Goal: Task Accomplishment & Management: Manage account settings

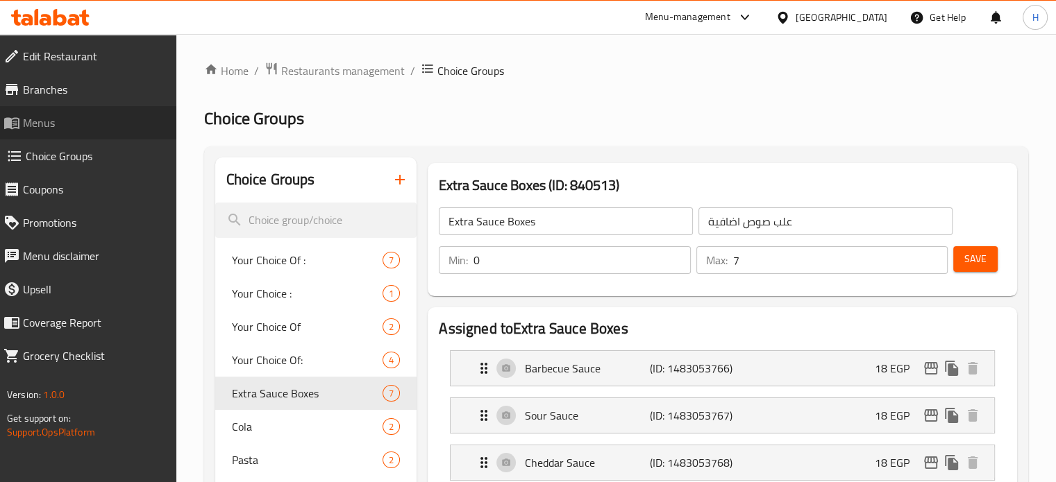
click at [45, 116] on span "Menus" at bounding box center [94, 123] width 142 height 17
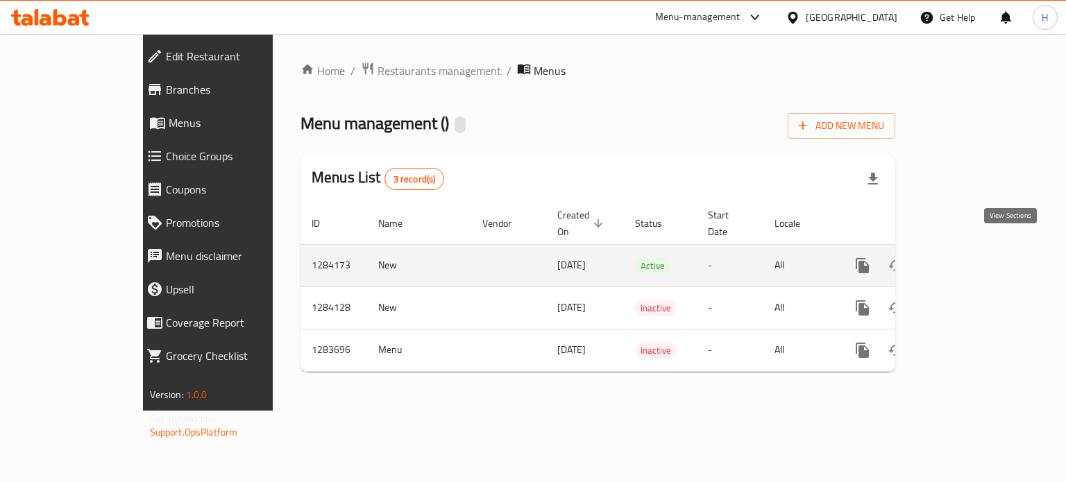
click at [969, 260] on icon "enhanced table" at bounding box center [963, 266] width 12 height 12
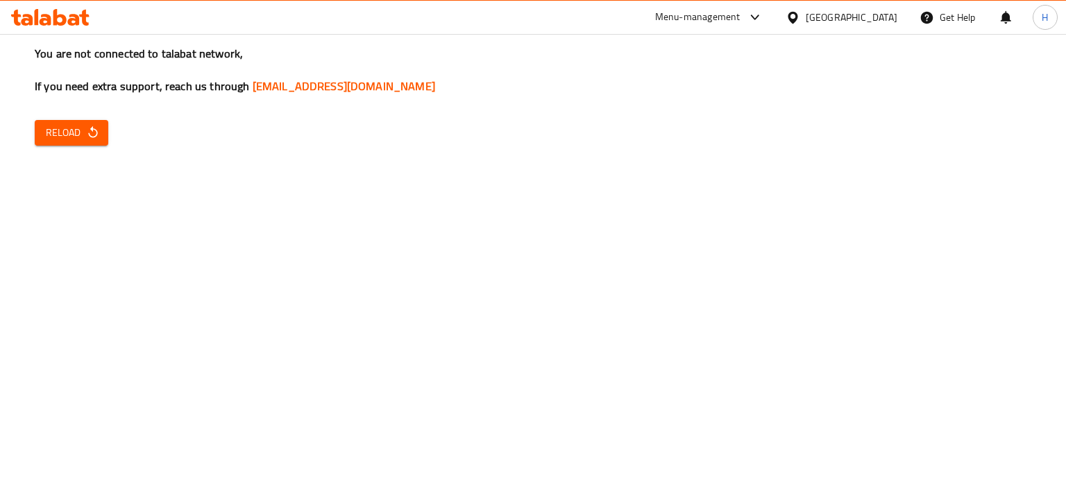
click at [74, 143] on button "Reload" at bounding box center [72, 133] width 74 height 26
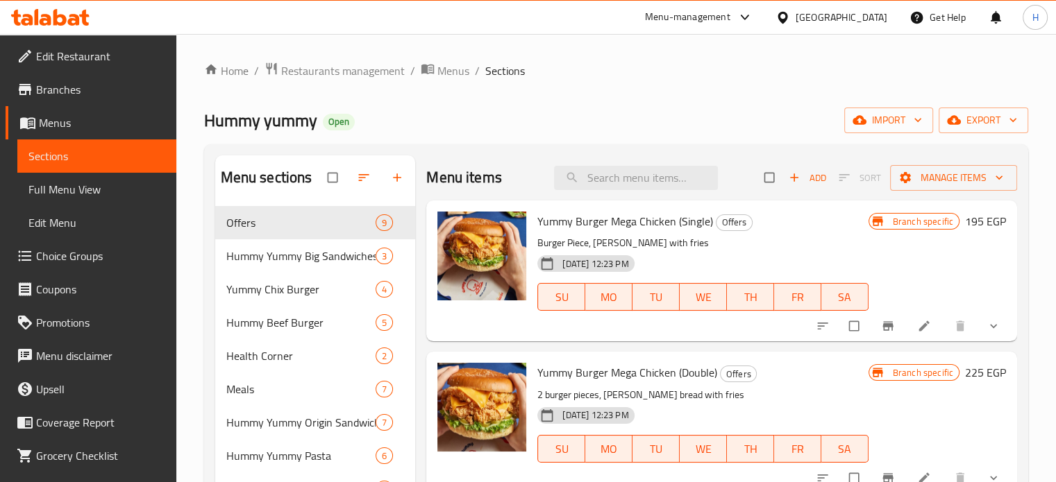
click at [61, 15] on icon at bounding box center [59, 17] width 13 height 17
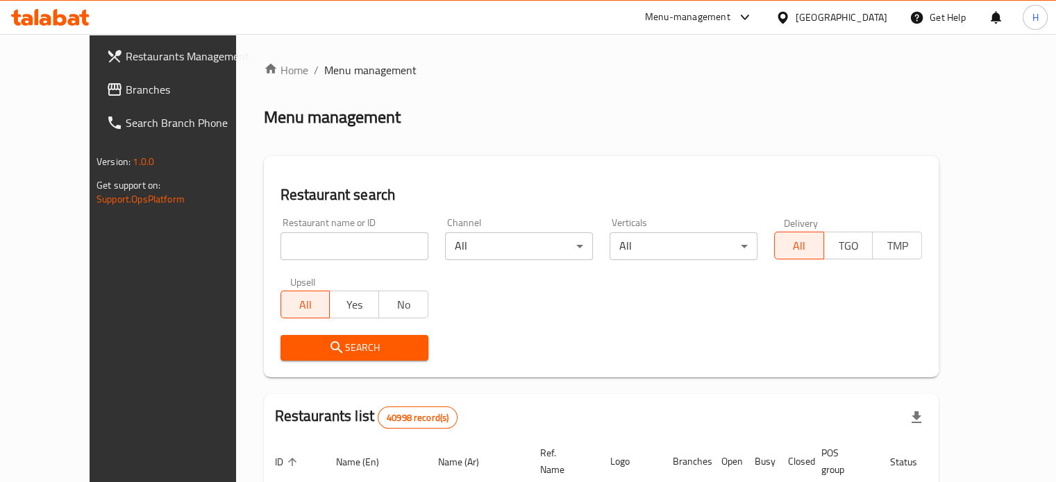
drag, startPoint x: 0, startPoint y: 0, endPoint x: 315, endPoint y: 244, distance: 398.4
click at [315, 244] on input "search" at bounding box center [354, 247] width 148 height 28
type input "Hummy yummy"
click at [353, 358] on button "Search" at bounding box center [354, 348] width 148 height 26
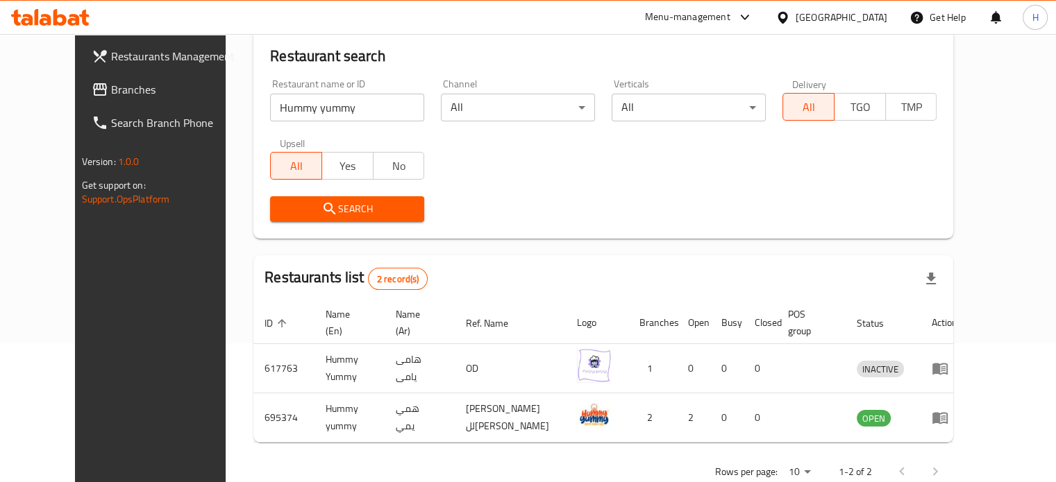
scroll to position [173, 0]
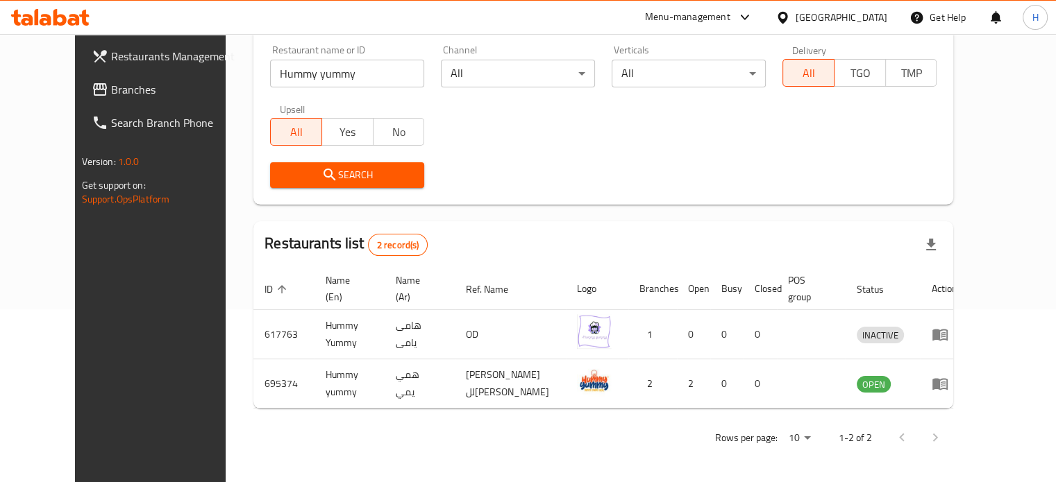
click at [57, 22] on icon at bounding box center [59, 17] width 13 height 17
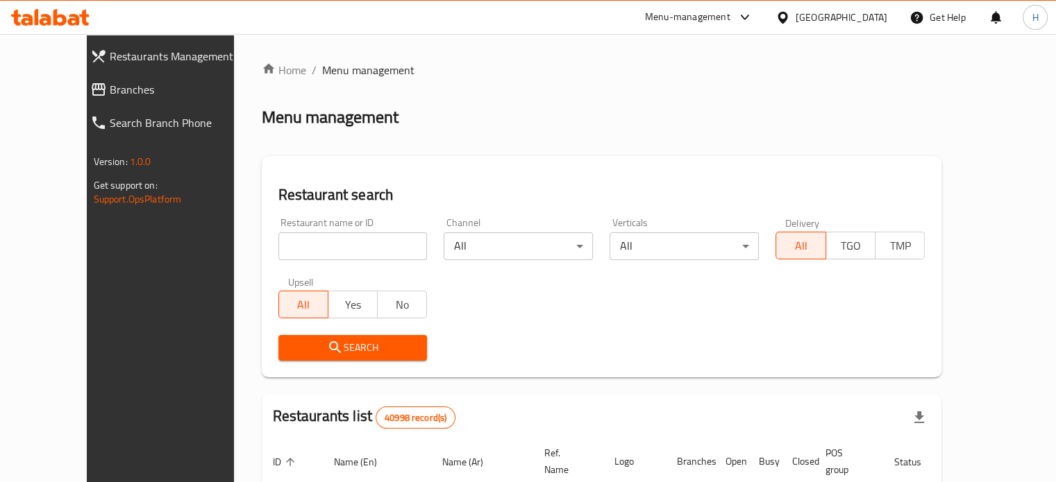
click at [298, 248] on input "search" at bounding box center [352, 247] width 149 height 28
type input "Hummy yummy"
click at [317, 348] on span "Search" at bounding box center [352, 347] width 127 height 17
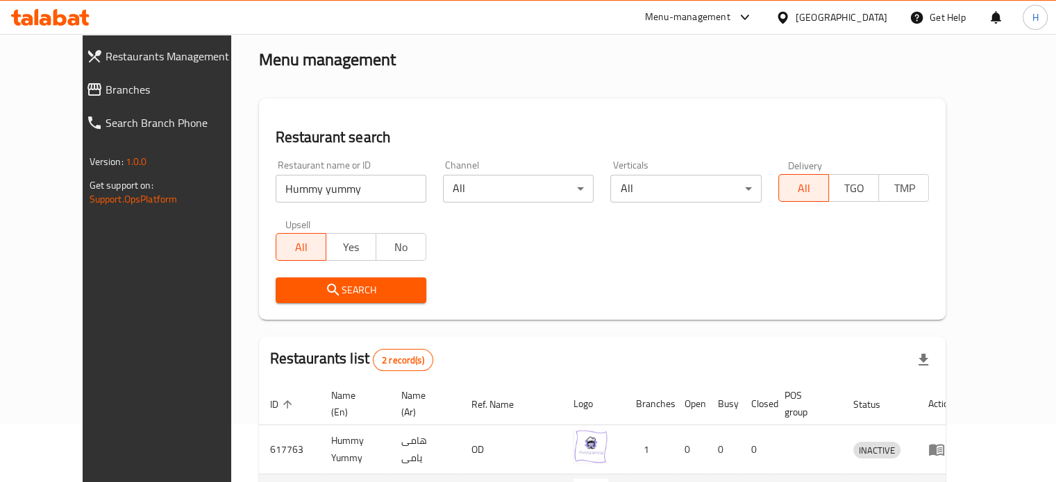
scroll to position [139, 0]
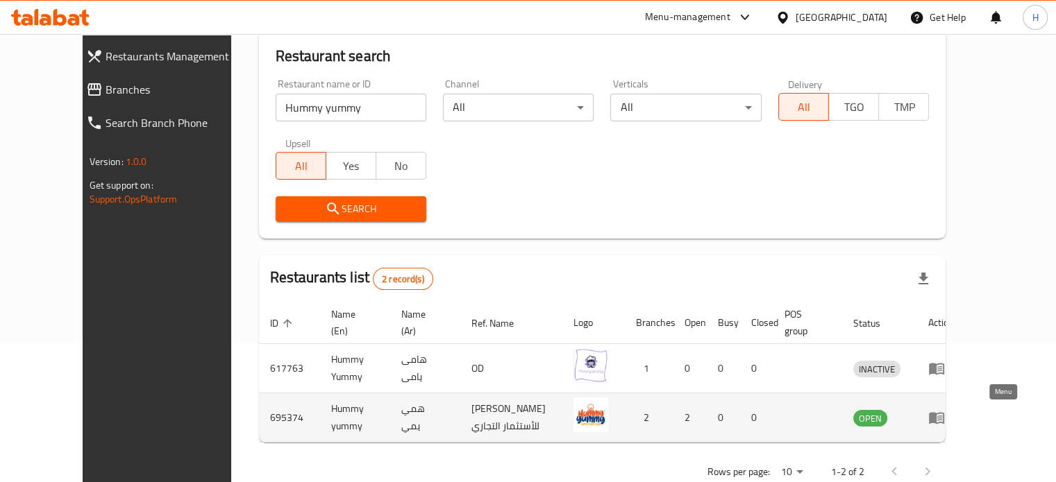
click at [942, 416] on icon "enhanced table" at bounding box center [939, 419] width 5 height 6
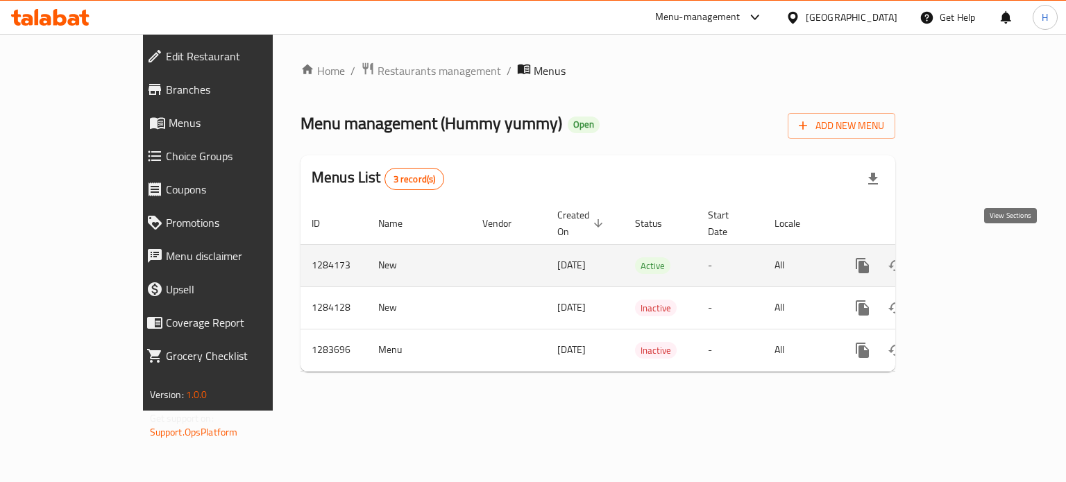
click at [971, 258] on icon "enhanced table" at bounding box center [963, 266] width 17 height 17
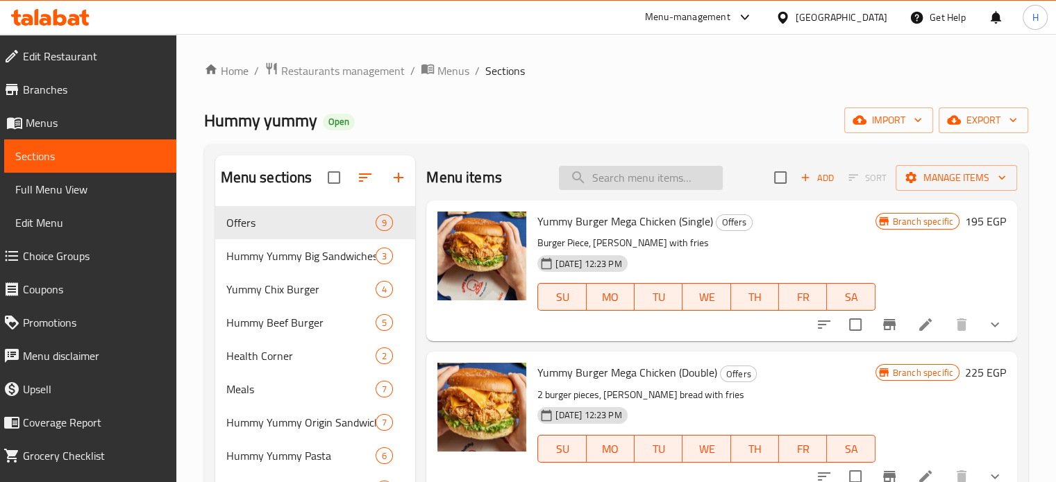
click at [610, 178] on input "search" at bounding box center [641, 178] width 164 height 24
paste input "White Pasta sauce"
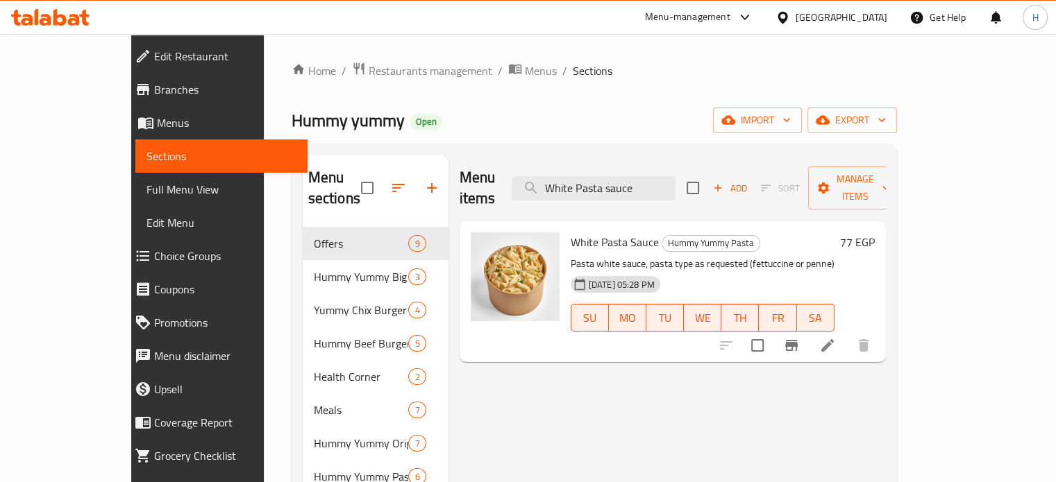
type input "White Pasta sauce"
click at [875, 233] on h6 "77 EGP" at bounding box center [857, 242] width 35 height 19
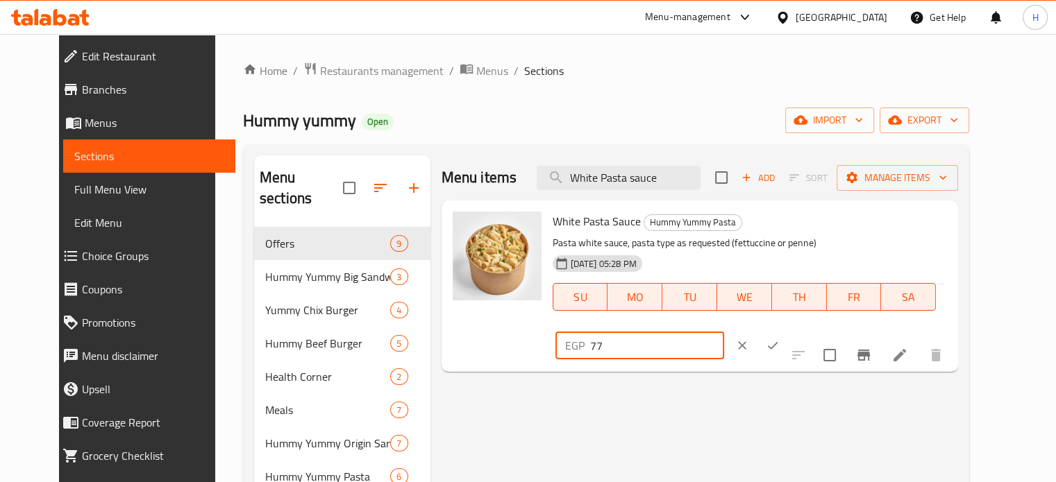
drag, startPoint x: 875, startPoint y: 235, endPoint x: 782, endPoint y: 235, distance: 92.3
click at [724, 332] on div "EGP 77 ​" at bounding box center [639, 346] width 169 height 28
type input "89"
click at [778, 342] on icon "ok" at bounding box center [773, 346] width 10 height 8
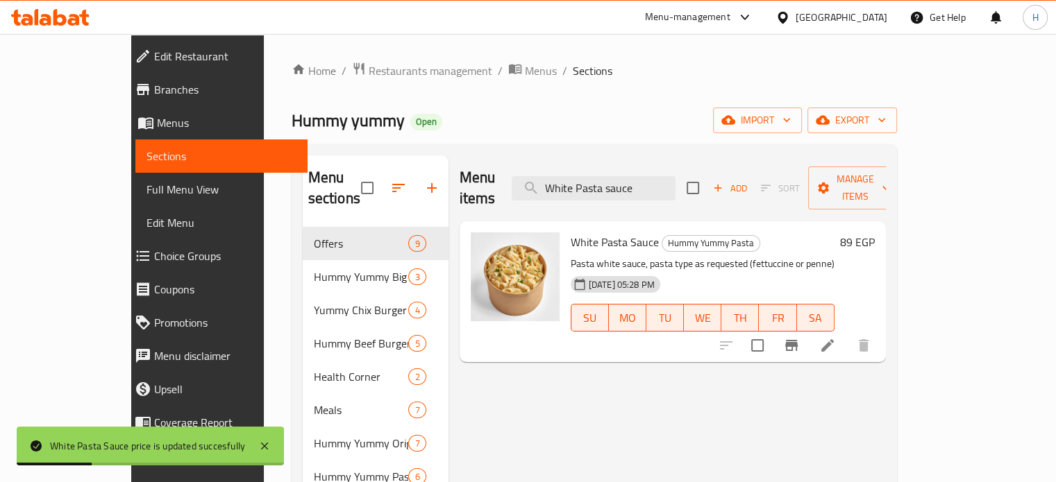
drag, startPoint x: 686, startPoint y: 178, endPoint x: 510, endPoint y: 177, distance: 175.6
click at [510, 177] on div "Menu items White Pasta sauce Add Sort Manage items" at bounding box center [673, 189] width 426 height 66
paste input "Red"
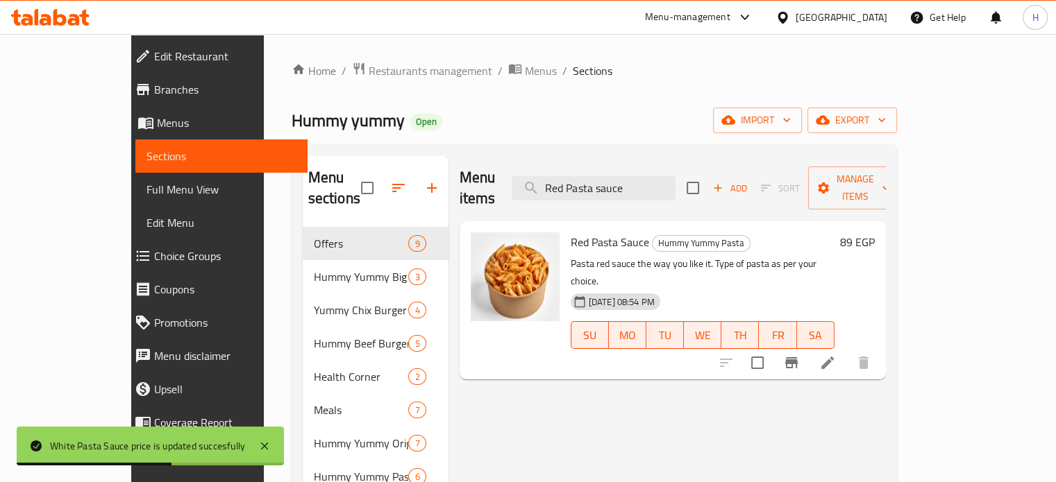
type input "Red Pasta sauce"
click at [875, 233] on h6 "89 EGP" at bounding box center [857, 242] width 35 height 19
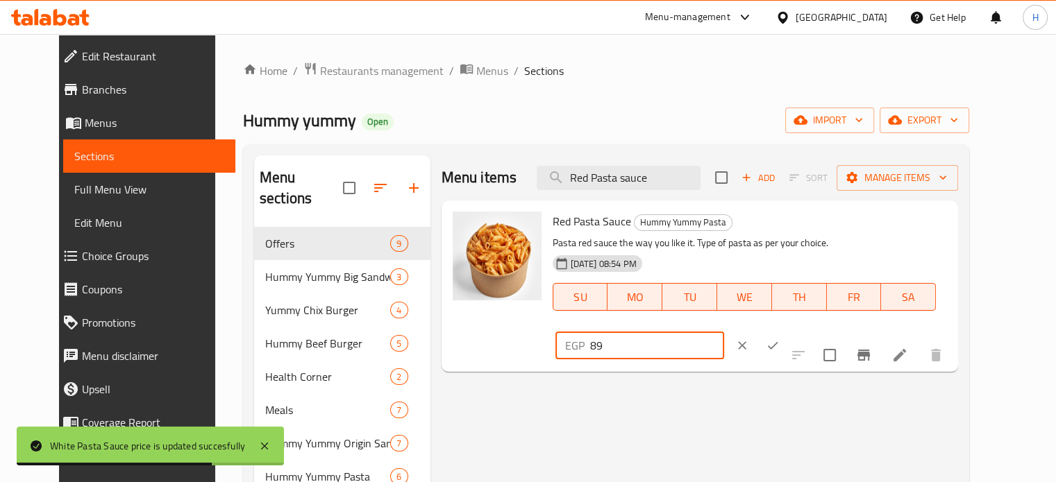
drag, startPoint x: 879, startPoint y: 224, endPoint x: 796, endPoint y: 224, distance: 83.3
click at [724, 332] on div "EGP 89 ​" at bounding box center [639, 346] width 169 height 28
type input "77"
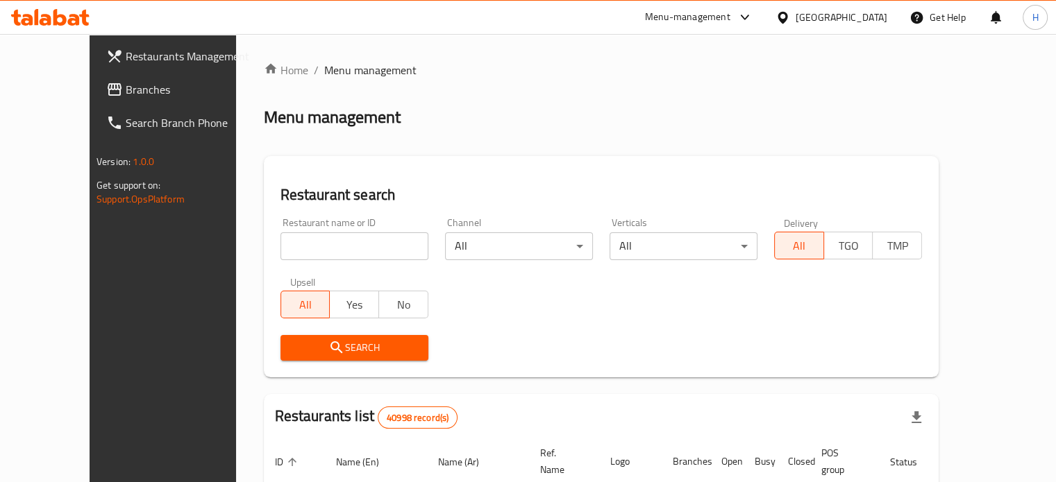
click at [307, 246] on input "search" at bounding box center [354, 247] width 148 height 28
type input "Hummy yummy"
click at [328, 352] on span "Search" at bounding box center [355, 347] width 126 height 17
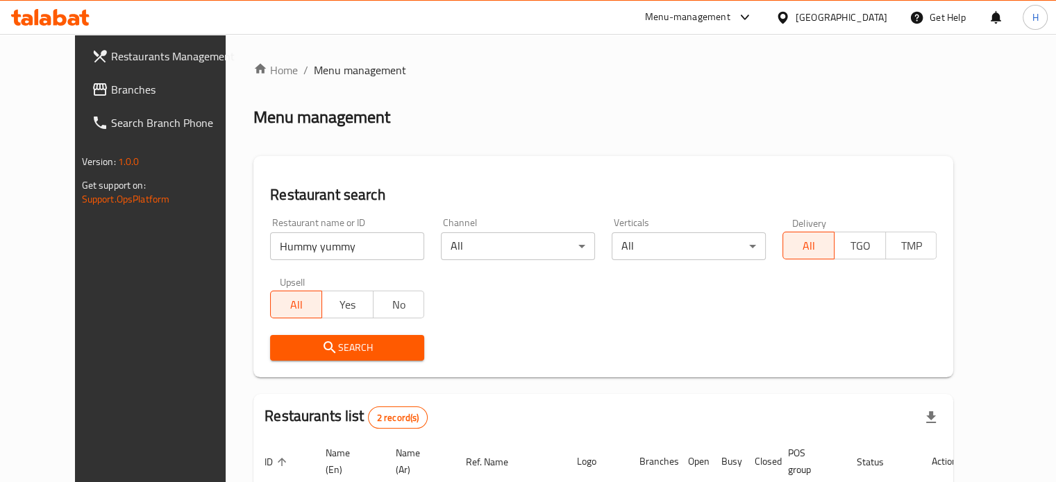
scroll to position [173, 0]
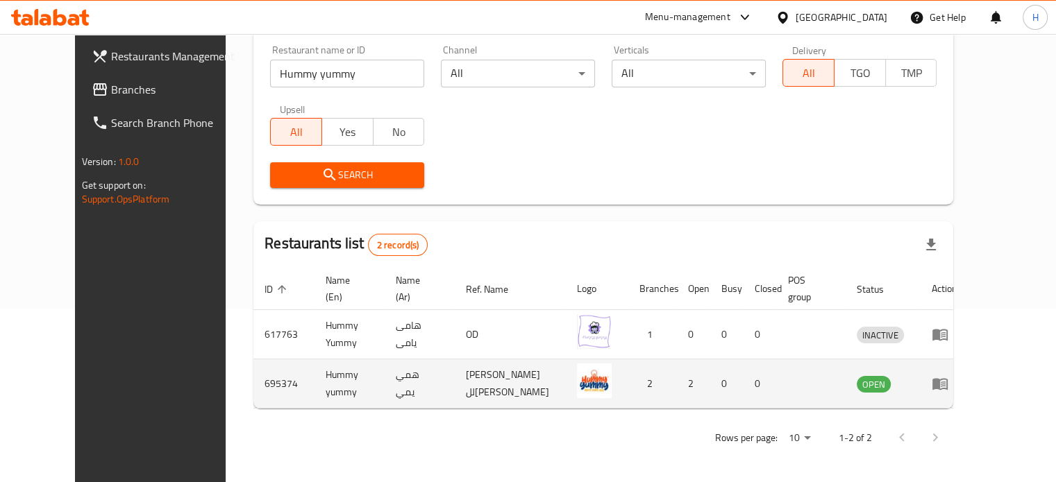
click at [948, 383] on icon "enhanced table" at bounding box center [939, 385] width 15 height 12
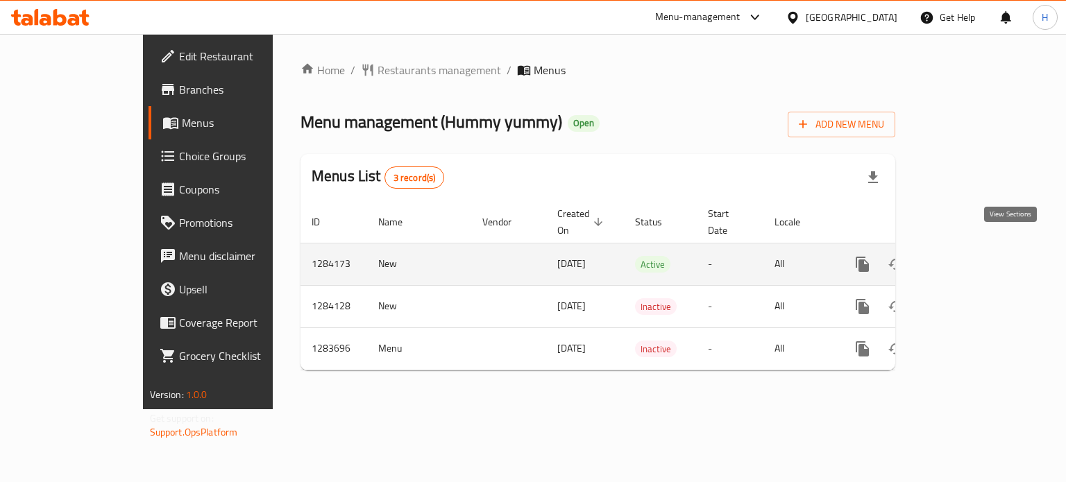
click at [971, 256] on icon "enhanced table" at bounding box center [963, 264] width 17 height 17
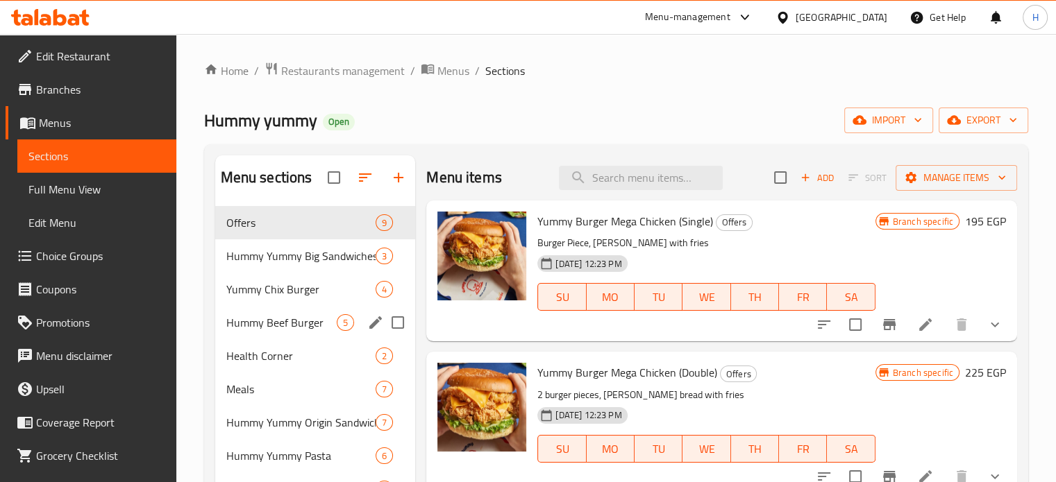
click at [296, 310] on div "Hummy Beef Burger 5" at bounding box center [315, 322] width 201 height 33
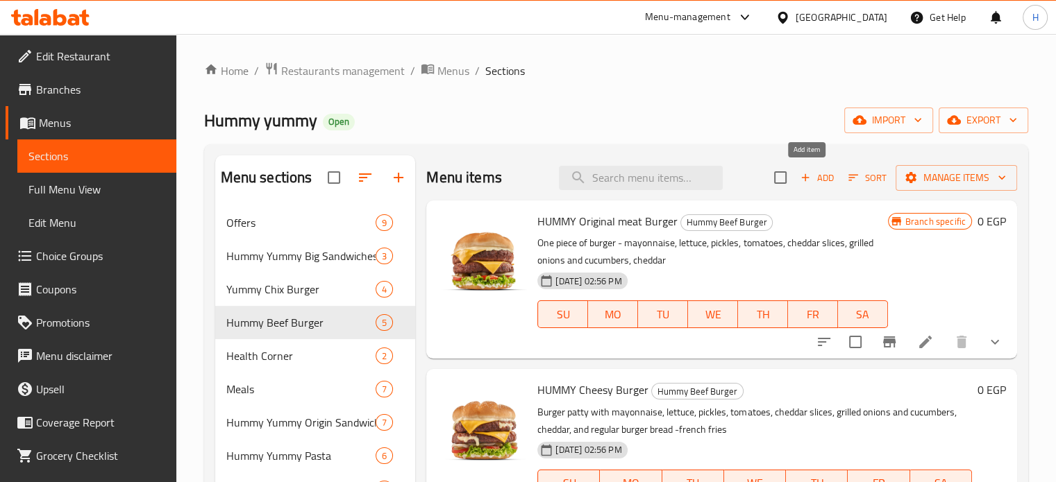
click at [807, 178] on span "Add" at bounding box center [816, 178] width 37 height 16
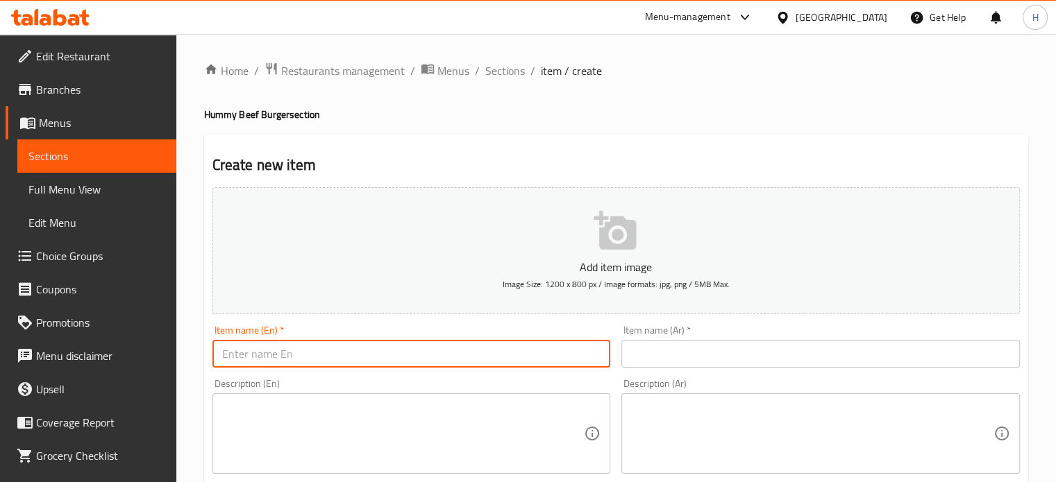
click at [301, 348] on input "text" at bounding box center [411, 354] width 398 height 28
paste input "Smash Burger (Single)"
click at [322, 350] on input "Smash Burger (Single)" at bounding box center [411, 354] width 398 height 28
drag, startPoint x: 336, startPoint y: 351, endPoint x: 289, endPoint y: 357, distance: 47.5
click at [289, 357] on input "Smash Burger (Single)" at bounding box center [411, 354] width 398 height 28
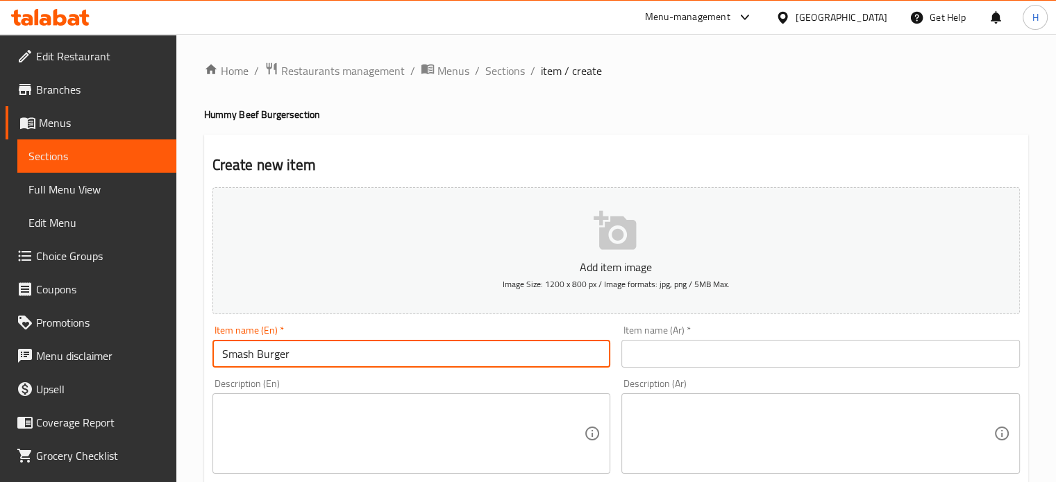
type input "Smash Burger"
drag, startPoint x: 666, startPoint y: 361, endPoint x: 658, endPoint y: 363, distance: 7.9
click at [666, 361] on input "text" at bounding box center [820, 354] width 398 height 28
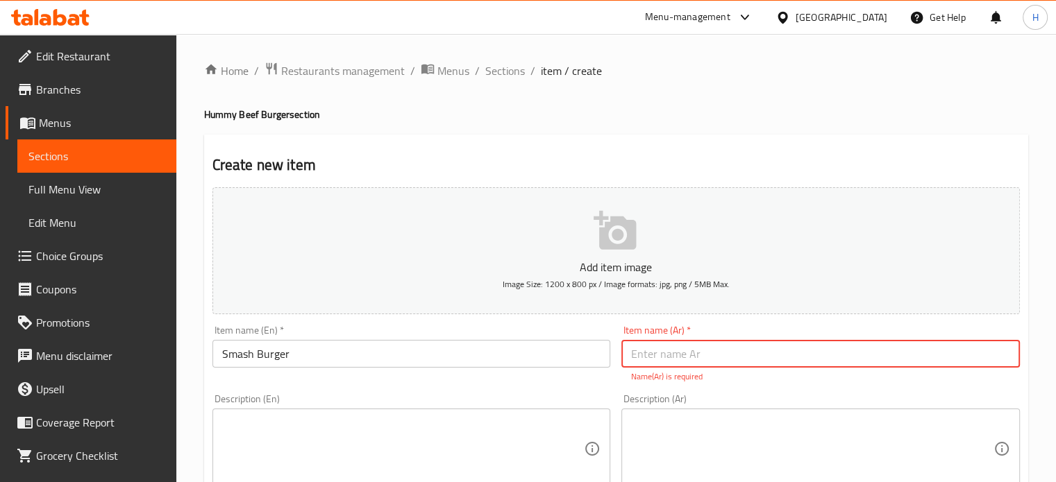
paste input "سماش برجر ( سنجل )"
drag, startPoint x: 672, startPoint y: 354, endPoint x: 587, endPoint y: 351, distance: 84.7
click at [587, 351] on div "Add item image Image Size: 1200 x 800 px / Image formats: jpg, png / 5MB Max. I…" at bounding box center [616, 489] width 818 height 614
type input "سماش برجر"
click at [332, 437] on textarea at bounding box center [403, 450] width 362 height 66
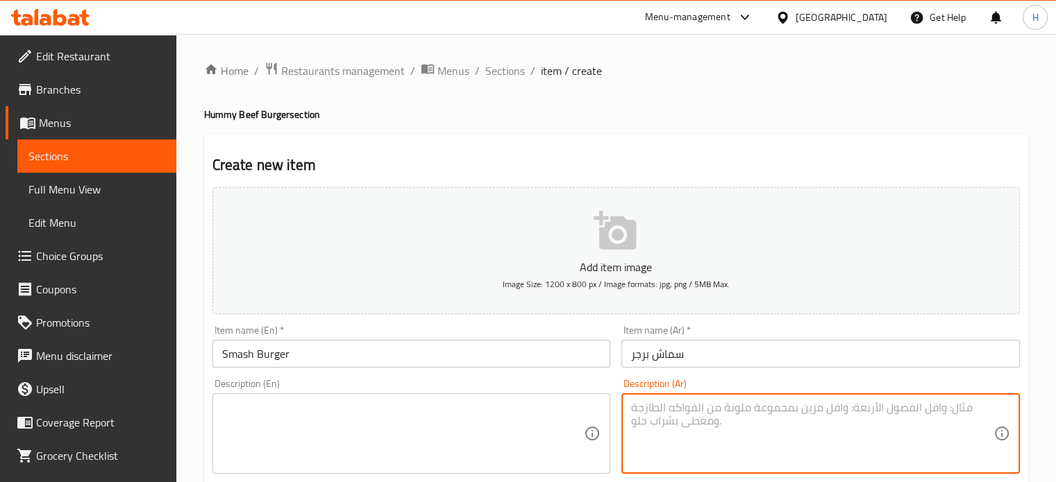
click at [709, 420] on textarea at bounding box center [812, 434] width 362 height 66
paste textarea ""قطعه لحمة سماش -مايونيز-خس-مخلل-طماطم-شريحة شيدر صوص شيدر -بصل مشوي -عبش برجر …"
type textarea ""قطعه لحمة سماش -مايونيز-خس-مخلل-طماطم-شريحة شيدر صوص شيدر -بصل مشوي -عبش برجر …"
click at [324, 427] on textarea at bounding box center [403, 434] width 362 height 66
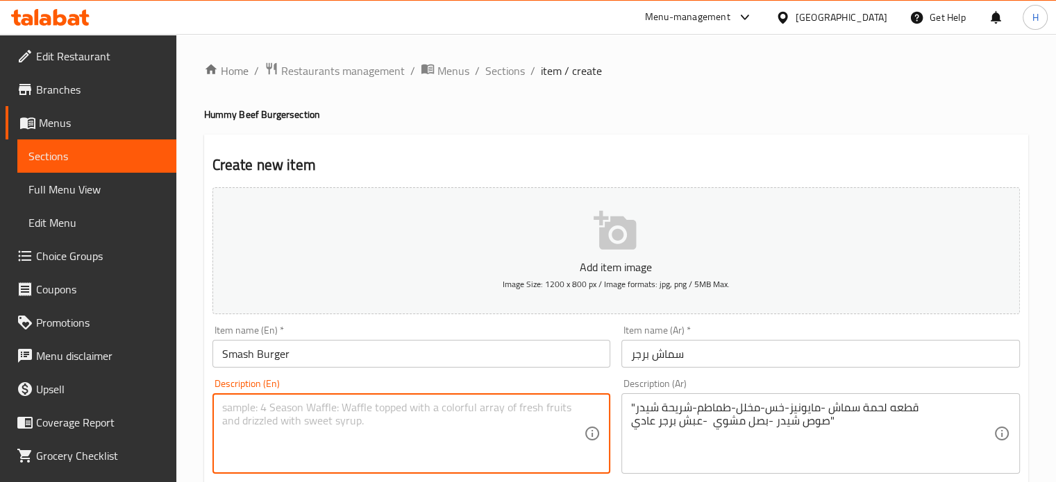
paste textarea "قطعه لحم سماش -مايونيز-خس-مخلل-طماطم-شريحة شيدر "صوص شيدر -بصل مشوي"
type textarea "قطعه لحم سماش -مايونيز-خس-مخلل-طماطم-شريحة شيدر "صوص شيدر -بصل مشوي"
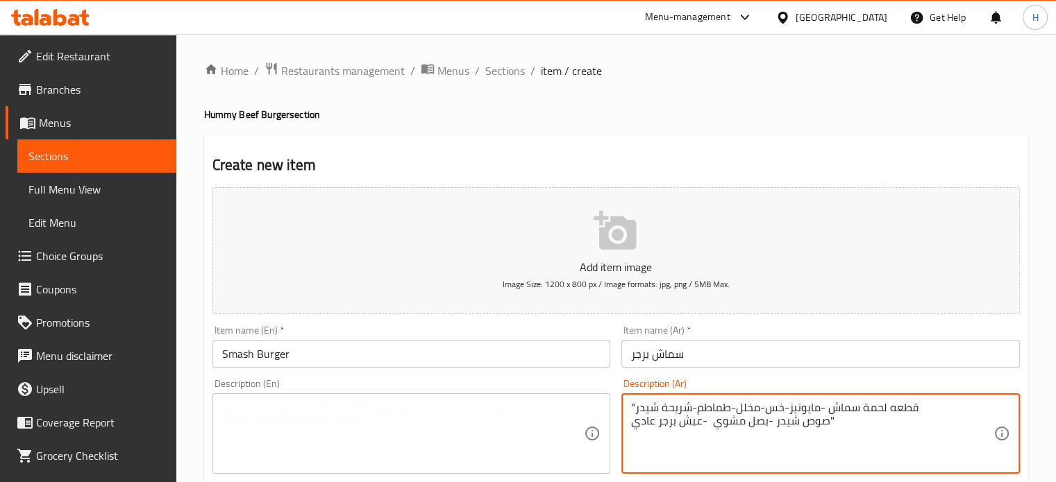
drag, startPoint x: 711, startPoint y: 420, endPoint x: 628, endPoint y: 427, distance: 82.9
click at [632, 405] on textarea ""قطعه لحمة سماش -مايونيز-خس-مخلل-طماطم-شريحة شيدر صوص شيدر -بصل مشوي"" at bounding box center [812, 434] width 362 height 66
type textarea "قطعه لحمة سماش -مايونيز-خس-مخلل-طماطم-شريحة شيدر صوص شيدر -بصل مشوي""
click at [276, 423] on textarea at bounding box center [403, 434] width 362 height 66
paste textarea "Smashed beef patty - mayonnaise - lettuce - pickles - tomatoes - cheddar slice …"
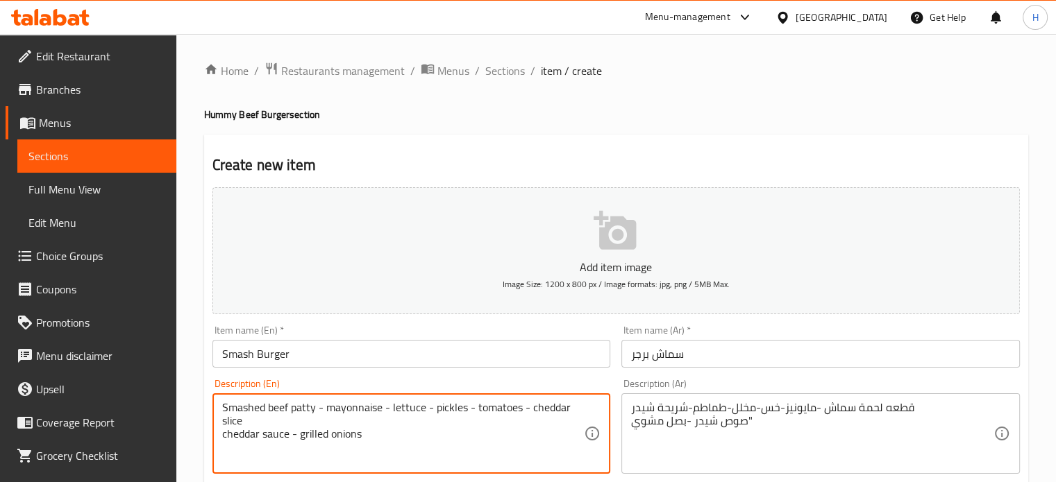
click at [222, 435] on textarea "Smashed beef patty - mayonnaise - lettuce - pickles - tomatoes - cheddar slice …" at bounding box center [403, 434] width 362 height 66
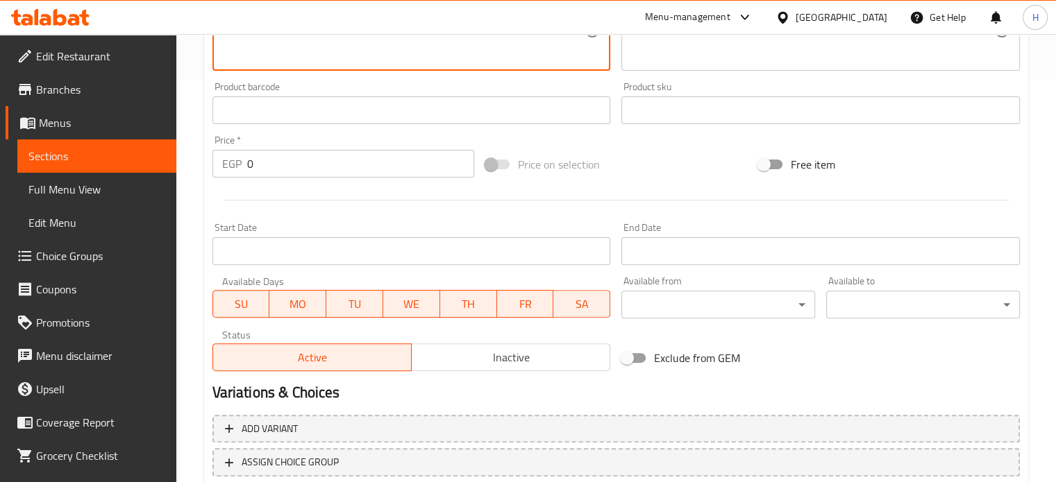
scroll to position [486, 0]
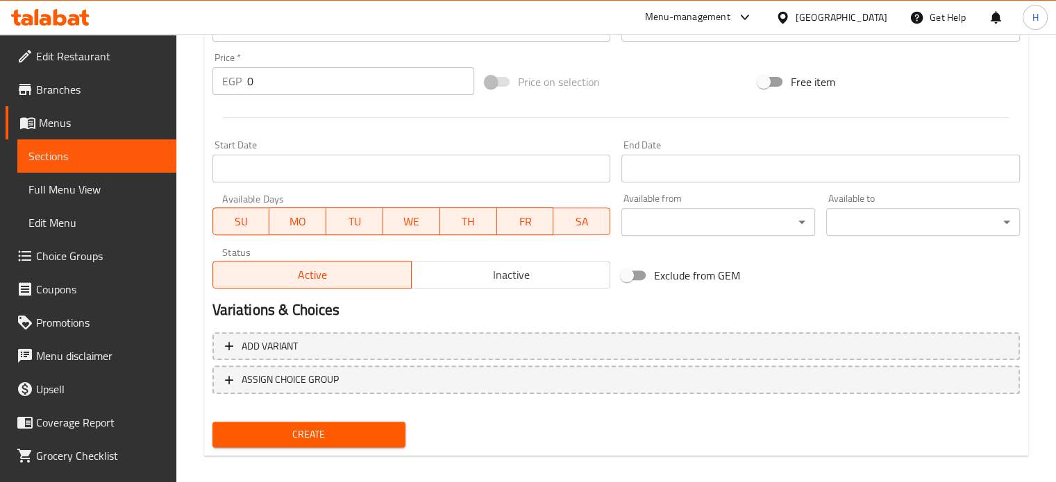
type textarea "Smashed beef patty - mayonnaise - lettuce - pickles - tomatoes - cheddar slice …"
click at [472, 278] on span "Inactive" at bounding box center [510, 275] width 187 height 20
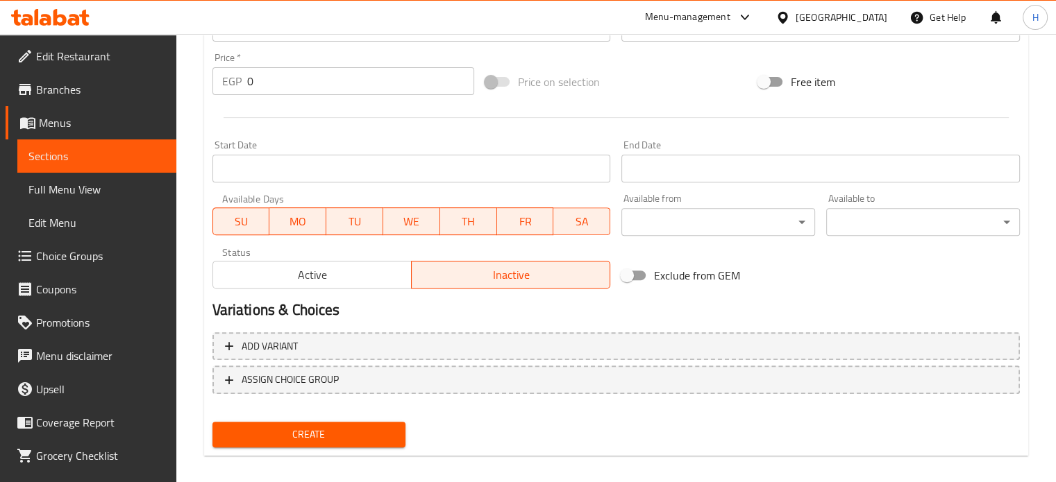
click at [342, 434] on span "Create" at bounding box center [309, 434] width 171 height 17
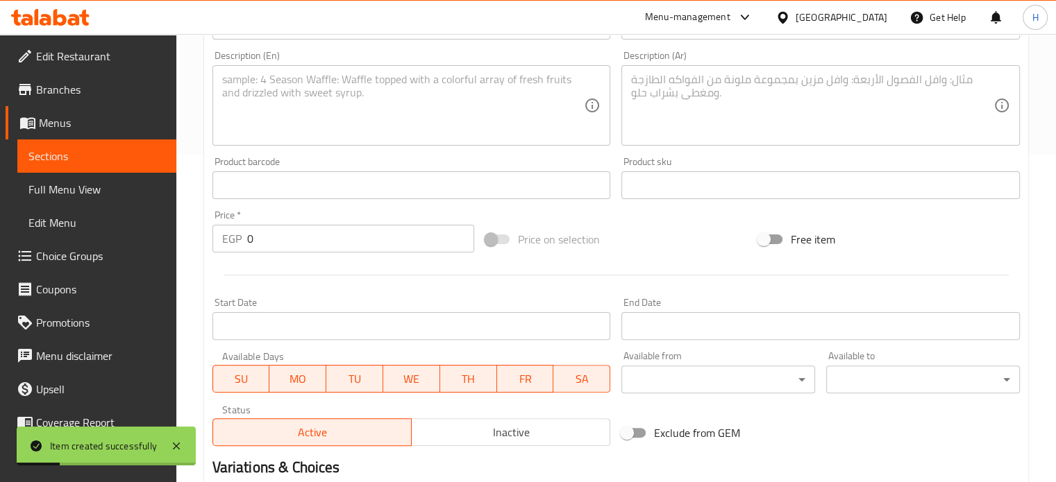
scroll to position [208, 0]
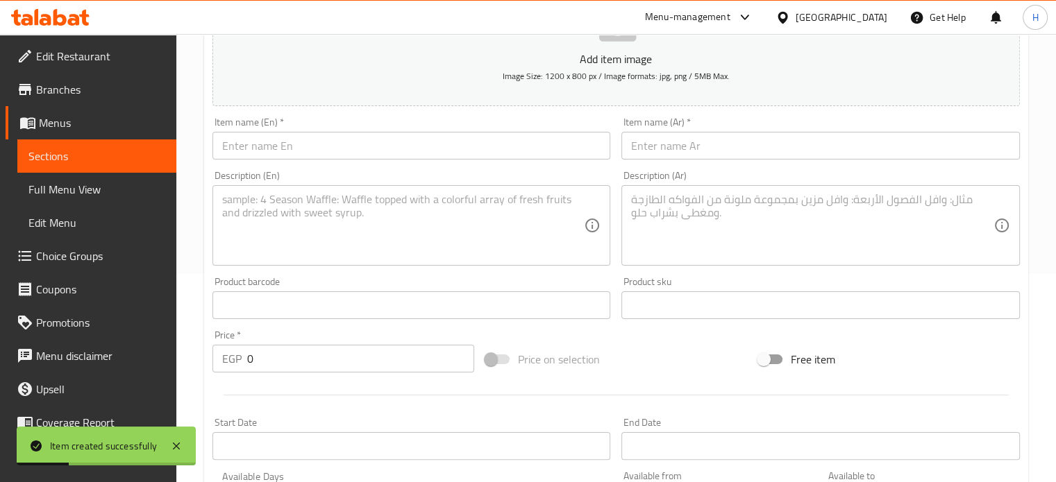
click at [242, 135] on input "text" at bounding box center [411, 146] width 398 height 28
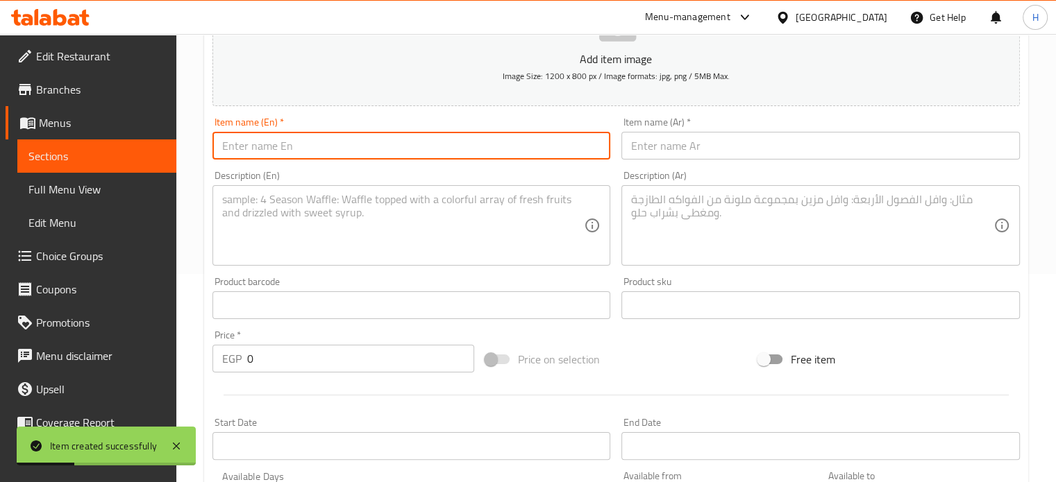
paste input "Cheesy Lava Burger"
type input "Cheesy Lava Burger"
click at [660, 149] on input "text" at bounding box center [820, 146] width 398 height 28
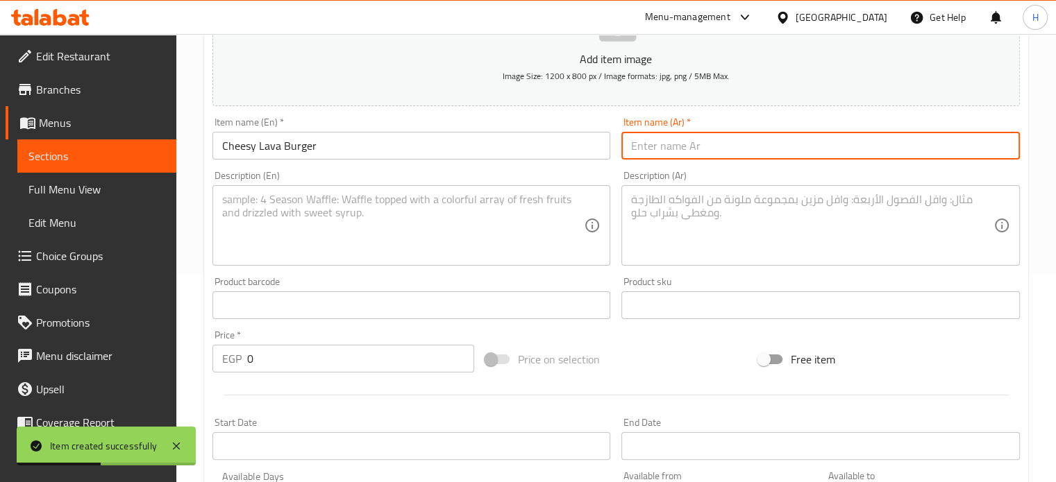
paste input "تشيزي لافا برجر"
type input "تشيزي لافا برجر"
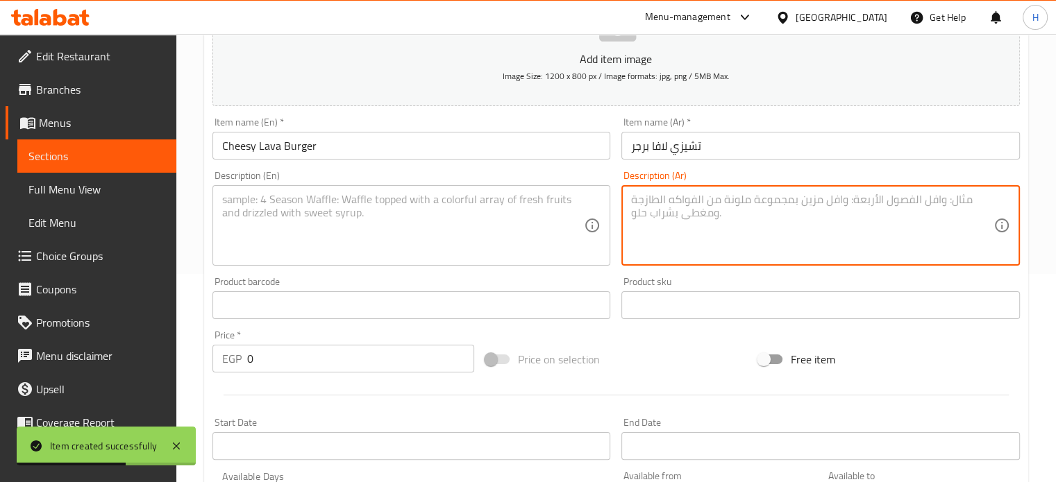
click at [671, 204] on textarea at bounding box center [812, 226] width 362 height 66
paste textarea ""قطعة برجر -مايونيز-خس-مخلل-طماطم- شريحة شيدر -بصل مشوي صوص شيدر -عيش برجر عادي…"
type textarea ""قطعة برجر -مايونيز-خس-مخلل-طماطم- شريحة شيدر -بصل مشوي صوص شيدر -عيش برجر عادي…"
click at [285, 211] on textarea at bounding box center [403, 226] width 362 height 66
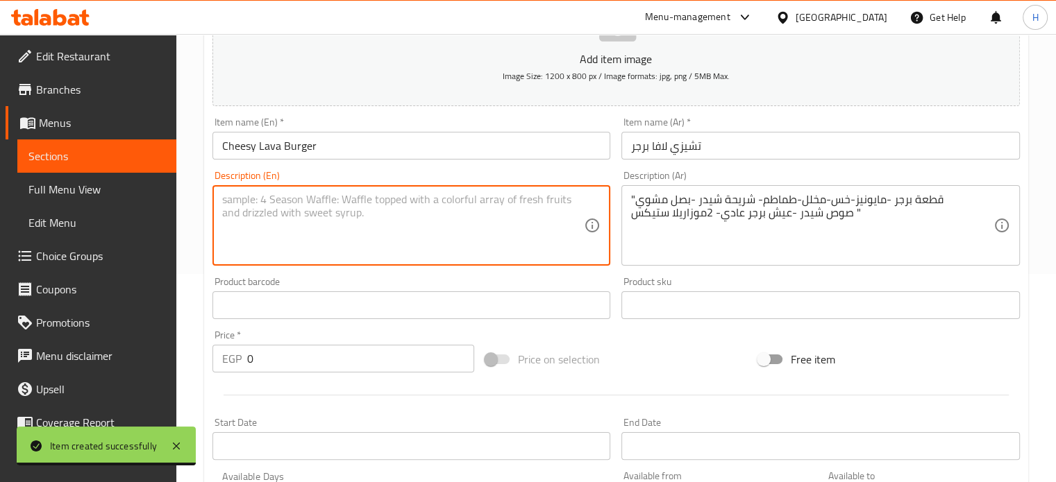
paste textarea "Burger patty - mayonnaise - lettuce - pickles - tomatoes - cheddar slice - gril…"
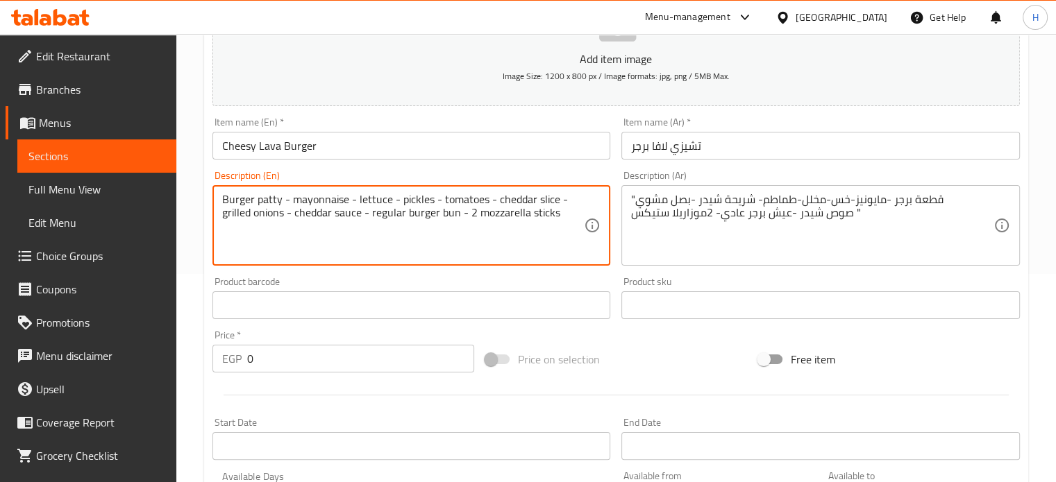
click at [223, 210] on textarea "Burger patty - mayonnaise - lettuce - pickles - tomatoes - cheddar slice - gril…" at bounding box center [403, 226] width 362 height 66
type textarea "Burger patty - mayonnaise - lettuce - pickles - tomatoes - cheddar slice - gril…"
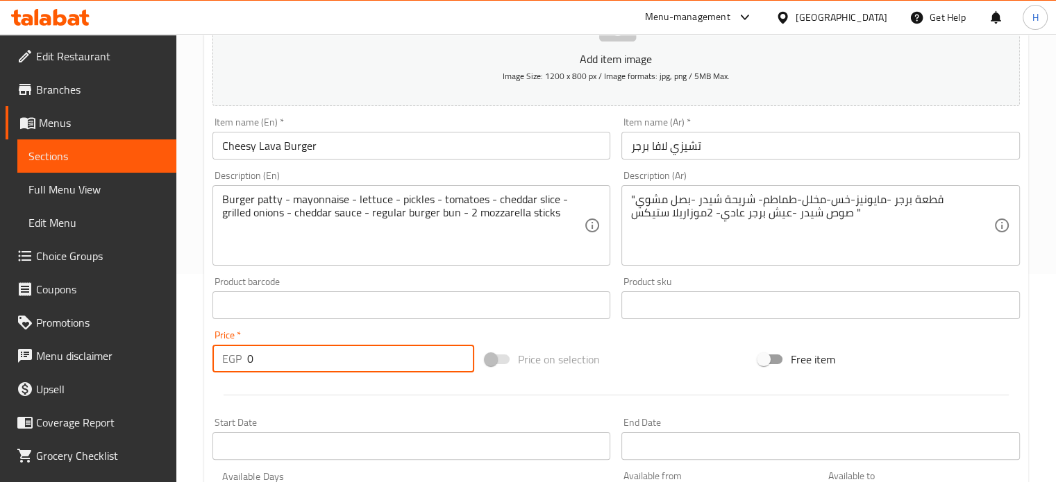
paste input "198"
drag, startPoint x: 266, startPoint y: 365, endPoint x: 225, endPoint y: 362, distance: 41.1
click at [225, 362] on div "EGP 0 Price *" at bounding box center [343, 359] width 262 height 28
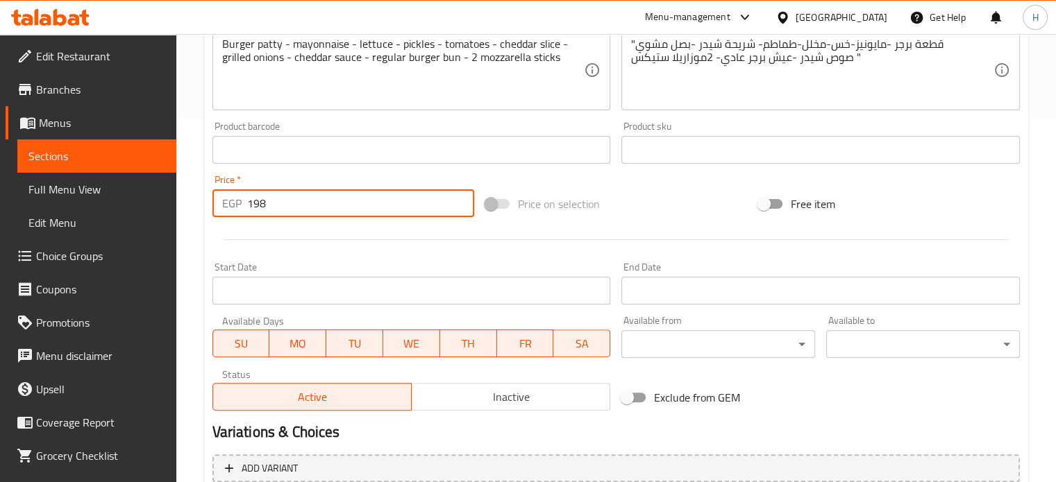
scroll to position [498, 0]
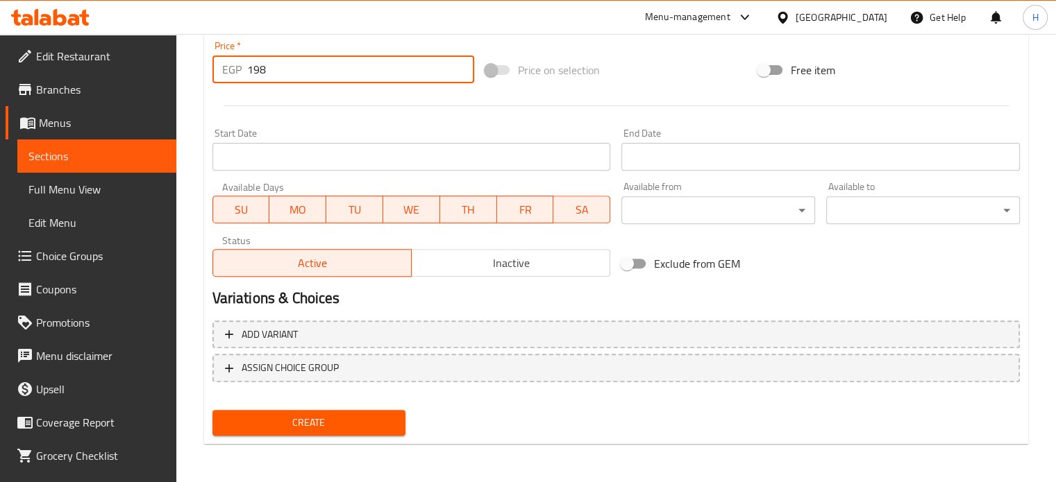
type input "198"
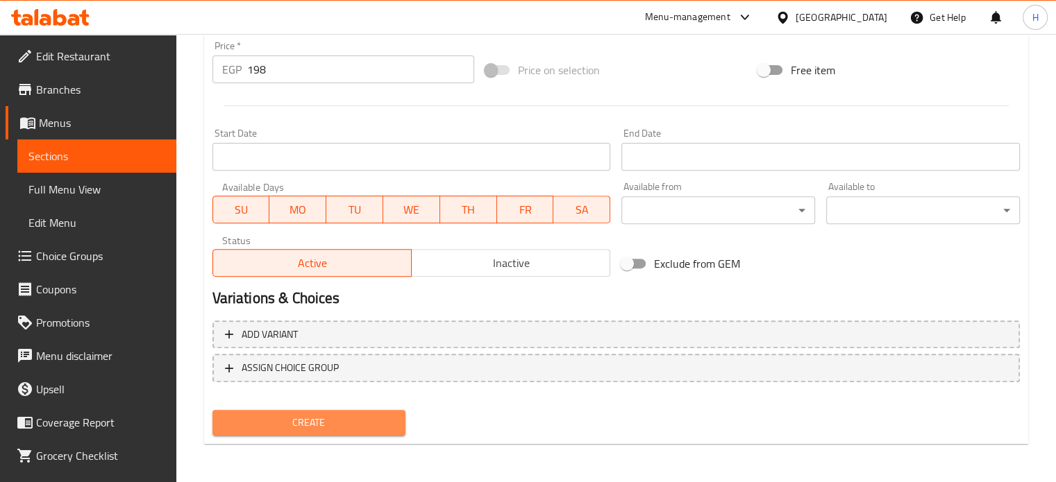
click at [312, 429] on span "Create" at bounding box center [309, 422] width 171 height 17
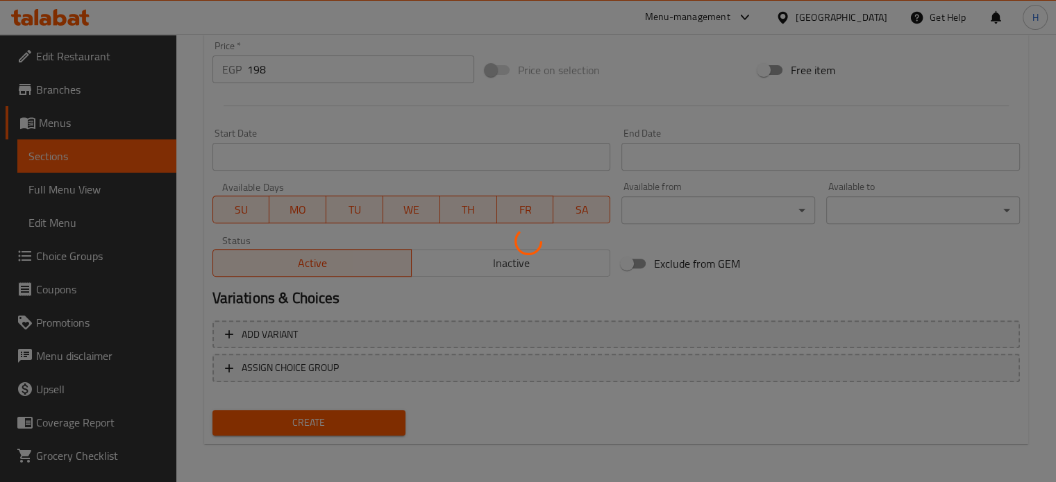
type input "0"
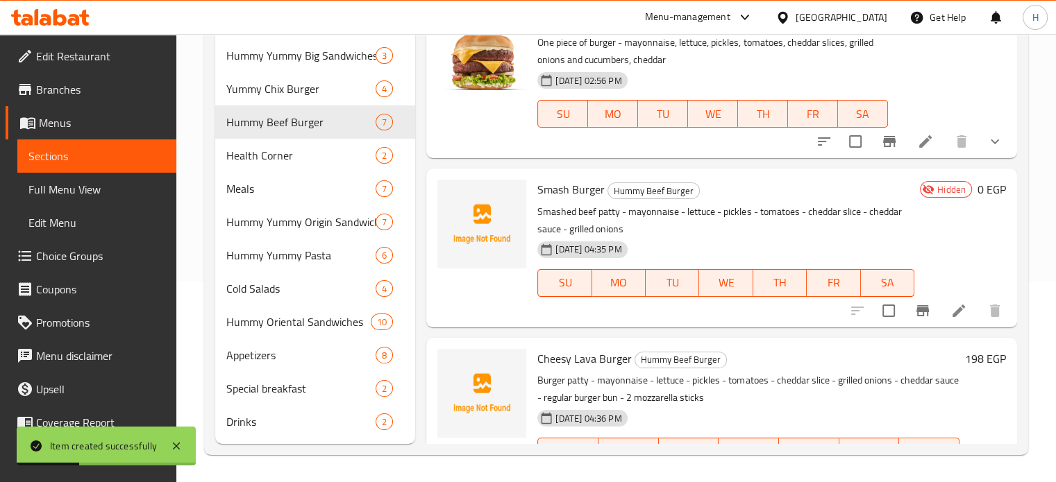
scroll to position [33, 0]
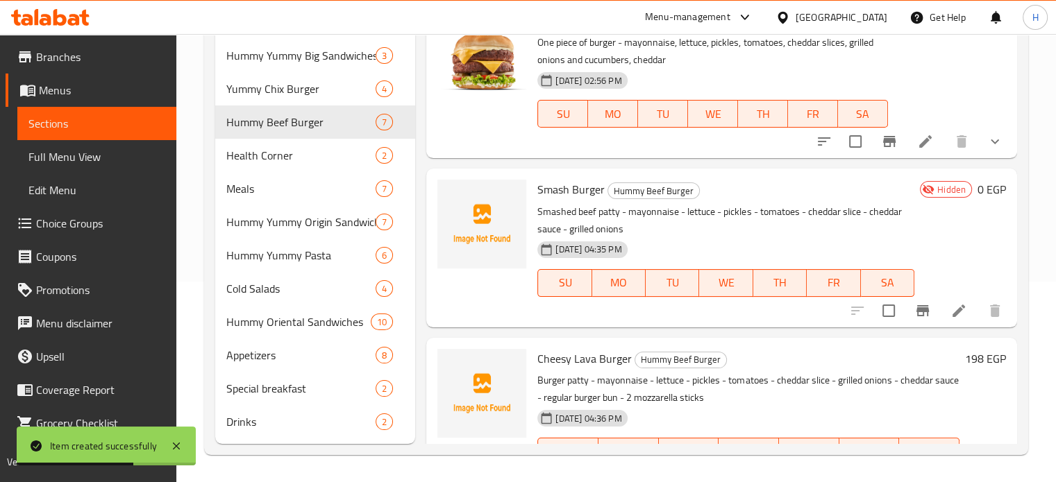
click at [75, 227] on span "Choice Groups" at bounding box center [100, 223] width 129 height 17
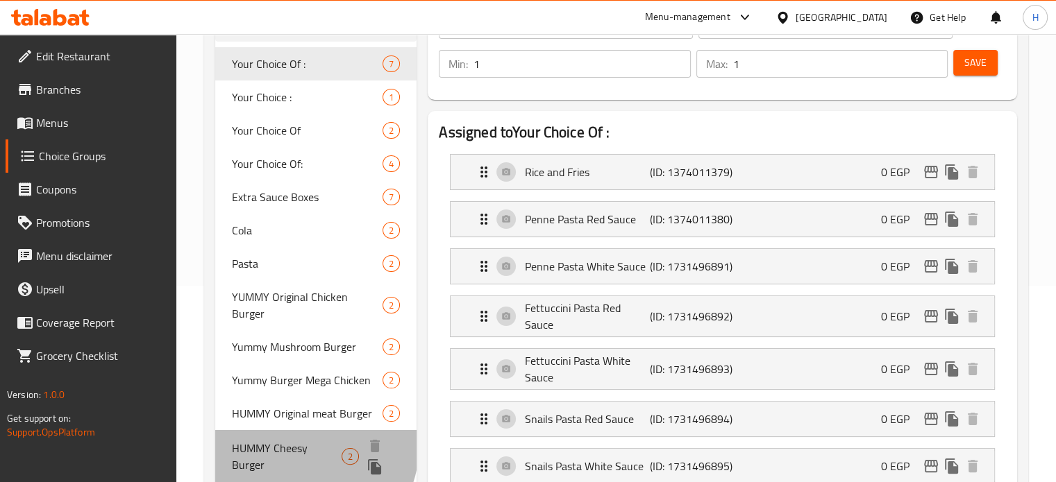
click at [293, 440] on span "HUMMY Cheesy Burger" at bounding box center [287, 456] width 110 height 33
type input "HUMMY Cheesy Burger"
type input "همي [PERSON_NAME]"
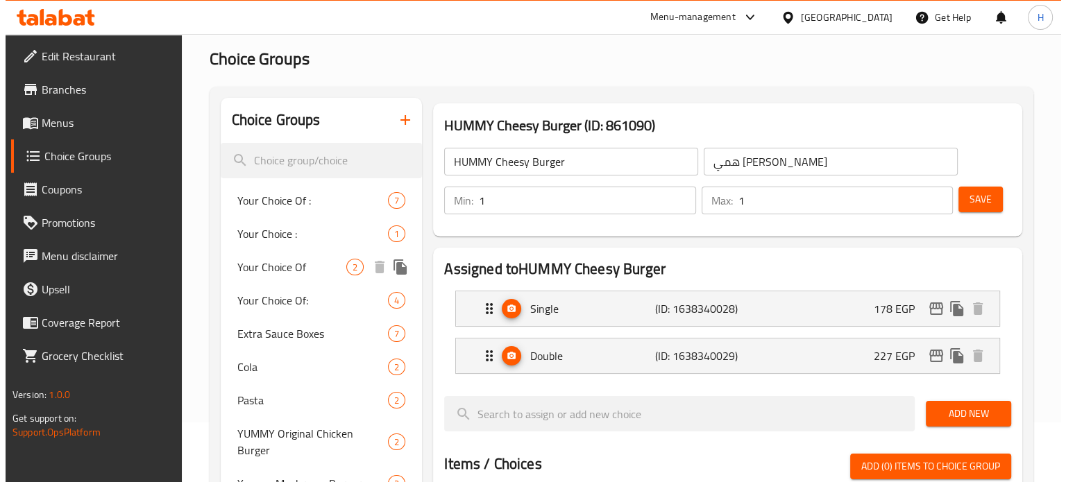
scroll to position [58, 0]
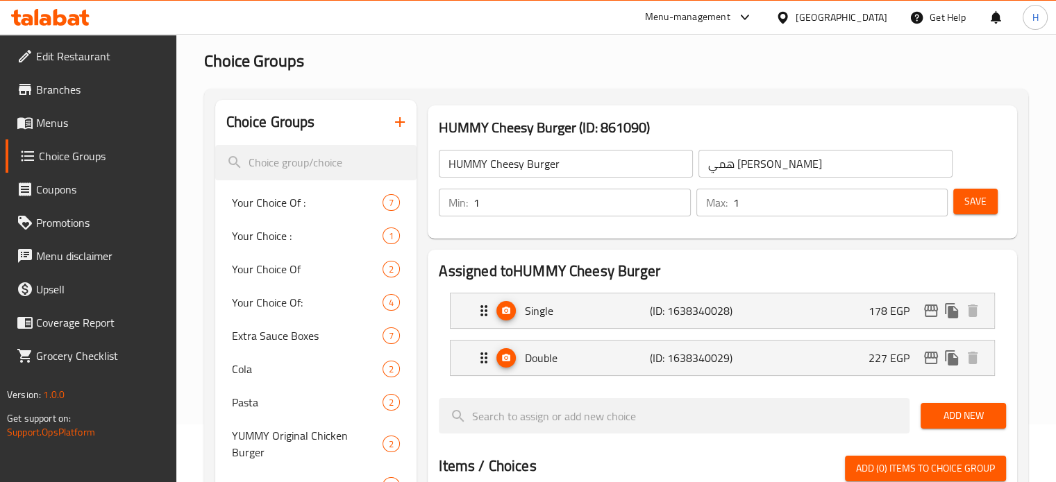
click at [396, 123] on icon "button" at bounding box center [400, 122] width 10 height 10
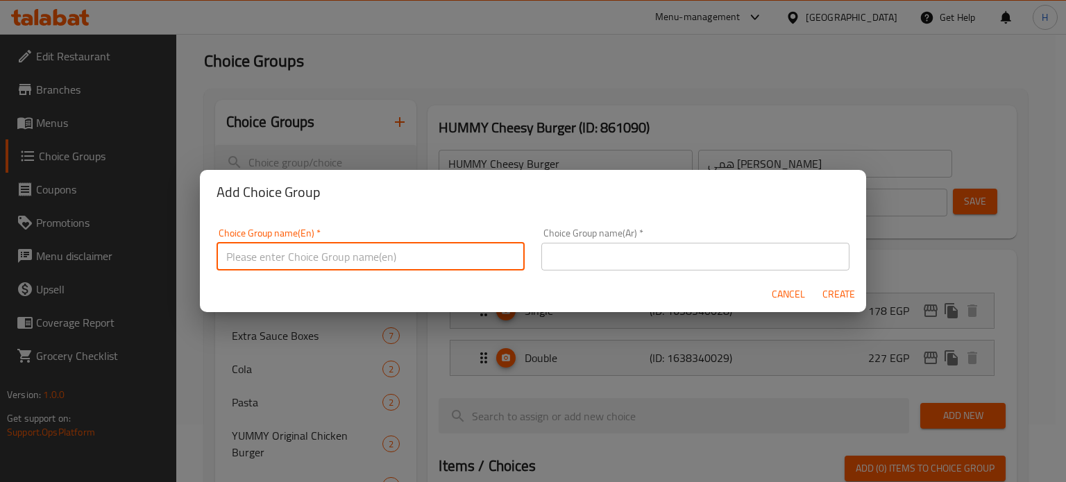
click at [332, 263] on input "text" at bounding box center [371, 257] width 308 height 28
paste input "Smash Burger"
drag, startPoint x: 354, startPoint y: 262, endPoint x: 217, endPoint y: 262, distance: 137.5
click at [217, 262] on input "Smash Burger" at bounding box center [371, 257] width 308 height 28
click at [347, 255] on input "Smash Burger" at bounding box center [371, 257] width 308 height 28
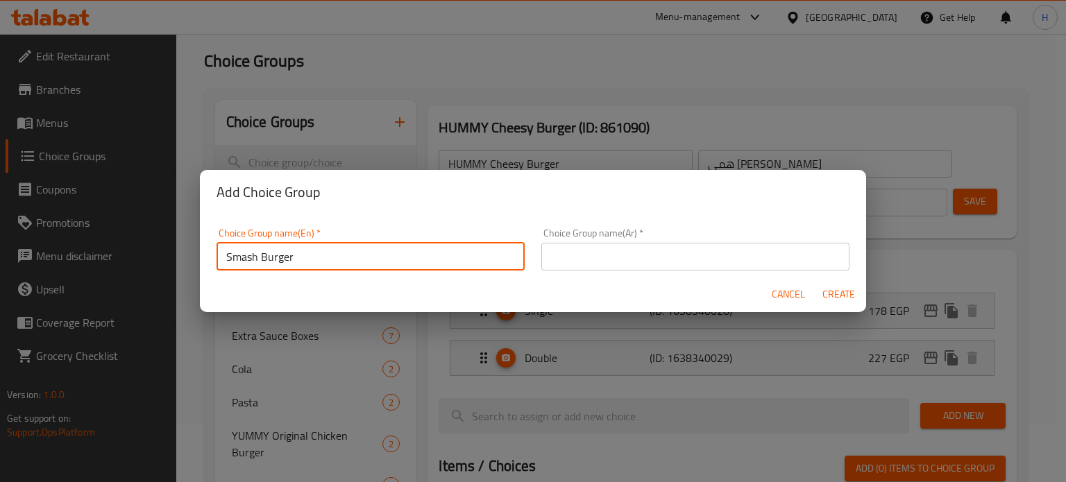
type input "Smash Burger Sandwiches"
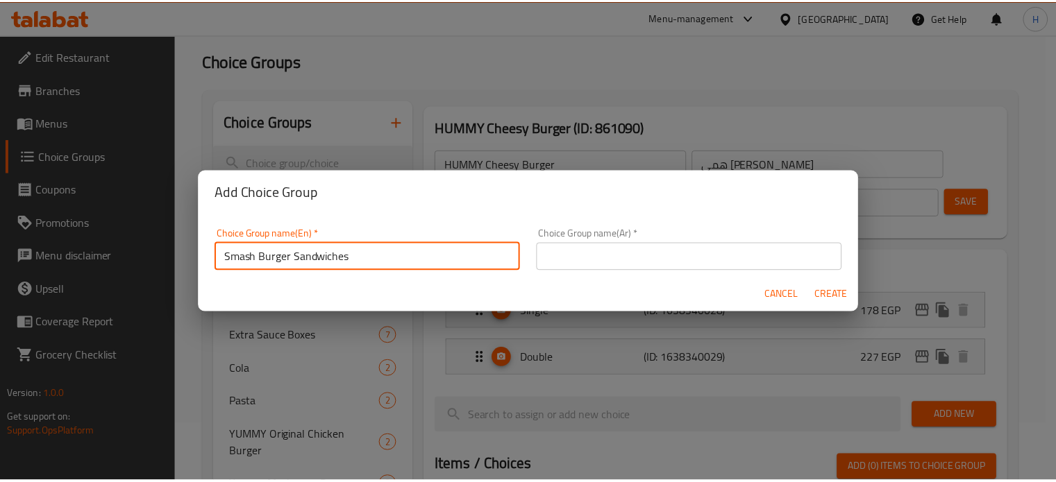
scroll to position [4, 0]
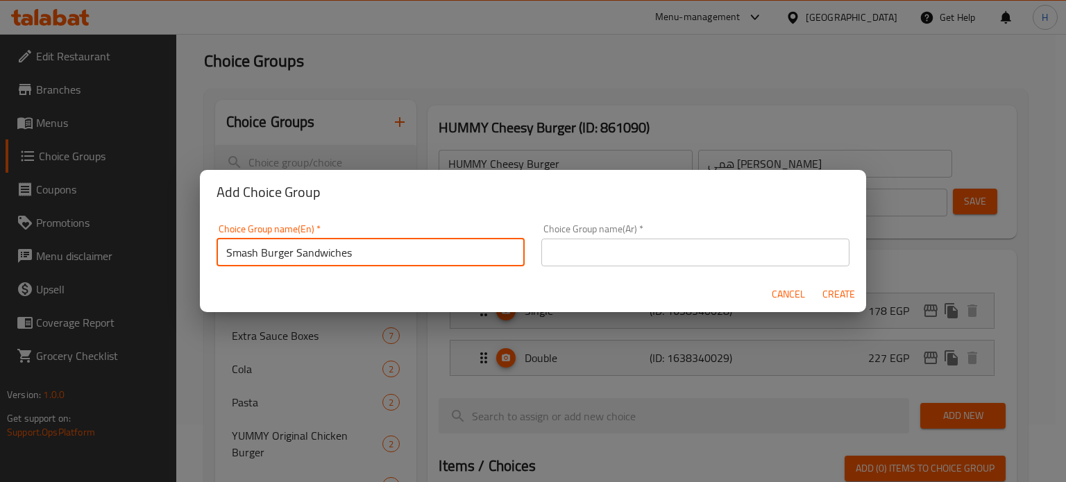
drag, startPoint x: 362, startPoint y: 258, endPoint x: 190, endPoint y: 259, distance: 172.2
click at [190, 259] on div "Add Choice Group Choice Group name(En)   * Smash Burger Sandwiches Choice Group…" at bounding box center [533, 241] width 1066 height 482
click at [321, 251] on input "text" at bounding box center [371, 253] width 308 height 28
drag, startPoint x: 387, startPoint y: 249, endPoint x: 297, endPoint y: 249, distance: 89.6
click at [297, 249] on input "Your Choice Of Creamy Mushroom Smash Burger :" at bounding box center [371, 253] width 308 height 28
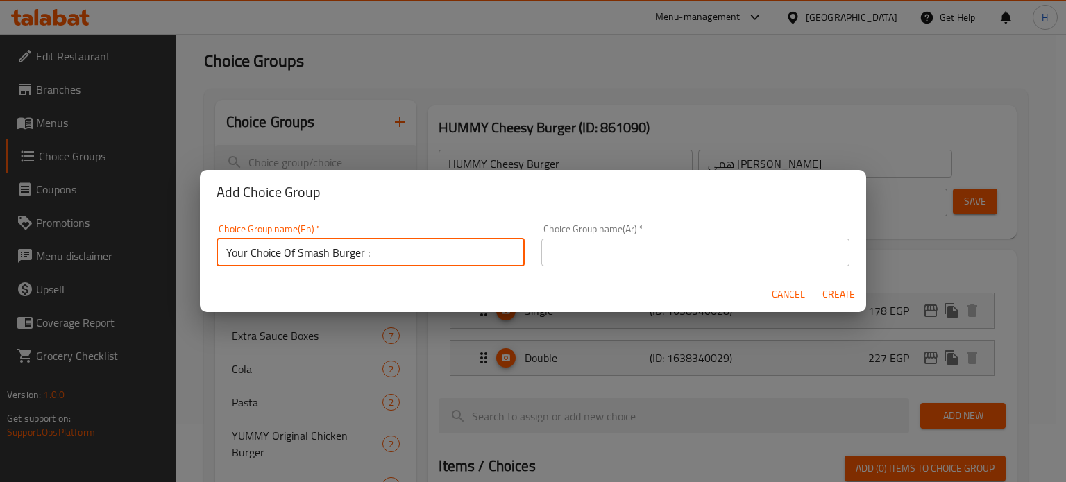
type input "Your Choice Of Smash Burger :"
click at [550, 252] on input "text" at bounding box center [695, 253] width 308 height 28
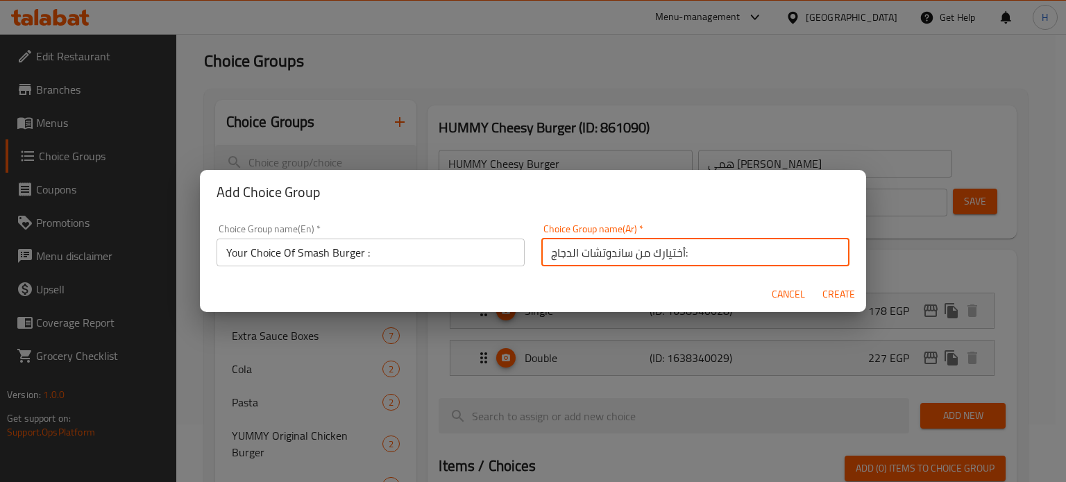
drag, startPoint x: 587, startPoint y: 252, endPoint x: 547, endPoint y: 253, distance: 40.3
click at [547, 253] on input "أختيارك من ساندوتشات الدجاج:" at bounding box center [695, 253] width 308 height 28
type input "أختيارك من ساندوتش السماش:"
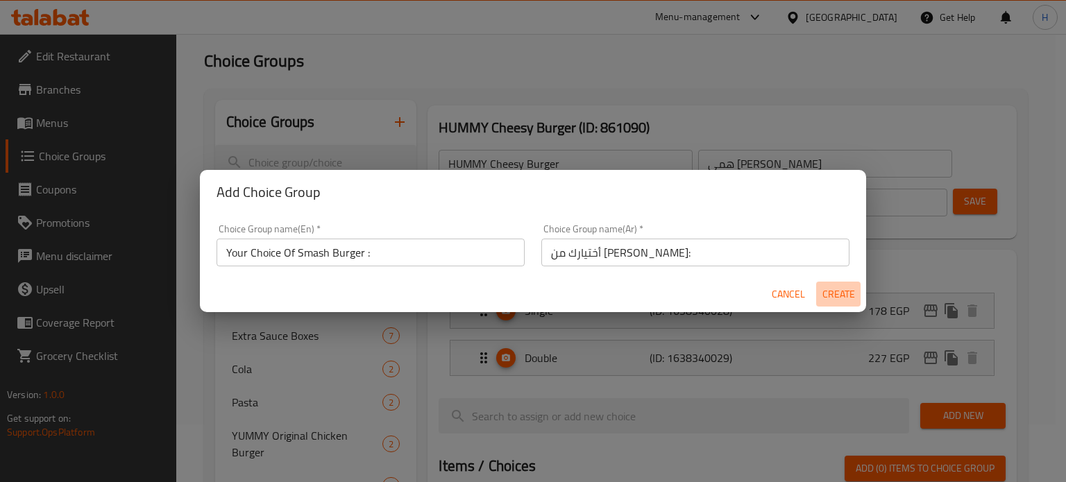
click at [842, 294] on span "Create" at bounding box center [838, 294] width 33 height 17
type input "Your Choice Of Smash Burger :"
type input "أختيارك من ساندوتش السماش:"
type input "0"
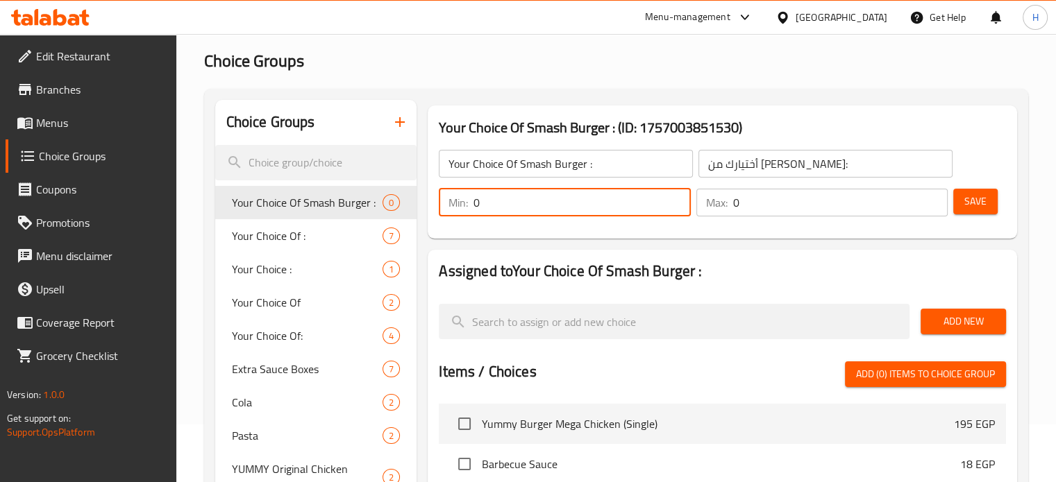
drag, startPoint x: 492, startPoint y: 199, endPoint x: 422, endPoint y: 193, distance: 70.4
click at [422, 193] on div "Your Choice Of Smash Burger : (ID: 1757003851530) Your Choice Of Smash Burger :…" at bounding box center [722, 172] width 601 height 144
type input "1"
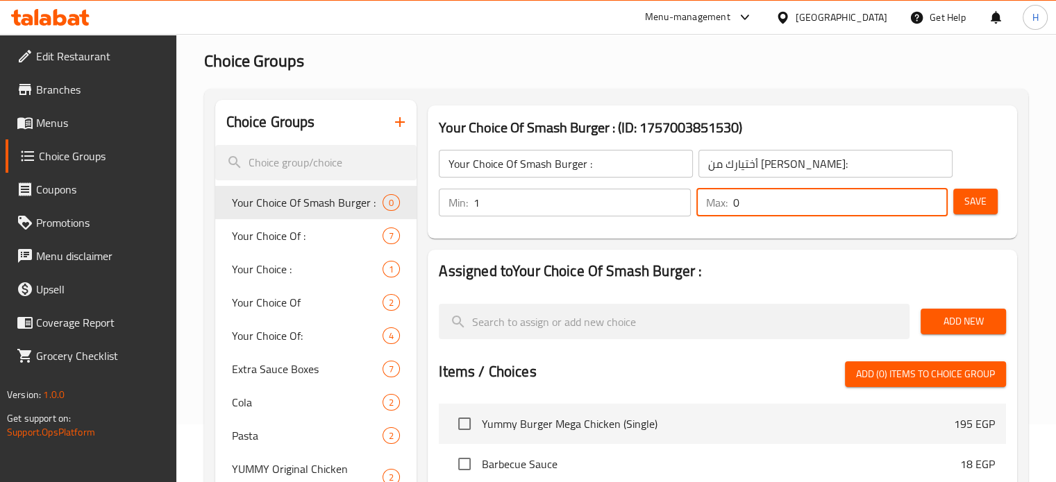
drag, startPoint x: 761, startPoint y: 205, endPoint x: 706, endPoint y: 205, distance: 54.8
click at [706, 205] on div "Max: 0 ​" at bounding box center [821, 203] width 251 height 28
type input "10"
click at [976, 206] on span "Save" at bounding box center [975, 201] width 22 height 17
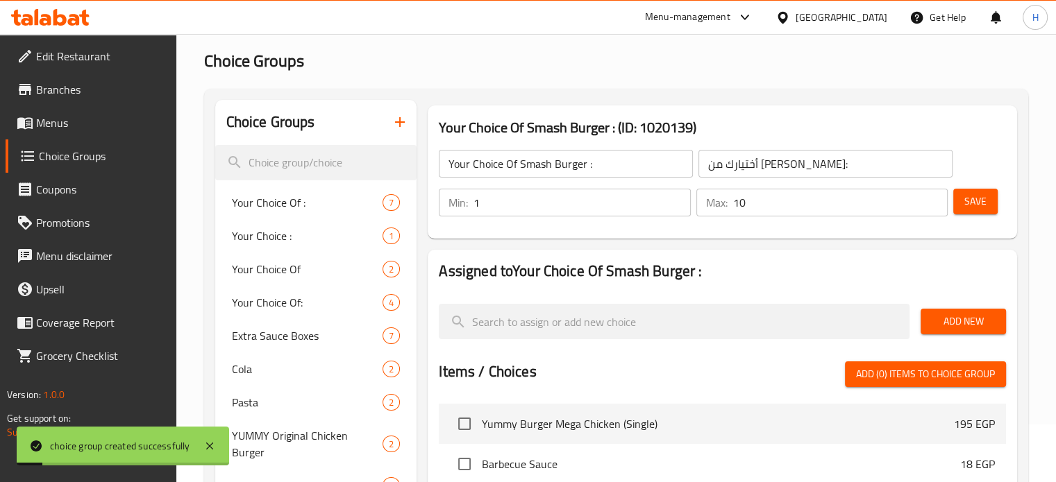
click at [954, 324] on span "Add New" at bounding box center [963, 321] width 63 height 17
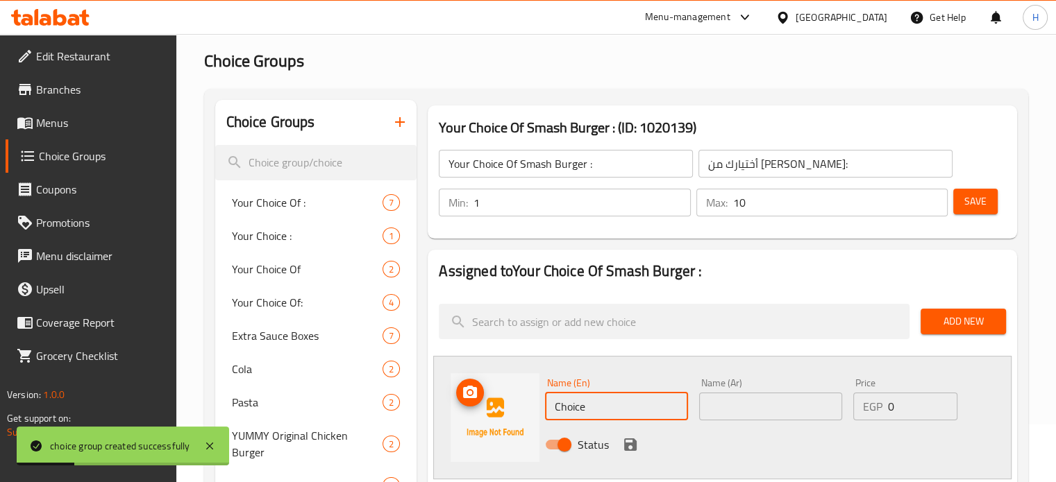
drag, startPoint x: 591, startPoint y: 404, endPoint x: 510, endPoint y: 401, distance: 80.6
click at [510, 401] on div "Name (En) Choice Name (En) Name (Ar) Name (Ar) Price EGP 0 Price Status" at bounding box center [722, 418] width 578 height 124
type input "ٍ"
type input "Single"
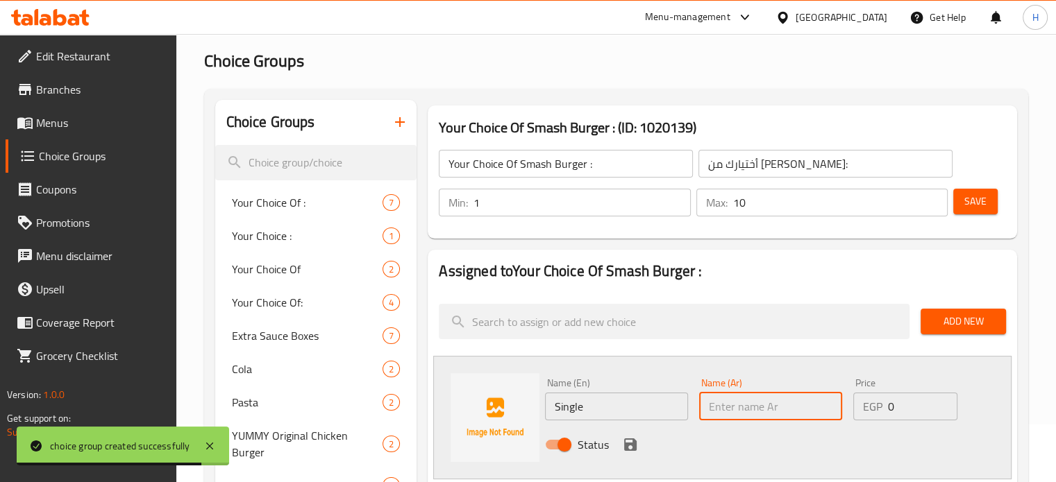
click at [712, 403] on input "text" at bounding box center [770, 407] width 143 height 28
type input "سينجل"
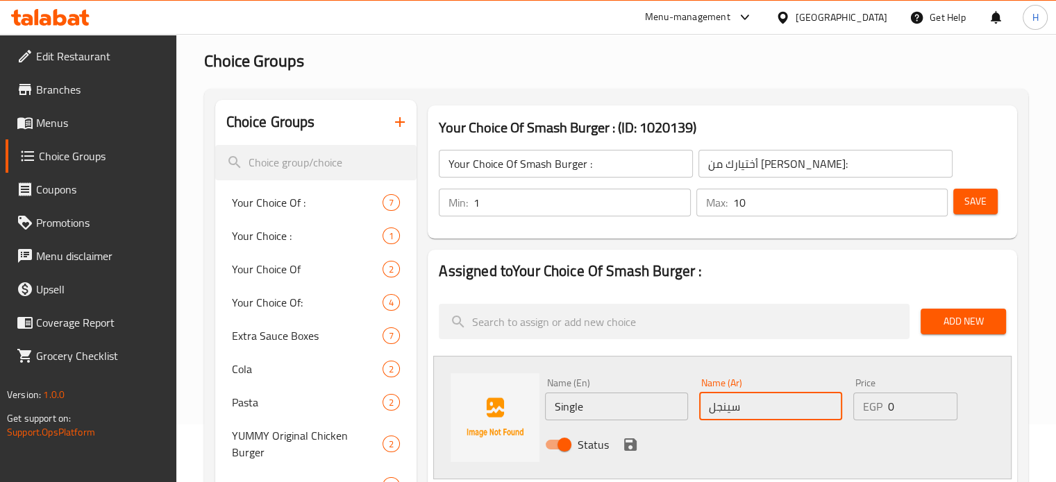
drag, startPoint x: 903, startPoint y: 412, endPoint x: 840, endPoint y: 412, distance: 63.2
click at [840, 412] on div "Name (En) Single Name (En) Name (Ar) سينجل Name (Ar) Price EGP 0 Price Status" at bounding box center [770, 418] width 462 height 91
paste input "155"
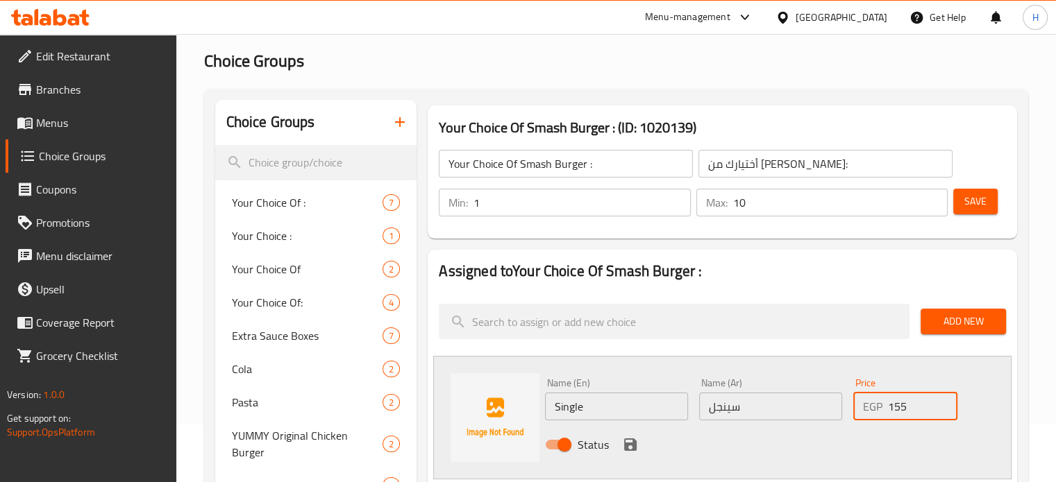
type input "155"
click at [622, 442] on icon "save" at bounding box center [630, 445] width 17 height 17
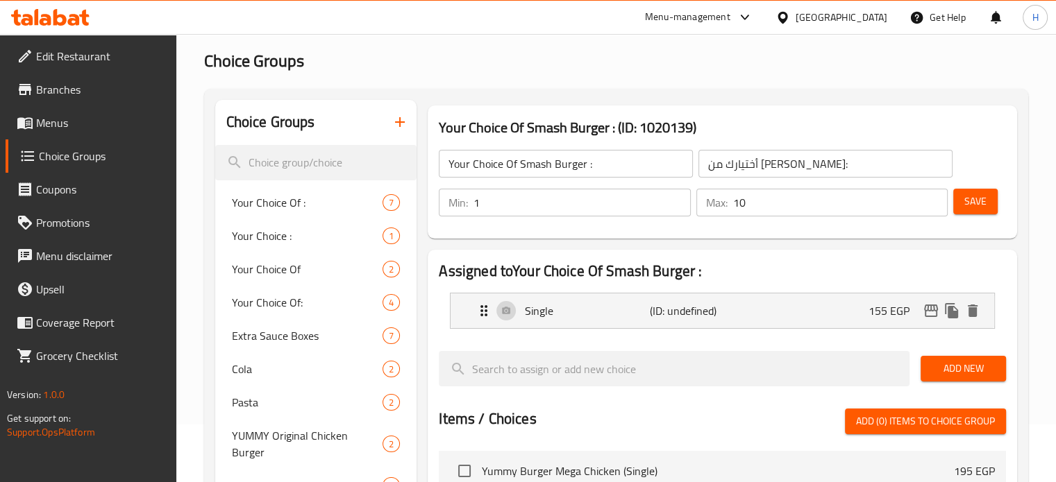
click at [937, 367] on span "Add New" at bounding box center [963, 368] width 63 height 17
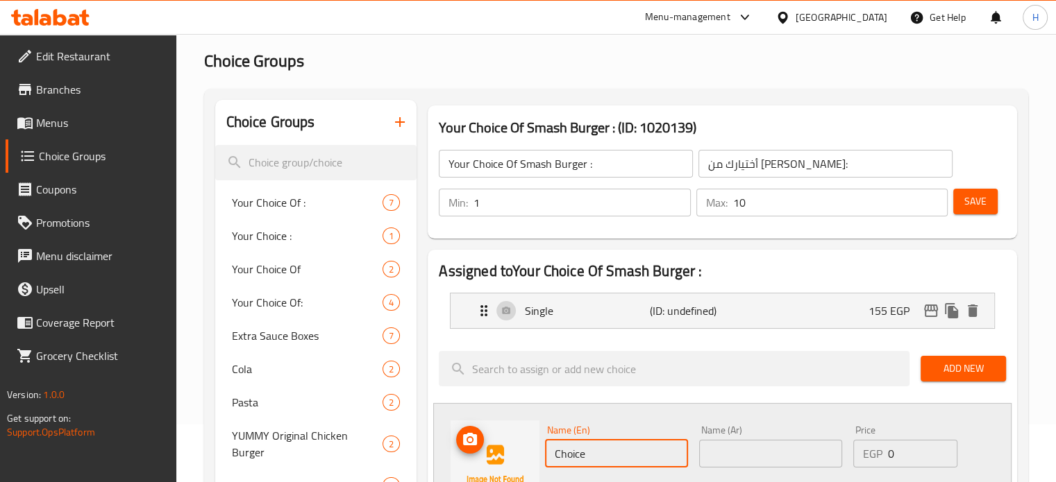
drag, startPoint x: 615, startPoint y: 442, endPoint x: 535, endPoint y: 444, distance: 79.9
click at [535, 444] on div "Name (En) Choice Name (En) Name (Ar) Name (Ar) Price EGP 0 Price Status" at bounding box center [722, 465] width 578 height 124
type input "Double"
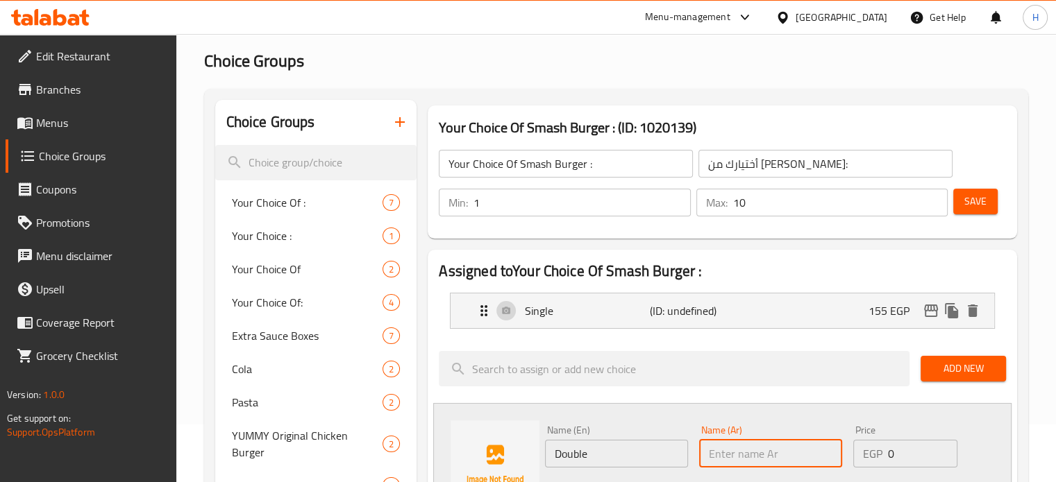
click at [725, 452] on input "text" at bounding box center [770, 454] width 143 height 28
type input "دبل"
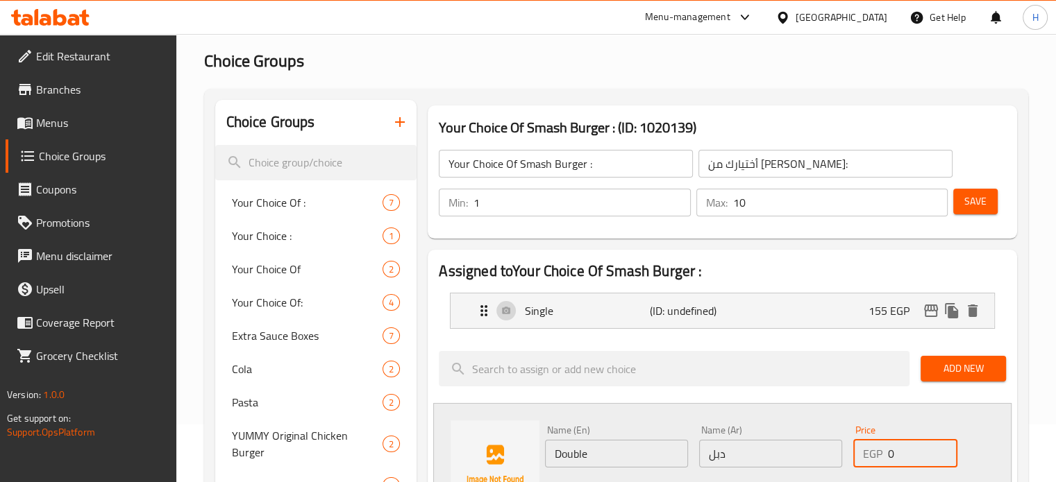
paste input "215"
drag, startPoint x: 893, startPoint y: 456, endPoint x: 855, endPoint y: 456, distance: 38.2
click at [855, 456] on div "EGP 0 Price" at bounding box center [905, 454] width 104 height 28
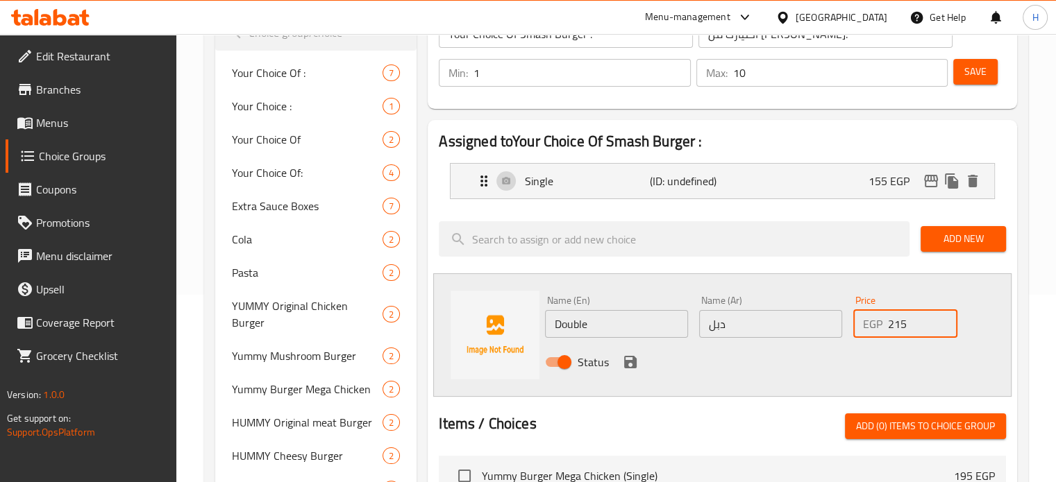
scroll to position [196, 0]
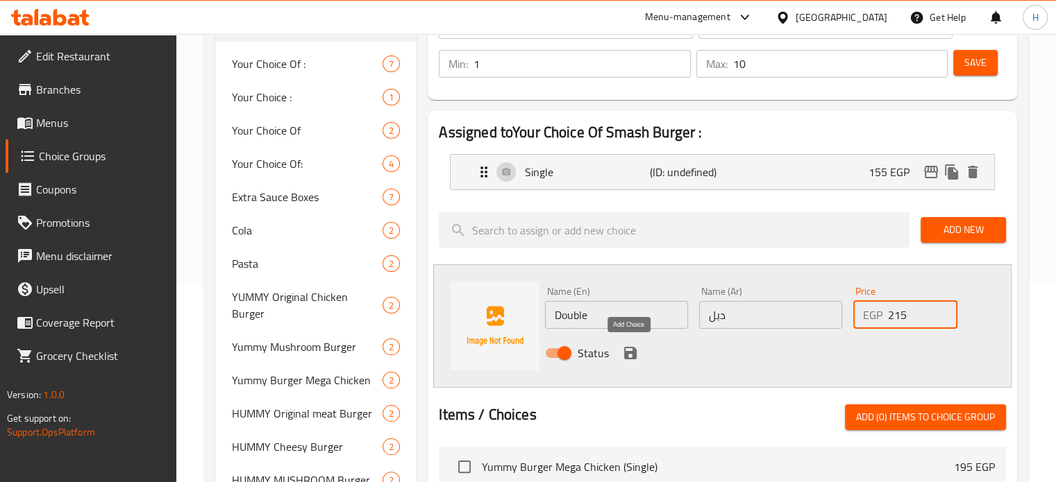
type input "215"
click at [625, 353] on icon "save" at bounding box center [630, 353] width 12 height 12
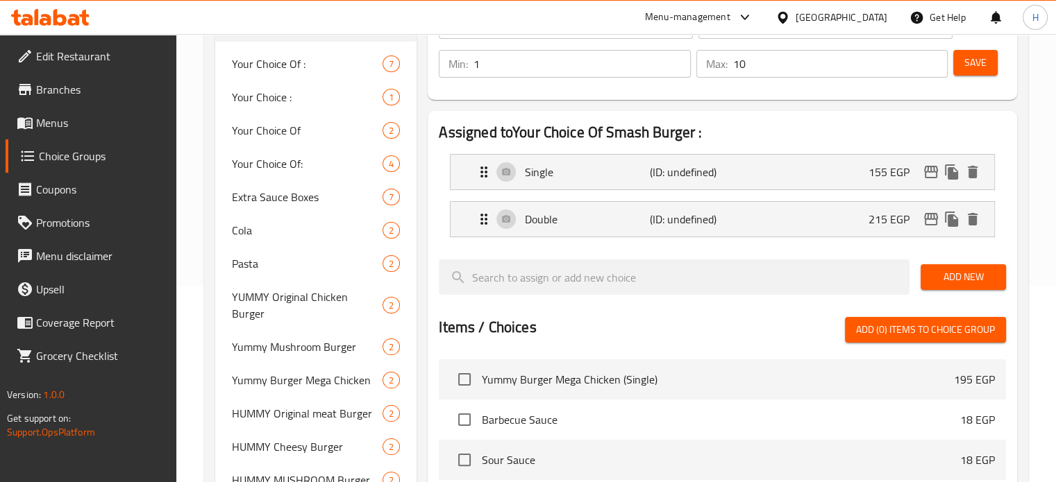
click at [942, 278] on span "Add New" at bounding box center [963, 277] width 63 height 17
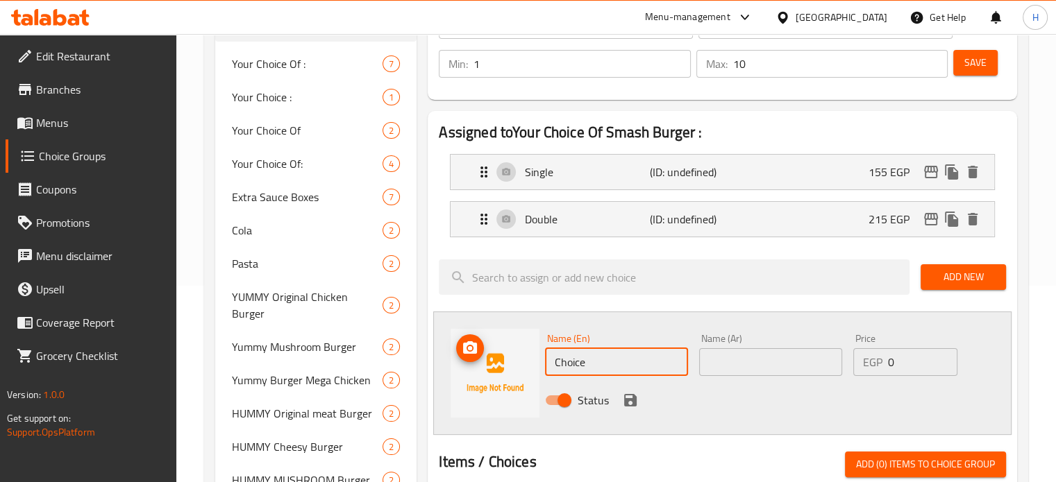
drag, startPoint x: 594, startPoint y: 360, endPoint x: 522, endPoint y: 358, distance: 71.6
click at [522, 358] on div "Name (En) Choice Name (En) Name (Ar) Name (Ar) Price EGP 0 Price Status" at bounding box center [722, 374] width 578 height 124
type input "Triple"
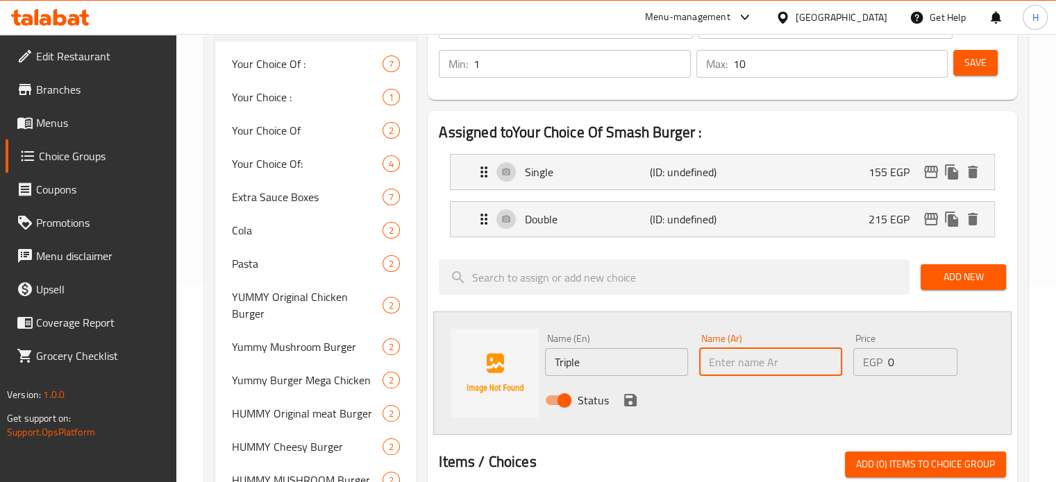
click at [732, 363] on input "text" at bounding box center [770, 363] width 143 height 28
click at [798, 358] on input "text" at bounding box center [770, 363] width 143 height 28
type input "تريبل"
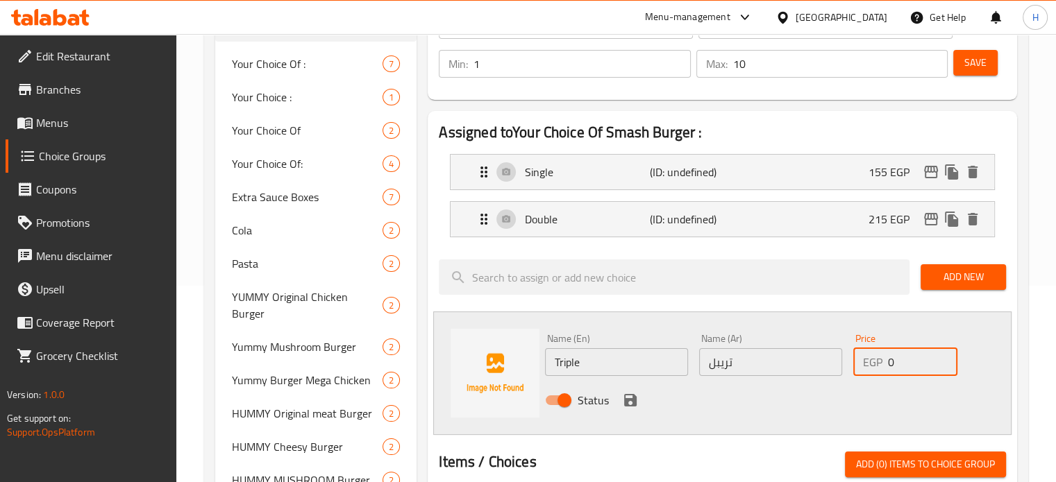
drag, startPoint x: 905, startPoint y: 363, endPoint x: 853, endPoint y: 363, distance: 52.1
click at [853, 363] on div "EGP 0 Price" at bounding box center [905, 363] width 104 height 28
paste input "287"
type input "287"
click at [636, 396] on icon "save" at bounding box center [630, 400] width 17 height 17
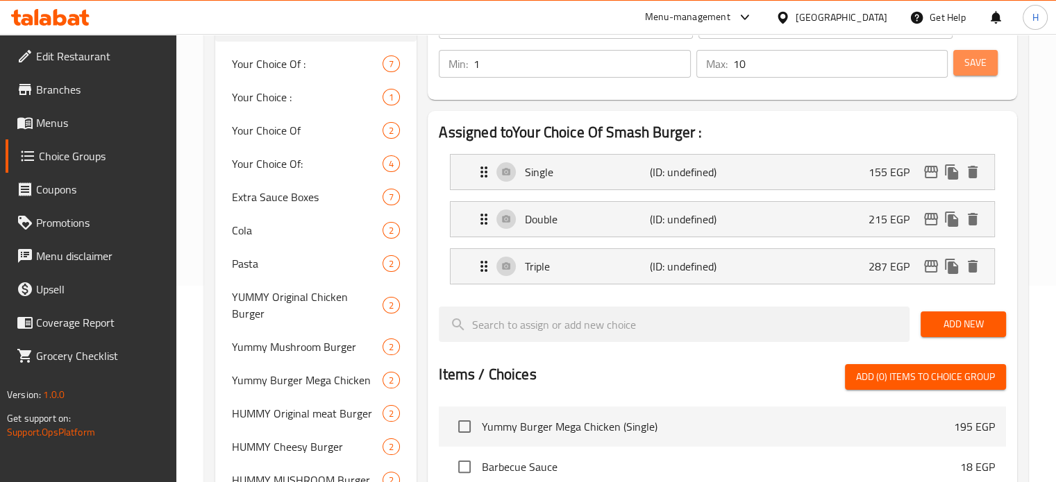
click at [969, 60] on span "Save" at bounding box center [975, 62] width 22 height 17
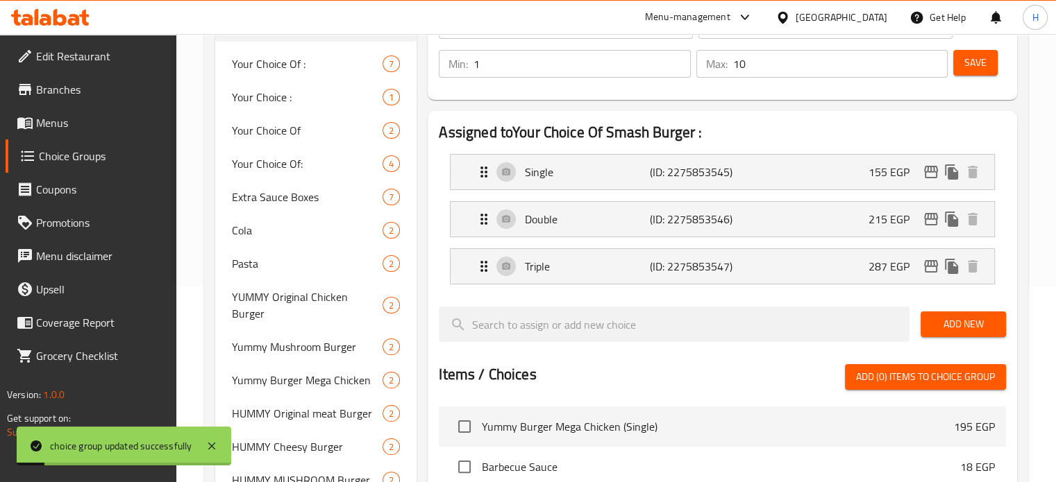
click at [76, 121] on span "Menus" at bounding box center [100, 123] width 129 height 17
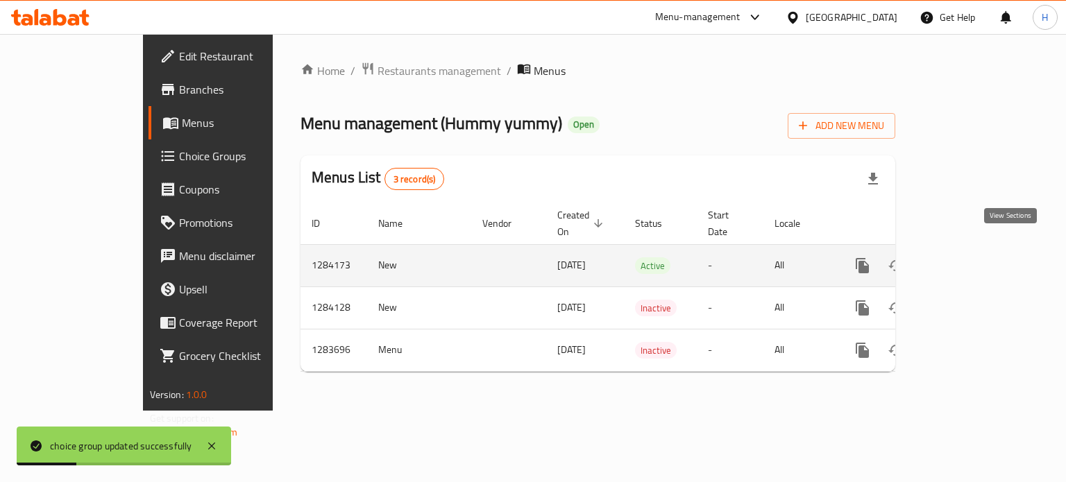
click at [969, 260] on icon "enhanced table" at bounding box center [963, 266] width 12 height 12
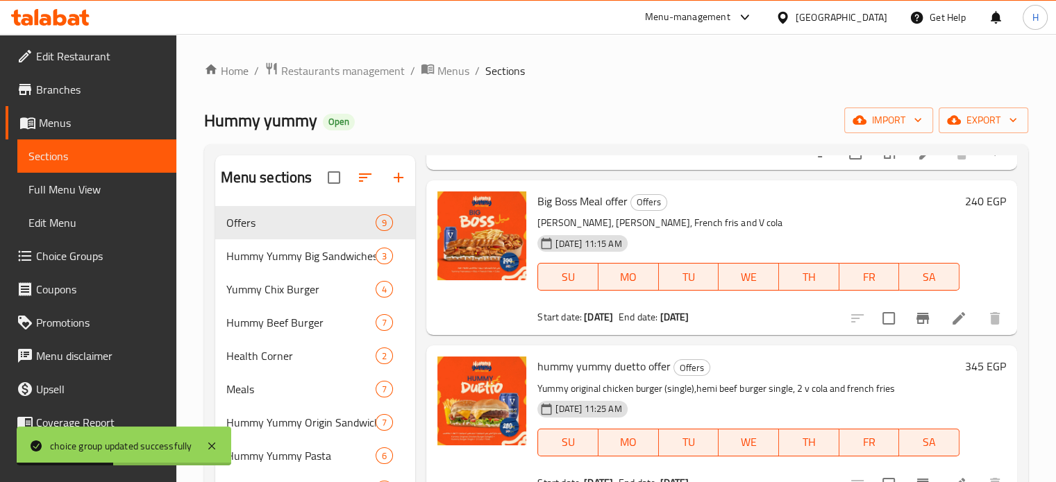
scroll to position [969, 0]
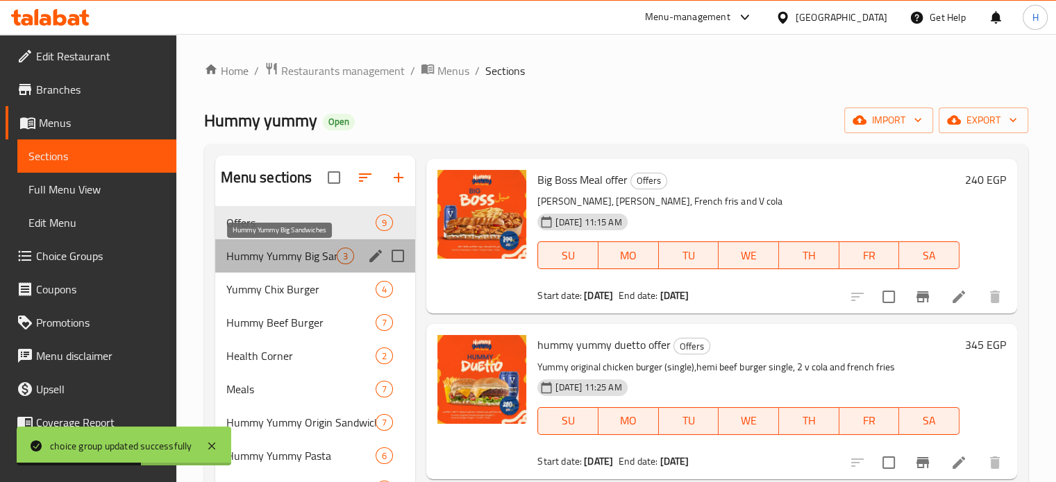
click at [283, 262] on span "Hummy Yummy Big Sandwiches" at bounding box center [281, 256] width 111 height 17
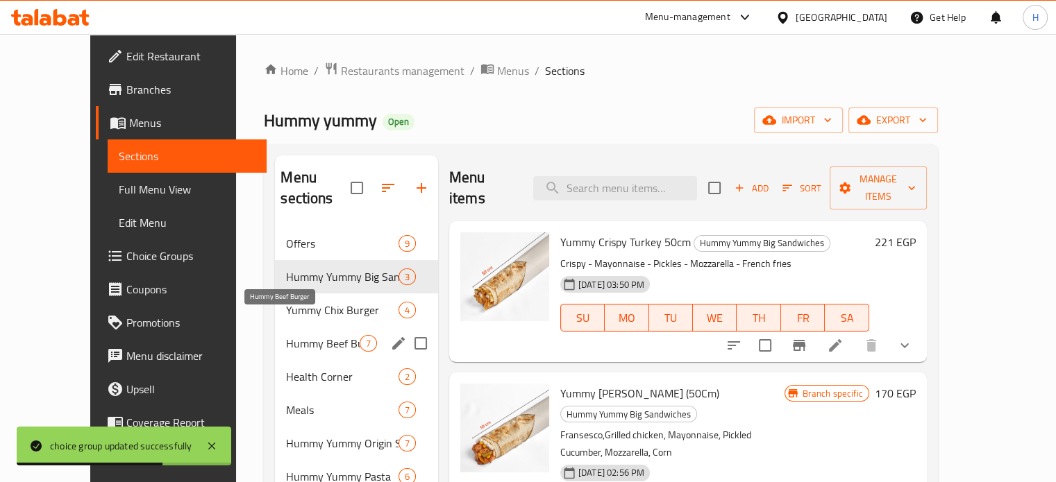
click at [286, 335] on span "Hummy Beef Burger" at bounding box center [322, 343] width 73 height 17
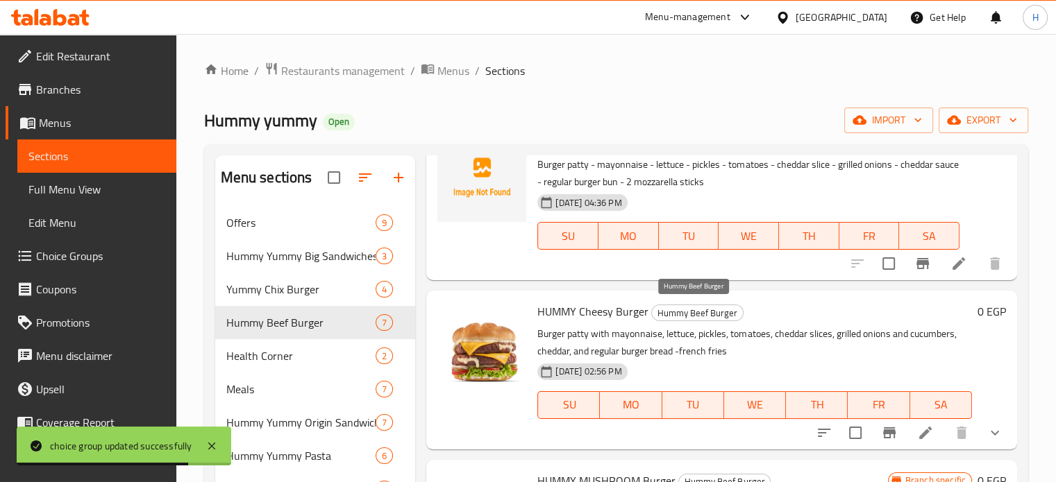
scroll to position [278, 0]
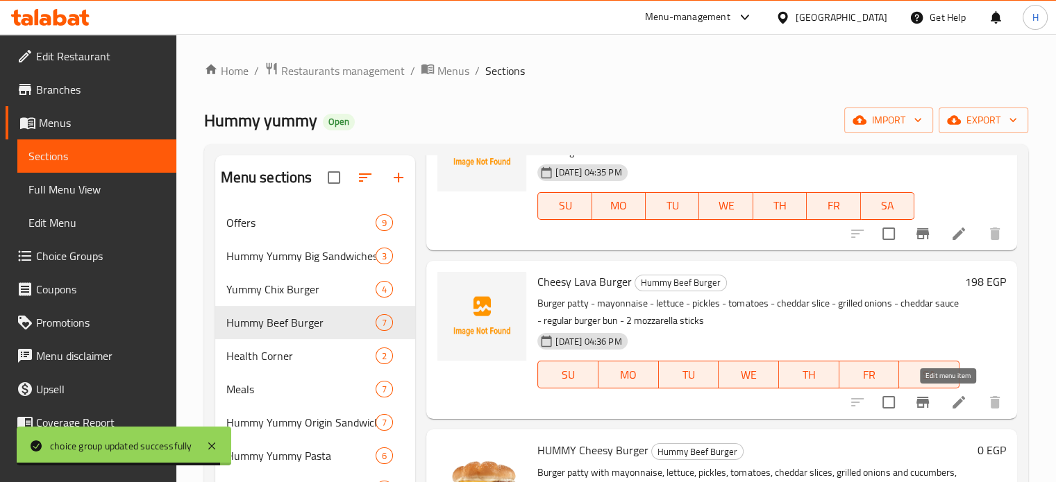
click at [952, 402] on icon at bounding box center [958, 402] width 12 height 12
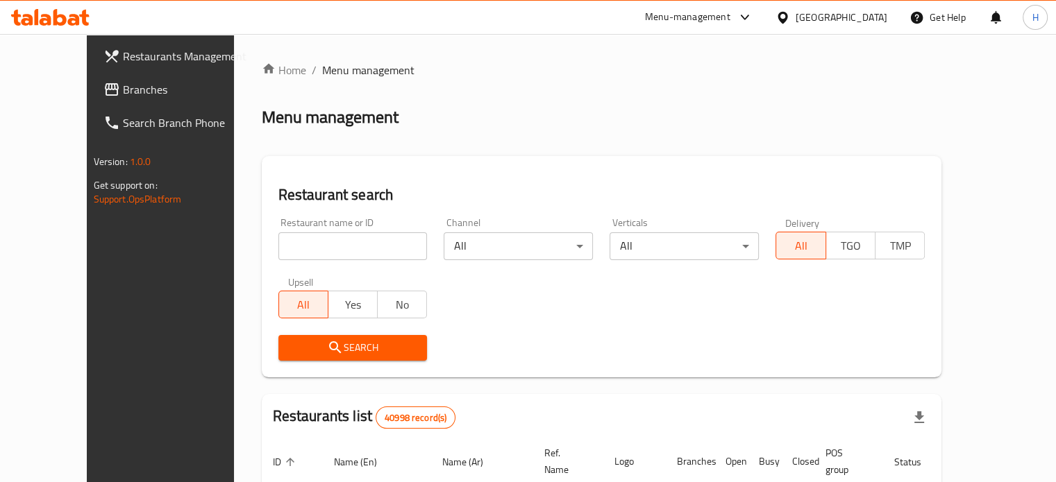
click at [295, 247] on input "search" at bounding box center [352, 247] width 149 height 28
type input "Hummy yummy"
click at [317, 346] on span "Search" at bounding box center [352, 347] width 127 height 17
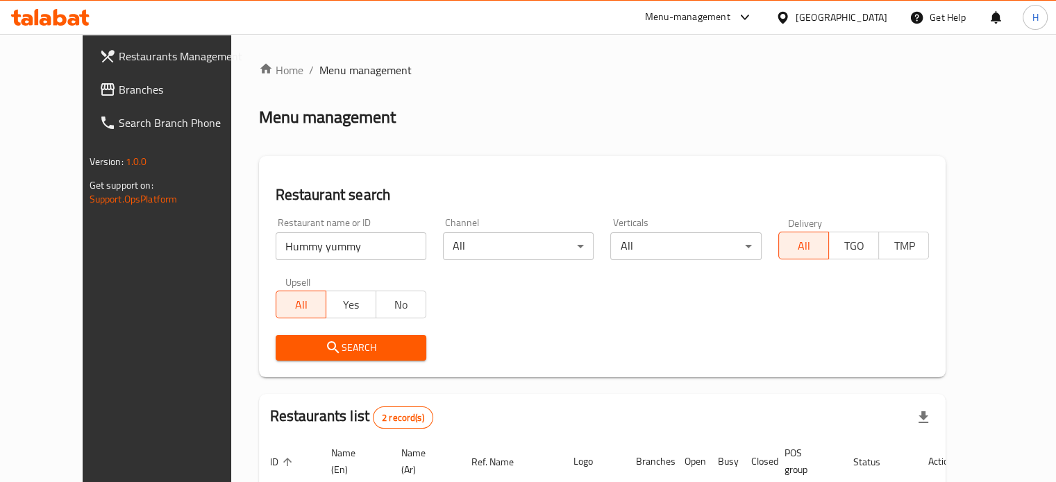
scroll to position [168, 0]
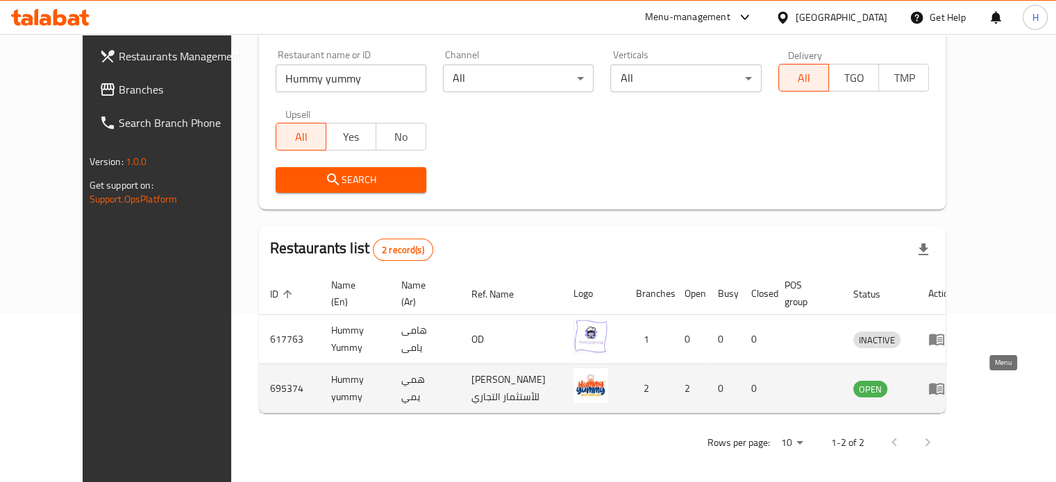
click at [945, 391] on icon "enhanced table" at bounding box center [936, 388] width 17 height 17
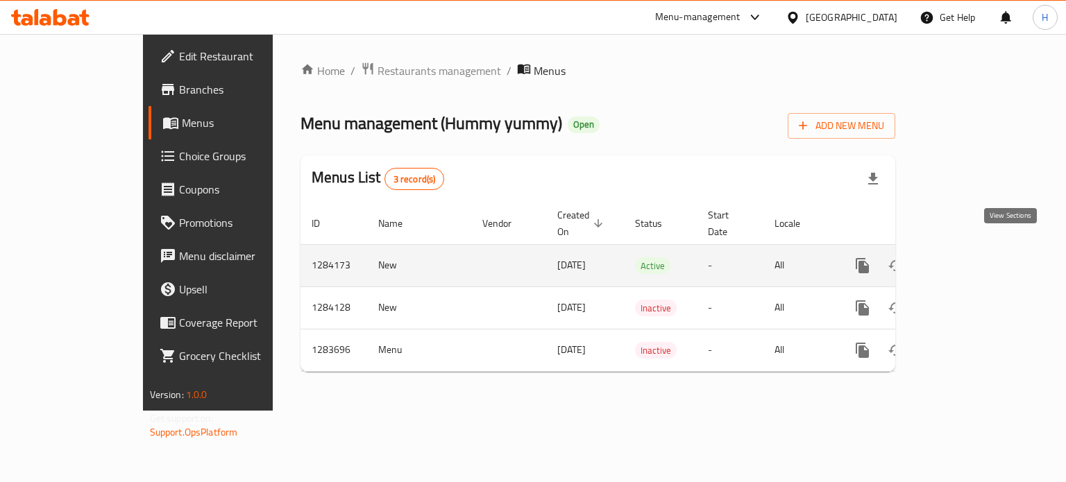
click at [969, 260] on icon "enhanced table" at bounding box center [963, 266] width 12 height 12
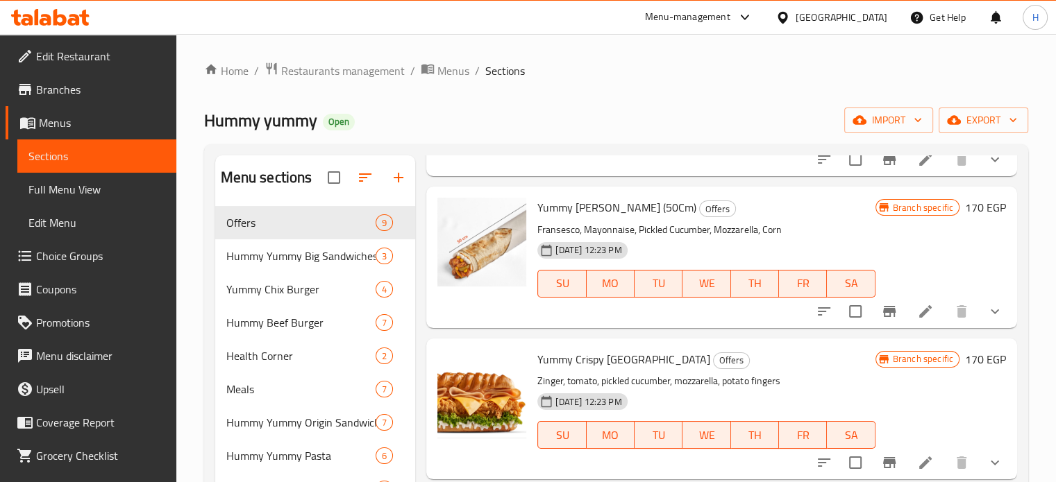
scroll to position [625, 0]
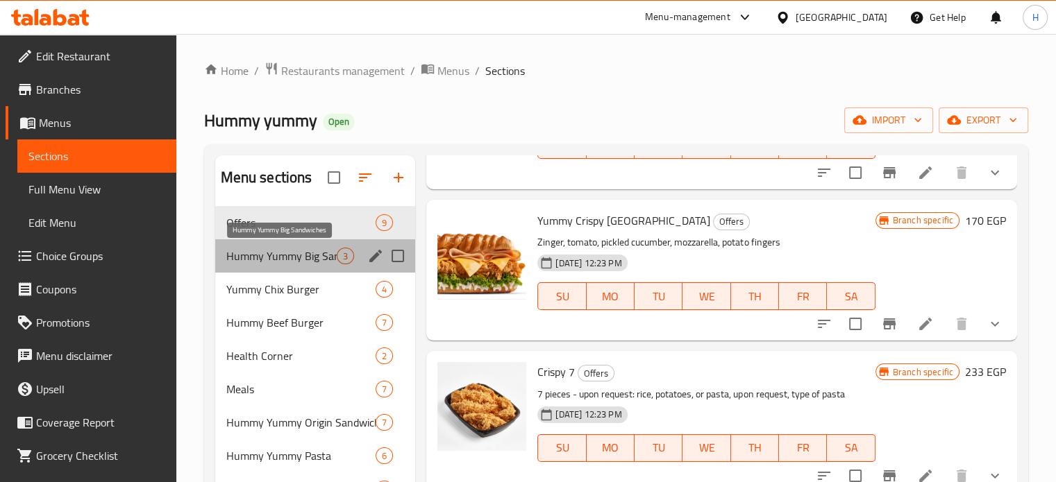
click at [287, 264] on span "Hummy Yummy Big Sandwiches" at bounding box center [281, 256] width 111 height 17
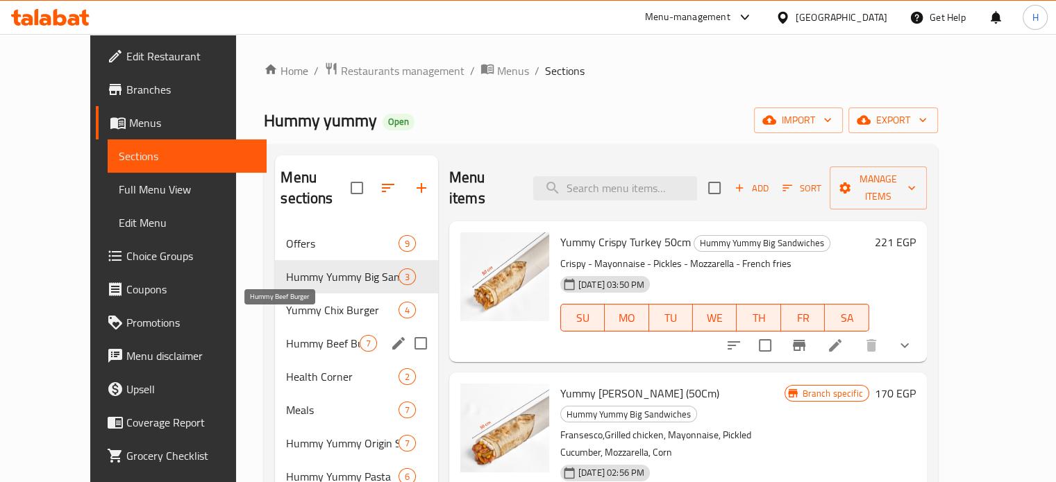
click at [286, 335] on span "Hummy Beef Burger" at bounding box center [322, 343] width 73 height 17
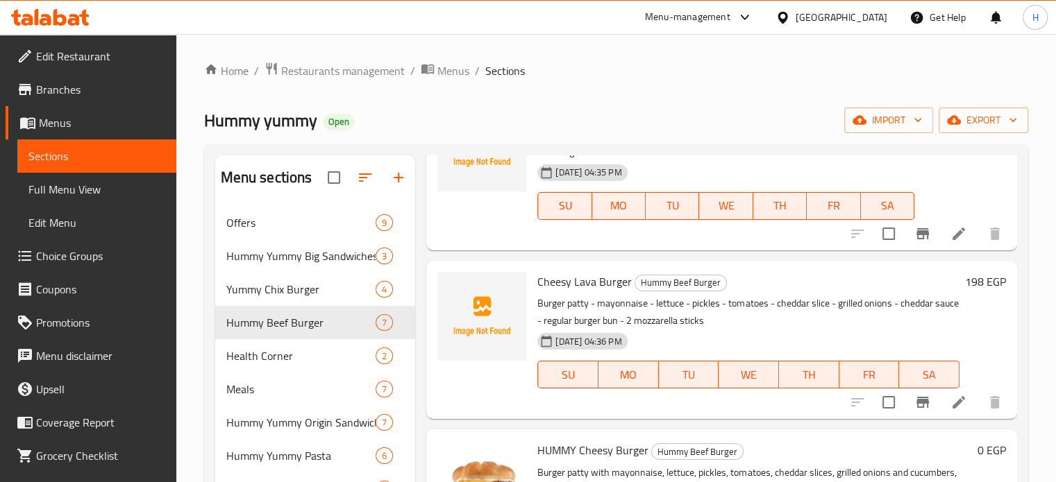
scroll to position [139, 0]
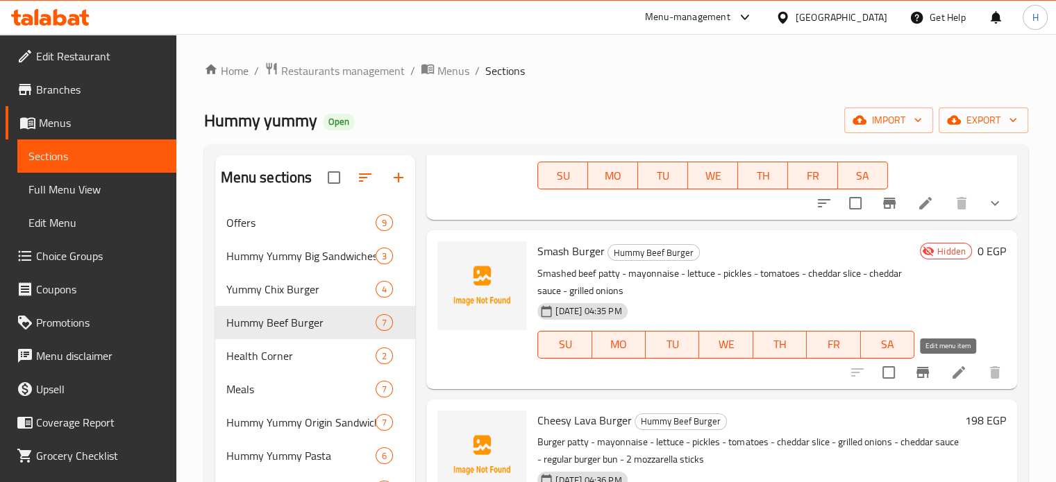
click at [952, 375] on icon at bounding box center [958, 373] width 12 height 12
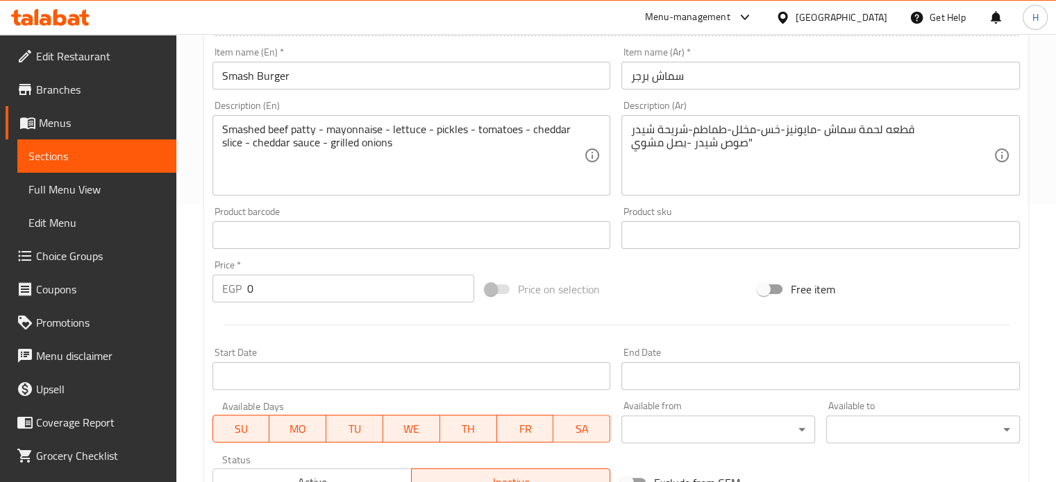
scroll to position [417, 0]
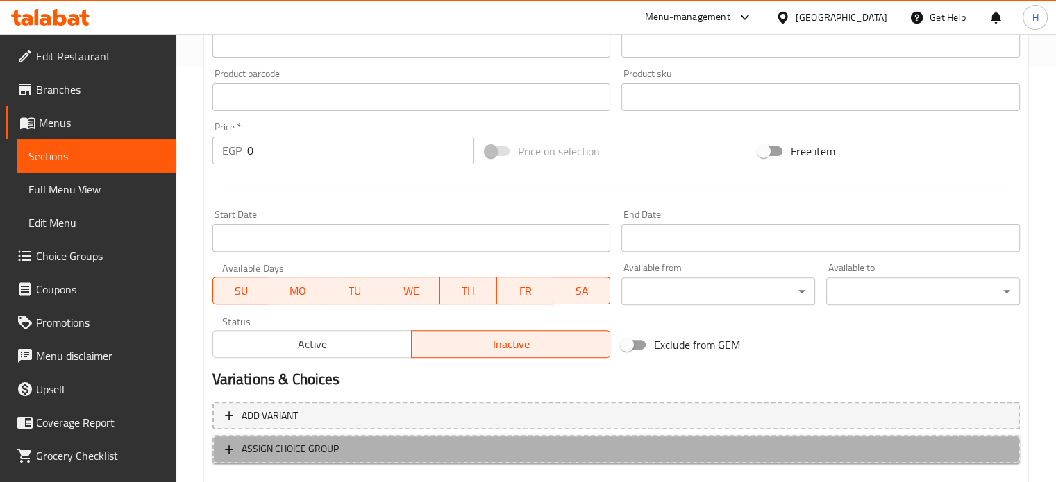
click at [297, 441] on span "ASSIGN CHOICE GROUP" at bounding box center [290, 449] width 97 height 17
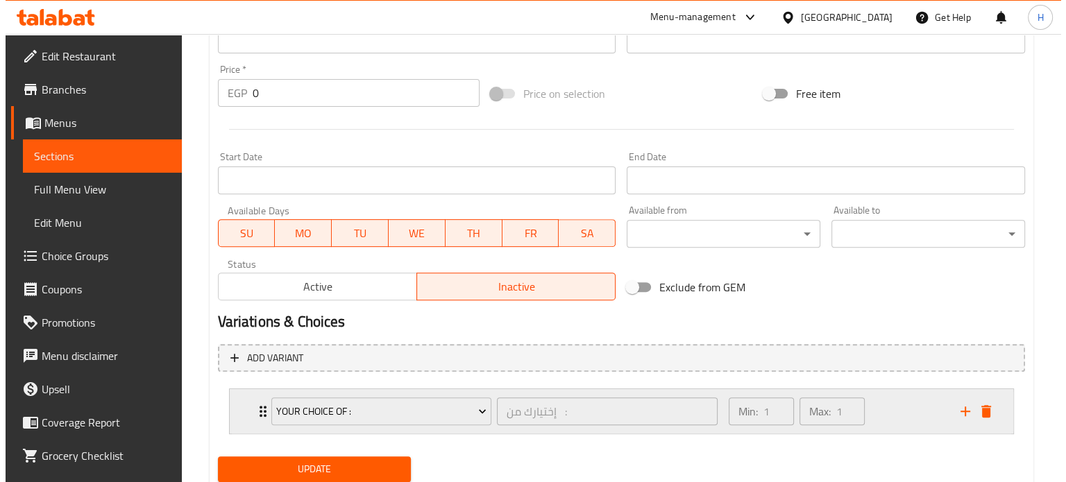
scroll to position [521, 0]
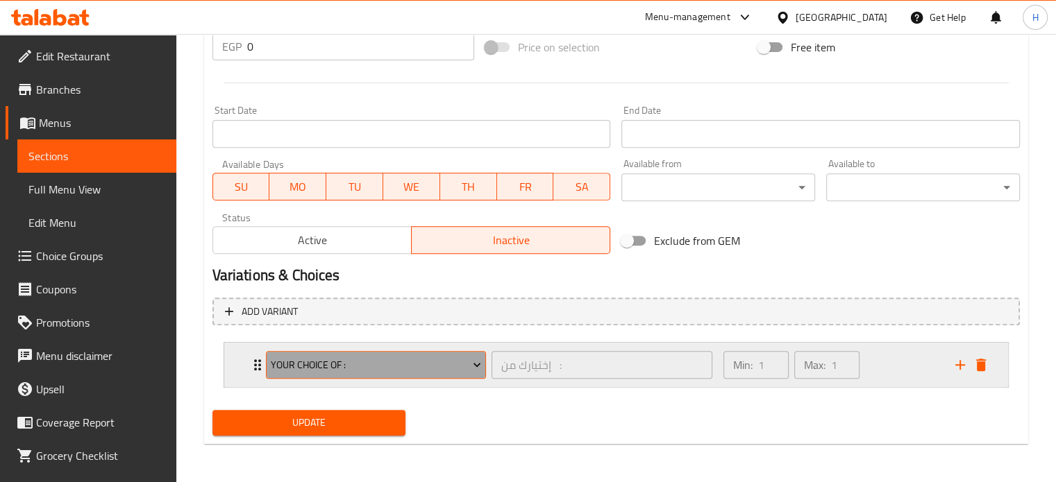
click at [317, 375] on button "Your Choice Of :" at bounding box center [376, 365] width 221 height 28
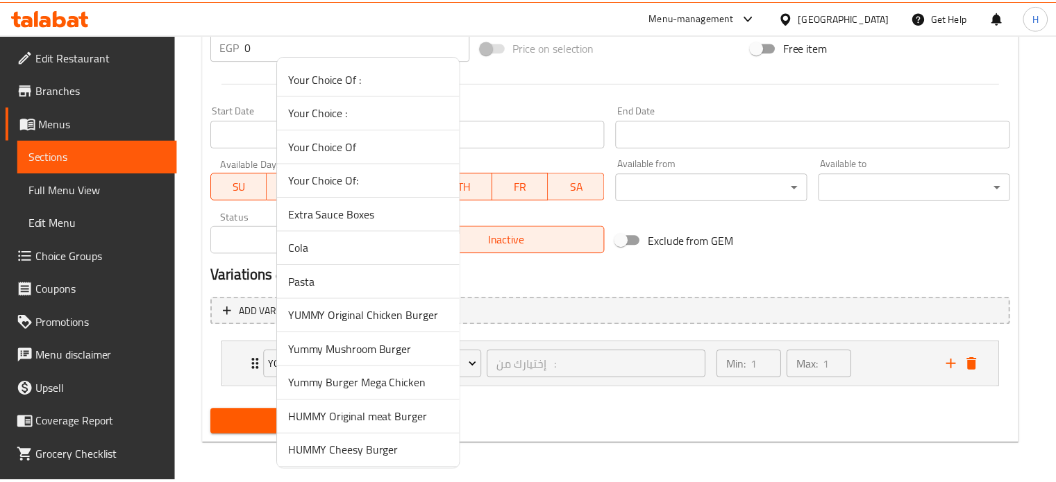
scroll to position [137, 0]
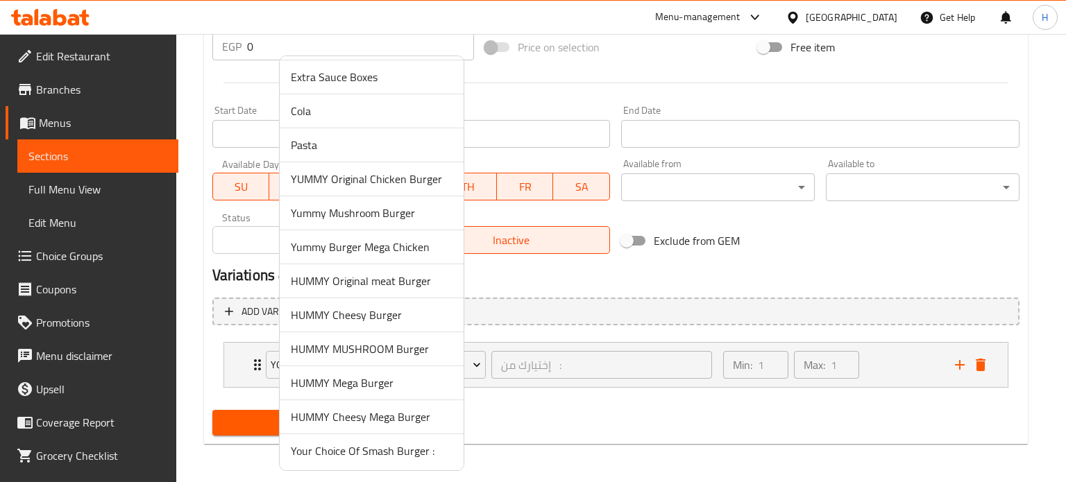
click at [355, 443] on span "Your Choice Of Smash Burger :" at bounding box center [372, 451] width 162 height 17
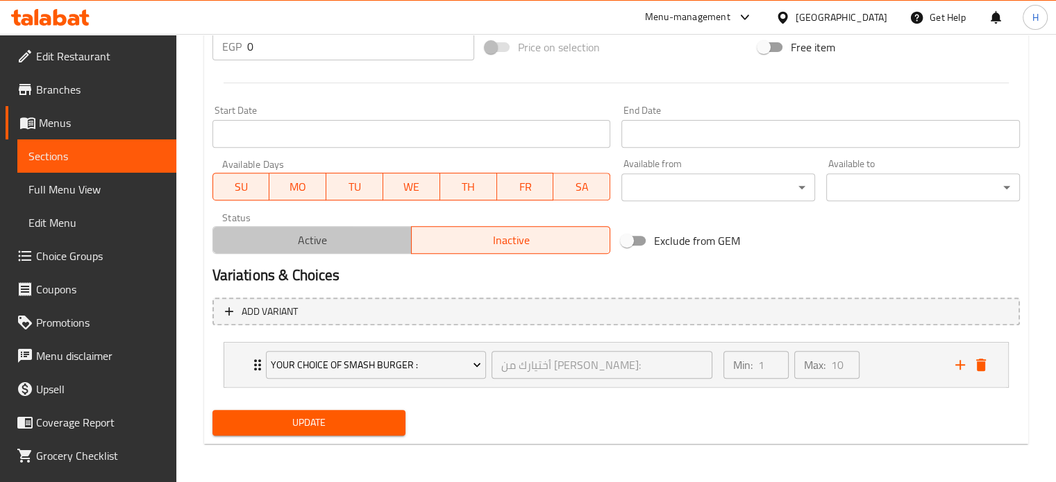
click at [333, 249] on span "Active" at bounding box center [312, 240] width 187 height 20
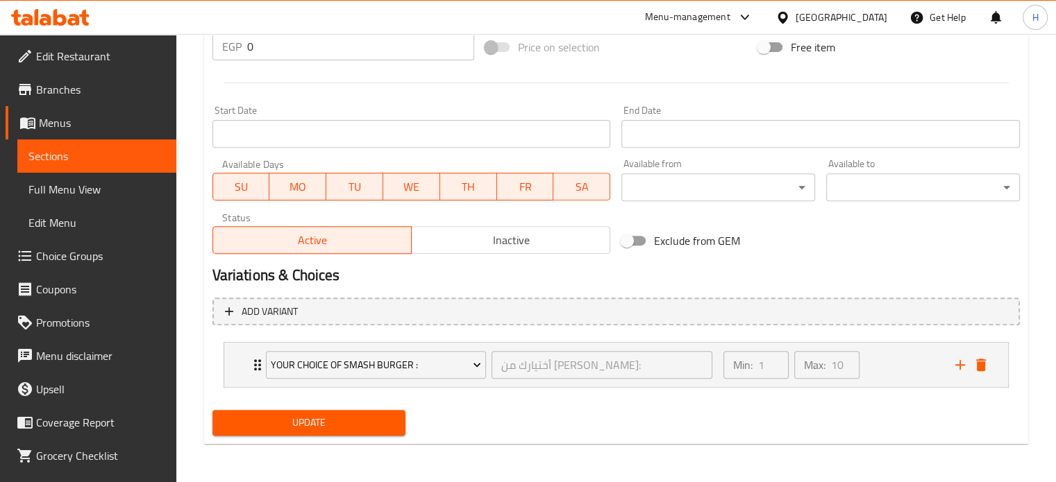
click at [316, 410] on button "Update" at bounding box center [309, 423] width 194 height 26
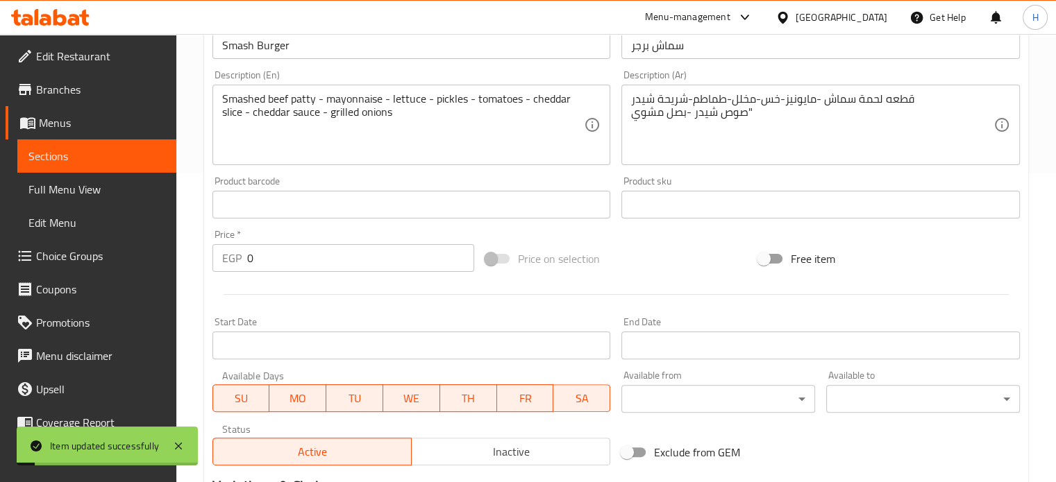
scroll to position [174, 0]
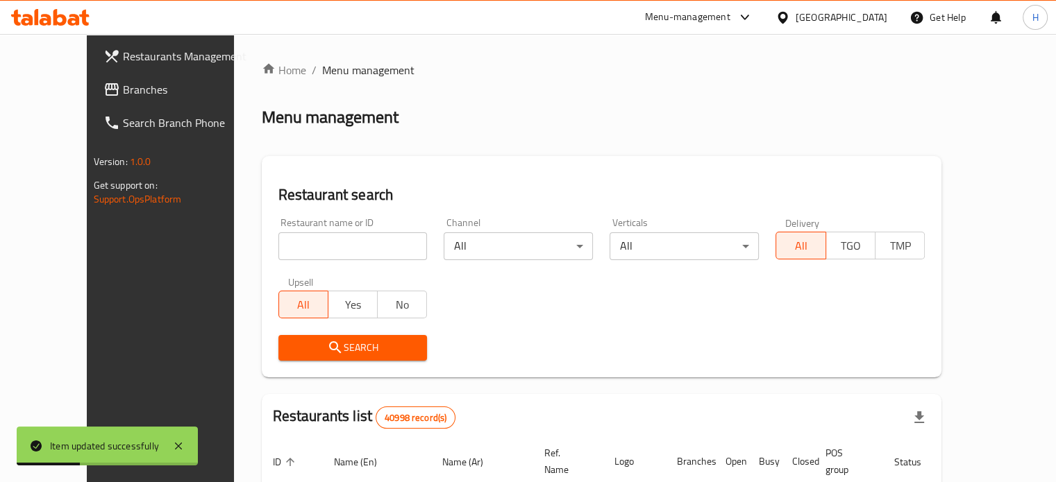
click at [322, 258] on input "search" at bounding box center [352, 247] width 149 height 28
type input "Hummy yummy"
click at [341, 347] on span "Search" at bounding box center [352, 347] width 127 height 17
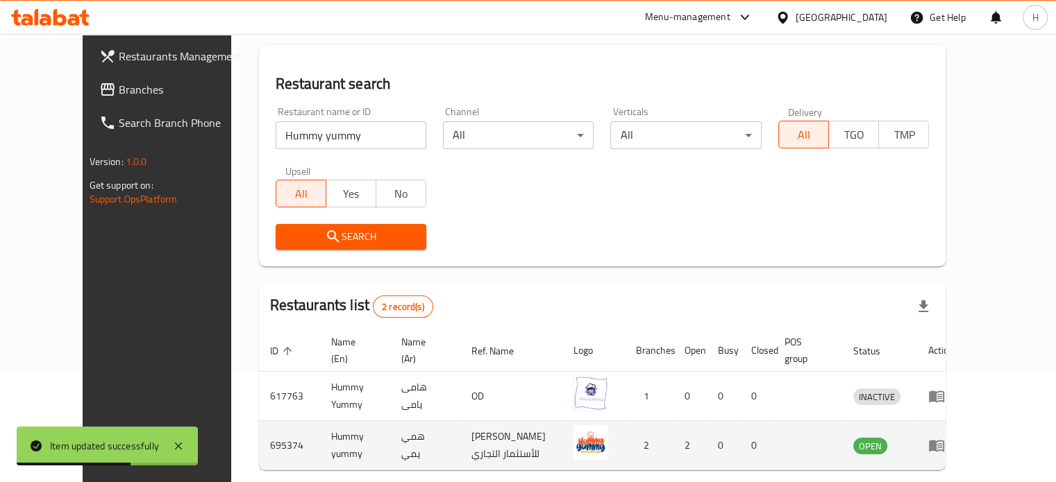
scroll to position [168, 0]
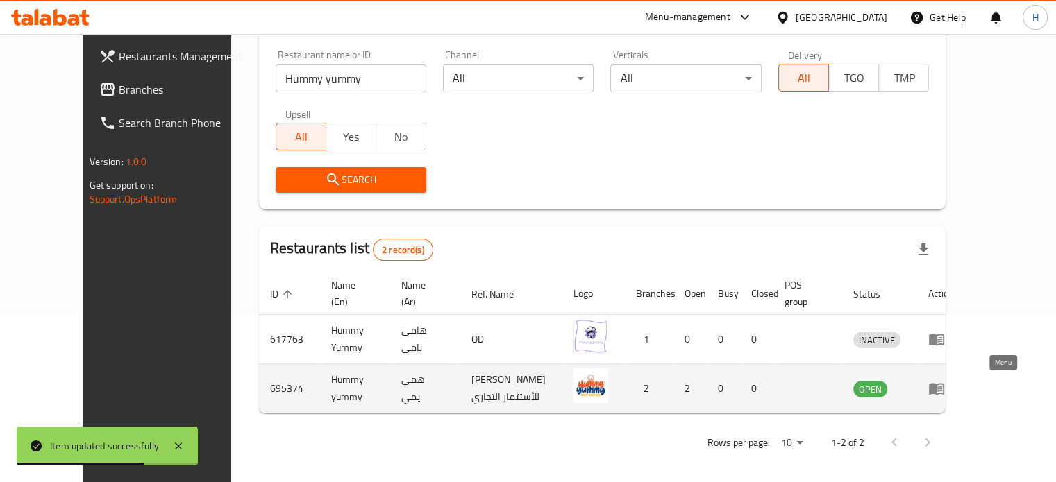
click at [945, 385] on icon "enhanced table" at bounding box center [936, 388] width 17 height 17
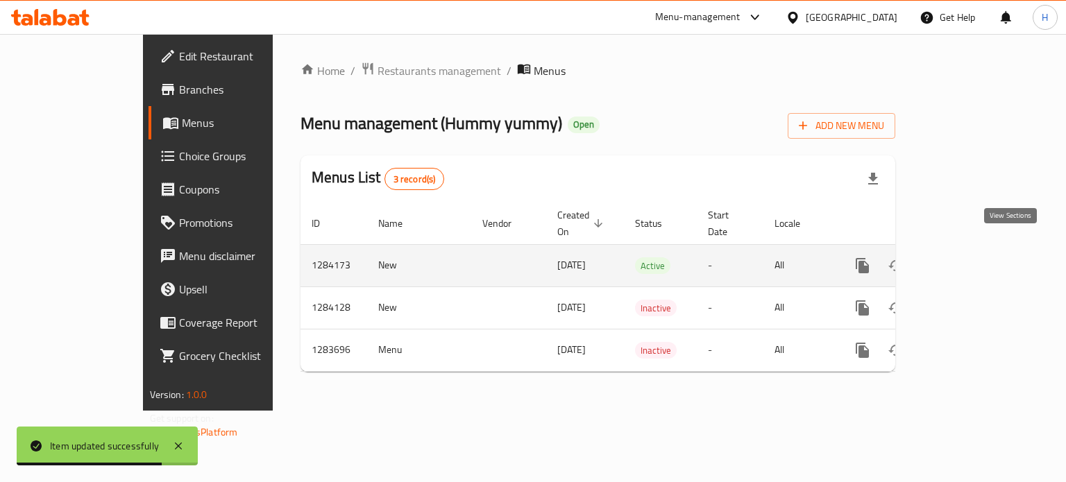
click at [969, 260] on icon "enhanced table" at bounding box center [963, 266] width 12 height 12
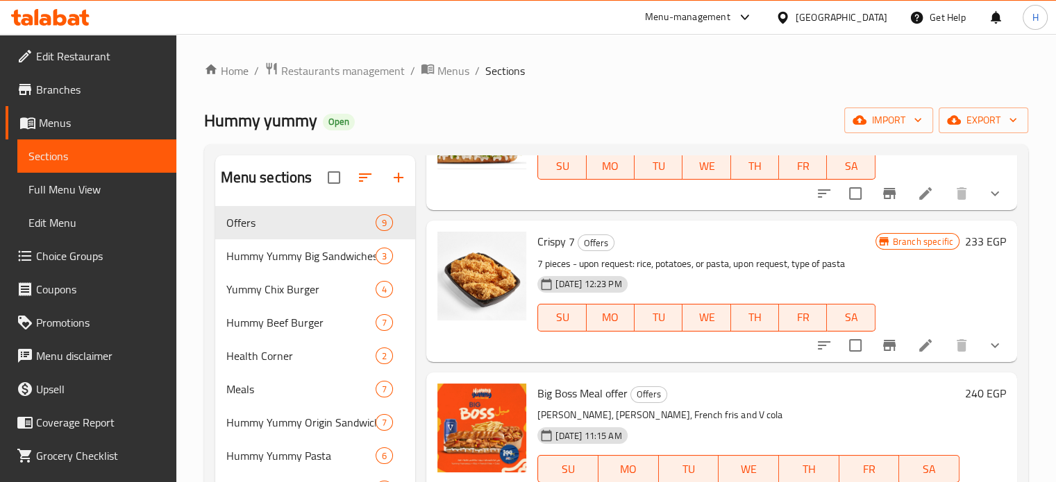
scroll to position [764, 0]
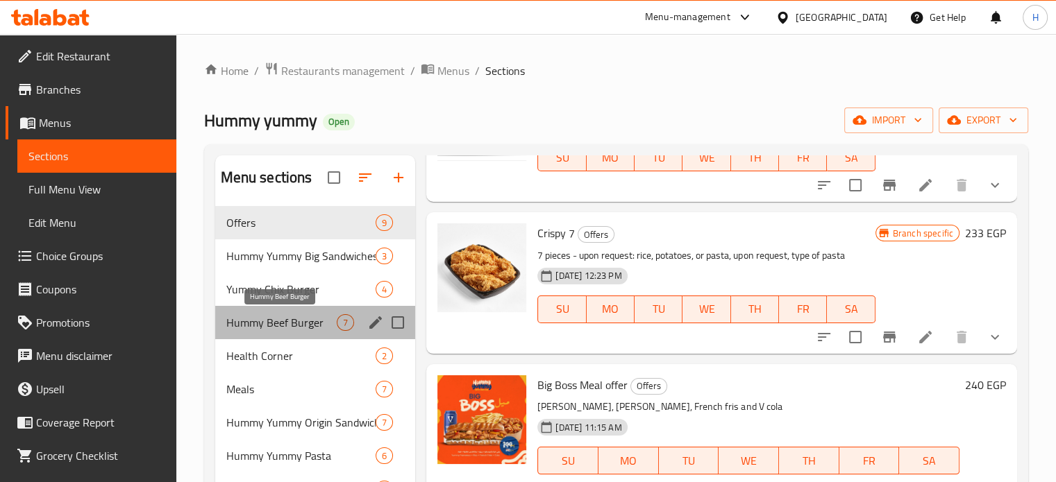
click at [275, 328] on span "Hummy Beef Burger" at bounding box center [281, 322] width 111 height 17
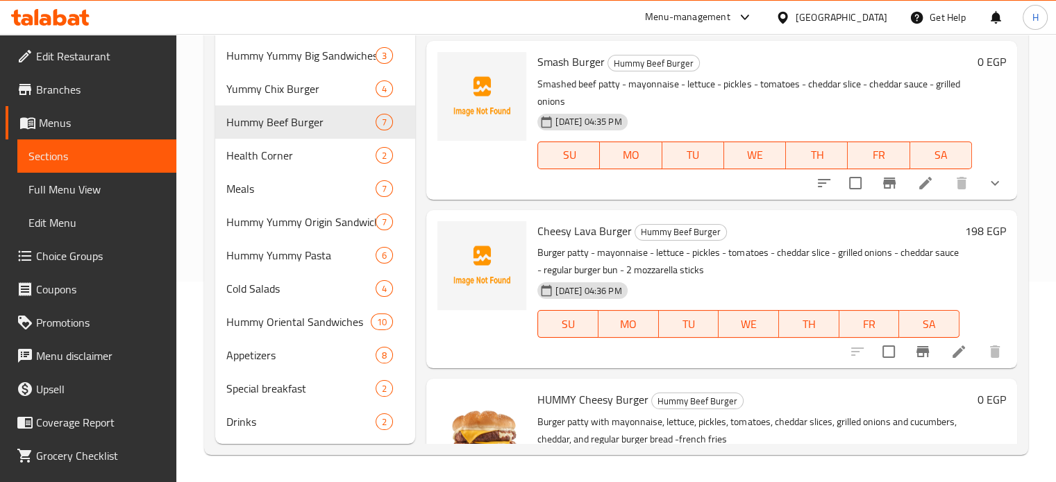
scroll to position [103, 0]
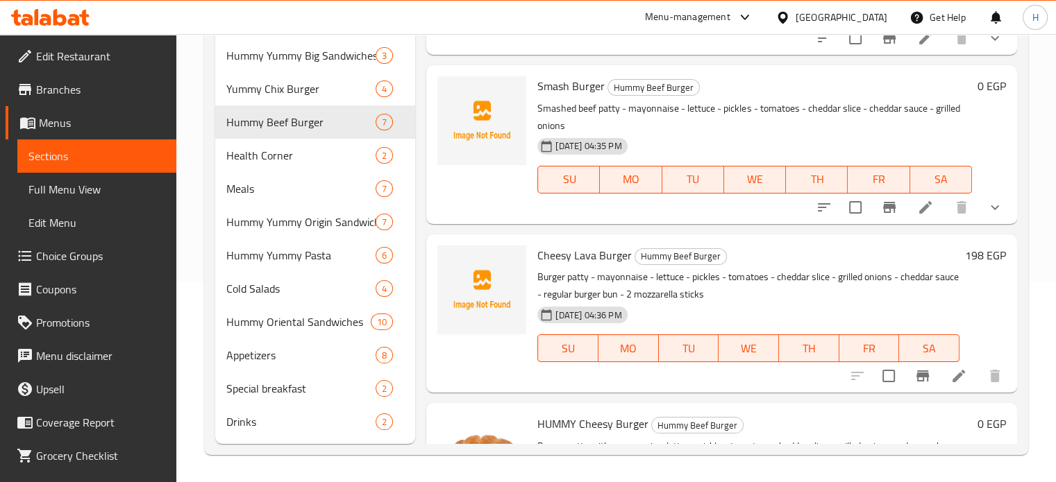
click at [585, 258] on span "Cheesy Lava Burger" at bounding box center [584, 255] width 94 height 21
copy h6 "Cheesy Lava Burger"
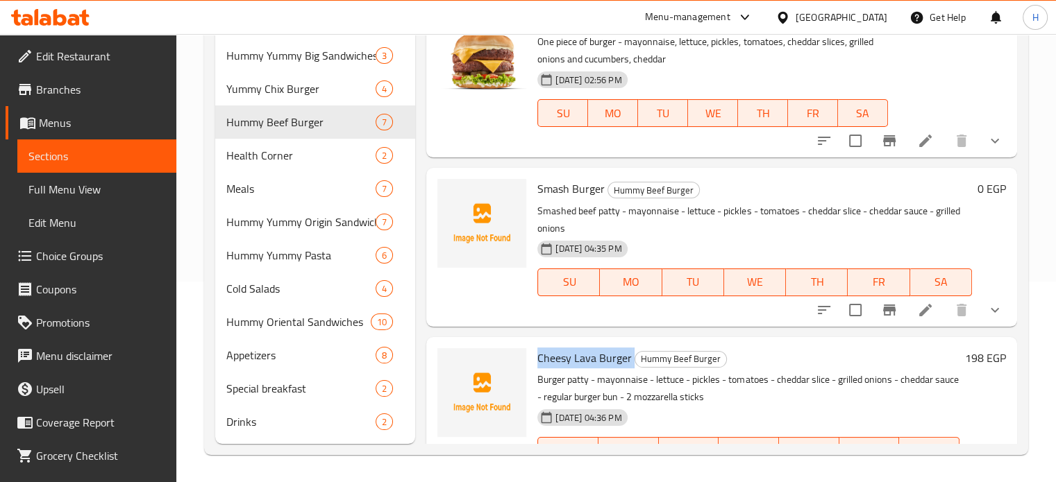
scroll to position [0, 0]
click at [455, 203] on icon "upload picture" at bounding box center [457, 198] width 14 height 12
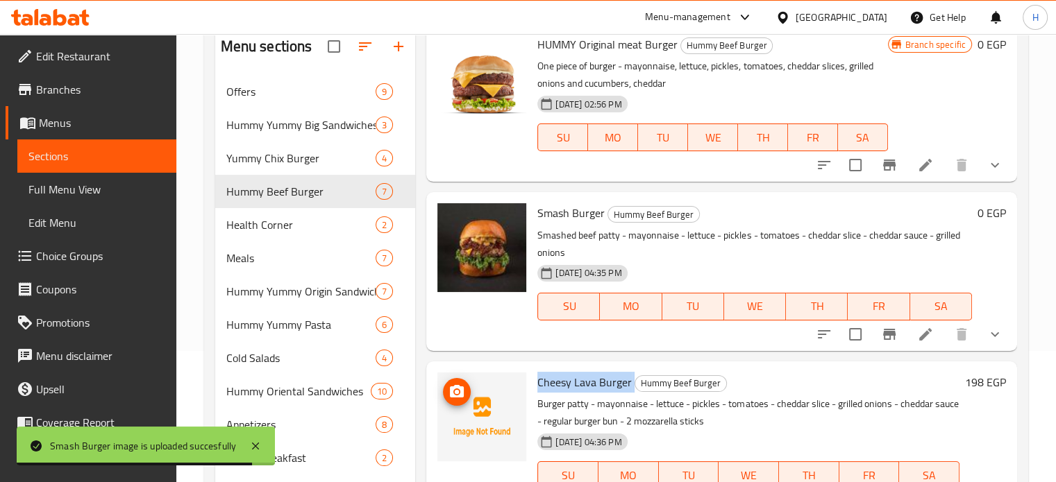
scroll to position [69, 0]
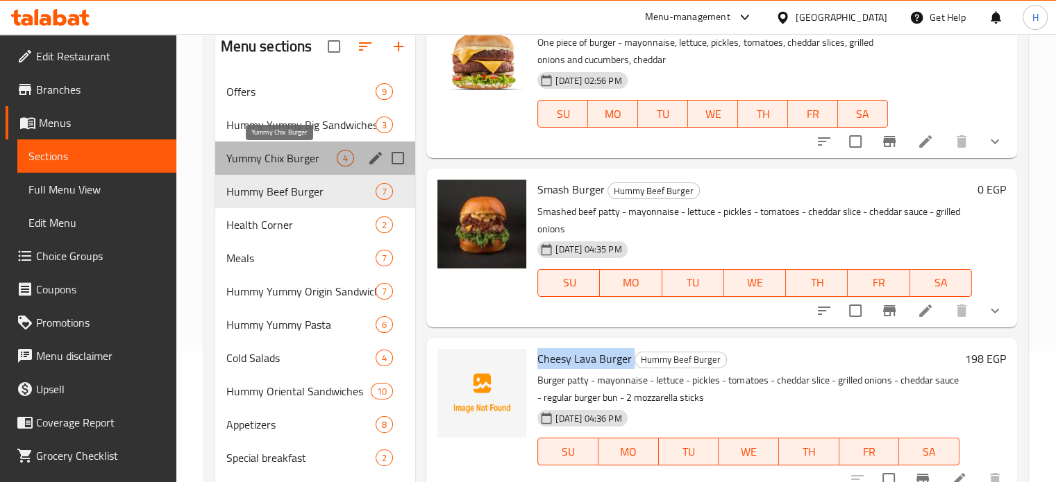
click at [287, 152] on span "Yummy Chix Burger" at bounding box center [281, 158] width 111 height 17
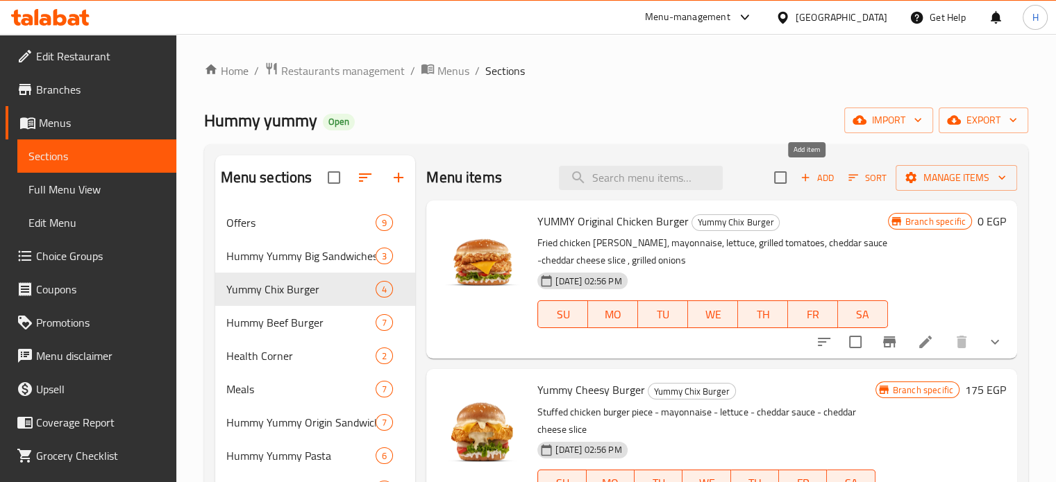
click at [808, 177] on span "Add" at bounding box center [816, 178] width 37 height 16
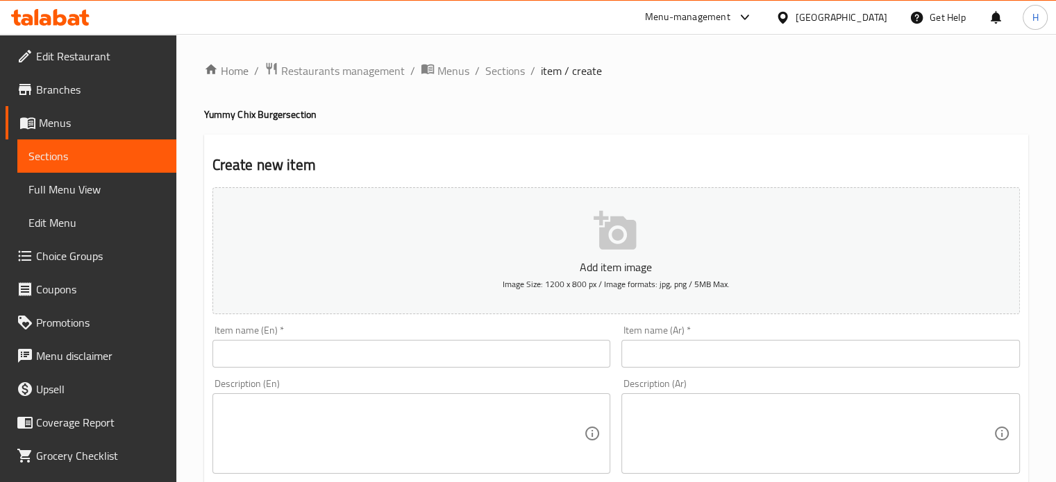
click at [310, 353] on input "text" at bounding box center [411, 354] width 398 height 28
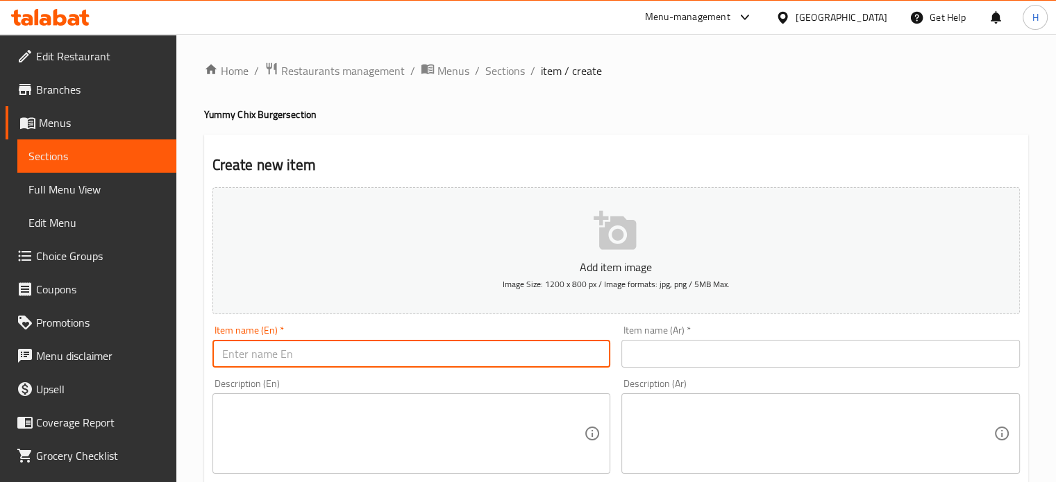
paste input "Tasty Burger (Single)"
drag, startPoint x: 327, startPoint y: 355, endPoint x: 283, endPoint y: 352, distance: 44.5
click at [283, 352] on input "Tasty Burger (Single)" at bounding box center [411, 354] width 398 height 28
type input "Tasty Burger"
click at [674, 355] on input "text" at bounding box center [820, 354] width 398 height 28
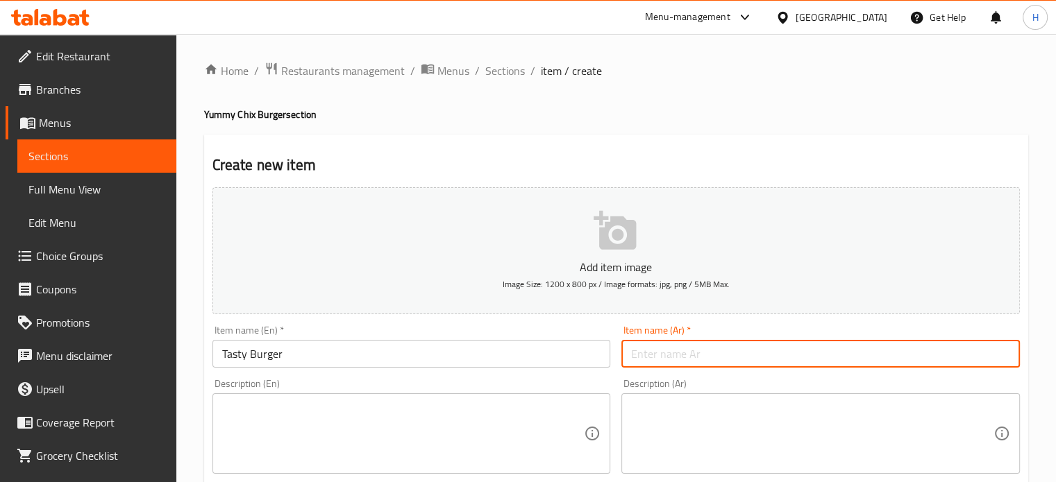
paste input "تيستي برجر ( سنجل )"
drag, startPoint x: 673, startPoint y: 354, endPoint x: 610, endPoint y: 351, distance: 63.2
click at [610, 351] on div "Add item image Image Size: 1200 x 800 px / Image formats: jpg, png / 5MB Max. I…" at bounding box center [616, 481] width 818 height 598
type input "تيستي برجر"
click at [336, 417] on textarea at bounding box center [403, 434] width 362 height 66
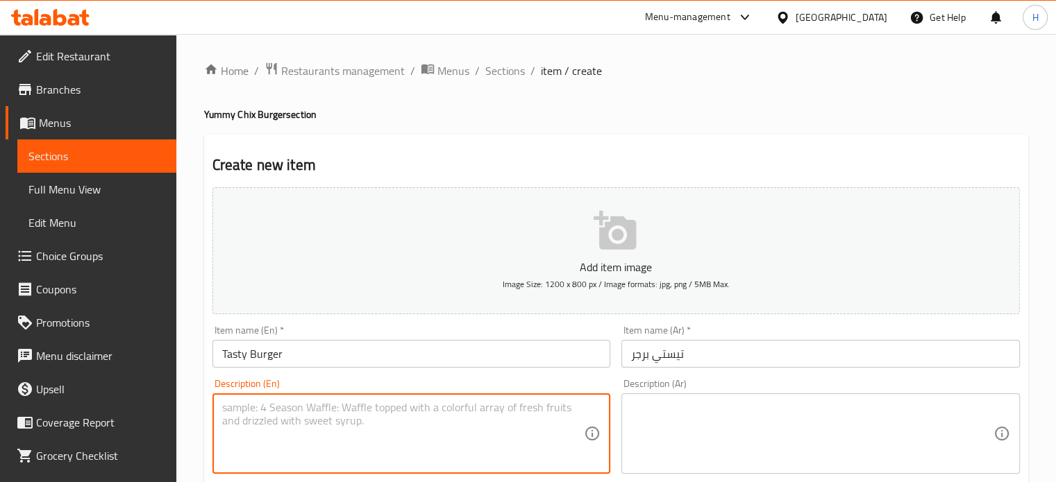
paste textarea "Two pieces of pure chicken burger - lettuce - mayonnaise sauce - cheddar sauce …"
type textarea "Two pieces of pure chicken burger - lettuce - mayonnaise sauce - cheddar sauce …"
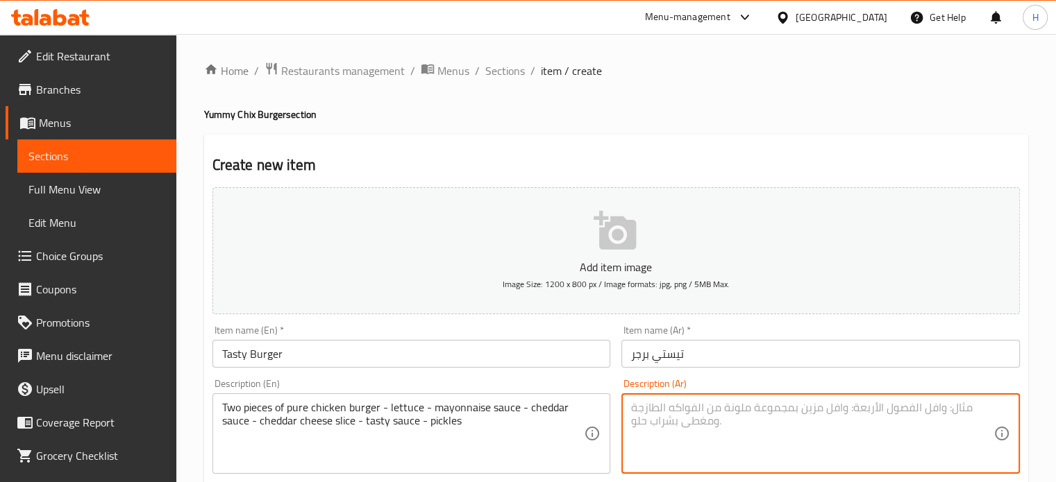
click at [661, 424] on textarea at bounding box center [812, 434] width 362 height 66
paste textarea "قطعتين برجر فراخ صافي -خس -صوص مايونيز-صوص شيدر-شريحة جبنه شيدر -صوص تيستي"
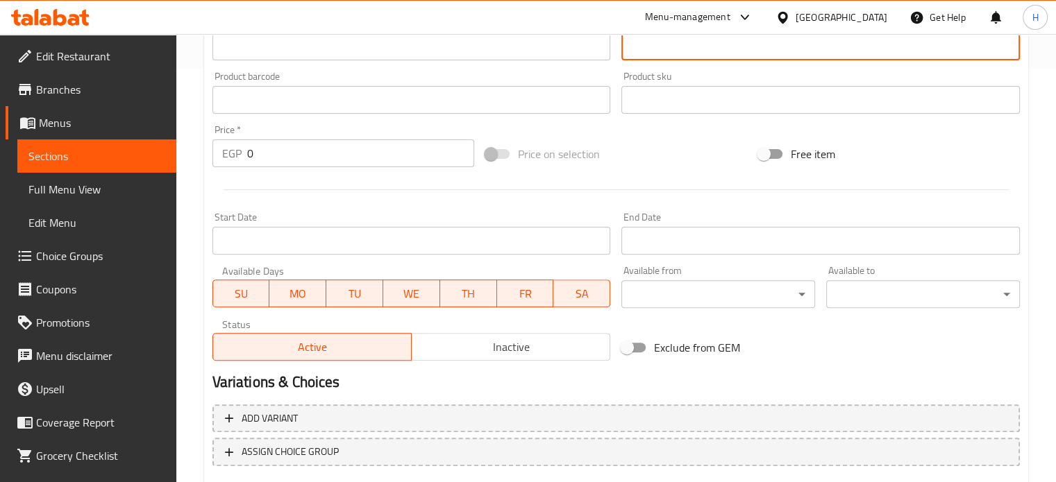
scroll to position [417, 0]
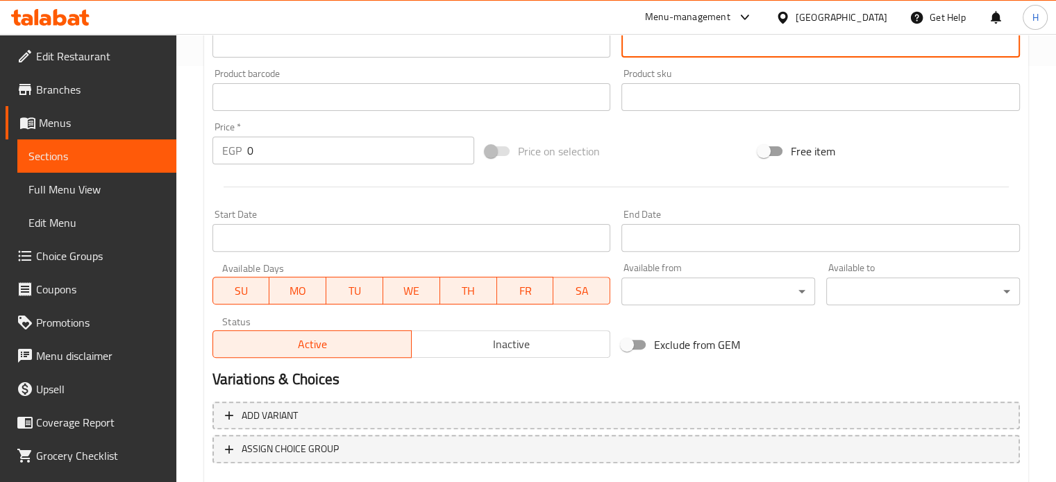
type textarea "قطعتين برجر فراخ صافي -خس -صوص مايونيز-صوص شيدر-شريحة جبنه شيدر -صوص تيستي"
click at [466, 346] on span "Inactive" at bounding box center [510, 345] width 187 height 20
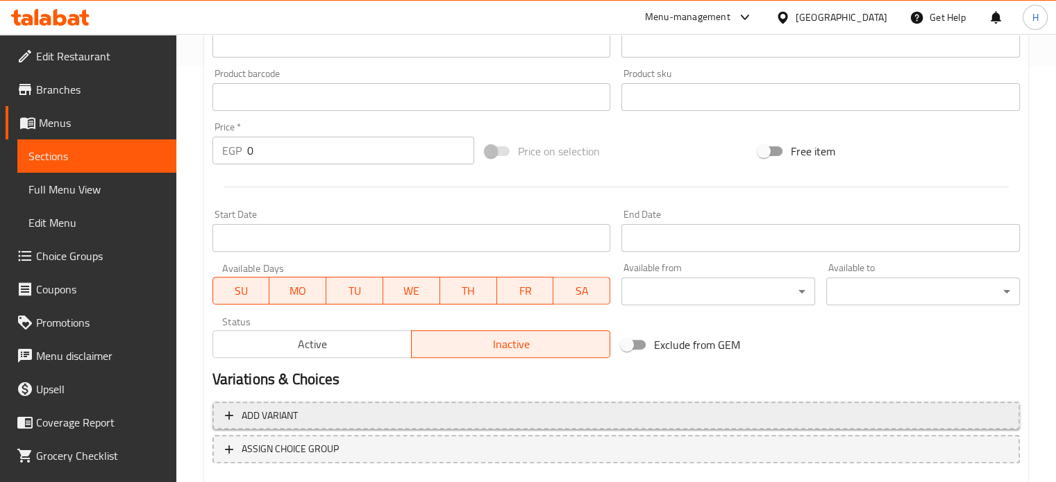
scroll to position [498, 0]
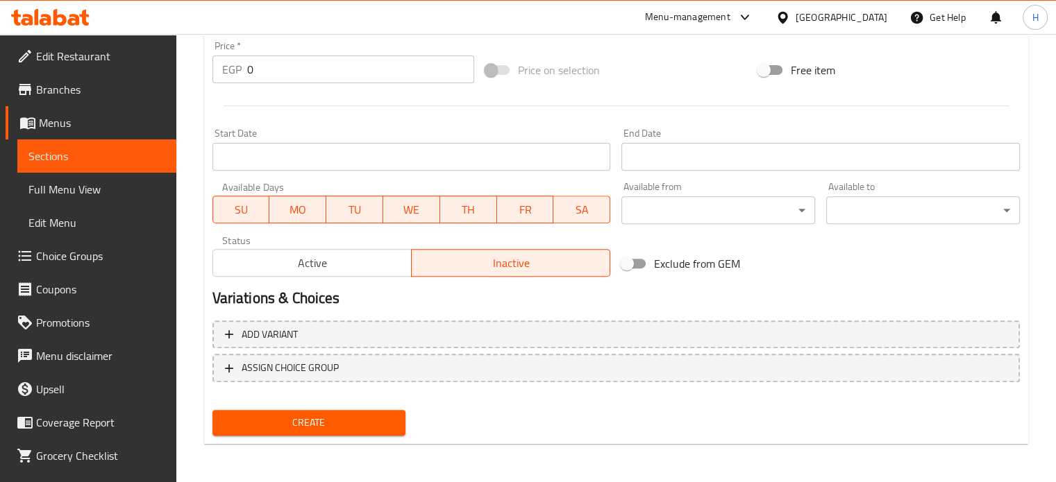
click at [364, 416] on span "Create" at bounding box center [309, 422] width 171 height 17
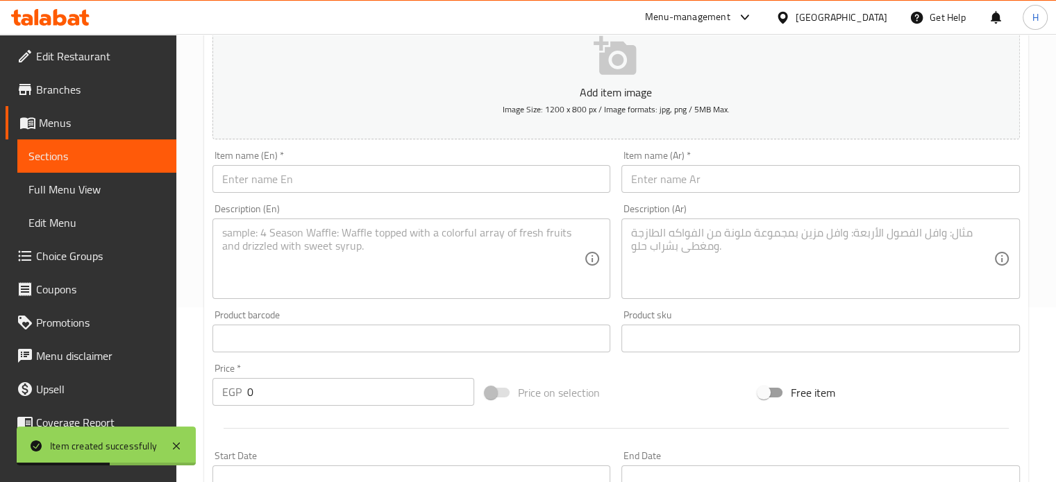
scroll to position [151, 0]
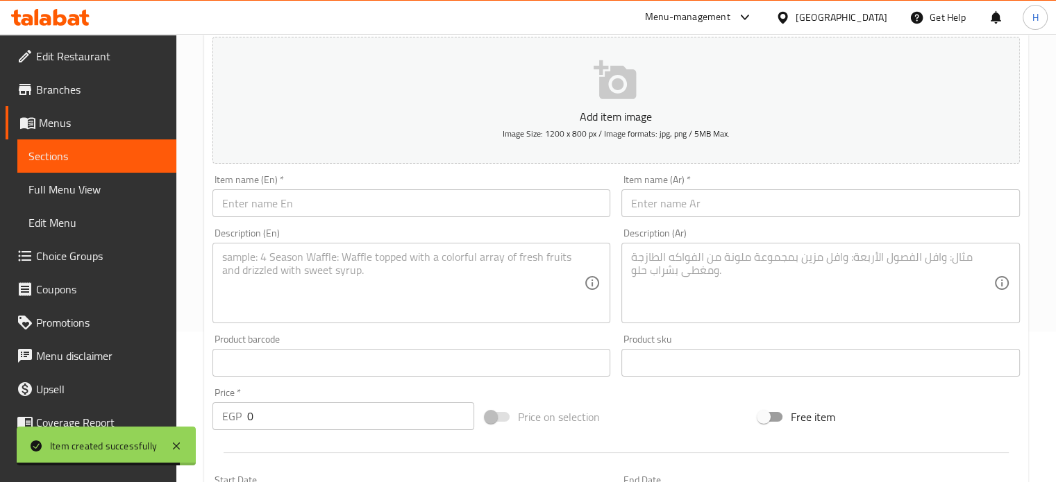
click at [355, 205] on input "text" at bounding box center [411, 204] width 398 height 28
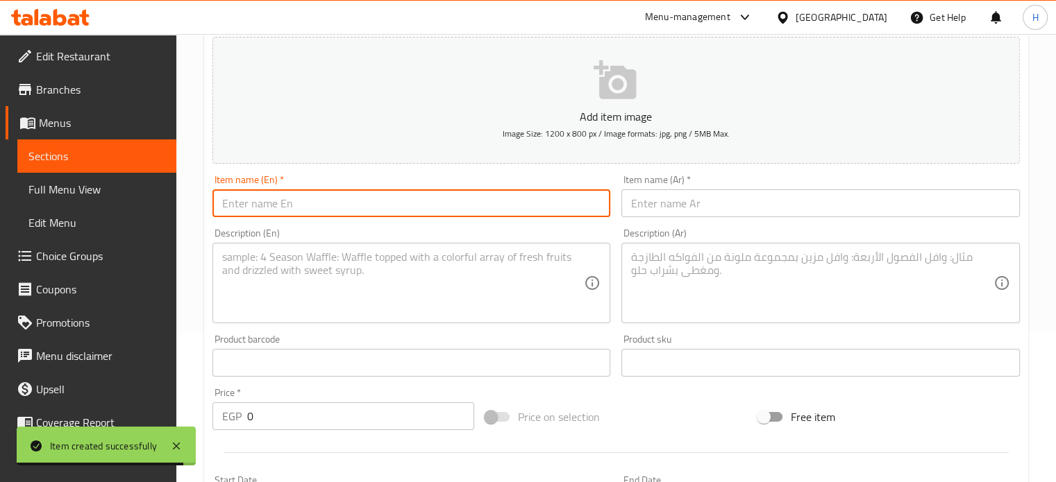
paste input "Cheesy Lava"
type input "Cheesy Lava"
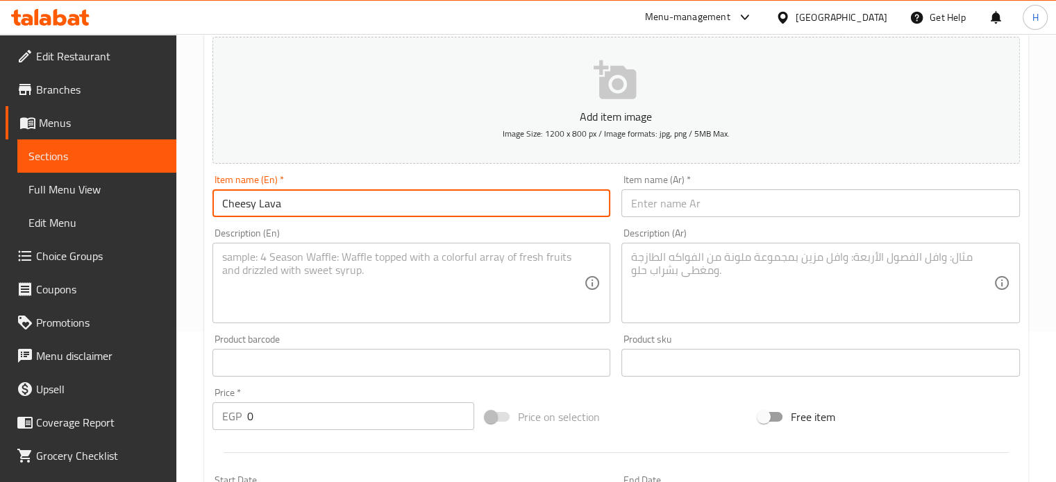
click at [683, 201] on input "text" at bounding box center [820, 204] width 398 height 28
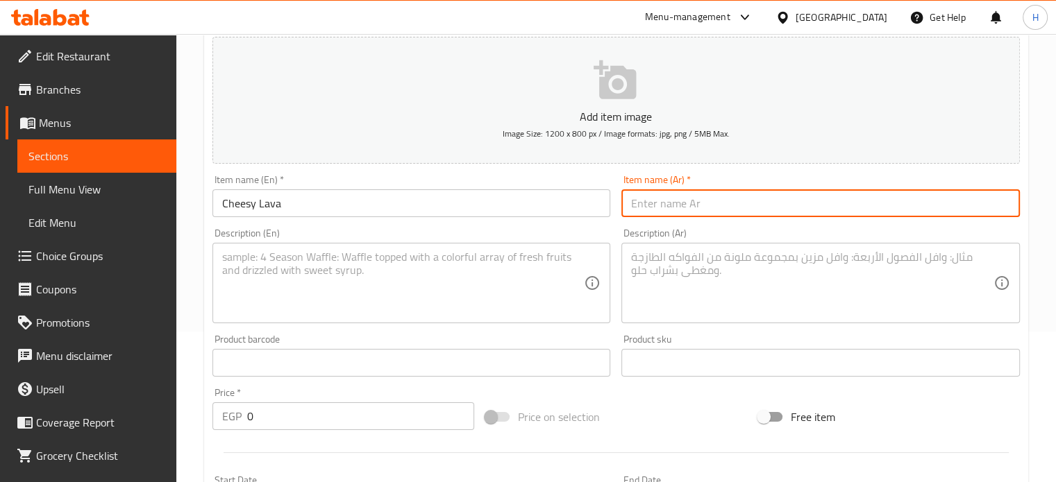
paste input "تشيزي لافا"
type input "تشيزي لافا"
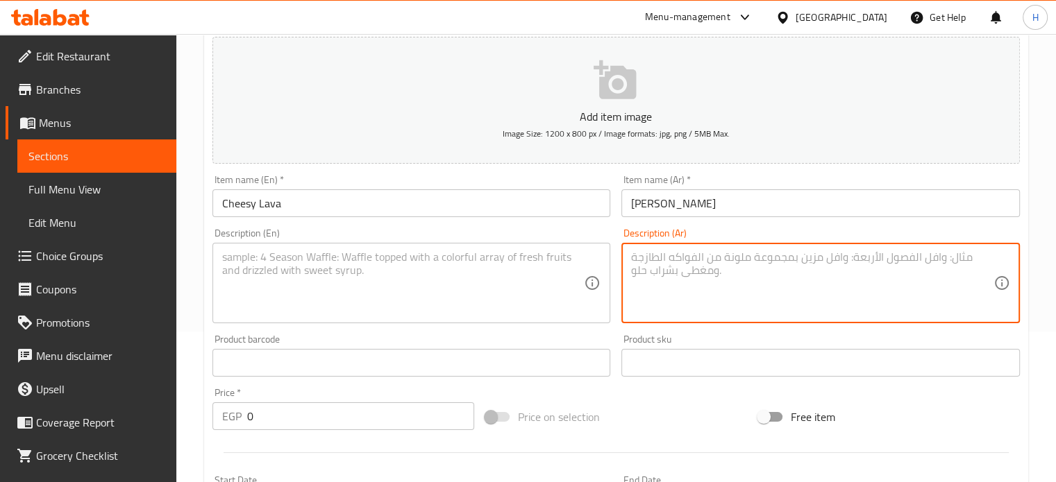
click at [650, 271] on textarea at bounding box center [812, 284] width 362 height 66
paste textarea "" قطعتين برجر فراخ محشية -مايونيز-خس - مشروم -تركي مدخن صوص شيدر- شريحة جبنه شي…"
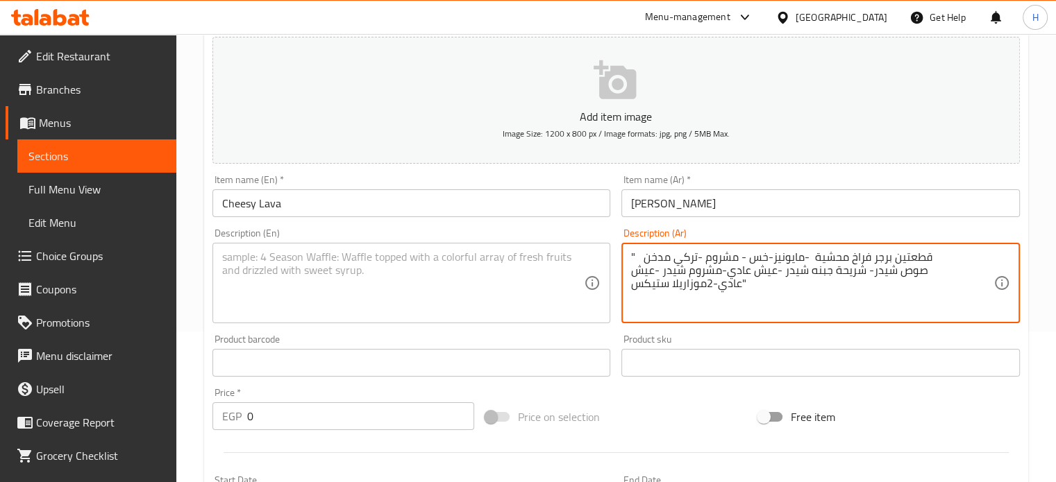
type textarea "" قطعتين برجر فراخ محشية -مايونيز-خس - مشروم -تركي مدخن صوص شيدر- شريحة جبنه شي…"
click at [279, 265] on textarea at bounding box center [403, 284] width 362 height 66
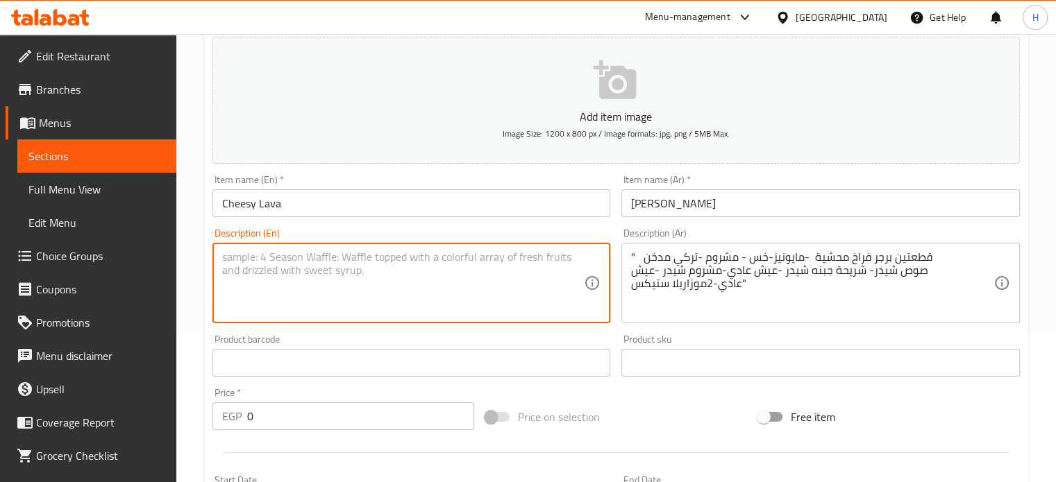
paste textarea "Two stuffed chicken burgers - mayonnaise - lettuce - mushrooms - smoked turkey …"
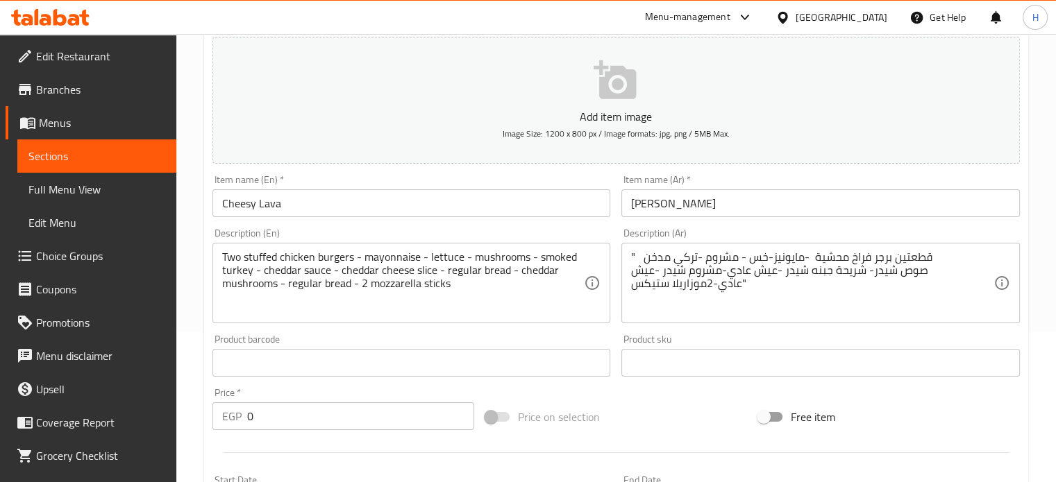
click at [221, 269] on div "Two stuffed chicken burgers - mayonnaise - lettuce - mushrooms - smoked turkey …" at bounding box center [411, 283] width 398 height 81
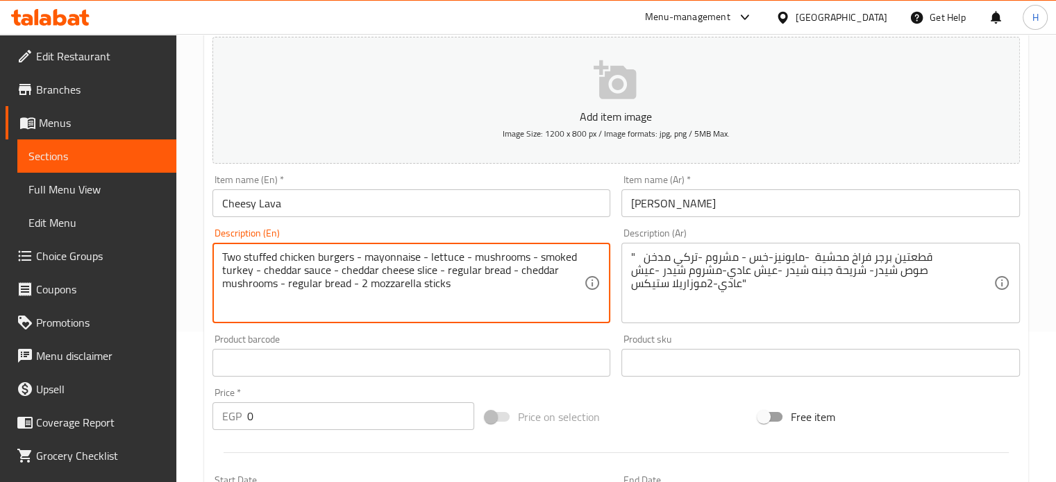
click at [223, 269] on textarea "Two stuffed chicken burgers - mayonnaise - lettuce - mushrooms - smoked turkey …" at bounding box center [403, 284] width 362 height 66
type textarea "Two stuffed chicken burgers - mayonnaise - lettuce - mushrooms - smoked turkey …"
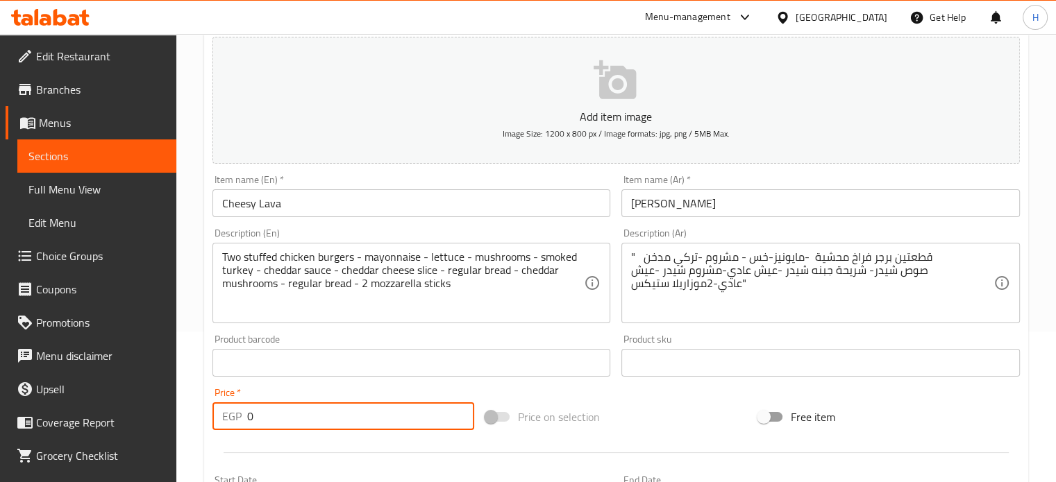
drag, startPoint x: 243, startPoint y: 418, endPoint x: 225, endPoint y: 419, distance: 18.1
click at [225, 419] on div "EGP 0 Price *" at bounding box center [343, 417] width 262 height 28
paste input "191"
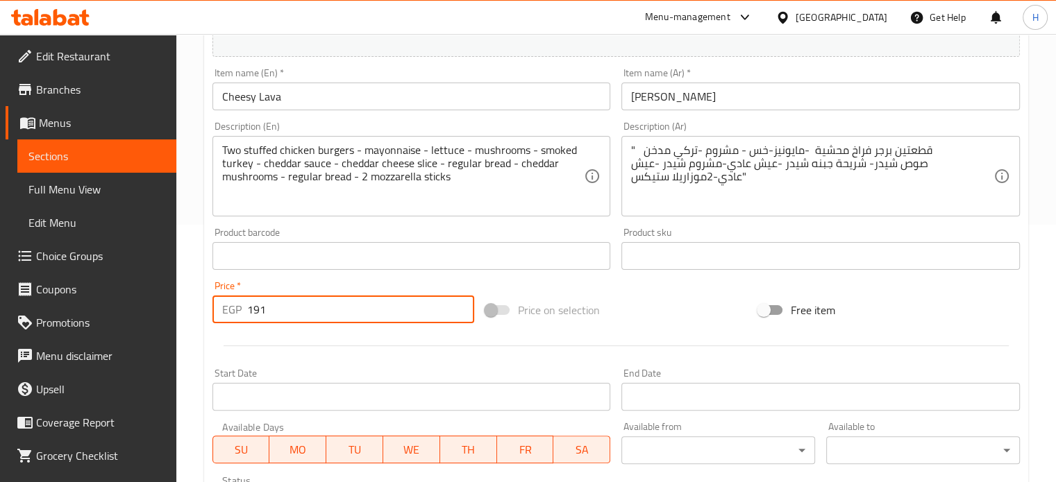
scroll to position [498, 0]
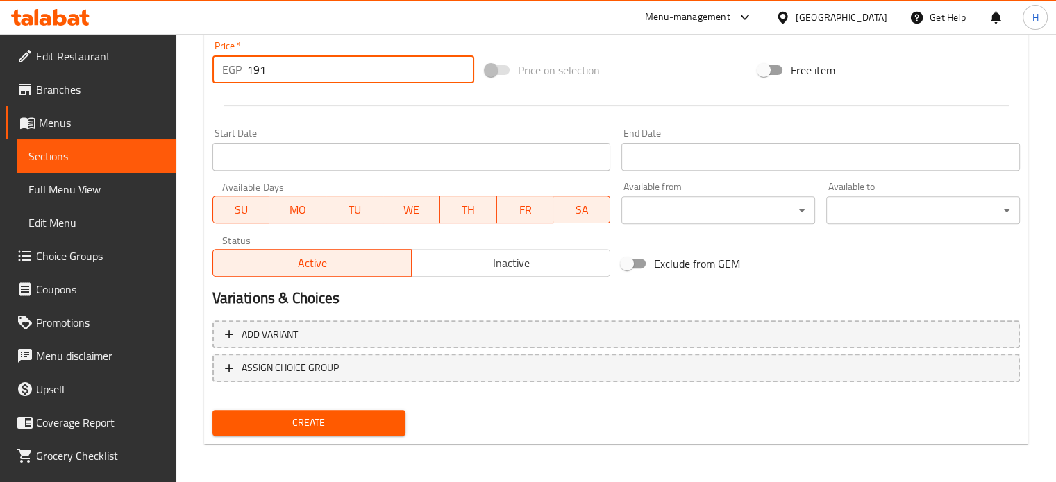
type input "191"
click at [326, 419] on span "Create" at bounding box center [309, 422] width 171 height 17
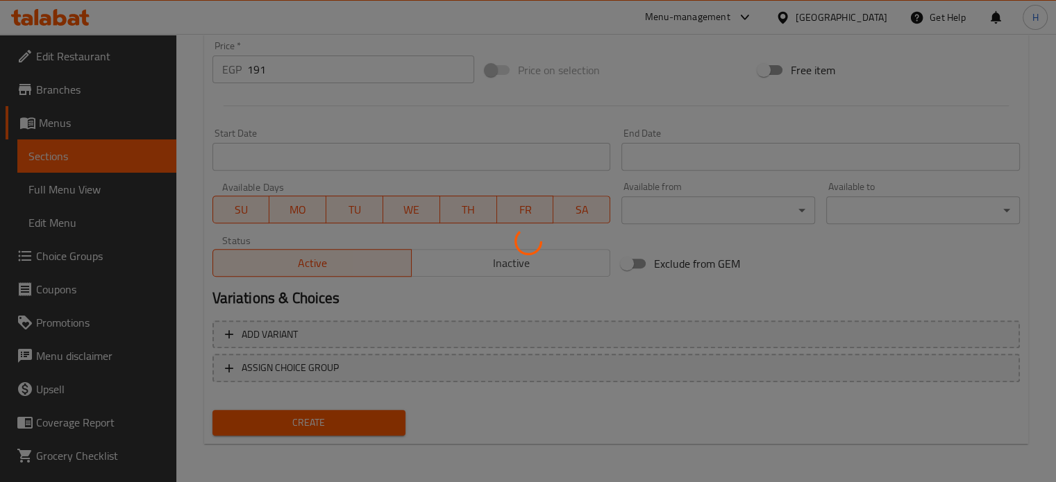
type input "0"
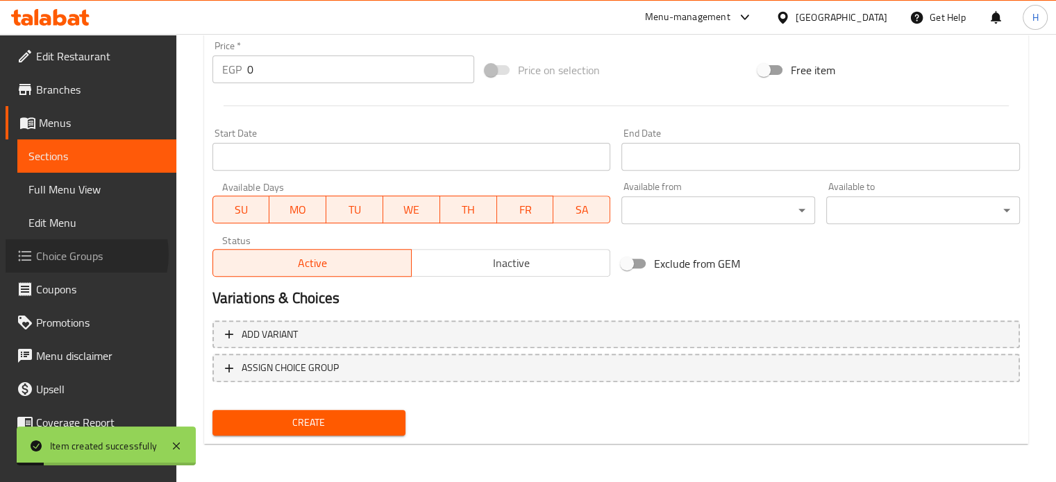
click at [78, 255] on span "Choice Groups" at bounding box center [100, 256] width 129 height 17
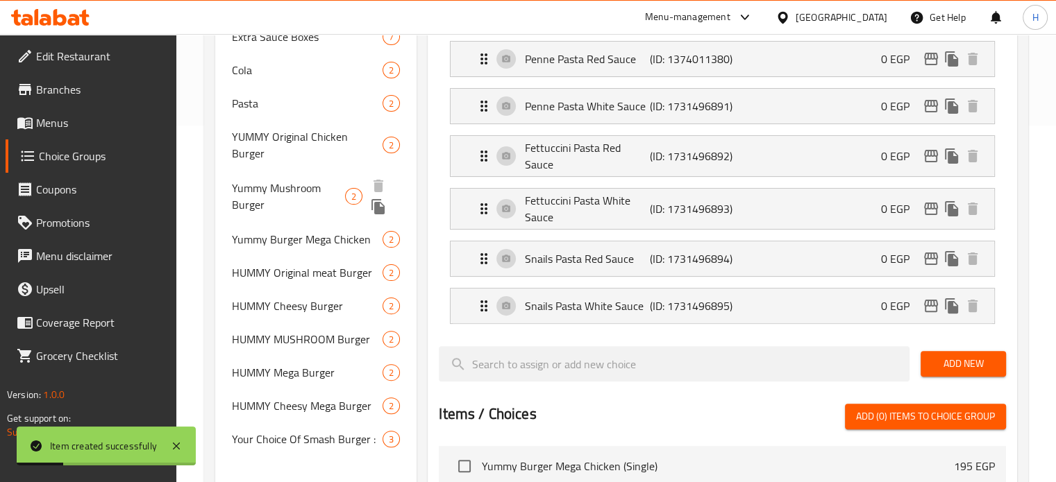
scroll to position [474, 0]
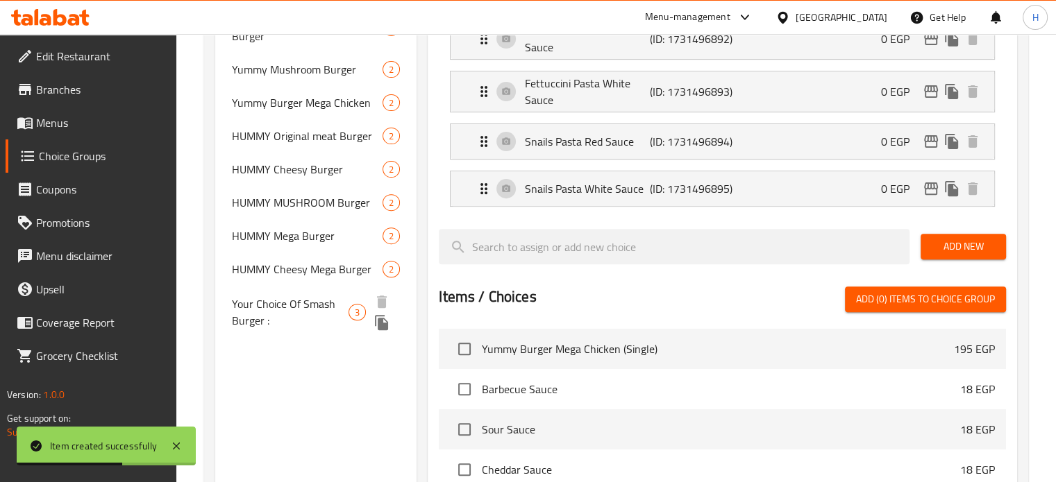
click at [380, 315] on icon "duplicate" at bounding box center [381, 322] width 13 height 15
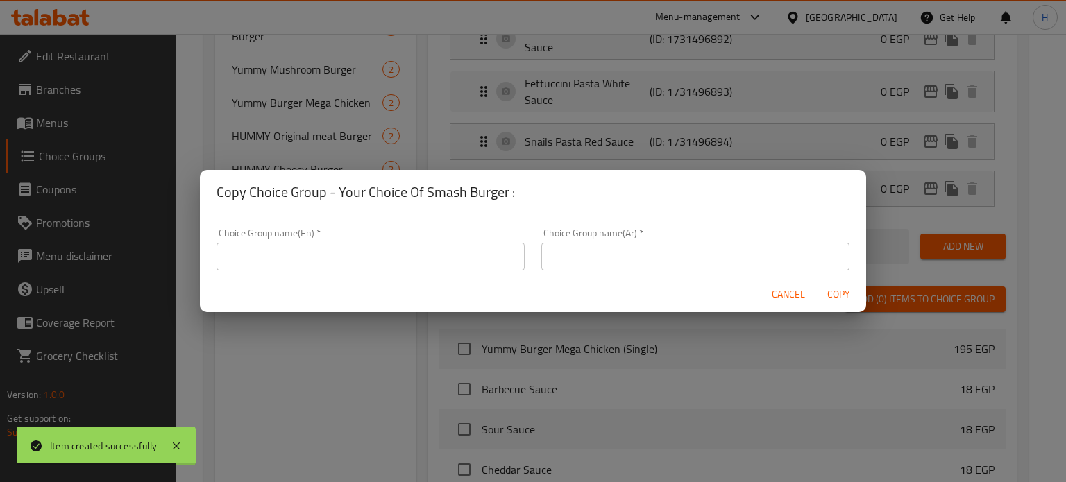
click at [633, 251] on input "text" at bounding box center [695, 257] width 308 height 28
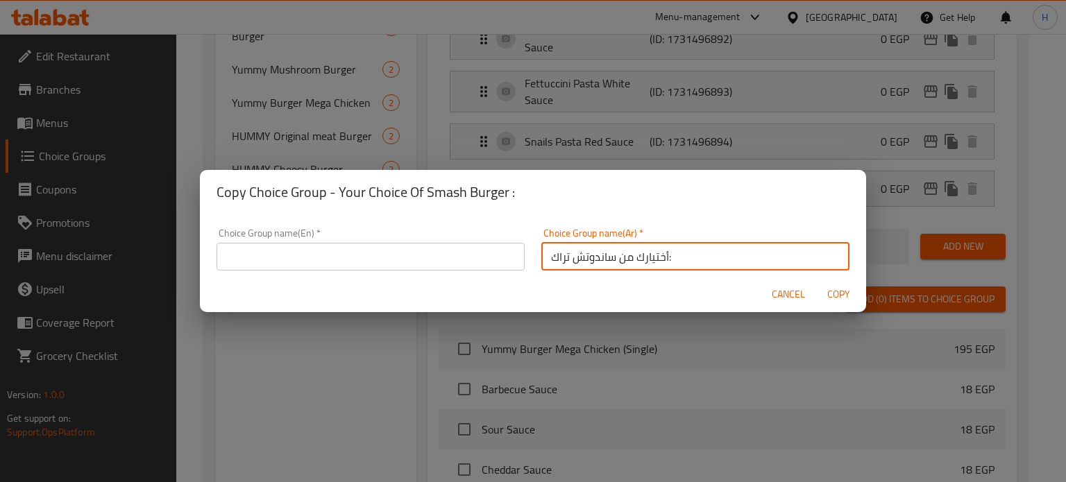
click at [557, 255] on input "أختيارك من ساندوتش تراك:" at bounding box center [695, 257] width 308 height 28
paste input "يستي برجر"
type input "أختيارك من ساندوتش تيستي برجر:"
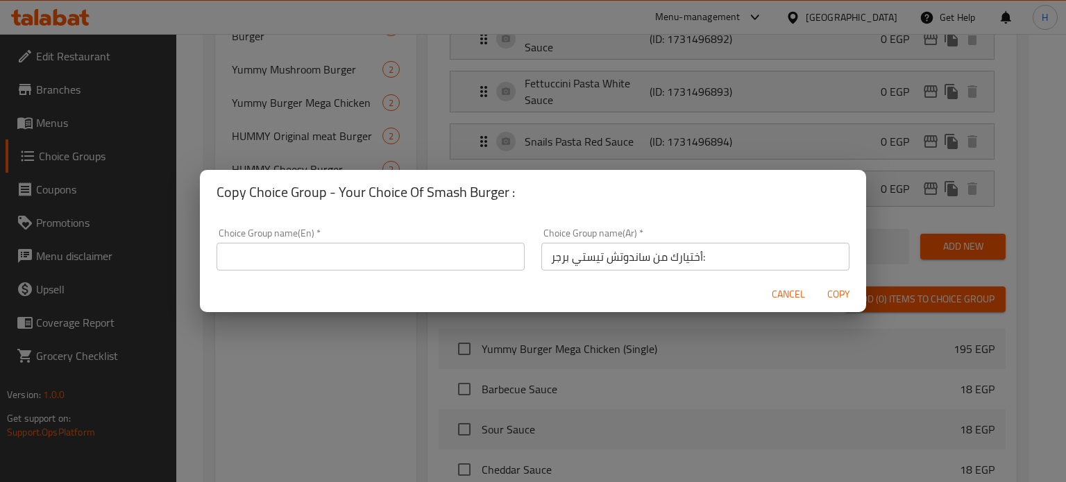
click at [456, 266] on input "text" at bounding box center [371, 257] width 308 height 28
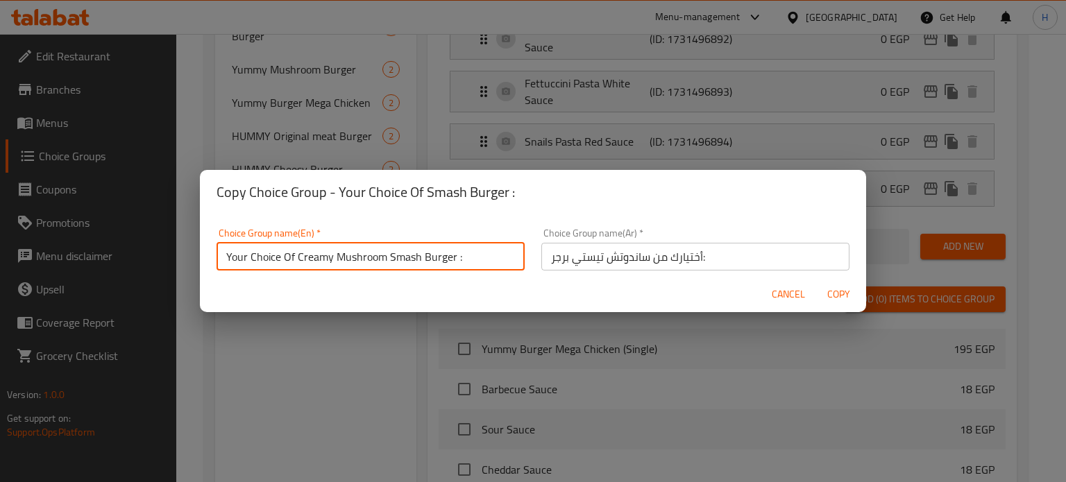
drag, startPoint x: 419, startPoint y: 254, endPoint x: 296, endPoint y: 258, distance: 122.9
click at [296, 258] on input "Your Choice Of Creamy Mushroom Smash Burger :" at bounding box center [371, 257] width 308 height 28
paste input "Tasty Burger"
click at [339, 254] on input "Your Choice Of Tasty Burger Burger :" at bounding box center [371, 257] width 308 height 28
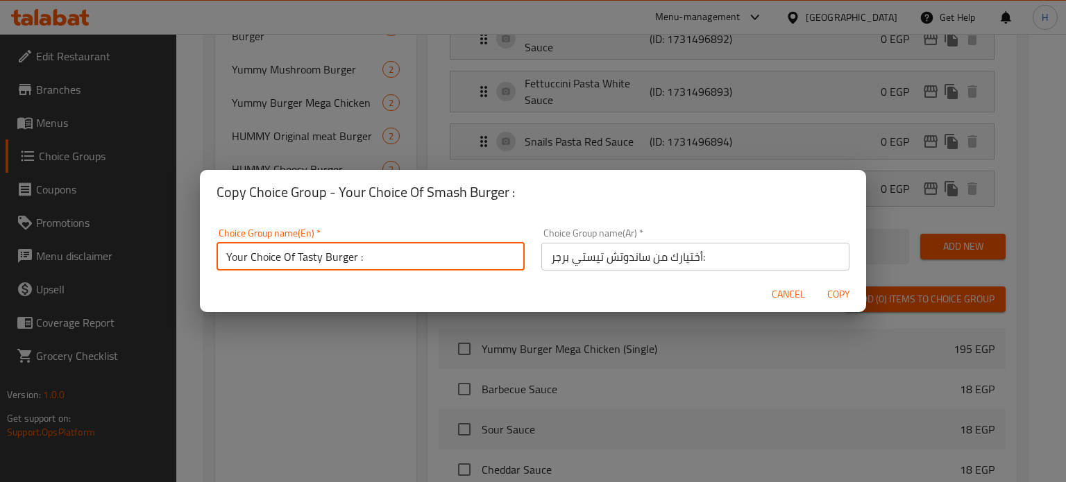
type input "Your Choice Of Tasty Burger :"
click at [834, 294] on span "Copy" at bounding box center [838, 294] width 33 height 17
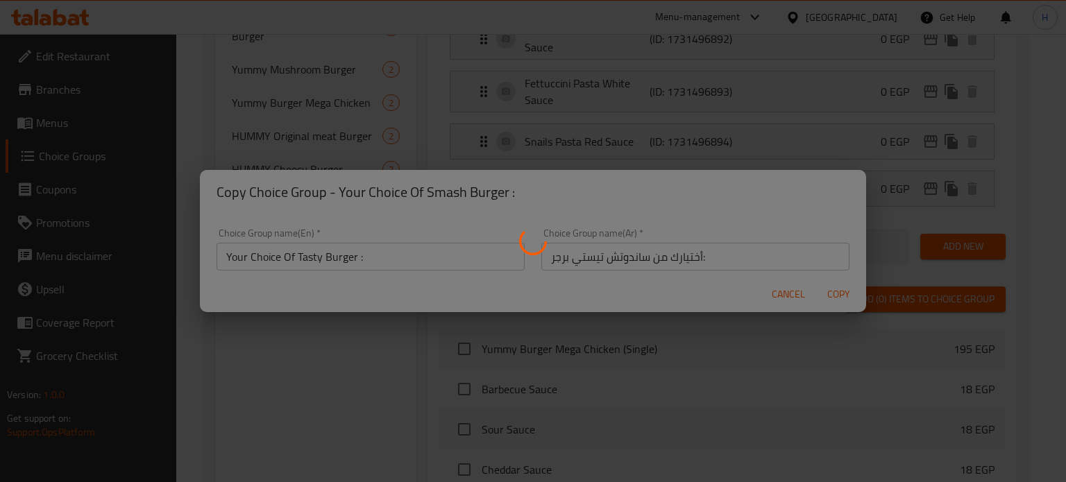
type input "Your Choice Of Tasty Burger :"
type input "أختيارك من ساندوتش تيستي برجر:"
type input "10"
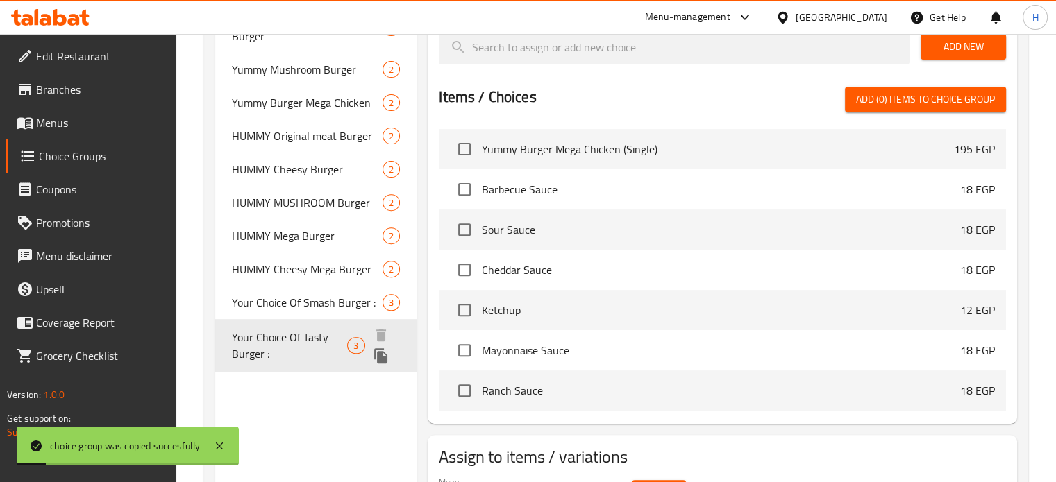
click at [311, 337] on span "Your Choice Of Tasty Burger :" at bounding box center [290, 345] width 116 height 33
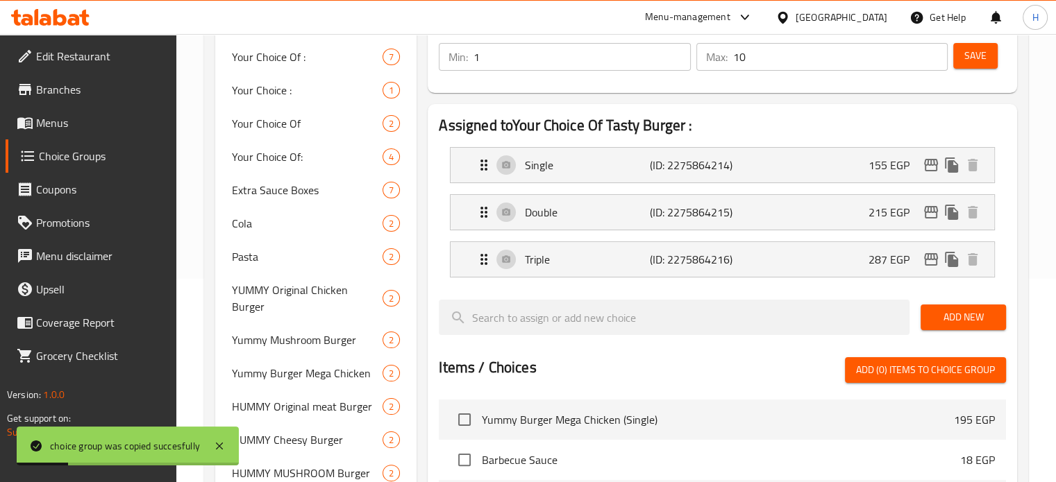
scroll to position [196, 0]
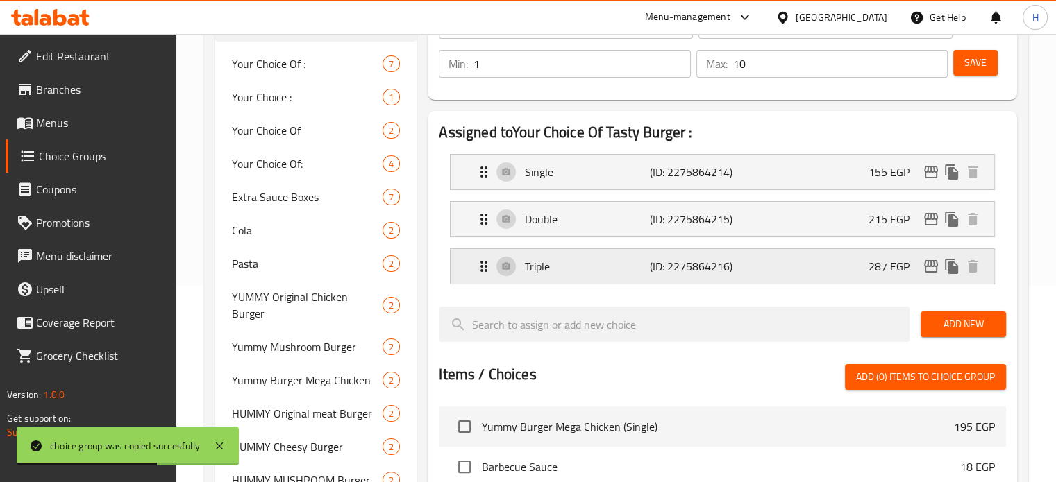
click at [603, 270] on p "Triple" at bounding box center [587, 266] width 124 height 17
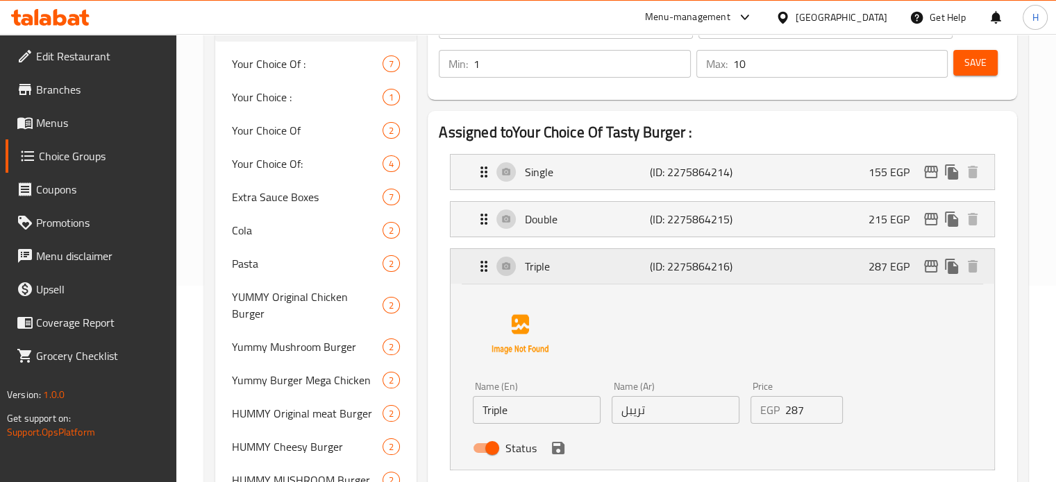
click at [610, 268] on p "Triple" at bounding box center [587, 266] width 124 height 17
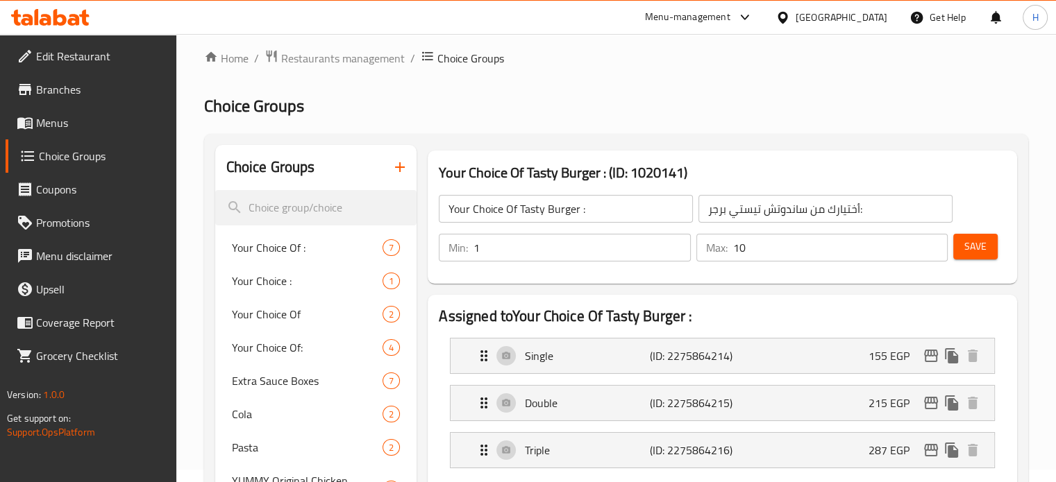
scroll to position [0, 0]
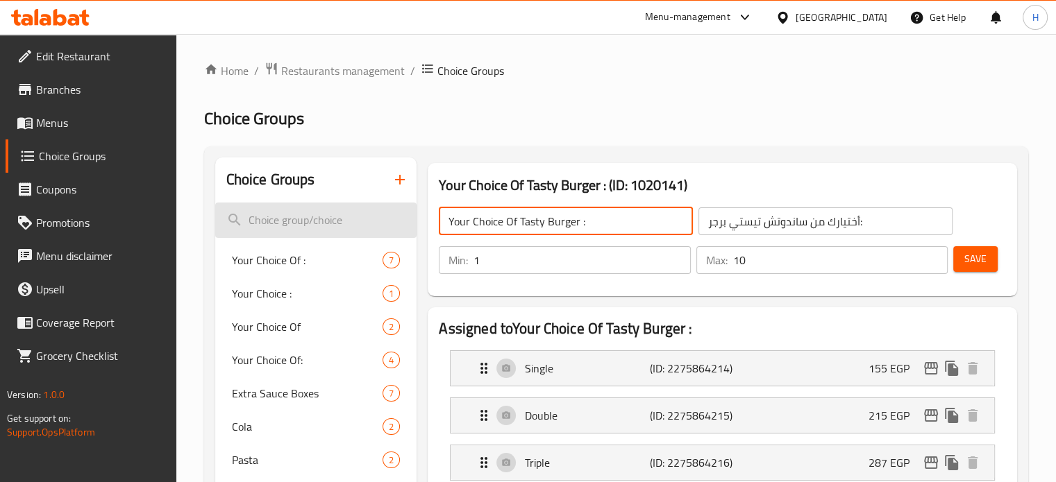
drag, startPoint x: 601, startPoint y: 222, endPoint x: 355, endPoint y: 219, distance: 246.5
click at [783, 223] on input "أختيارك من ساندوتش تيستي برجر:" at bounding box center [825, 222] width 254 height 28
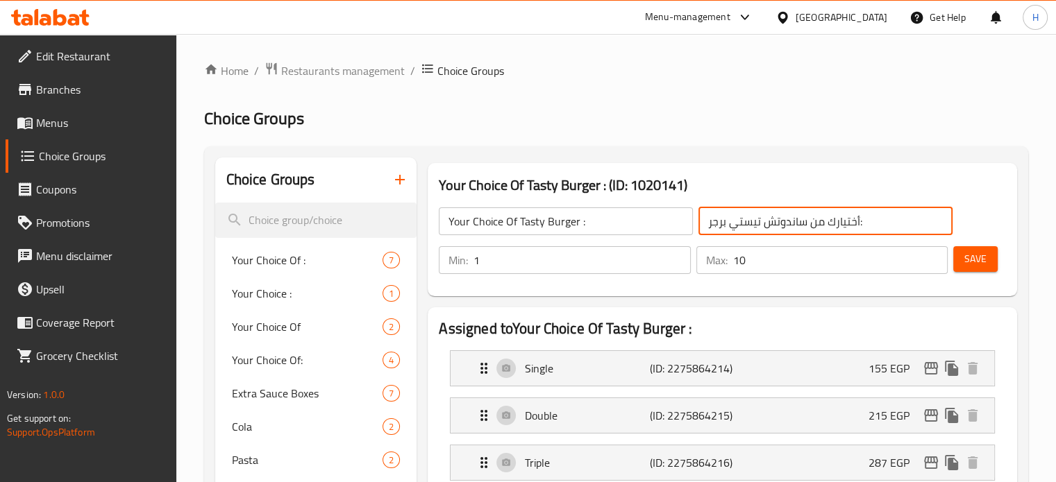
click at [783, 223] on input "أختيارك من ساندوتش تيستي برجر:" at bounding box center [825, 222] width 254 height 28
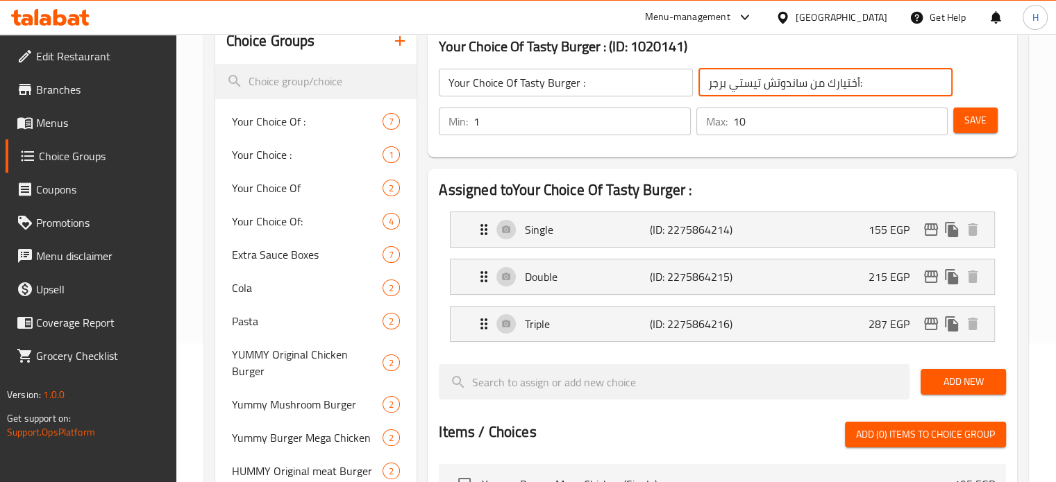
scroll to position [69, 0]
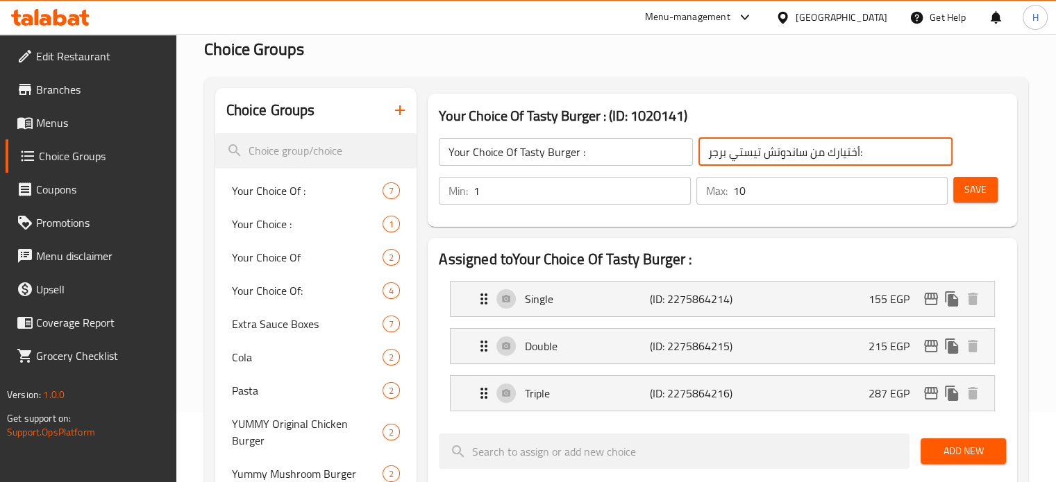
click at [579, 153] on input "Your Choice Of Tasty Burger :" at bounding box center [566, 152] width 254 height 28
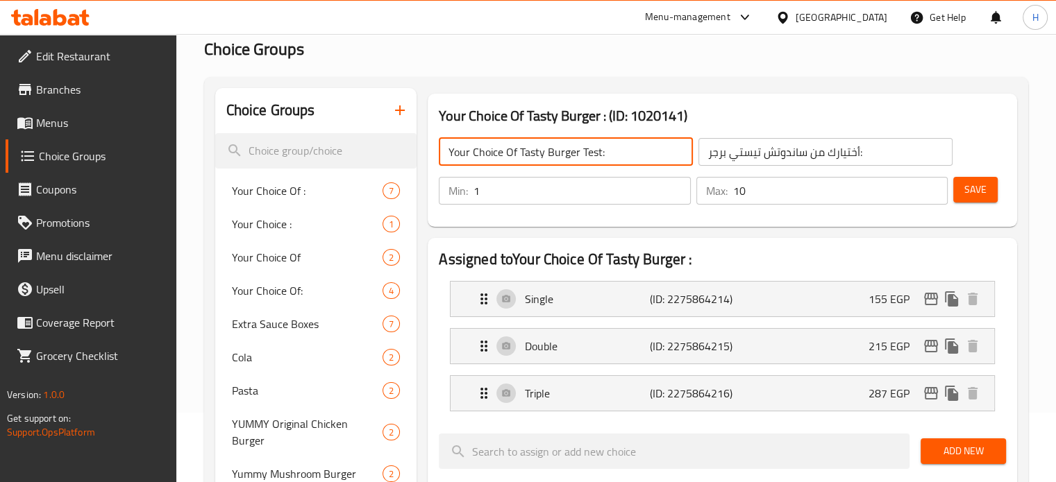
type input "Your Choice Of Tasty Burger Test:"
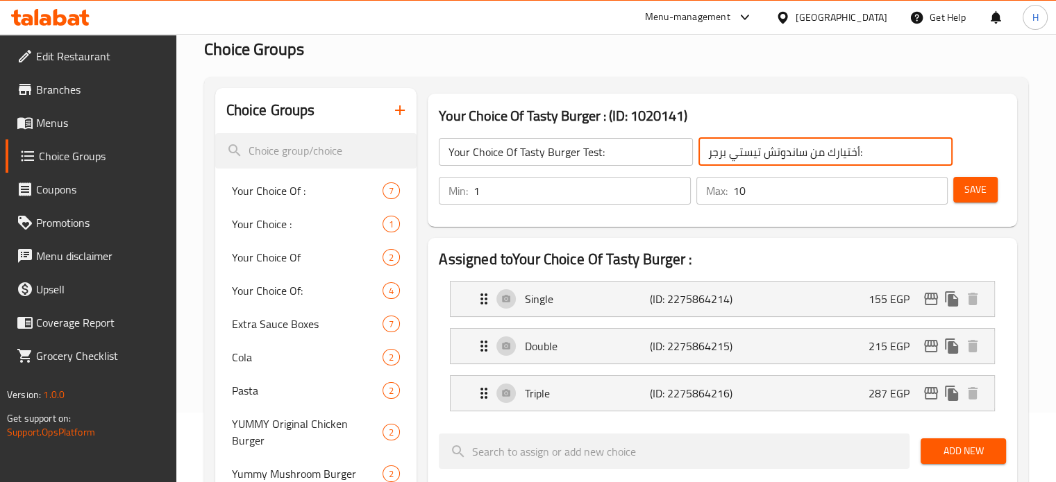
click at [719, 150] on input "أختيارك من ساندوتش تيستي برجر:" at bounding box center [825, 152] width 254 height 28
type input "أختيارك من ساندوتش تيستي :"
click at [983, 191] on span "Save" at bounding box center [975, 189] width 22 height 17
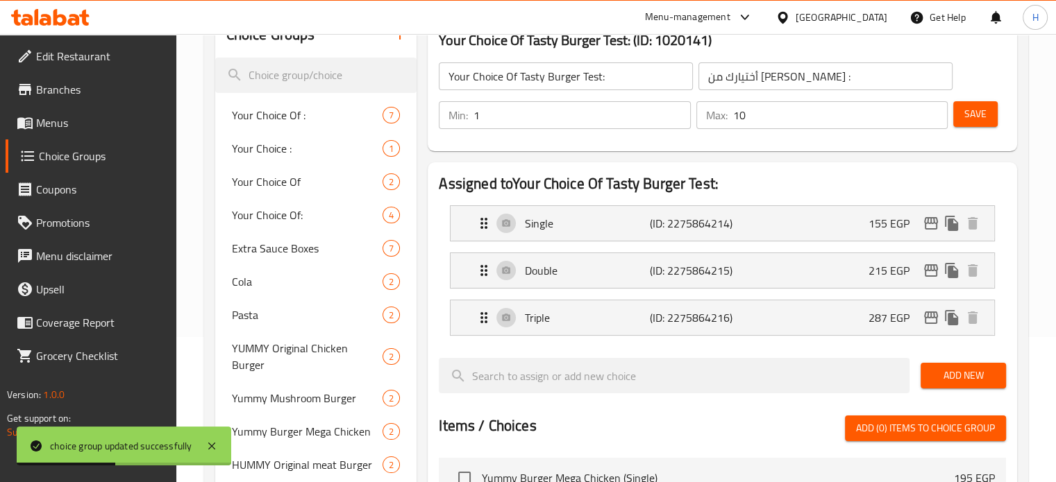
scroll to position [0, 0]
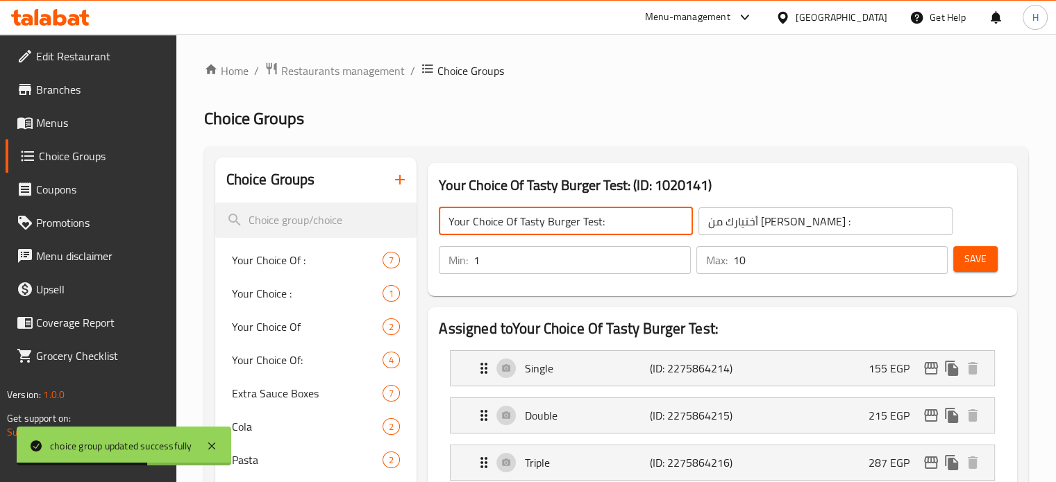
drag, startPoint x: 580, startPoint y: 221, endPoint x: 422, endPoint y: 223, distance: 157.6
click at [422, 223] on div "Your Choice Of Tasty Burger Test: (ID: 1020141) Your Choice Of Tasty Burger Tes…" at bounding box center [722, 230] width 601 height 144
click at [557, 369] on p "Single" at bounding box center [587, 368] width 124 height 17
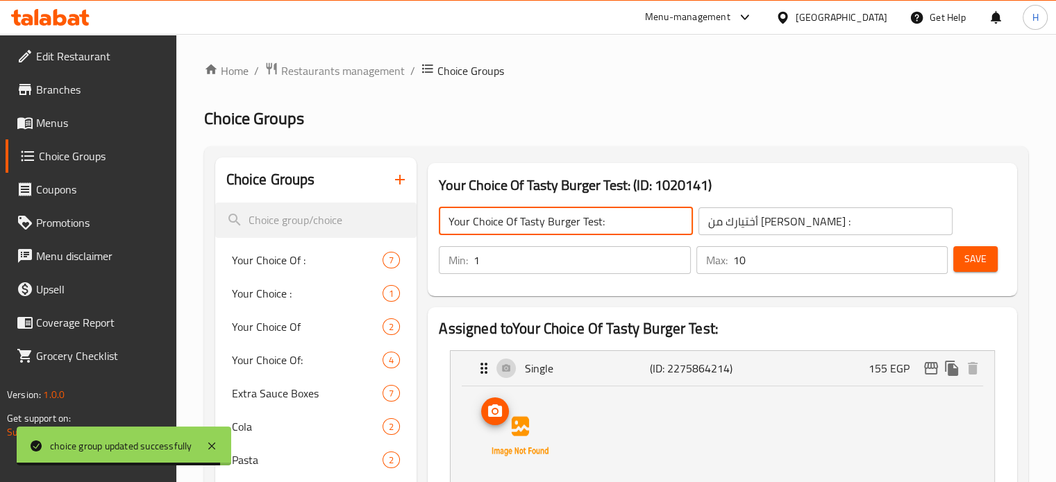
scroll to position [139, 0]
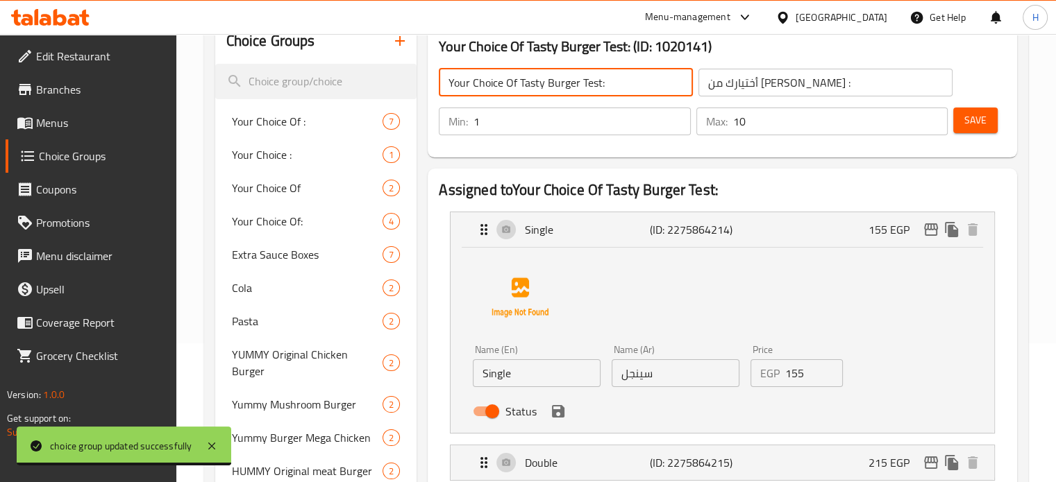
drag, startPoint x: 425, startPoint y: 367, endPoint x: 416, endPoint y: 367, distance: 9.0
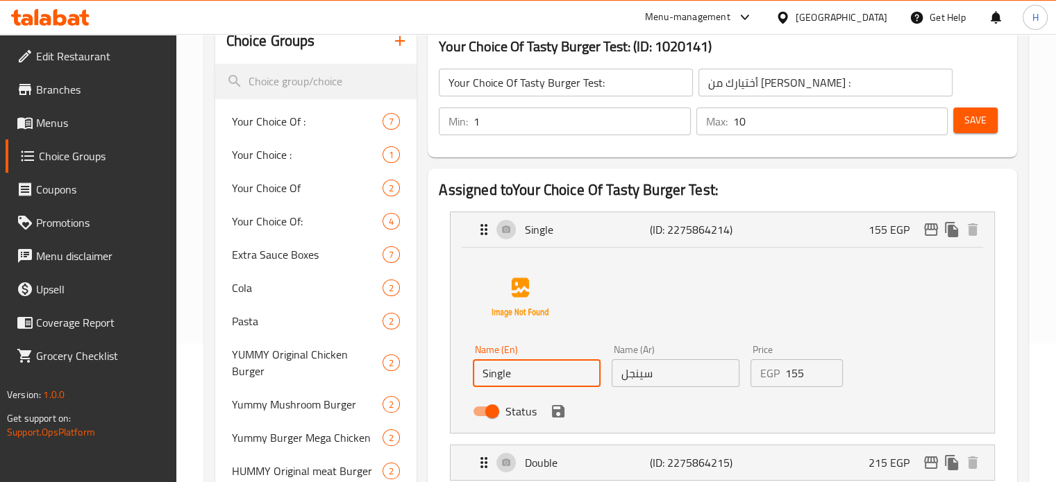
drag, startPoint x: 581, startPoint y: 376, endPoint x: 572, endPoint y: 376, distance: 9.0
click at [572, 376] on div "Name (En) Single Name (En) Name (Ar) سينجل Name (Ar) Price EGP 155 Price Status" at bounding box center [675, 384] width 416 height 91
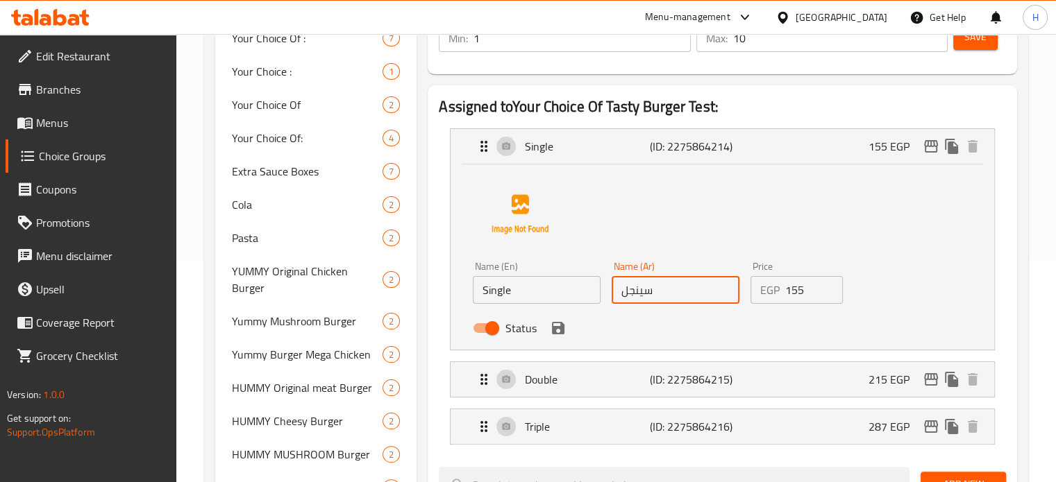
scroll to position [278, 0]
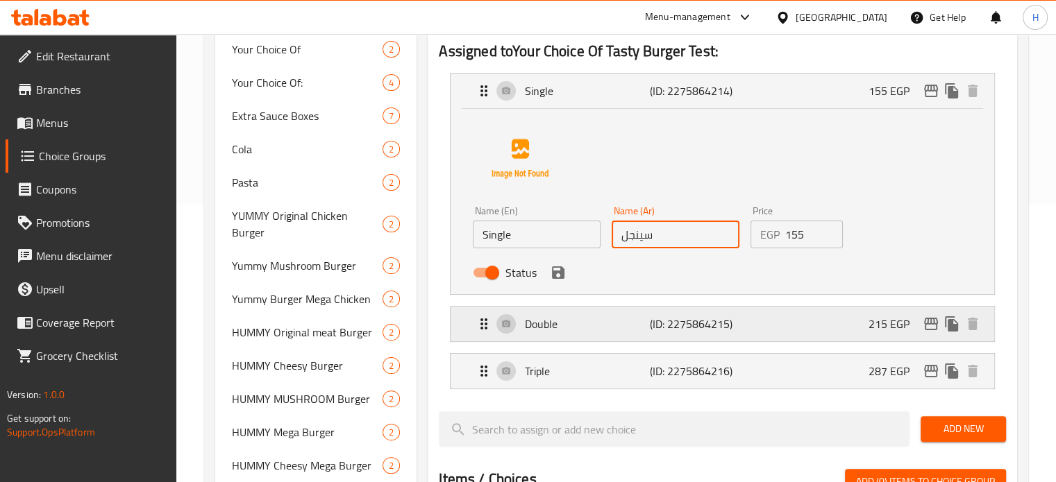
click at [566, 333] on div "Double (ID: 2275864215) 215 EGP" at bounding box center [727, 324] width 502 height 35
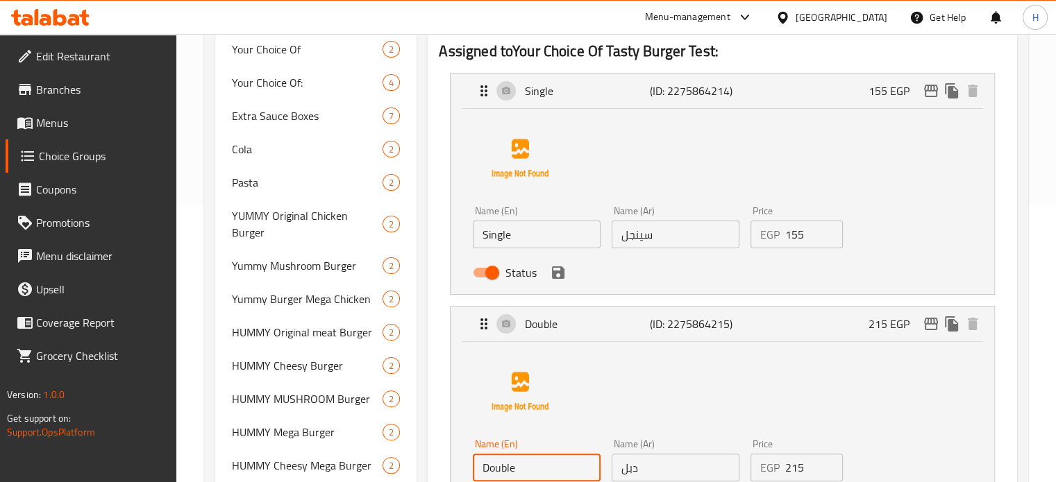
drag, startPoint x: 542, startPoint y: 462, endPoint x: 439, endPoint y: 463, distance: 103.4
click at [439, 463] on li "Double (ID: 2275864215) 215 EGP Name (En) Double Name (En) Name (Ar) دبل Name (…" at bounding box center [722, 417] width 567 height 233
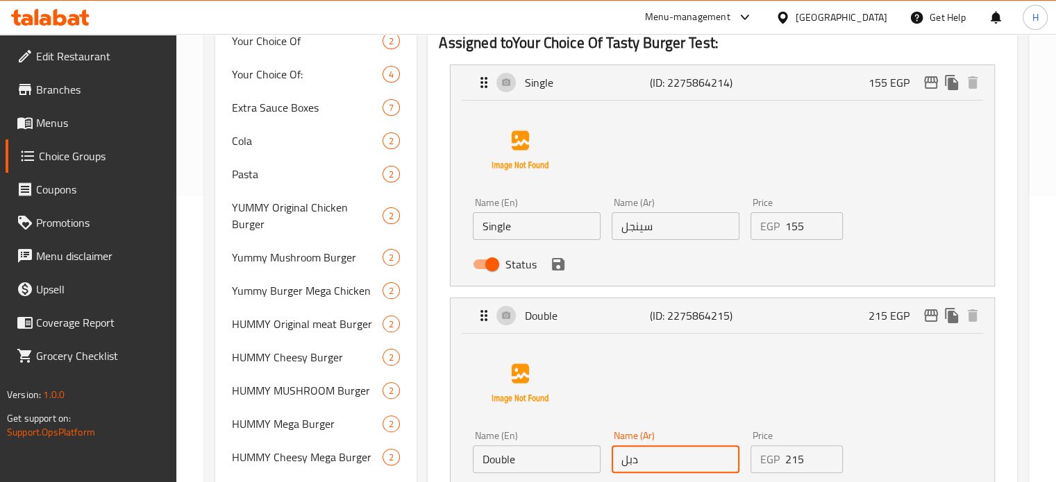
drag, startPoint x: 703, startPoint y: 469, endPoint x: 592, endPoint y: 474, distance: 110.5
click at [592, 474] on div "Name (En) Double Name (En) Name (Ar) دبل Name (Ar) Price EGP 215 Price Status" at bounding box center [675, 471] width 416 height 91
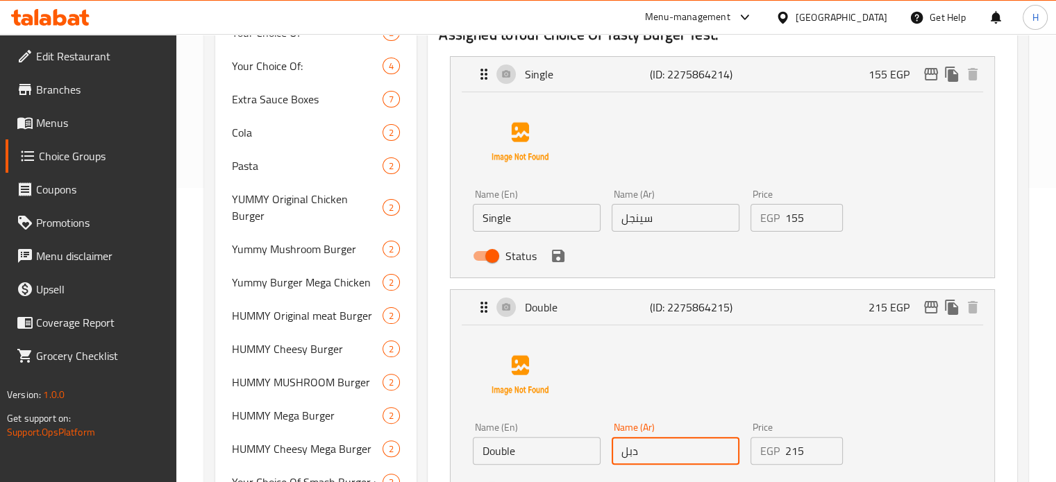
paste input "Double"
type input "دبل"
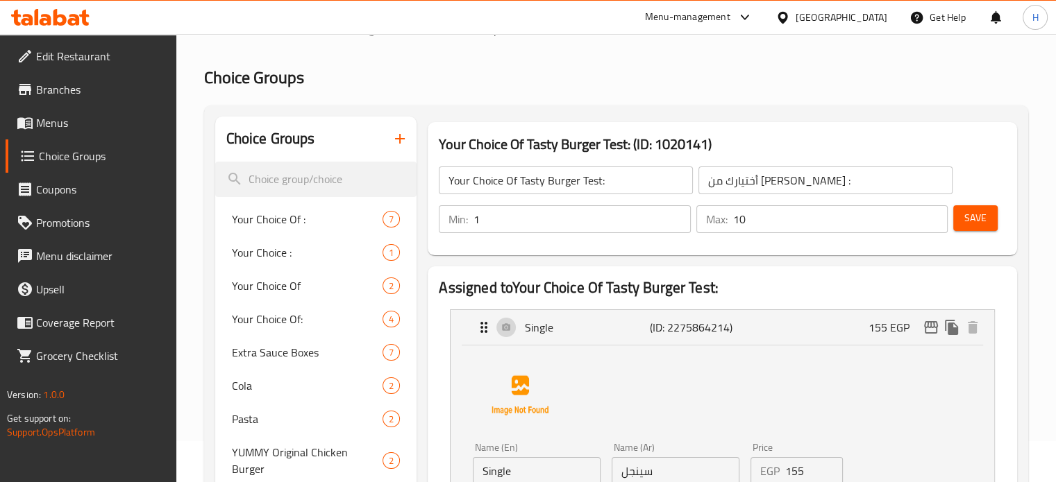
scroll to position [17, 0]
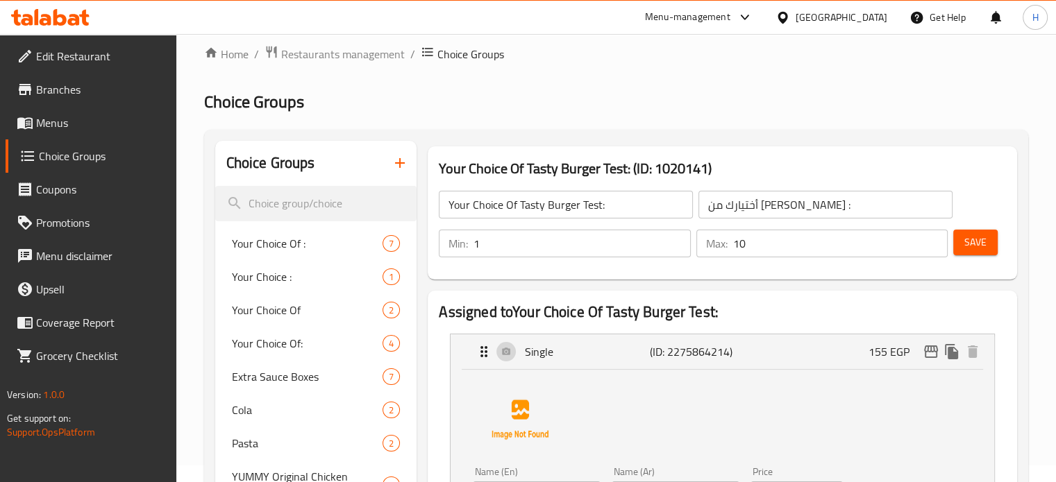
click at [58, 123] on span "Menus" at bounding box center [100, 123] width 129 height 17
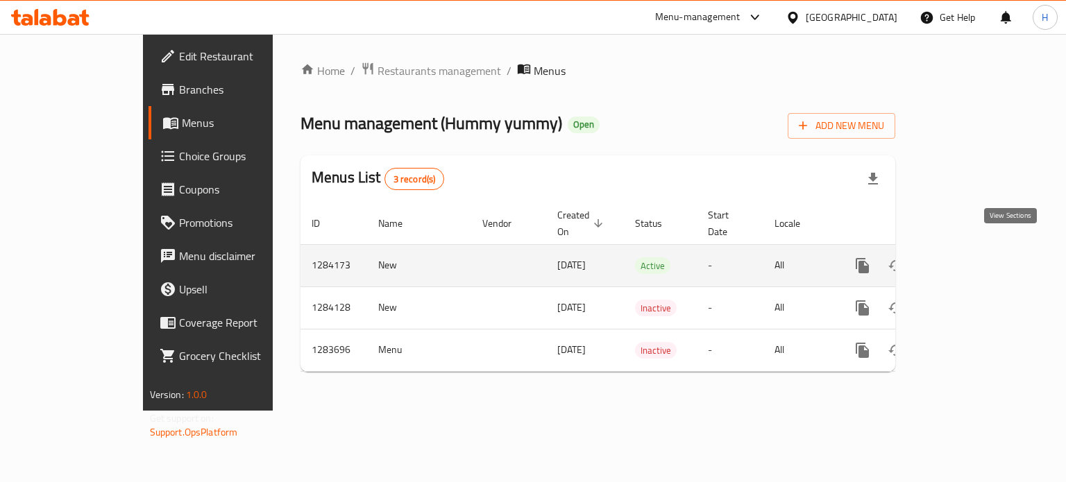
click at [971, 258] on icon "enhanced table" at bounding box center [963, 266] width 17 height 17
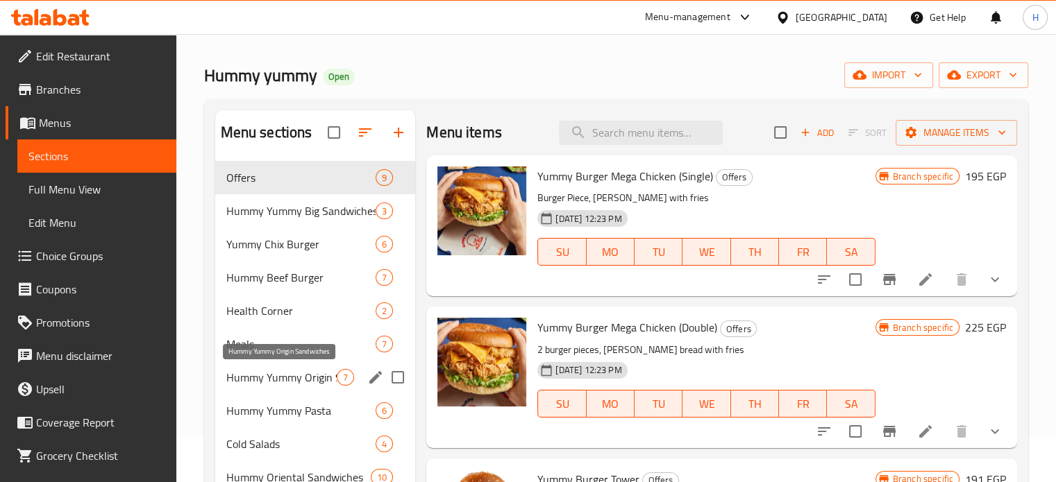
scroll to position [69, 0]
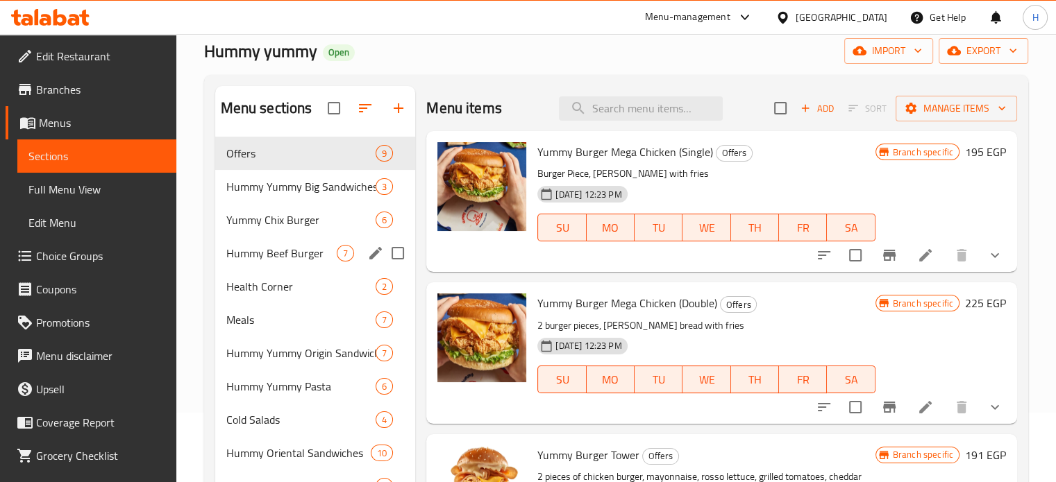
click at [283, 224] on span "Yummy Chix Burger" at bounding box center [301, 220] width 150 height 17
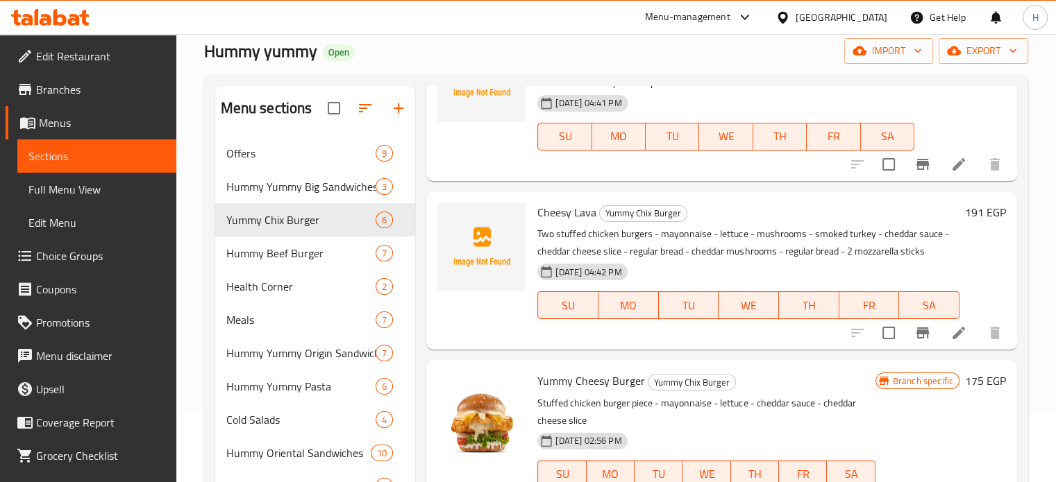
scroll to position [208, 0]
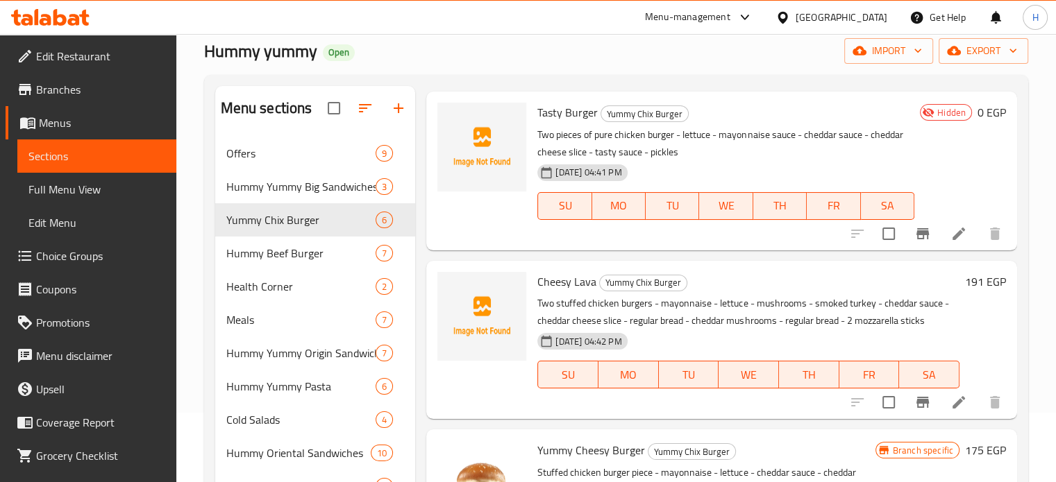
click at [950, 239] on icon at bounding box center [958, 234] width 17 height 17
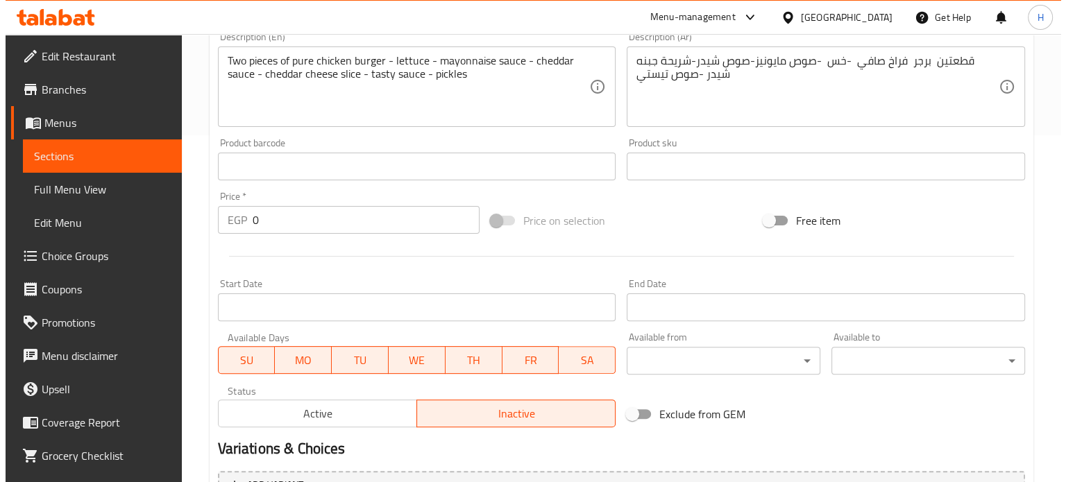
scroll to position [498, 0]
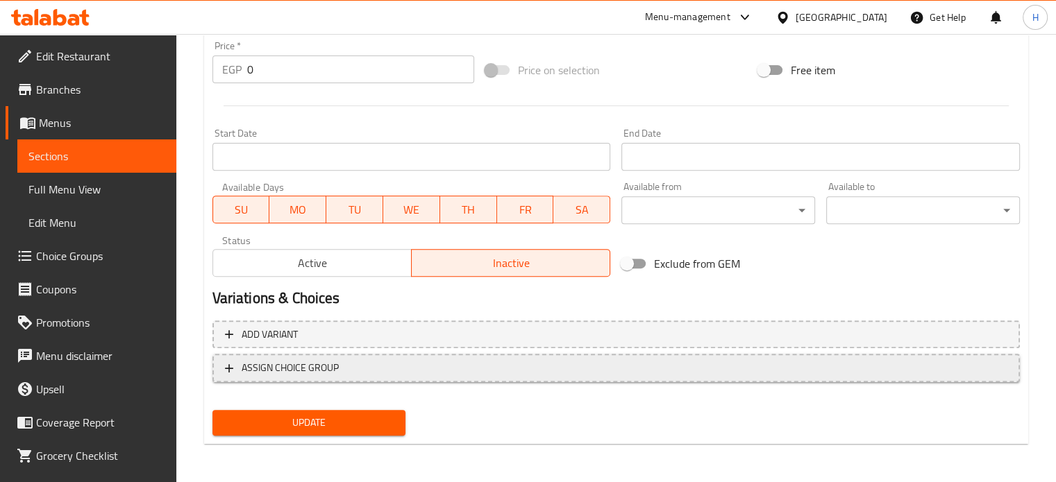
click at [353, 373] on span "ASSIGN CHOICE GROUP" at bounding box center [616, 368] width 782 height 17
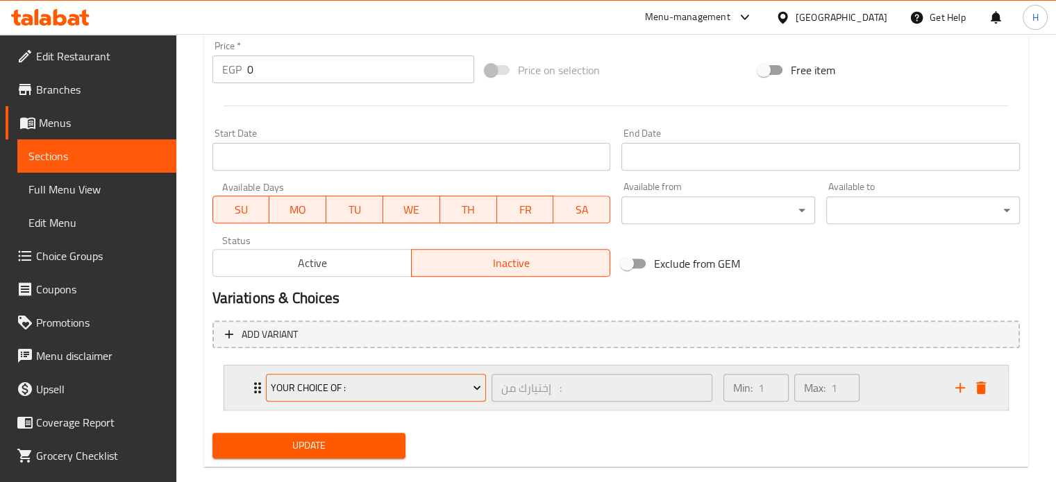
click at [331, 388] on span "Your Choice Of :" at bounding box center [376, 388] width 210 height 17
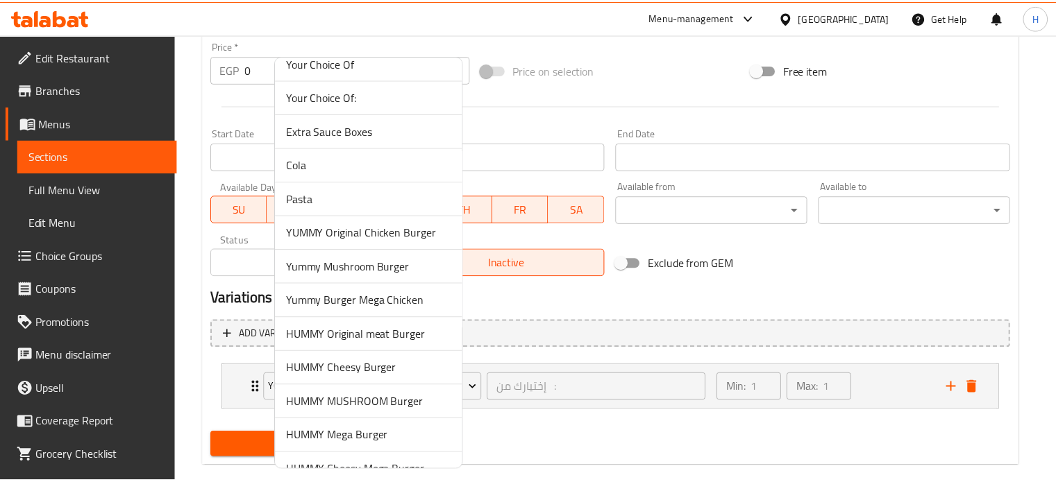
scroll to position [205, 0]
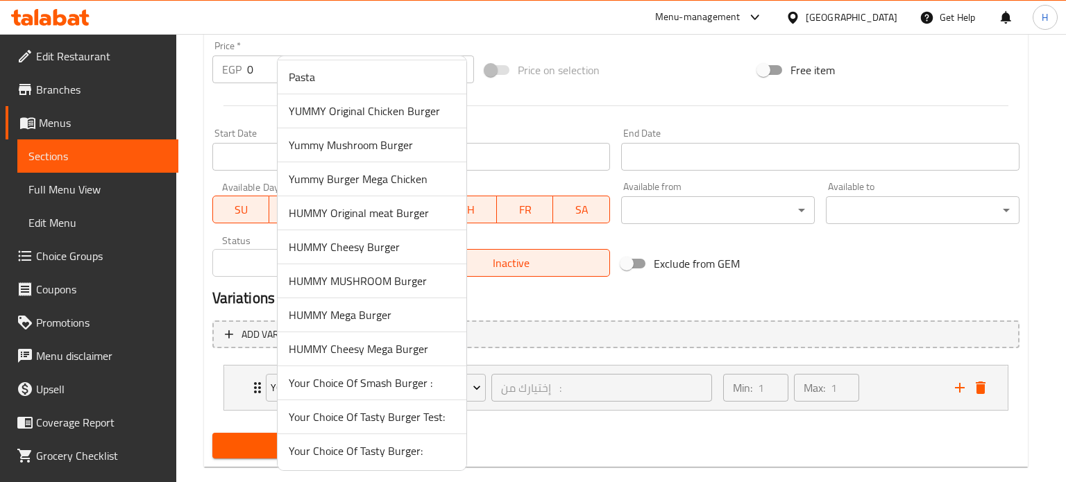
click at [370, 449] on span "Your Choice Of Tasty Burger:" at bounding box center [372, 451] width 167 height 17
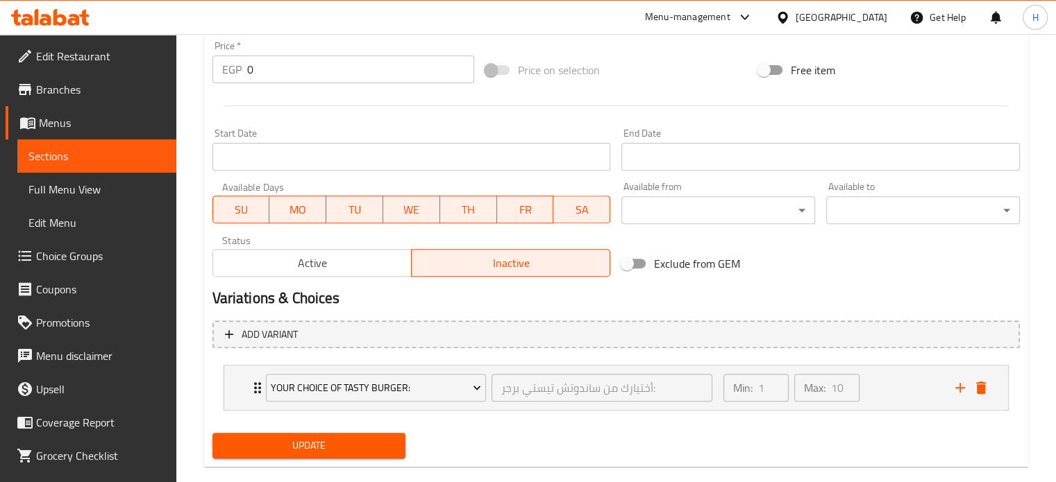
click at [314, 266] on span "Active" at bounding box center [312, 263] width 187 height 20
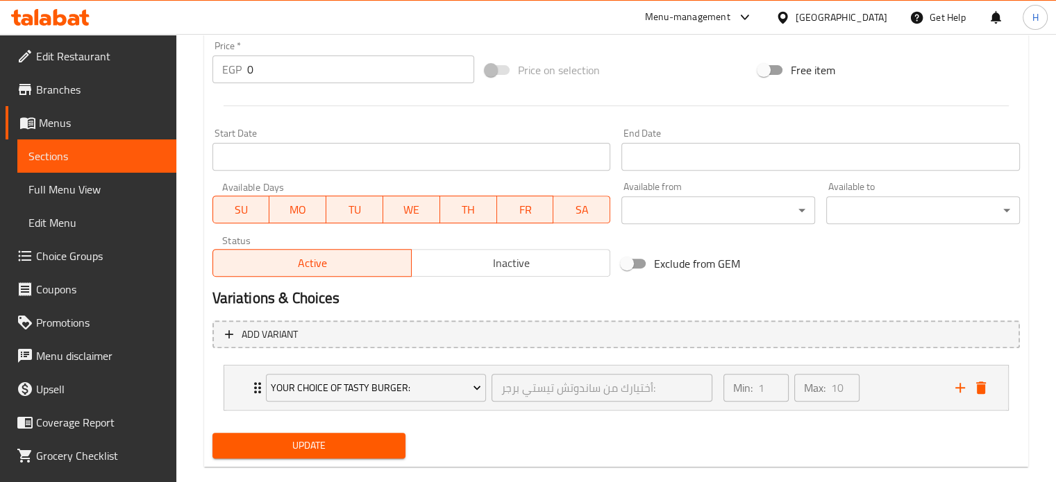
click at [343, 439] on span "Update" at bounding box center [309, 445] width 171 height 17
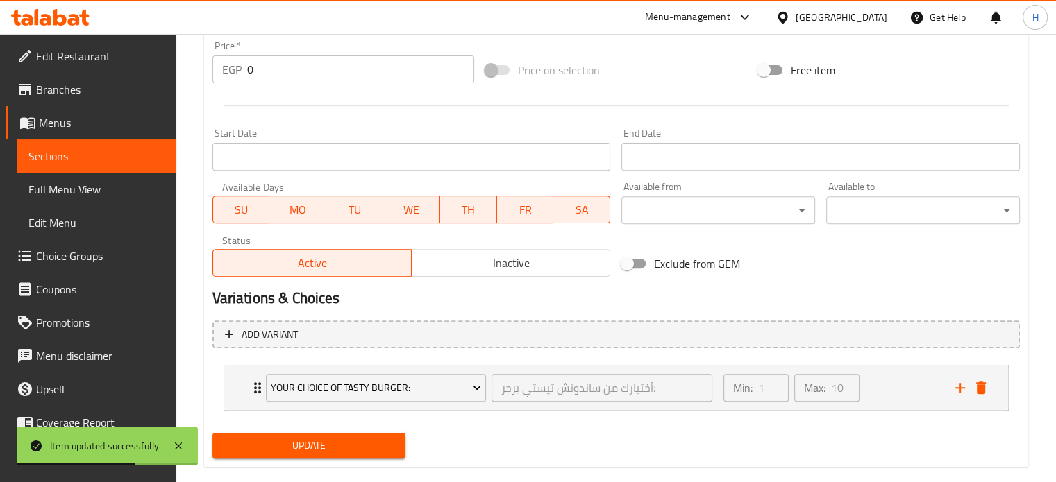
click at [85, 260] on span "Choice Groups" at bounding box center [100, 256] width 129 height 17
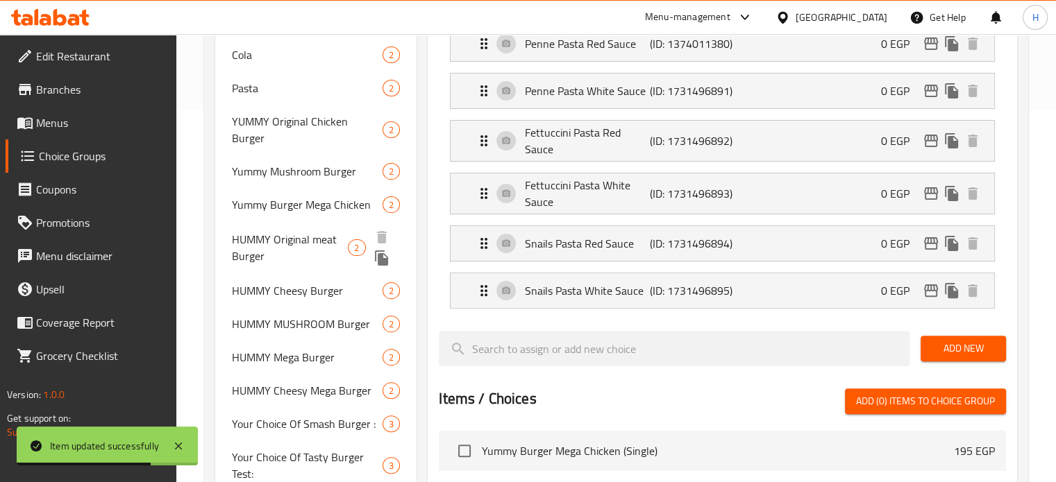
scroll to position [544, 0]
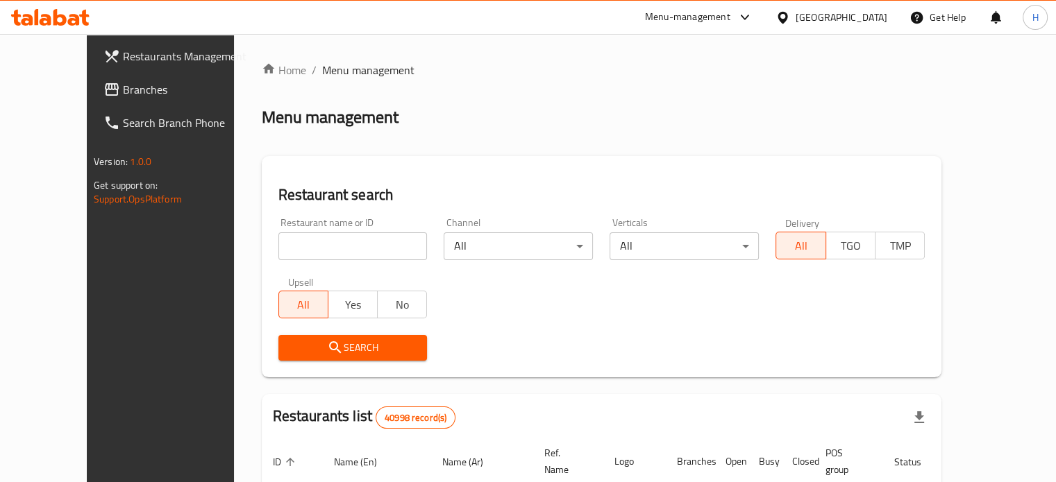
click at [292, 244] on input "search" at bounding box center [352, 247] width 149 height 28
type input "Hummy yummy"
click at [322, 344] on span "Search" at bounding box center [352, 347] width 127 height 17
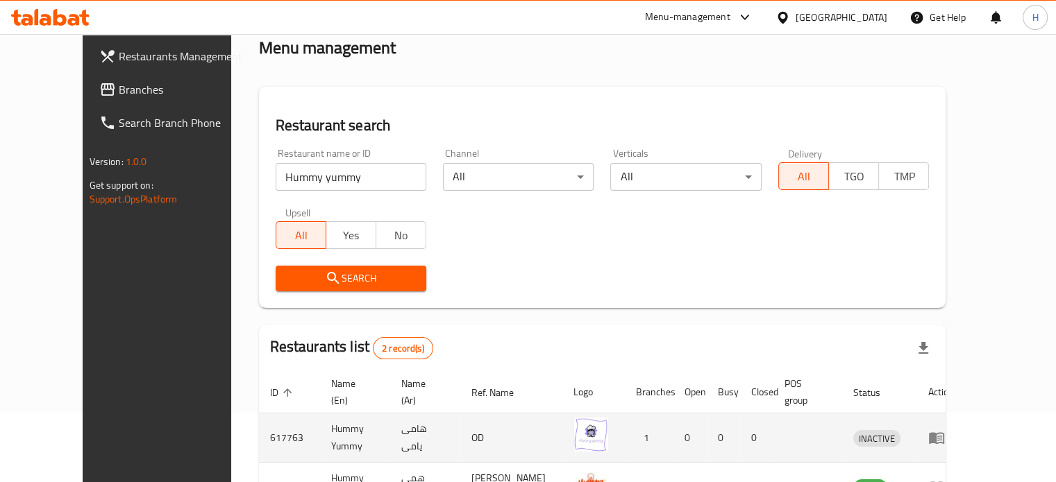
scroll to position [173, 0]
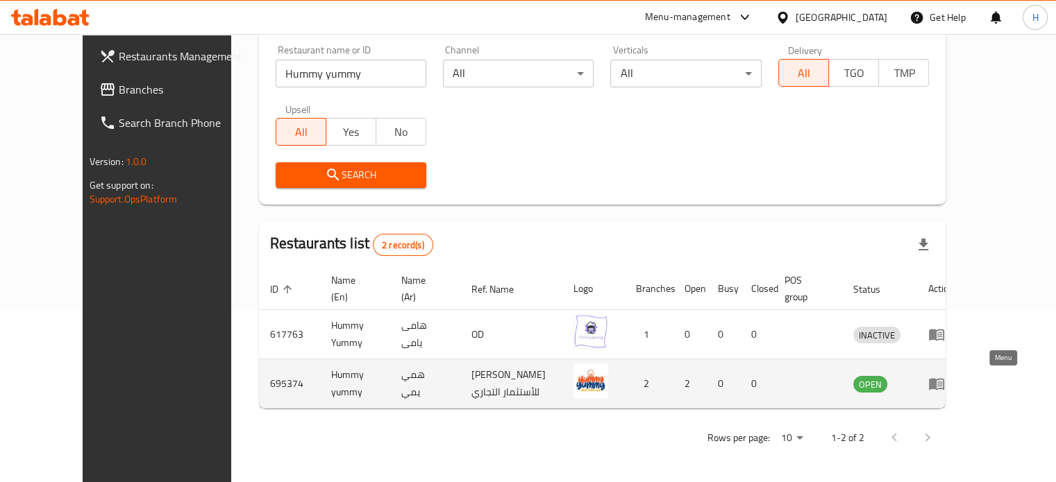
click at [944, 388] on icon "enhanced table" at bounding box center [936, 385] width 15 height 12
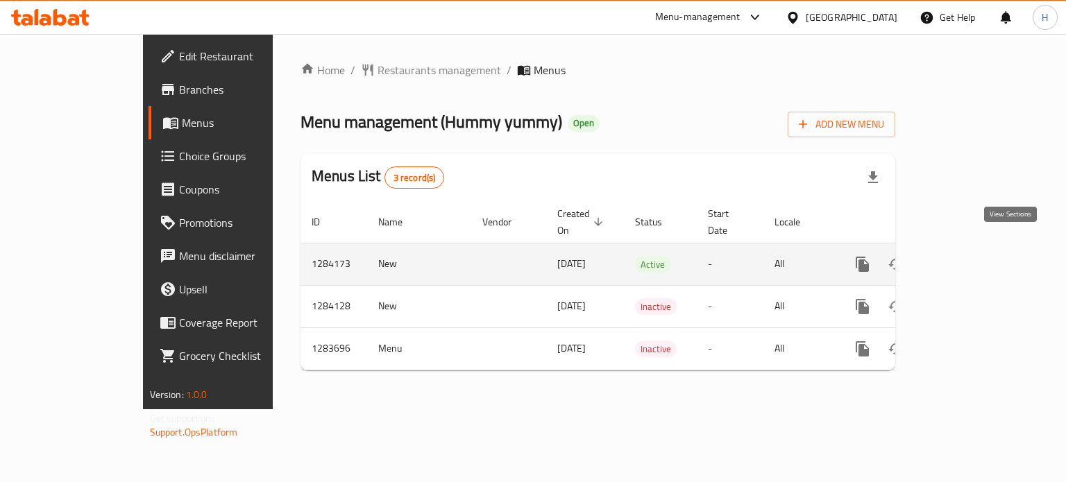
click at [969, 258] on icon "enhanced table" at bounding box center [963, 264] width 12 height 12
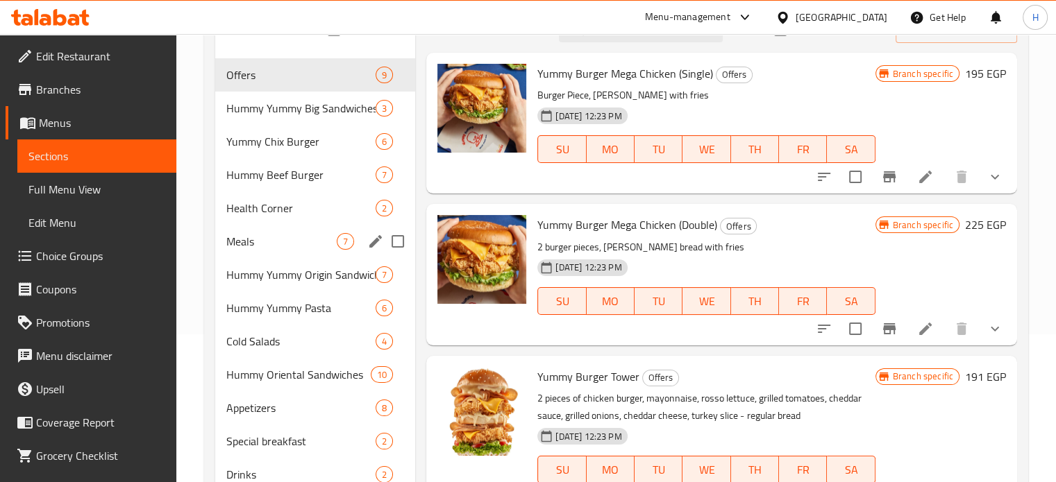
scroll to position [201, 0]
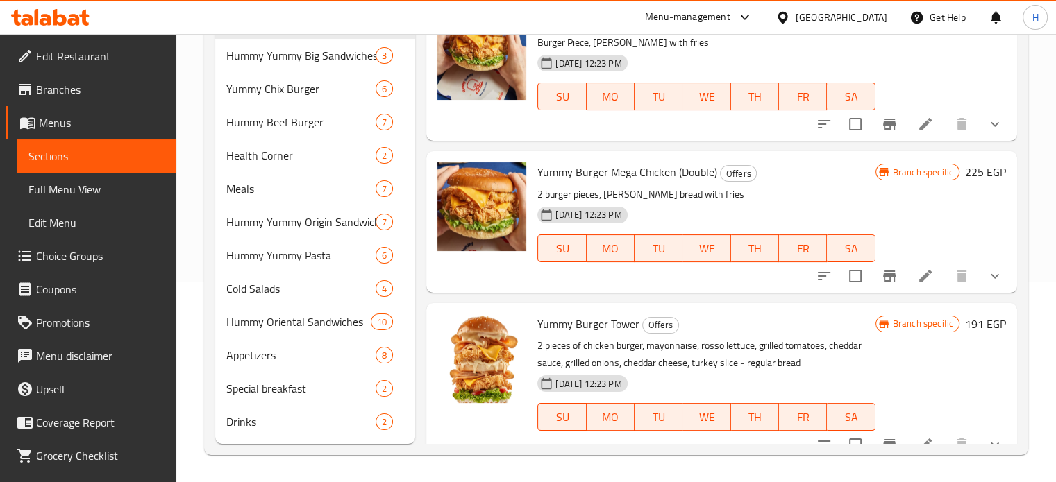
click at [87, 264] on span "Choice Groups" at bounding box center [100, 256] width 129 height 17
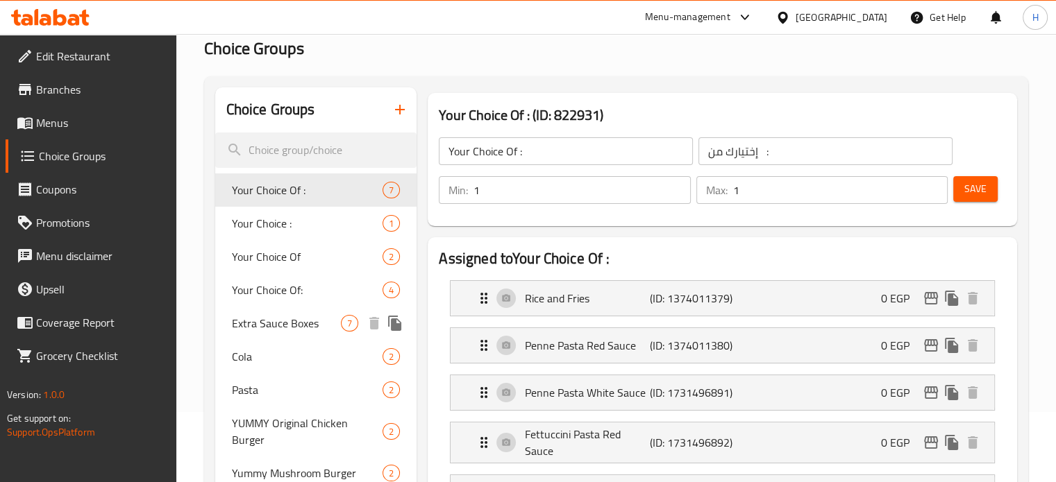
scroll to position [69, 0]
click at [399, 114] on icon "button" at bounding box center [400, 110] width 17 height 17
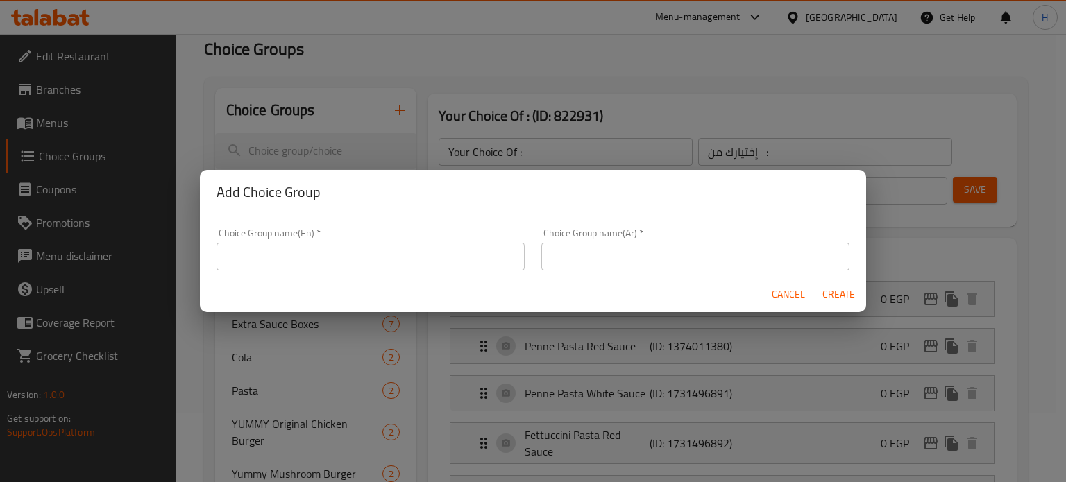
click at [308, 270] on input "text" at bounding box center [371, 257] width 308 height 28
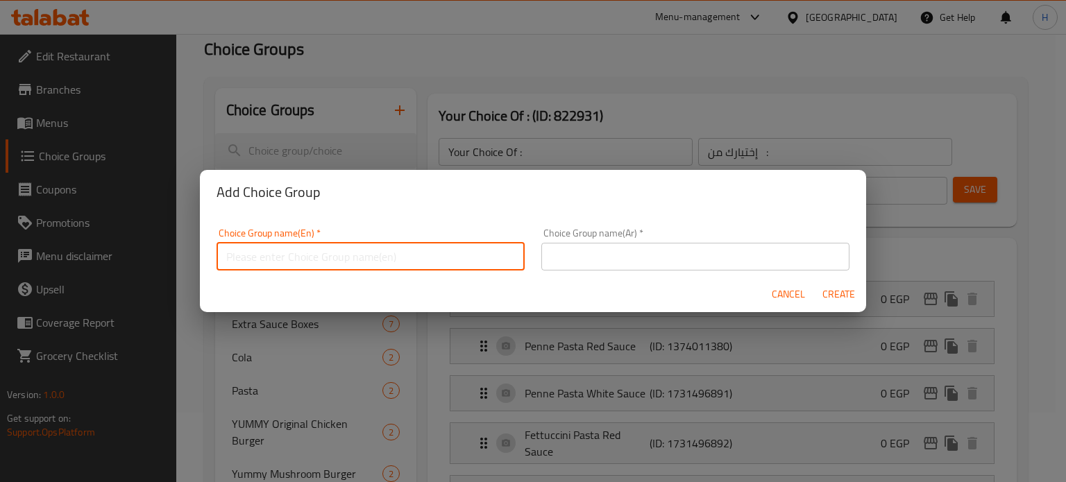
paste input "Your Choice Of Tasty Burger :"
type input "Your Choice Of Tasty Burger :"
click at [682, 260] on input "text" at bounding box center [695, 257] width 308 height 28
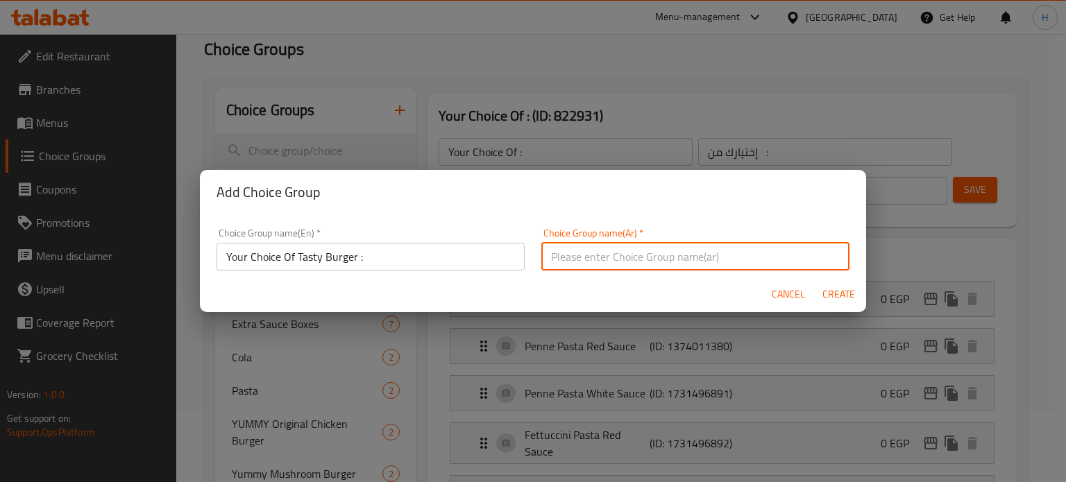
paste input "أختيارك من ساندوتش تيستي برجر:"
type input "أختيارك من ساندوتش تيستي برجر:"
click at [825, 294] on span "Create" at bounding box center [838, 294] width 33 height 17
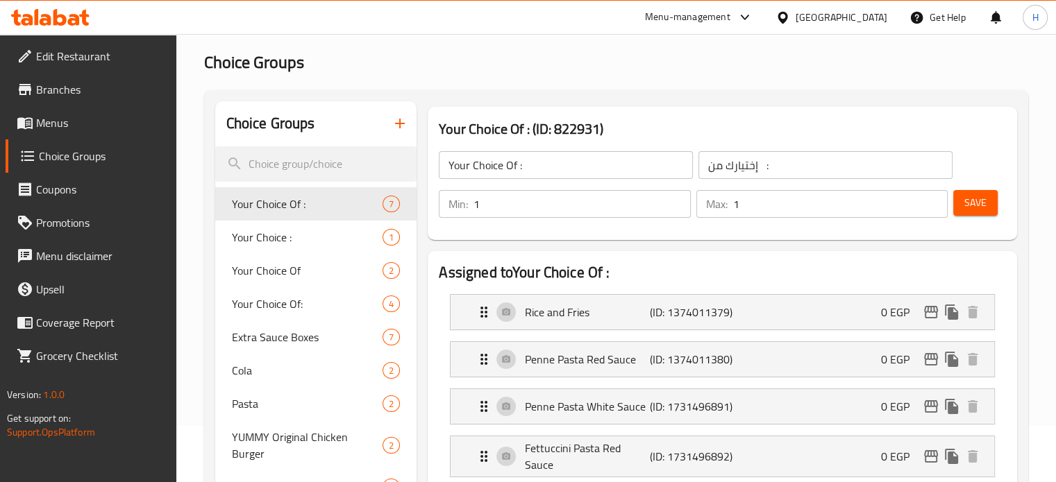
scroll to position [0, 0]
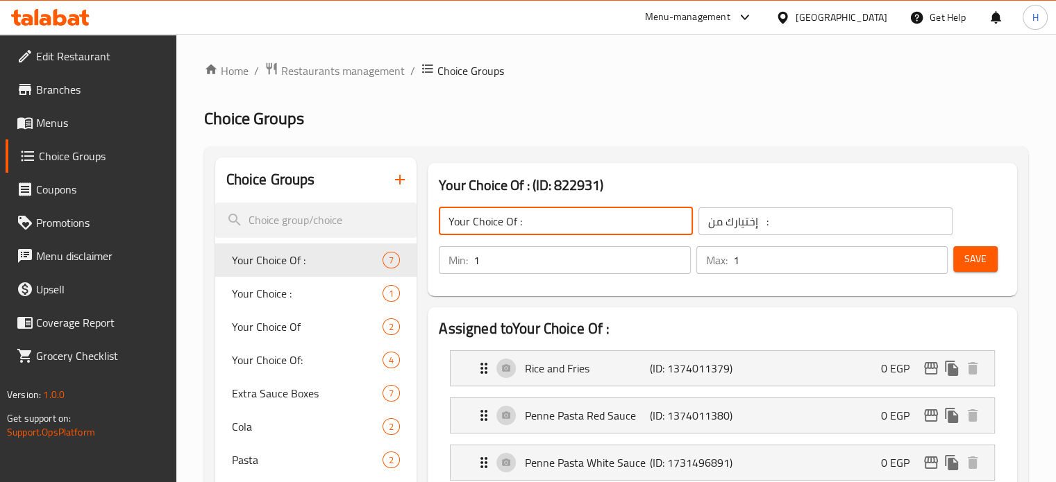
drag, startPoint x: 559, startPoint y: 226, endPoint x: 446, endPoint y: 221, distance: 113.2
click at [446, 221] on input "Your Choice Of :" at bounding box center [566, 222] width 254 height 28
click at [400, 183] on icon "button" at bounding box center [400, 180] width 10 height 10
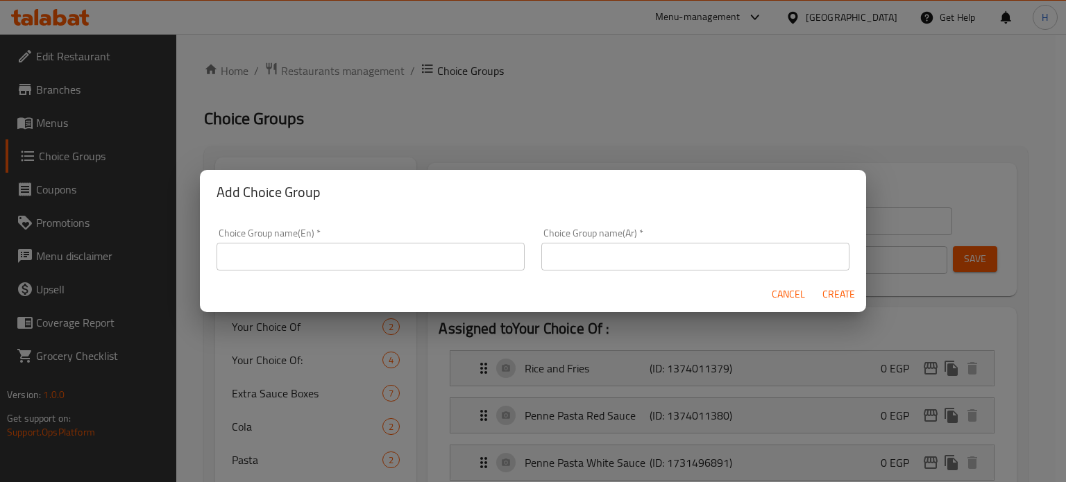
click at [428, 261] on input "text" at bounding box center [371, 257] width 308 height 28
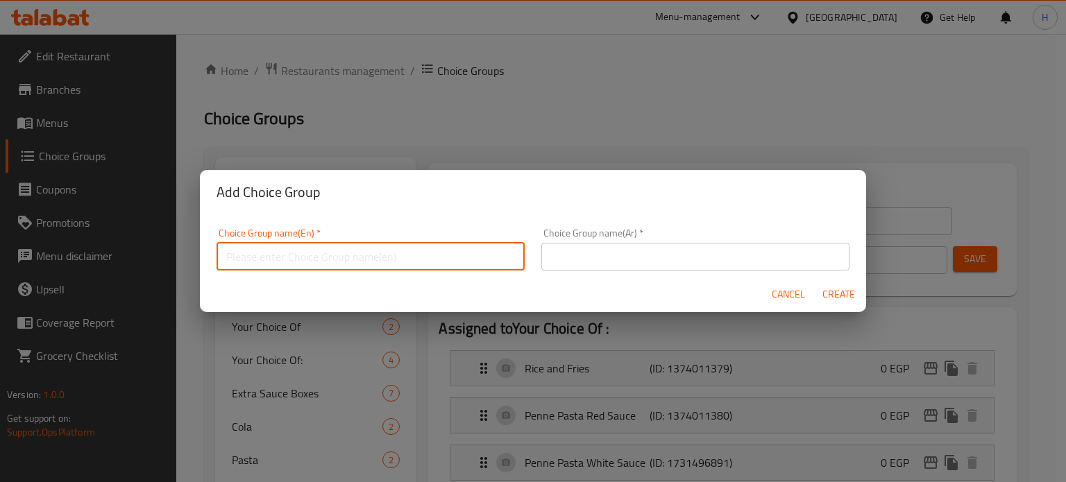
paste input "أختيارك من ساندوتش تيستي برجر:"
type input "أختيارك من ساندوتش تيستي برجر:"
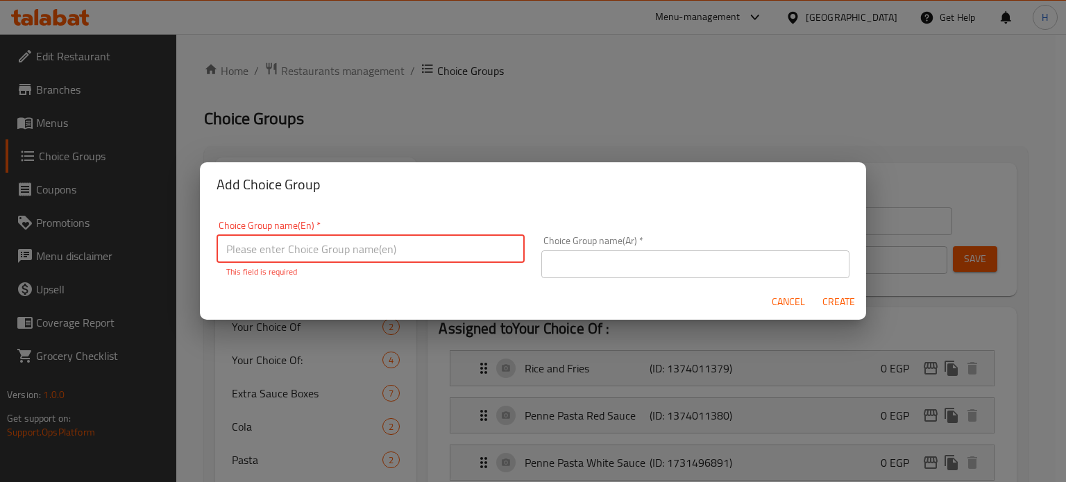
click at [608, 257] on input "text" at bounding box center [695, 265] width 308 height 28
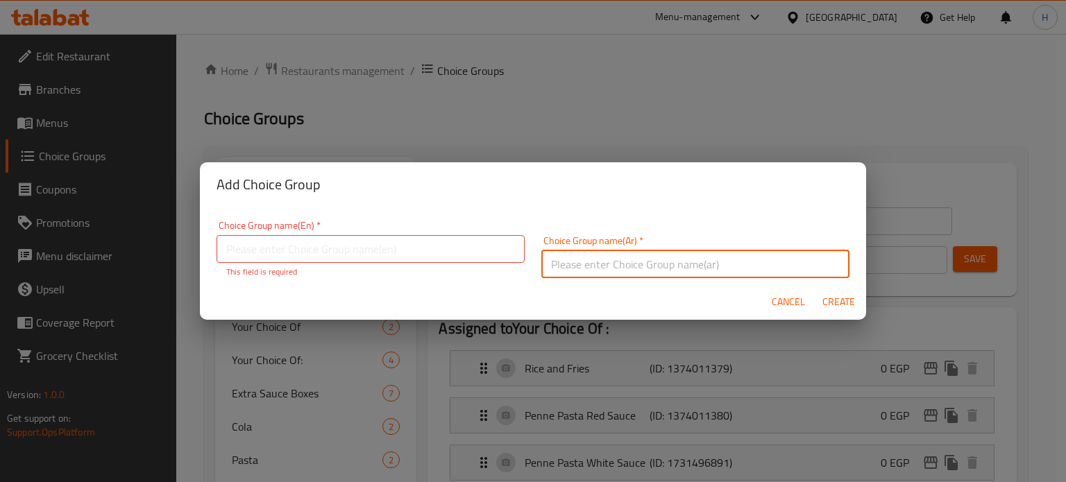
paste input "أختيارك من ساندوتش تيستي برجر:"
type input "أختيارك من ساندوتش تيستي برجر:"
click at [394, 249] on input "text" at bounding box center [371, 249] width 308 height 28
paste input "Your Choice Of Tasty Burger"
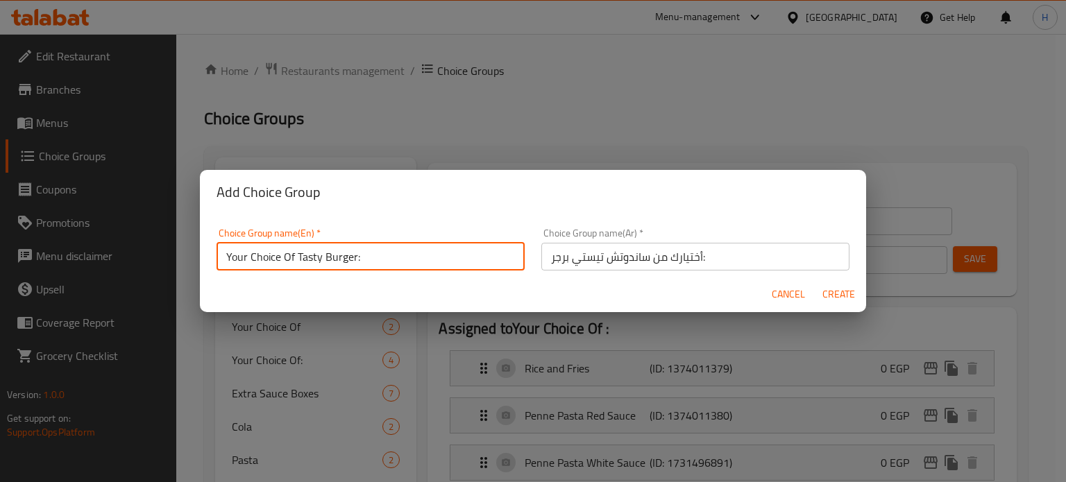
type input "Your Choice Of Tasty Burger:"
click at [848, 294] on span "Create" at bounding box center [838, 294] width 33 height 17
type input "Your Choice Of Tasty Burger:"
type input "أختيارك من ساندوتش تيستي برجر:"
type input "0"
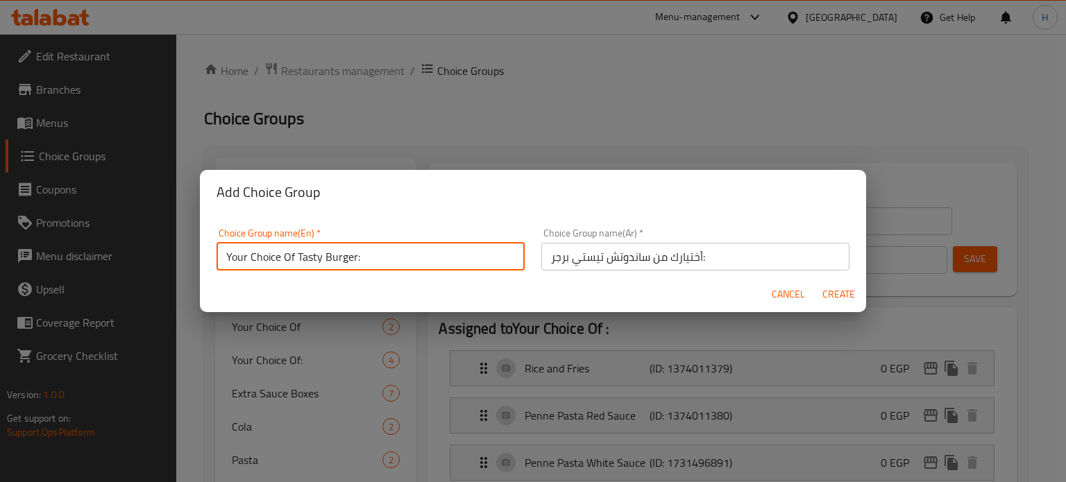
type input "0"
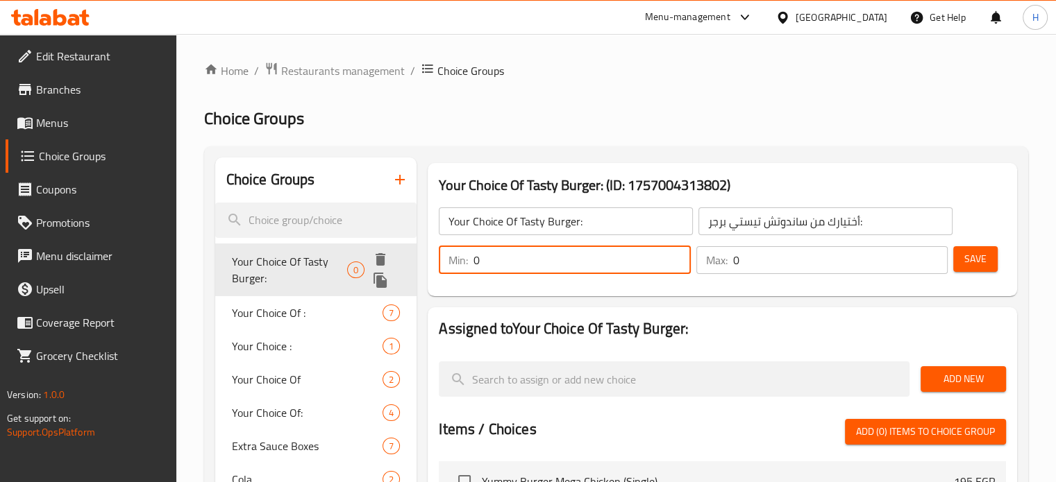
drag, startPoint x: 558, startPoint y: 258, endPoint x: 411, endPoint y: 249, distance: 147.4
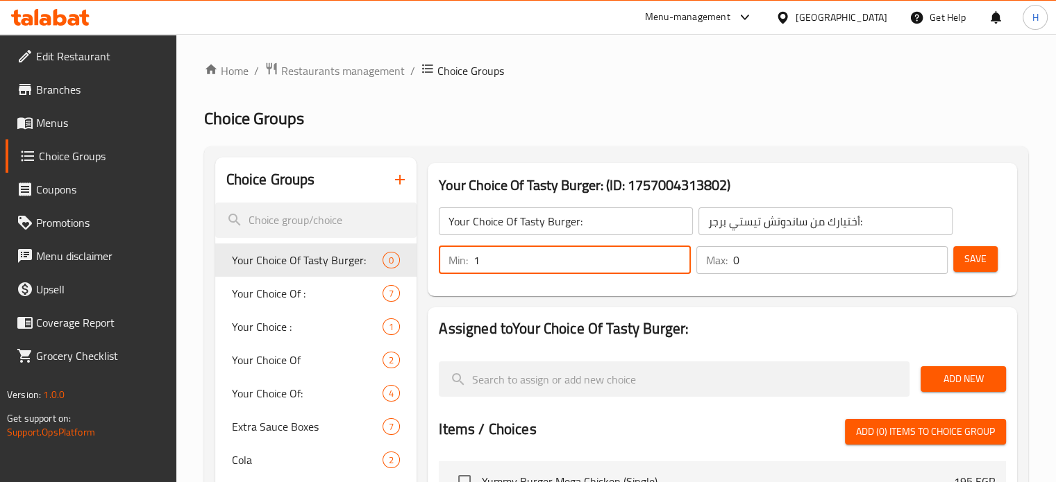
type input "1"
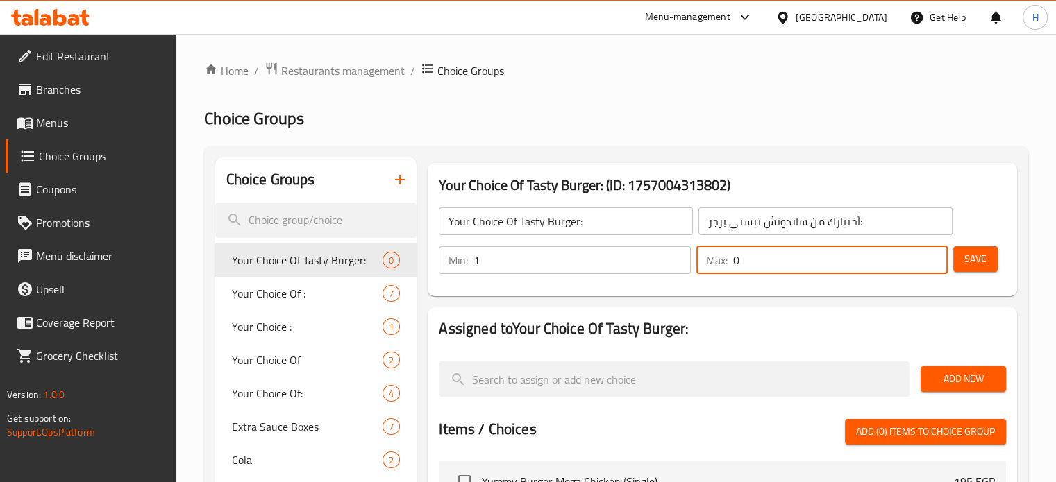
drag, startPoint x: 713, startPoint y: 260, endPoint x: 701, endPoint y: 259, distance: 11.8
click at [700, 260] on div "Max: 0 ​" at bounding box center [821, 260] width 251 height 28
type input "10"
click at [955, 376] on span "Add New" at bounding box center [963, 379] width 63 height 17
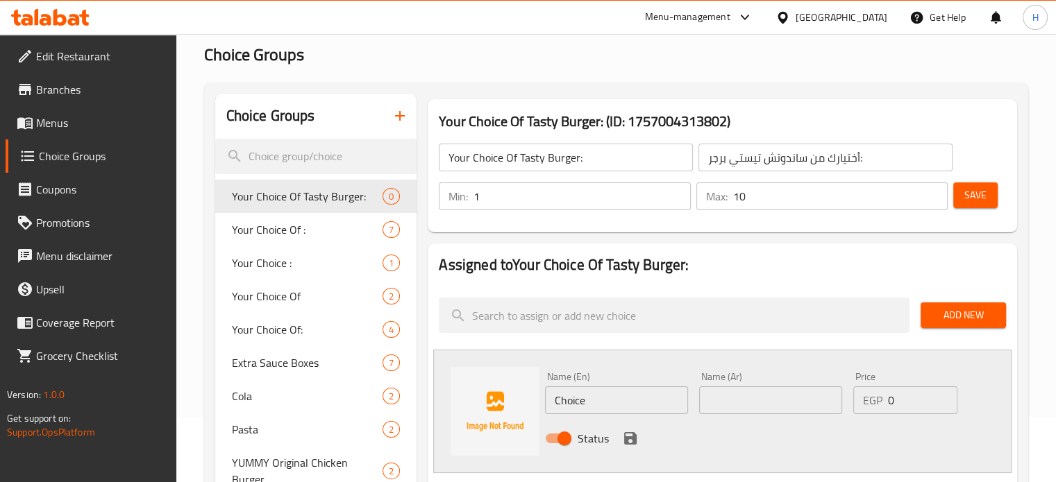
scroll to position [139, 0]
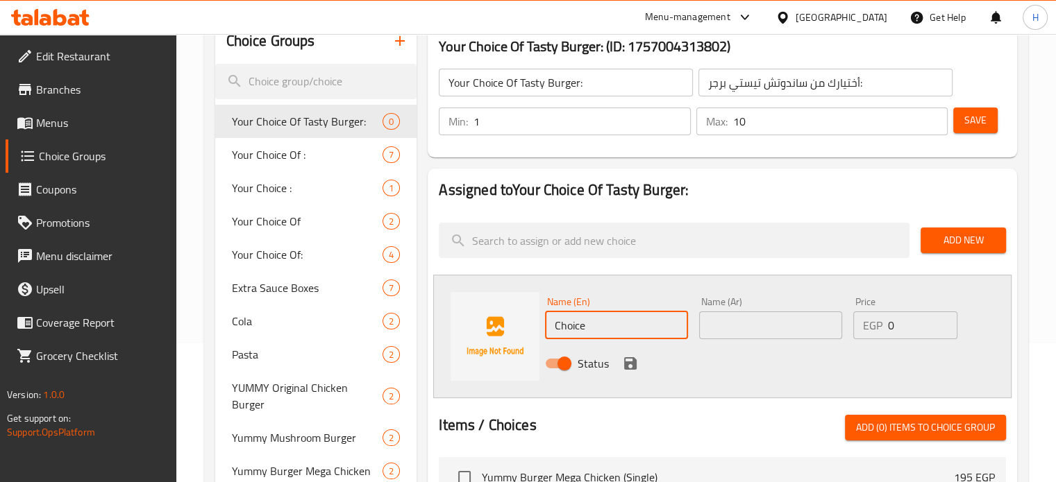
drag, startPoint x: 593, startPoint y: 323, endPoint x: 509, endPoint y: 324, distance: 84.0
click at [509, 324] on div "Name (En) Choice Name (En) Name (Ar) Name (Ar) Price EGP 0 Price Status" at bounding box center [722, 337] width 578 height 124
paste input "Singl"
type input "Single"
click at [766, 334] on input "text" at bounding box center [770, 326] width 143 height 28
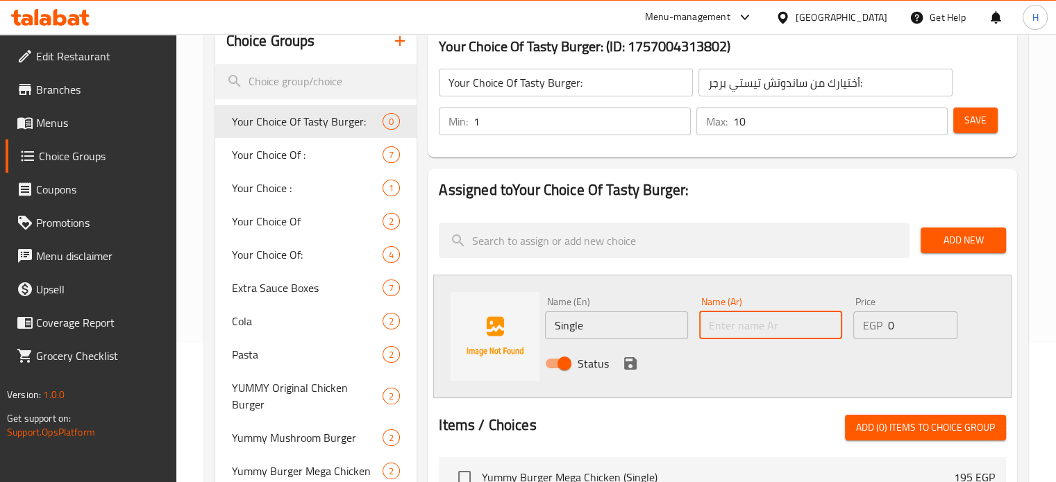
paste input "سينجل"
type input "سينجل"
click at [636, 363] on icon "save" at bounding box center [630, 363] width 17 height 17
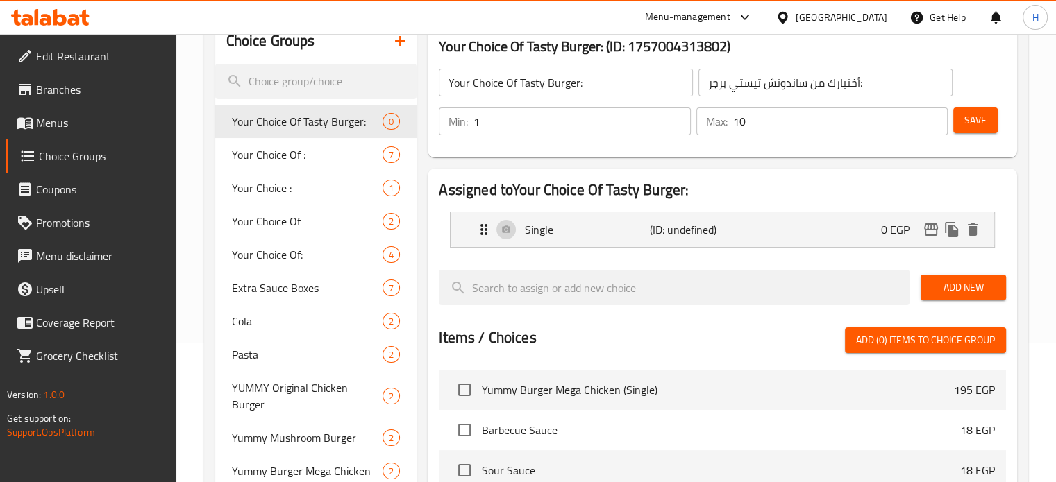
click at [944, 292] on span "Add New" at bounding box center [963, 287] width 63 height 17
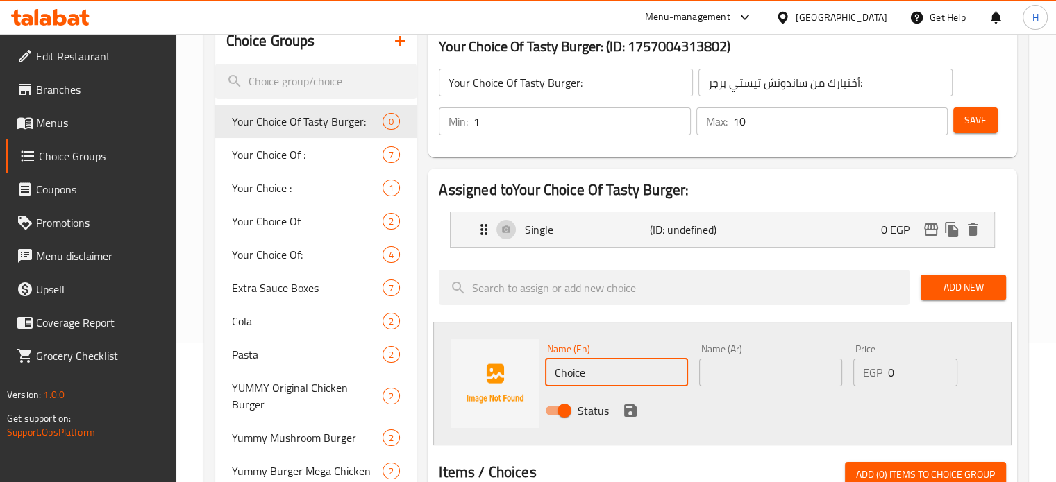
drag, startPoint x: 600, startPoint y: 373, endPoint x: 496, endPoint y: 372, distance: 103.4
click at [496, 372] on div "Name (En) Choice Name (En) Name (Ar) Name (Ar) Price EGP 0 Price Status" at bounding box center [722, 384] width 578 height 124
paste input "Doubl"
type input "Double"
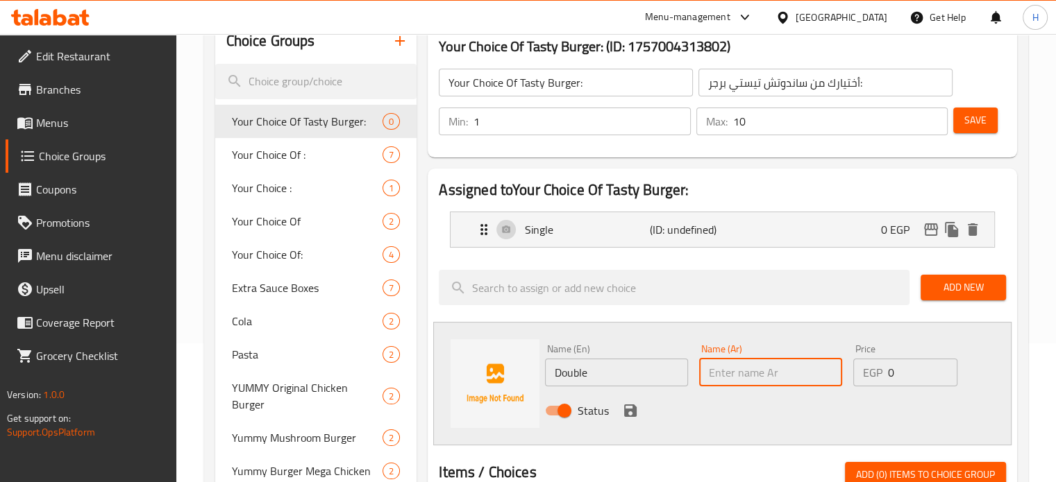
click at [730, 367] on input "text" at bounding box center [770, 373] width 143 height 28
paste input "دبل"
type input "دبل"
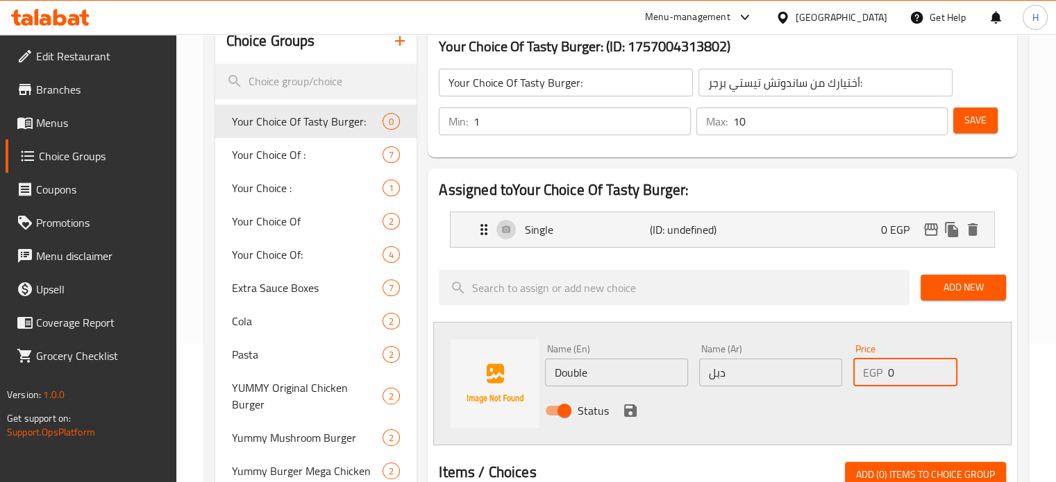
drag, startPoint x: 901, startPoint y: 374, endPoint x: 884, endPoint y: 373, distance: 16.7
click at [884, 373] on div "EGP 0 Price" at bounding box center [905, 373] width 104 height 28
type input "210"
click at [634, 414] on icon "save" at bounding box center [630, 411] width 12 height 12
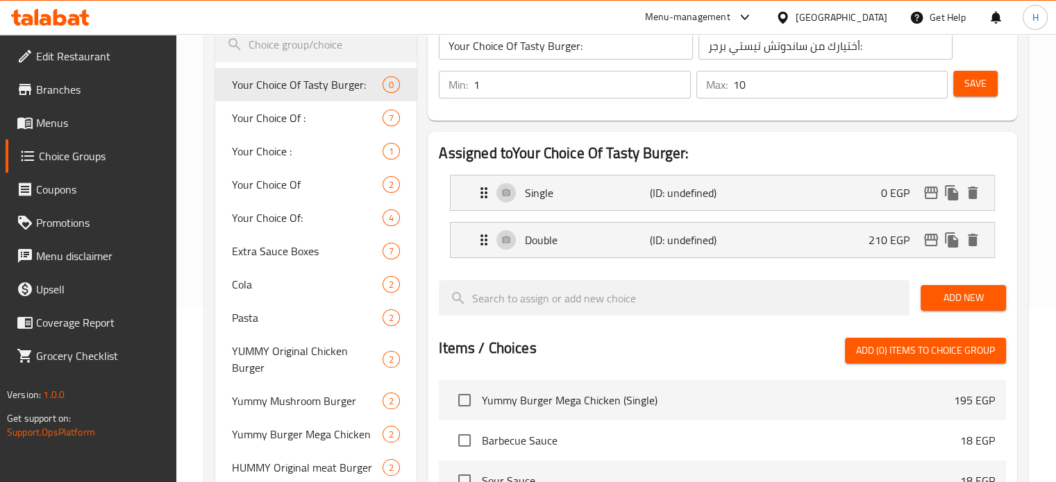
scroll to position [208, 0]
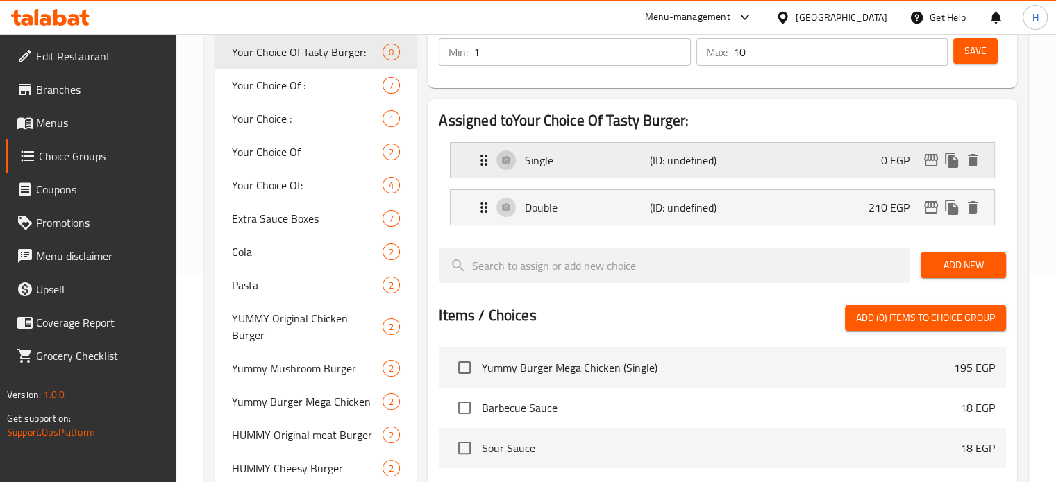
click at [856, 172] on div "Single (ID: undefined) 0 EGP" at bounding box center [727, 160] width 502 height 35
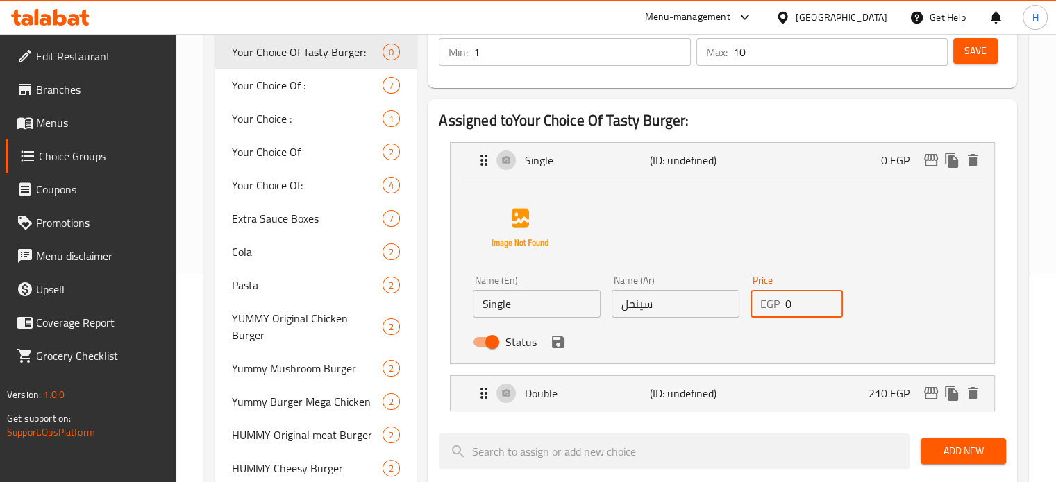
drag, startPoint x: 800, startPoint y: 302, endPoint x: 766, endPoint y: 302, distance: 34.0
click at [766, 302] on div "EGP 0 Price" at bounding box center [796, 304] width 93 height 28
click at [562, 345] on icon "save" at bounding box center [558, 342] width 12 height 12
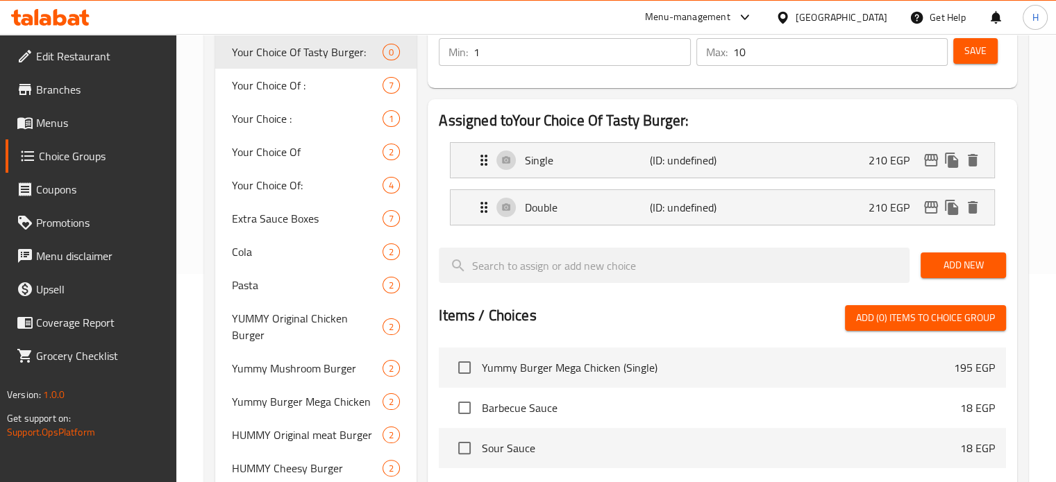
type input "210"
click at [859, 208] on div "Double (ID: undefined) 210 EGP" at bounding box center [727, 207] width 502 height 35
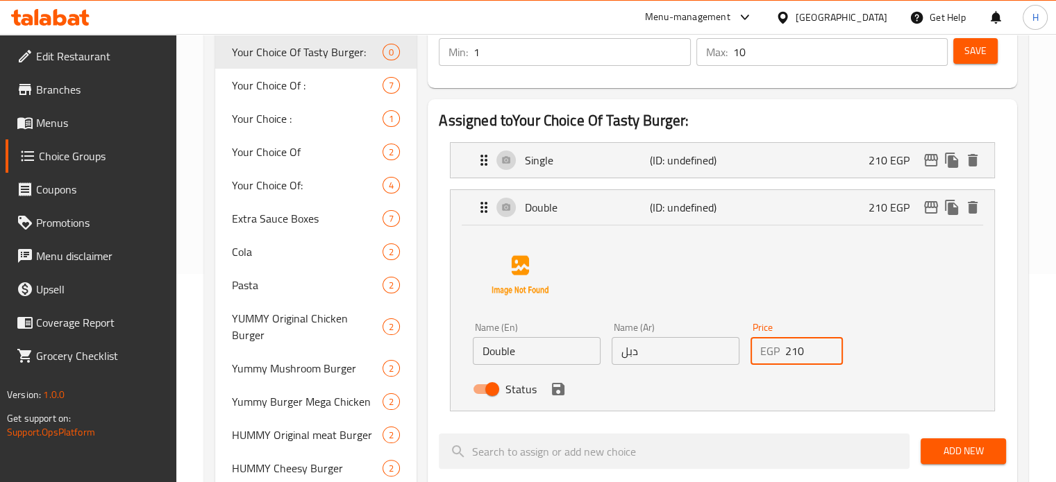
drag, startPoint x: 808, startPoint y: 350, endPoint x: 726, endPoint y: 346, distance: 82.0
click at [726, 346] on div "Name (En) Double Name (En) Name (Ar) دبل Name (Ar) Price EGP 210 Price Status" at bounding box center [675, 362] width 416 height 91
click at [561, 385] on icon "save" at bounding box center [558, 389] width 12 height 12
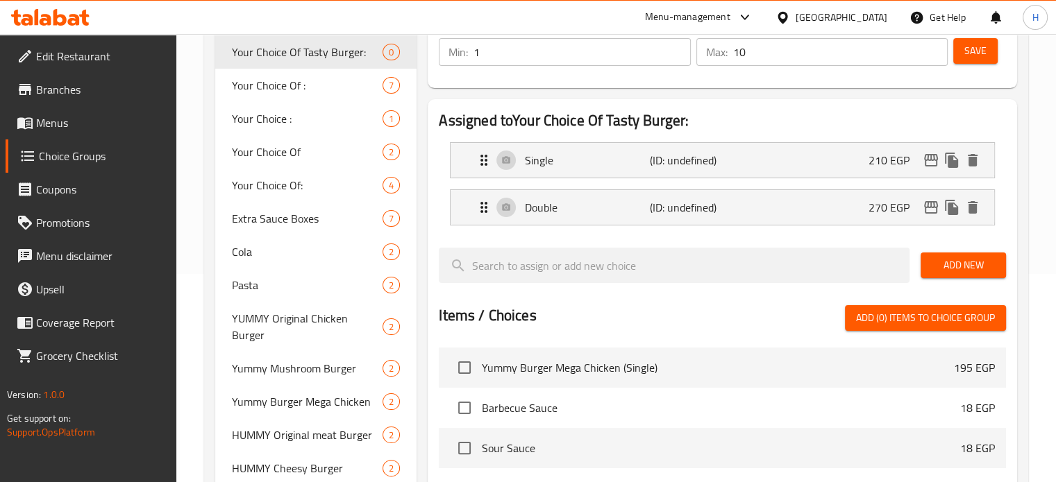
type input "270"
click at [960, 59] on button "Save" at bounding box center [975, 51] width 44 height 26
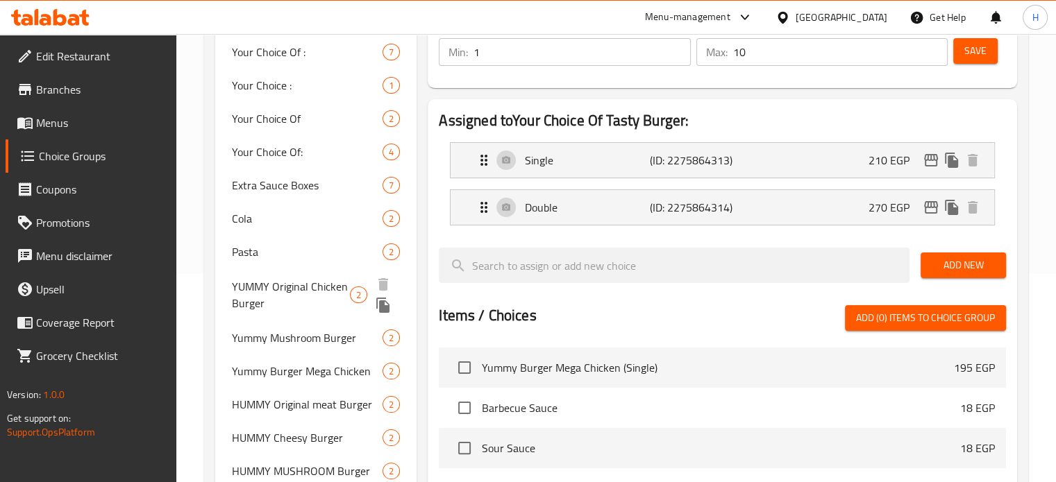
click at [308, 292] on span "YUMMY Original Chicken Burger" at bounding box center [291, 294] width 119 height 33
type input "YUMMY Original Chicken Burger"
type input "يمي برجر فراخ اصلي"
type input "1"
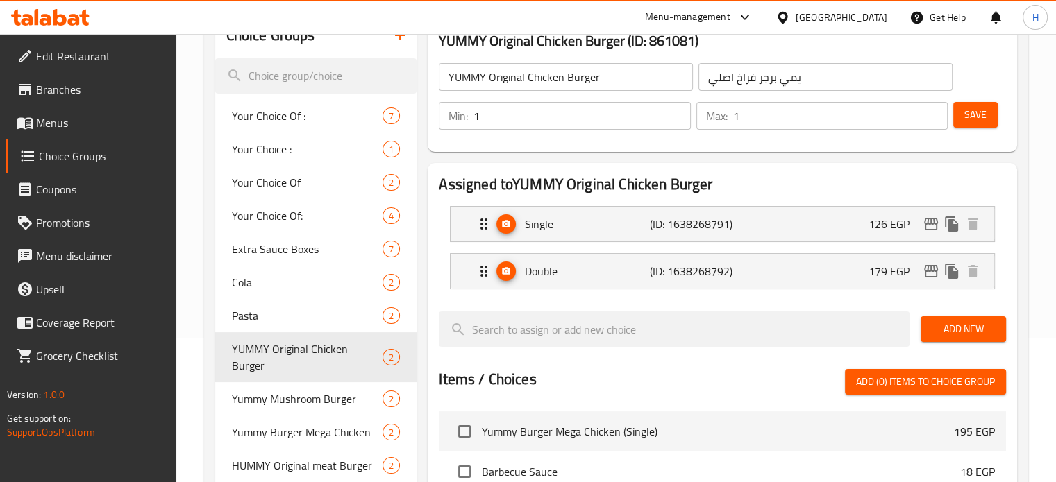
scroll to position [69, 0]
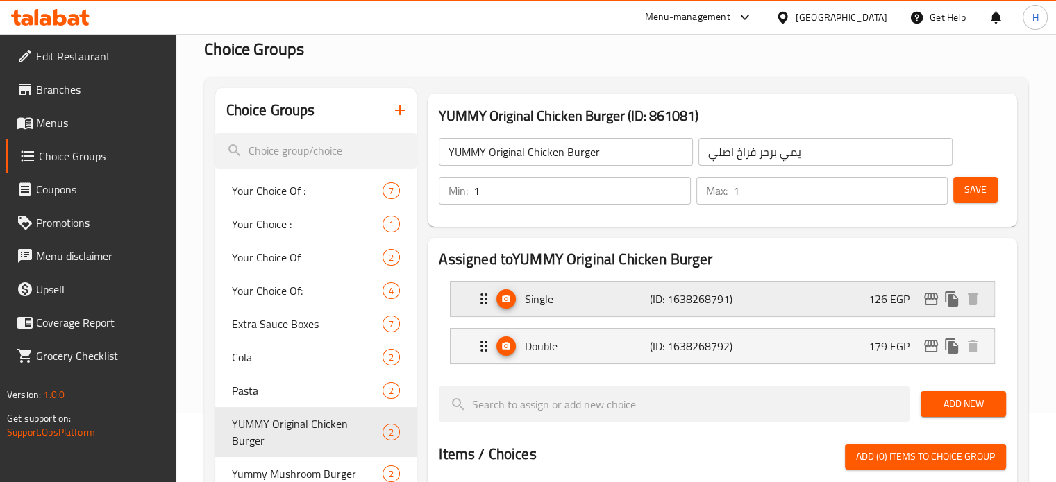
click at [870, 300] on p "126 EGP" at bounding box center [894, 299] width 52 height 17
click at [866, 306] on div "Single (ID: 1638268791) 126 EGP" at bounding box center [727, 299] width 502 height 35
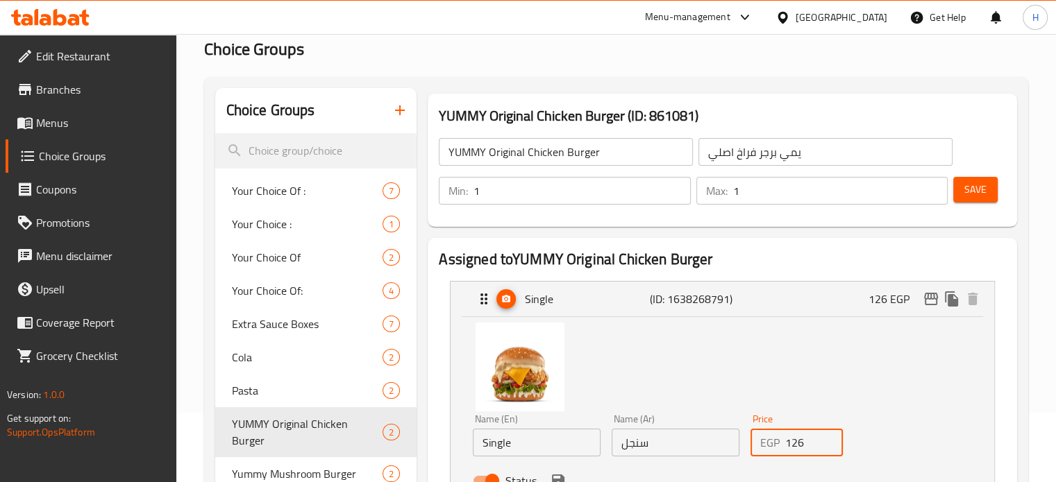
drag, startPoint x: 816, startPoint y: 442, endPoint x: 793, endPoint y: 442, distance: 23.6
click at [793, 442] on input "126" at bounding box center [814, 443] width 58 height 28
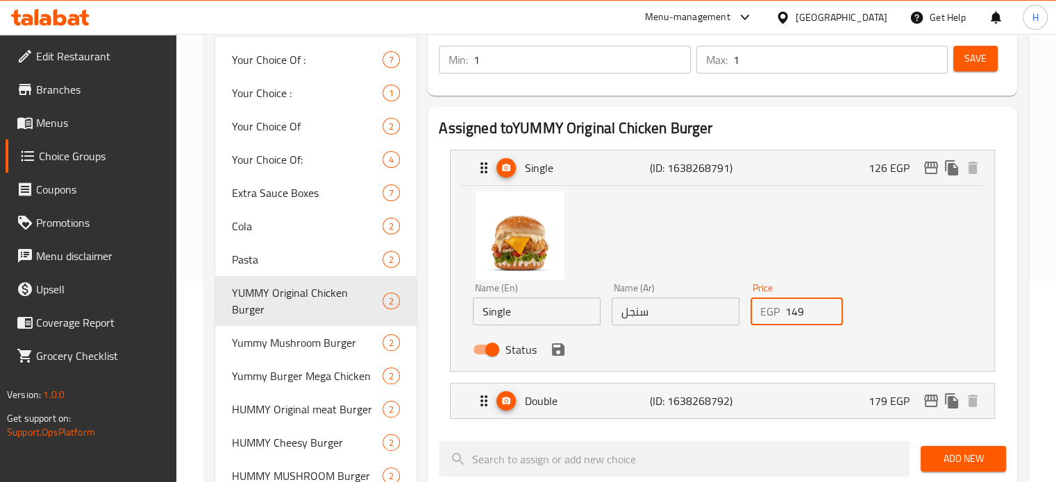
scroll to position [208, 0]
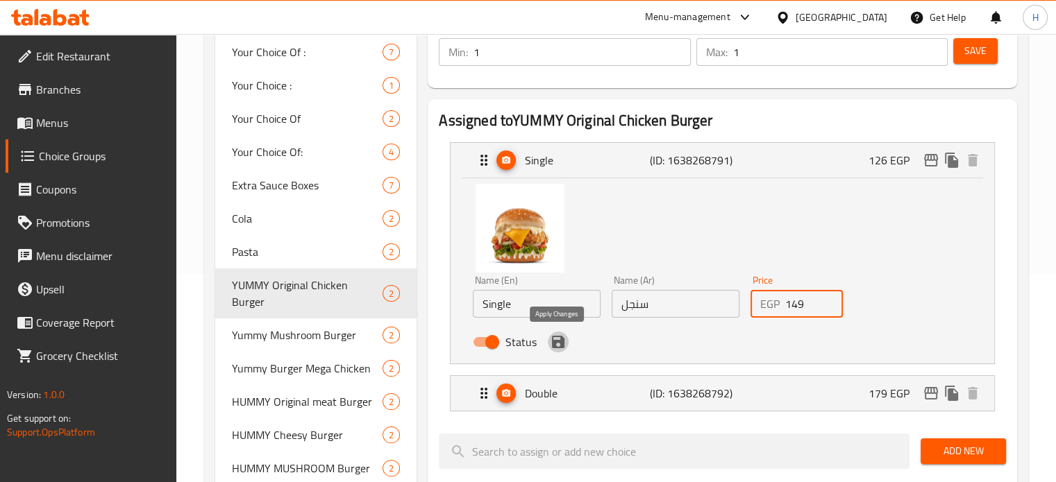
click at [562, 341] on icon "save" at bounding box center [558, 342] width 12 height 12
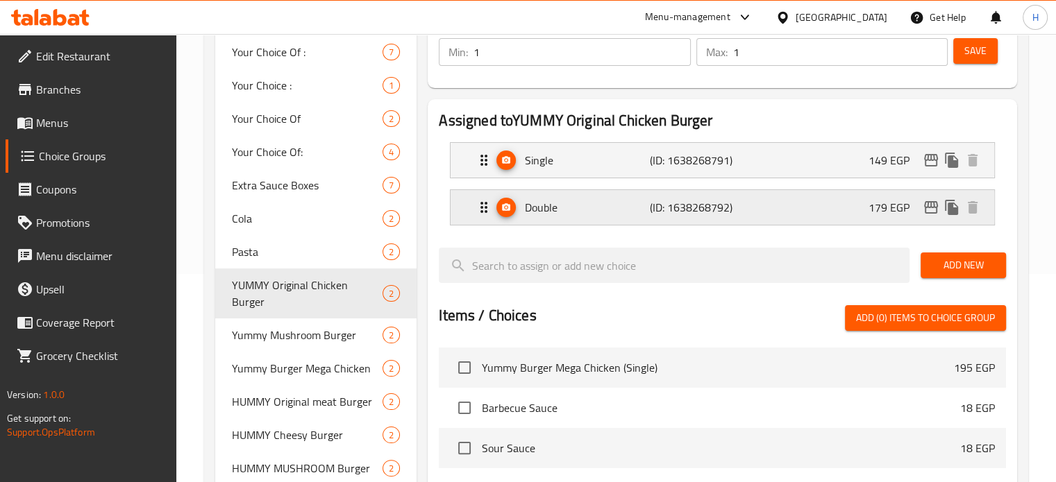
type input "149"
click at [883, 216] on p "179 EGP" at bounding box center [894, 207] width 52 height 17
click at [871, 199] on p "179 EGP" at bounding box center [894, 207] width 52 height 17
click at [783, 214] on div "Double (ID: 1638268792) 179 EGP" at bounding box center [727, 207] width 502 height 35
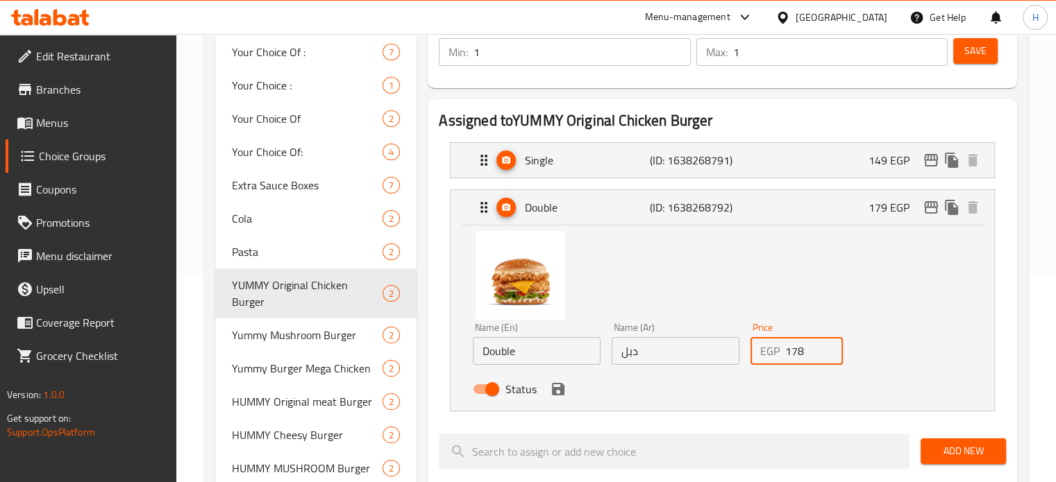
drag, startPoint x: 822, startPoint y: 351, endPoint x: 733, endPoint y: 353, distance: 88.9
click at [785, 353] on input "178" at bounding box center [814, 351] width 58 height 28
click at [794, 349] on input "178" at bounding box center [814, 351] width 58 height 28
click at [557, 395] on icon "save" at bounding box center [558, 389] width 12 height 12
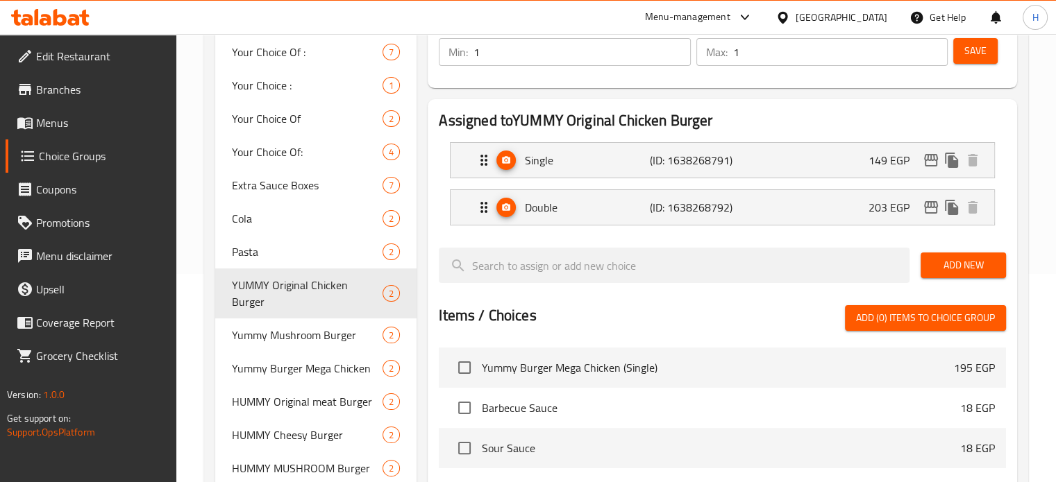
type input "203"
click at [981, 60] on button "Save" at bounding box center [975, 51] width 44 height 26
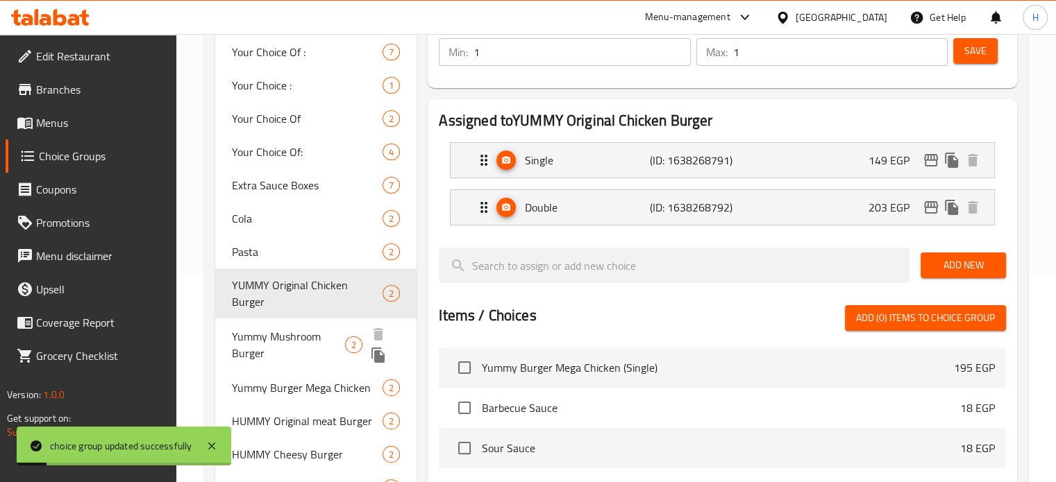
click at [278, 328] on span "Yummy Mushroom Burger" at bounding box center [288, 344] width 113 height 33
type input "Yummy Mushroom Burger"
type input "يمي برجر مشروم"
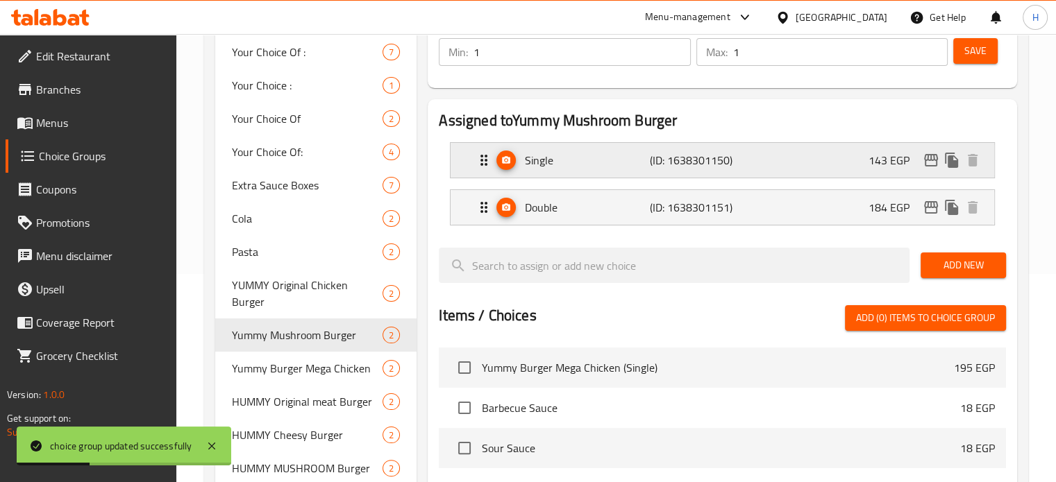
click at [889, 166] on p "143 EGP" at bounding box center [894, 160] width 52 height 17
drag, startPoint x: 819, startPoint y: 159, endPoint x: 828, endPoint y: 188, distance: 30.3
click at [818, 160] on div "Single (ID: 1638301150) 143 EGP" at bounding box center [727, 160] width 502 height 35
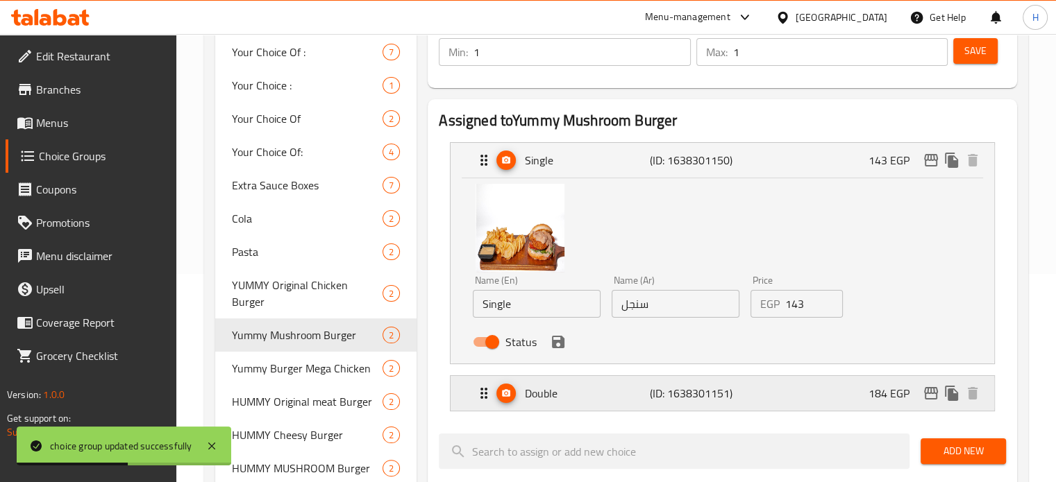
click at [814, 392] on div "Double (ID: 1638301151) 184 EGP" at bounding box center [727, 393] width 502 height 35
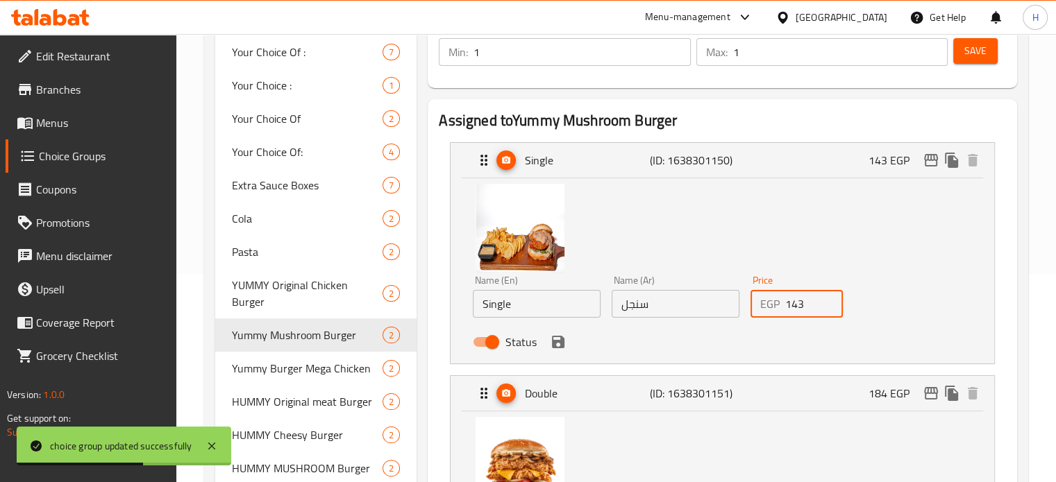
drag, startPoint x: 818, startPoint y: 305, endPoint x: 779, endPoint y: 308, distance: 38.9
click at [779, 308] on div "EGP 143 Price" at bounding box center [796, 304] width 93 height 28
click at [560, 341] on icon "save" at bounding box center [558, 342] width 12 height 12
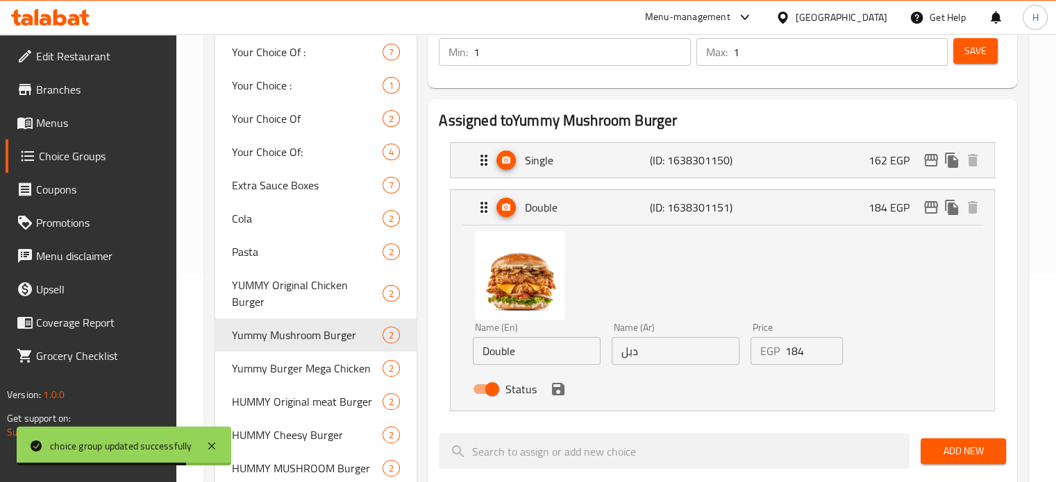
type input "162"
click at [887, 203] on p "184 EGP" at bounding box center [894, 207] width 52 height 17
drag, startPoint x: 807, startPoint y: 358, endPoint x: 759, endPoint y: 355, distance: 47.3
click at [759, 355] on div "EGP 184 Price" at bounding box center [796, 351] width 93 height 28
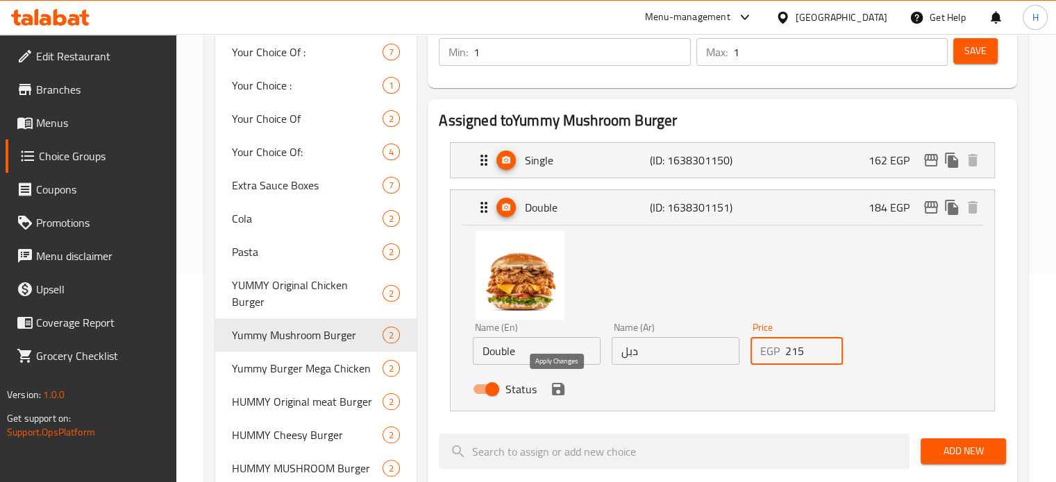
click at [561, 392] on icon "save" at bounding box center [558, 389] width 12 height 12
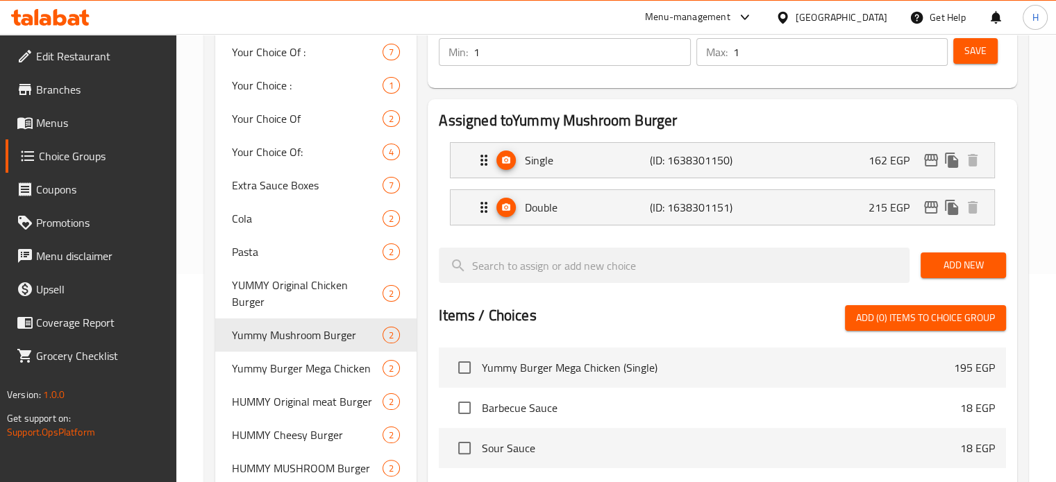
type input "215"
click at [979, 47] on span "Save" at bounding box center [975, 50] width 22 height 17
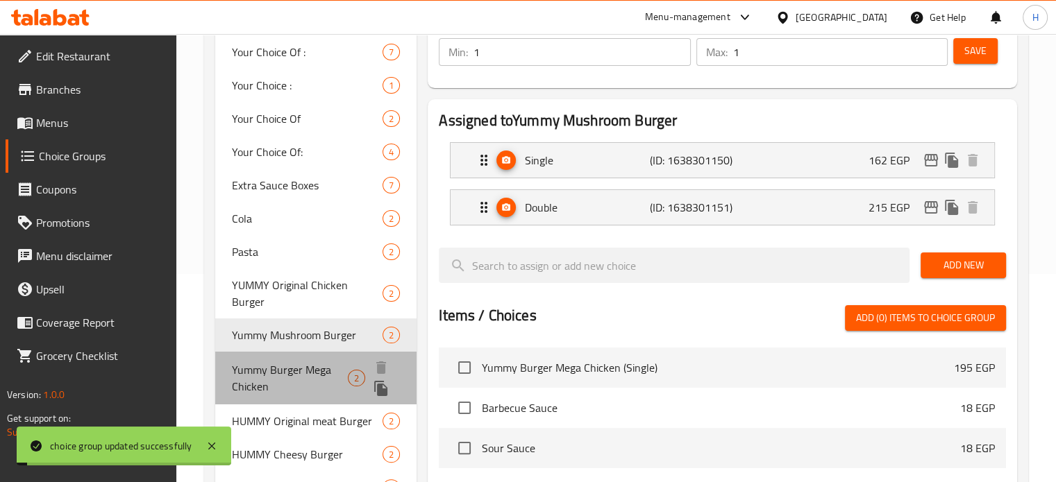
click at [303, 362] on span "Yummy Burger Mega Chicken" at bounding box center [290, 378] width 116 height 33
type input "Yummy Burger Mega Chicken"
type input "يمي برجر ميجا فراخ"
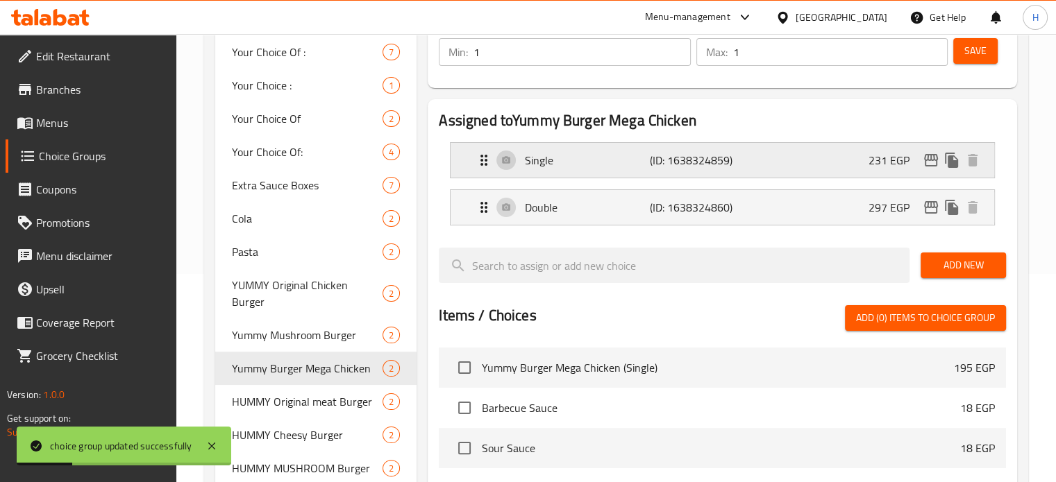
click at [875, 161] on p "231 EGP" at bounding box center [894, 160] width 52 height 17
click at [778, 171] on div "Single (ID: 1638324859) 231 EGP" at bounding box center [727, 160] width 502 height 35
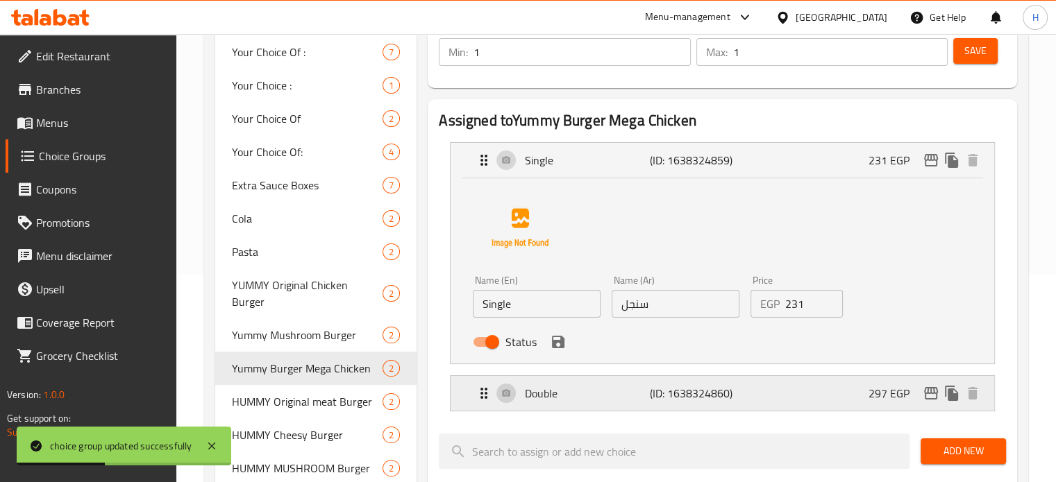
click at [645, 394] on p "Double" at bounding box center [587, 393] width 124 height 17
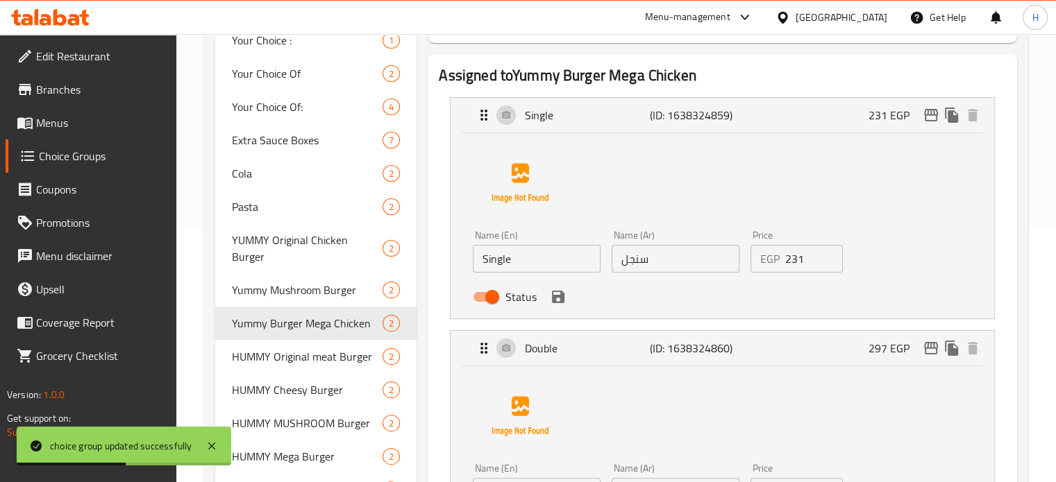
scroll to position [278, 0]
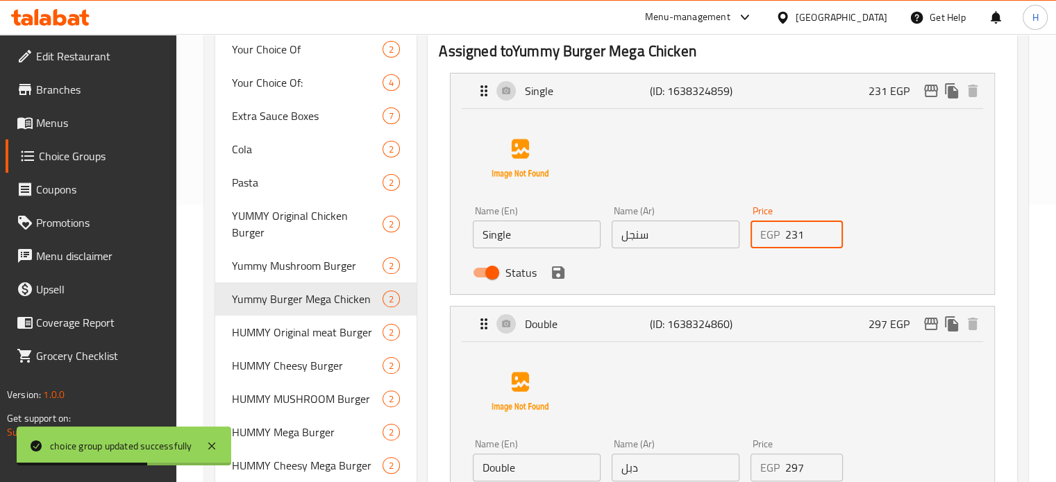
drag, startPoint x: 814, startPoint y: 233, endPoint x: 750, endPoint y: 235, distance: 63.9
click at [750, 235] on div "EGP 231 Price" at bounding box center [796, 235] width 93 height 28
click at [557, 272] on icon "save" at bounding box center [558, 273] width 12 height 12
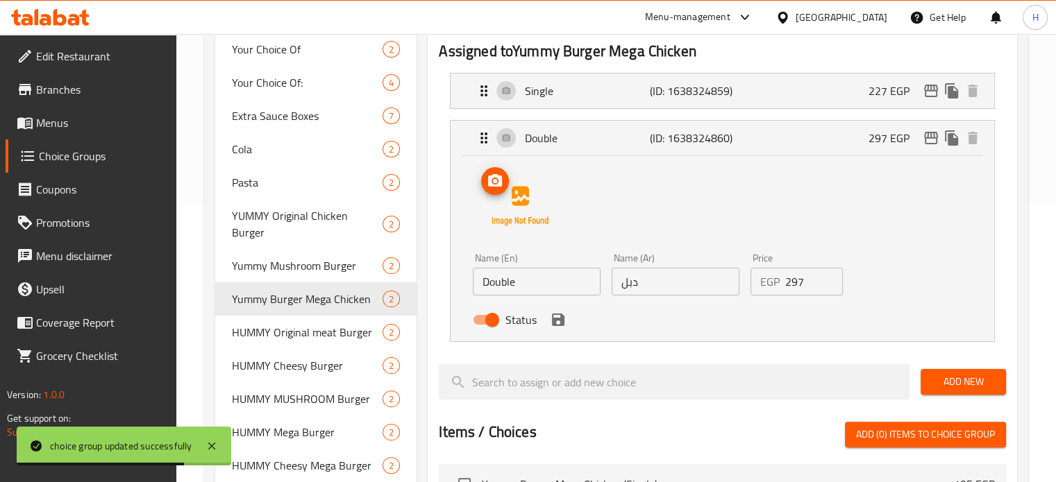
type input "227"
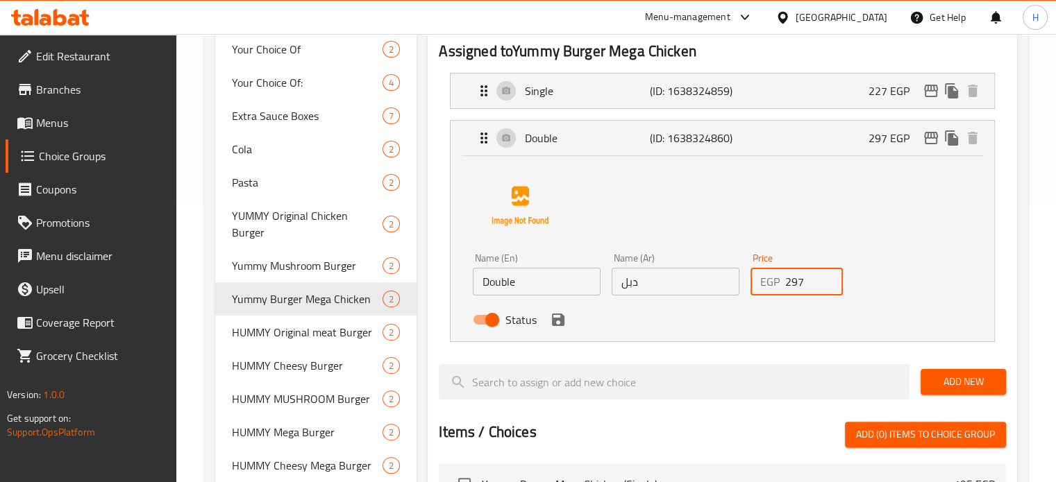
drag, startPoint x: 808, startPoint y: 283, endPoint x: 752, endPoint y: 283, distance: 56.2
click at [752, 283] on div "EGP 297 Price" at bounding box center [796, 282] width 93 height 28
click at [562, 317] on icon "save" at bounding box center [558, 320] width 12 height 12
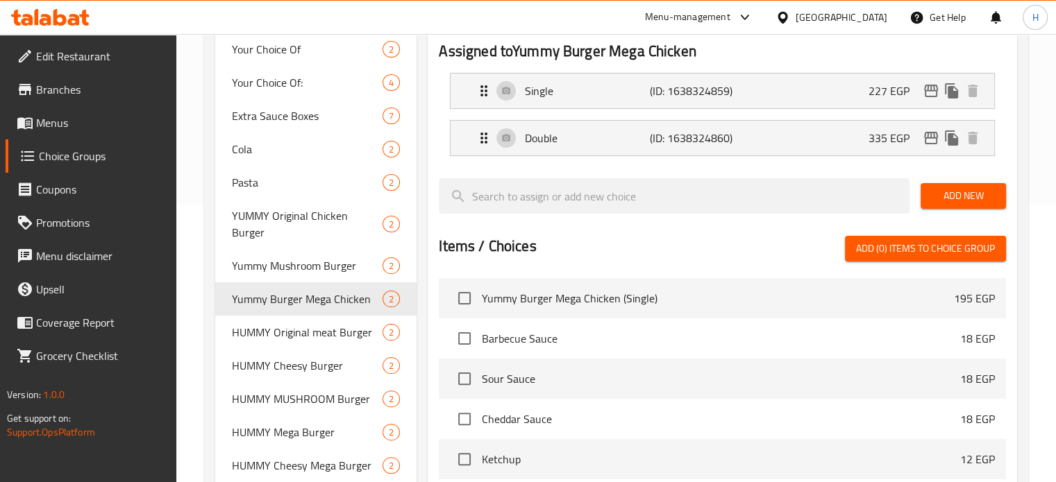
type input "335"
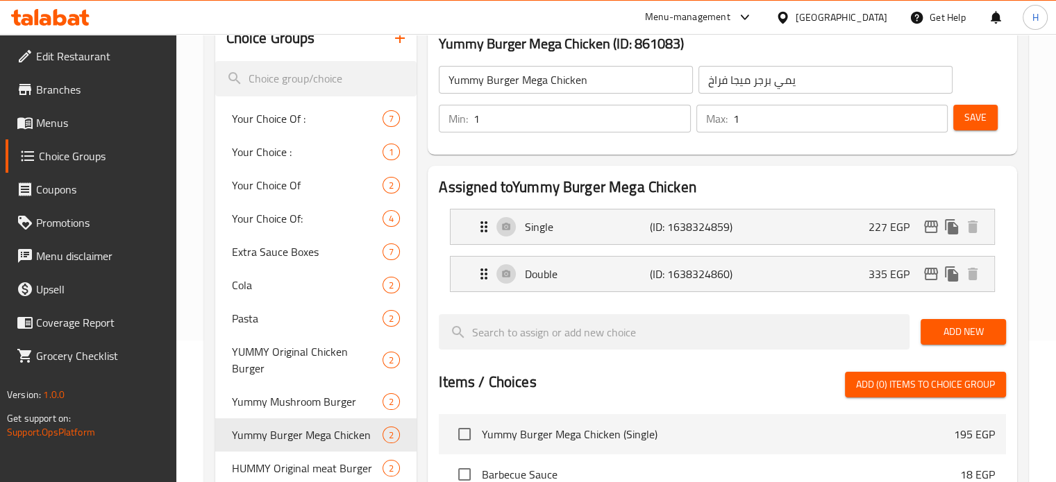
scroll to position [139, 0]
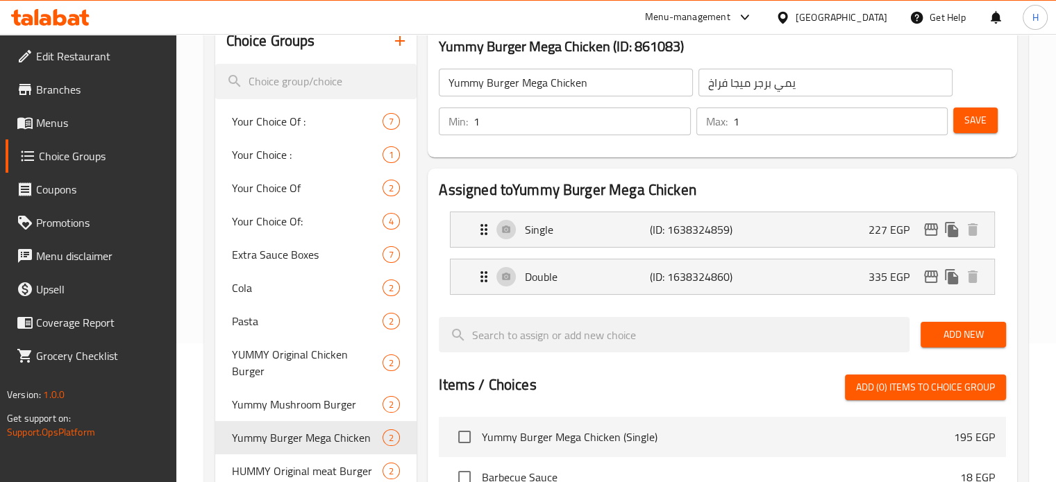
click at [971, 117] on span "Save" at bounding box center [975, 120] width 22 height 17
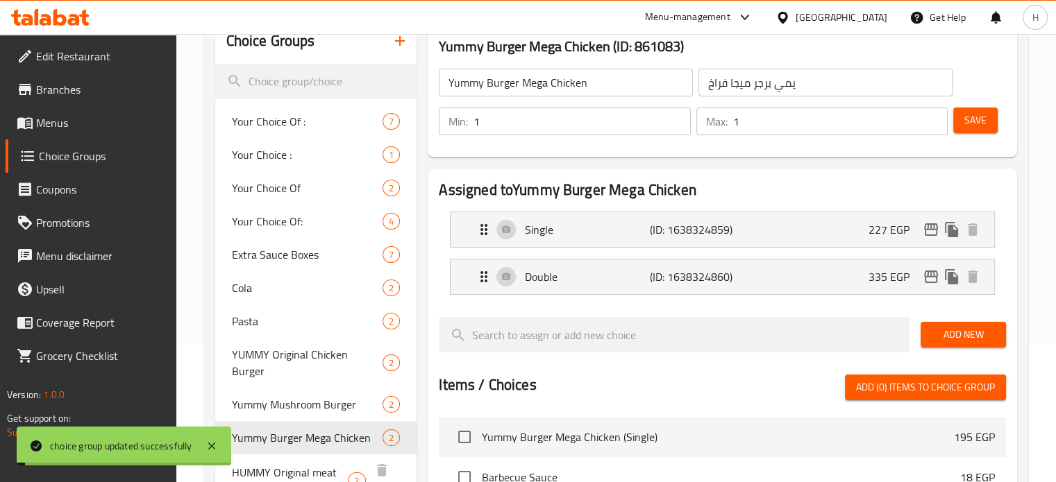
click at [300, 464] on span "HUMMY Original meat Burger" at bounding box center [290, 480] width 117 height 33
type input "HUMMY Original meat Burger"
type input "همي برجر اصلي لحم"
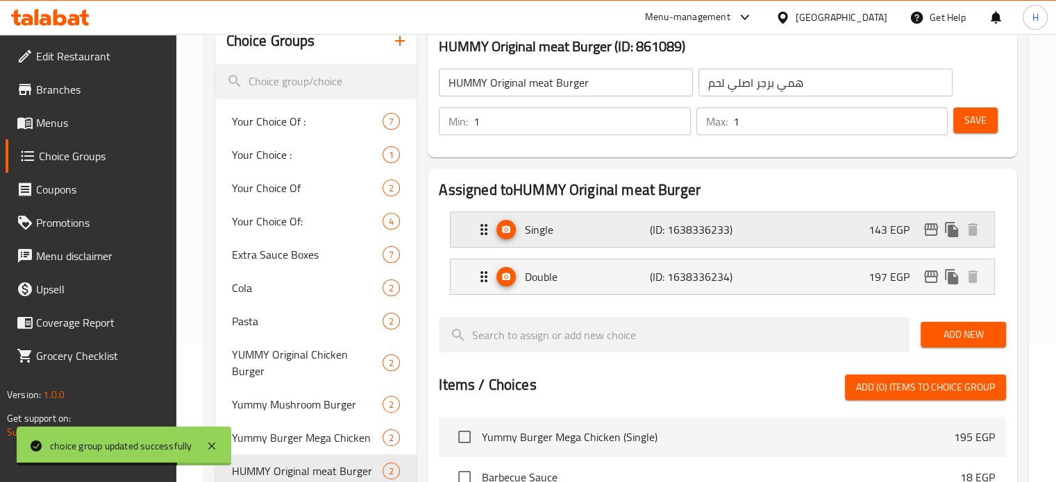
click at [854, 230] on div "Single (ID: 1638336233) 143 EGP" at bounding box center [727, 229] width 502 height 35
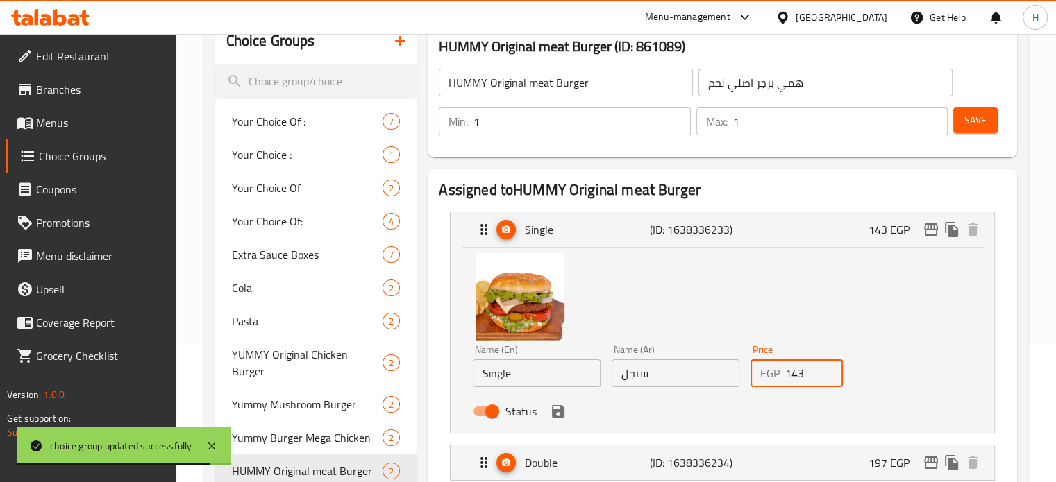
drag, startPoint x: 809, startPoint y: 374, endPoint x: 750, endPoint y: 373, distance: 59.0
click at [750, 373] on div "EGP 143 Price" at bounding box center [796, 374] width 93 height 28
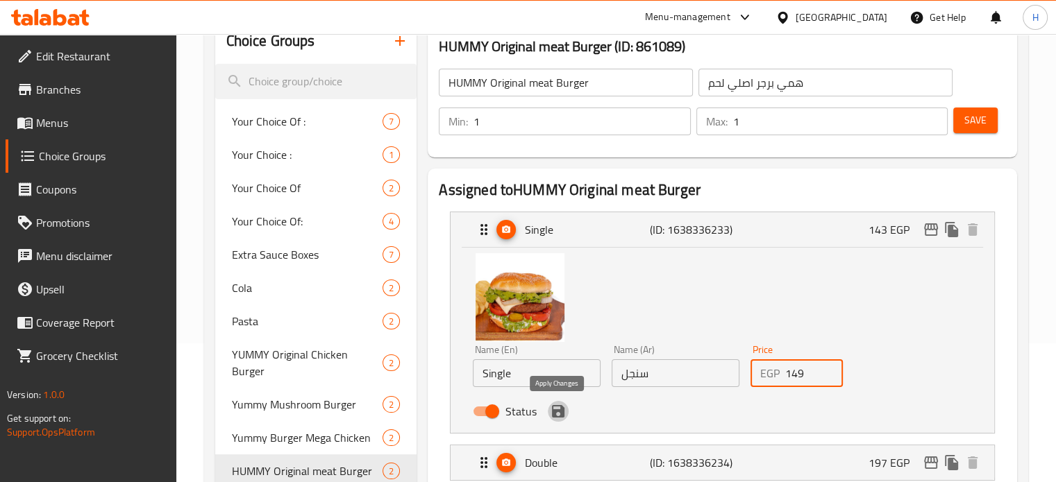
click at [558, 406] on icon "save" at bounding box center [558, 411] width 12 height 12
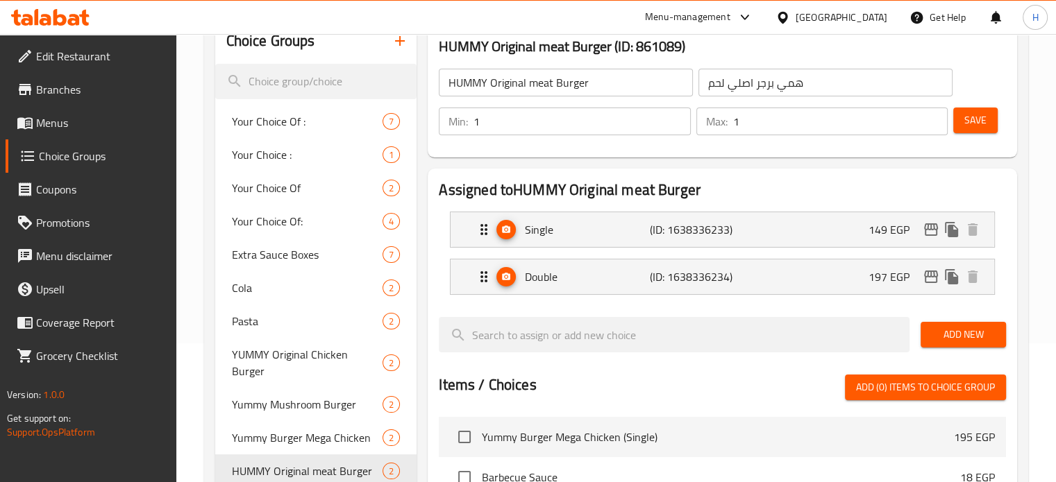
type input "149"
click at [878, 269] on p "197 EGP" at bounding box center [894, 277] width 52 height 17
click at [868, 278] on div "Double (ID: 1638336234) 197 EGP" at bounding box center [727, 277] width 502 height 35
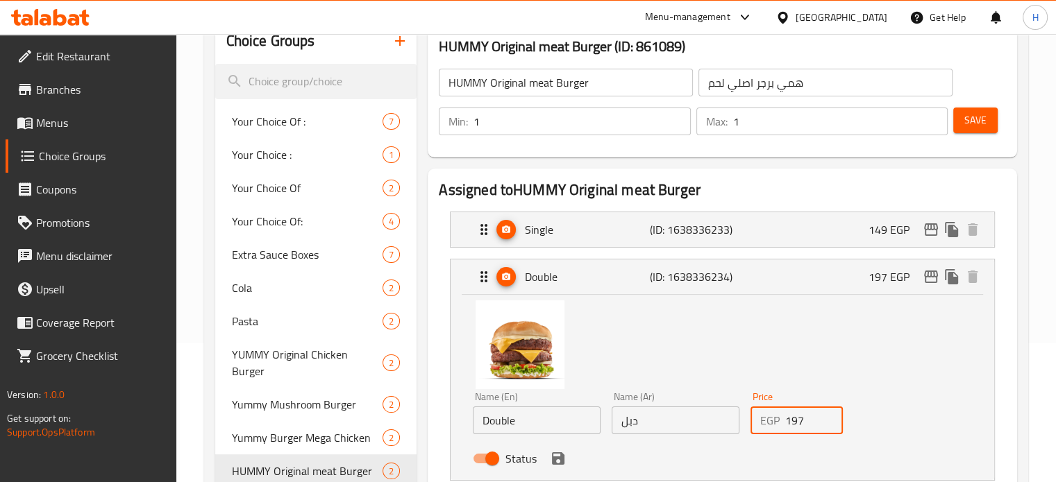
drag, startPoint x: 809, startPoint y: 417, endPoint x: 762, endPoint y: 417, distance: 47.9
click at [762, 417] on div "EGP 197 Price" at bounding box center [796, 421] width 93 height 28
click at [558, 464] on icon "save" at bounding box center [558, 459] width 12 height 12
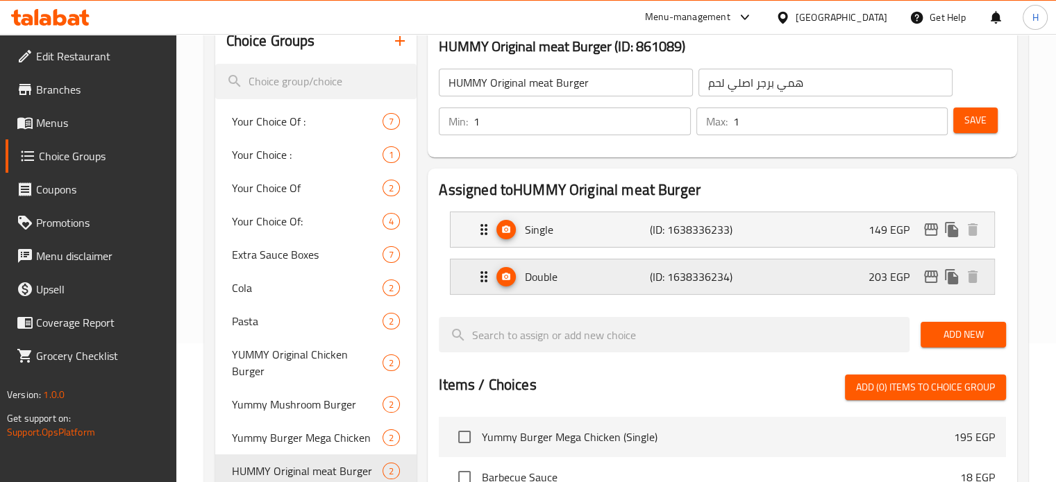
type input "203"
click at [975, 119] on span "Save" at bounding box center [975, 120] width 22 height 17
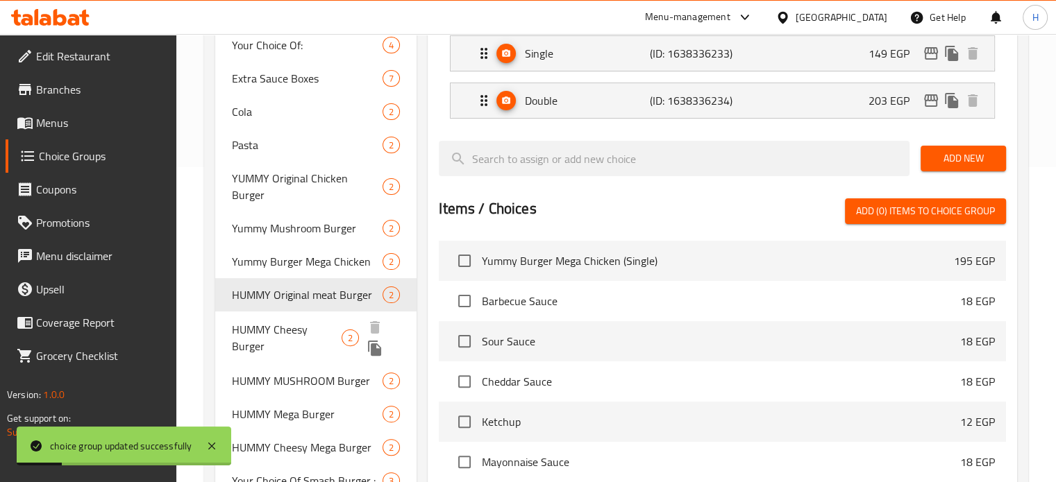
scroll to position [347, 0]
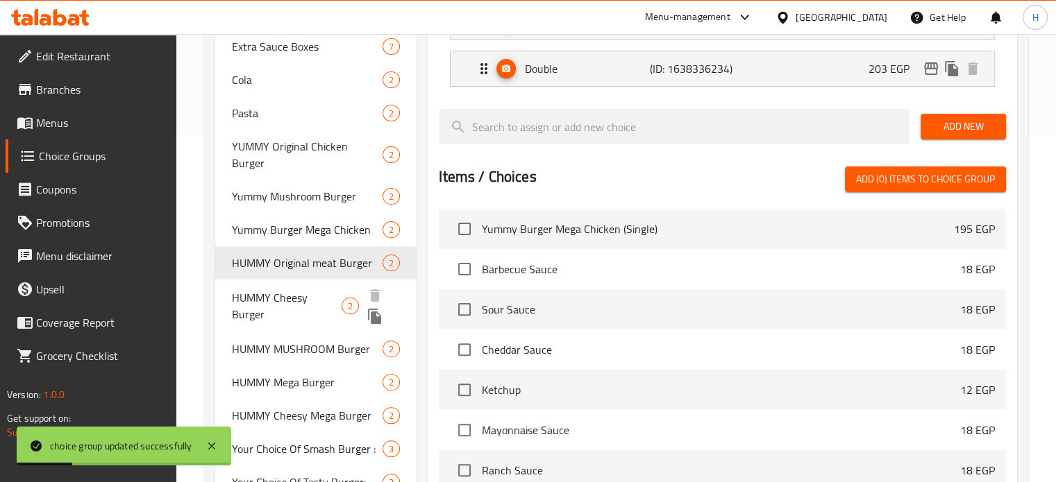
click at [299, 289] on span "HUMMY Cheesy Burger" at bounding box center [287, 305] width 110 height 33
type input "HUMMY Cheesy Burger"
type input "همي [PERSON_NAME]"
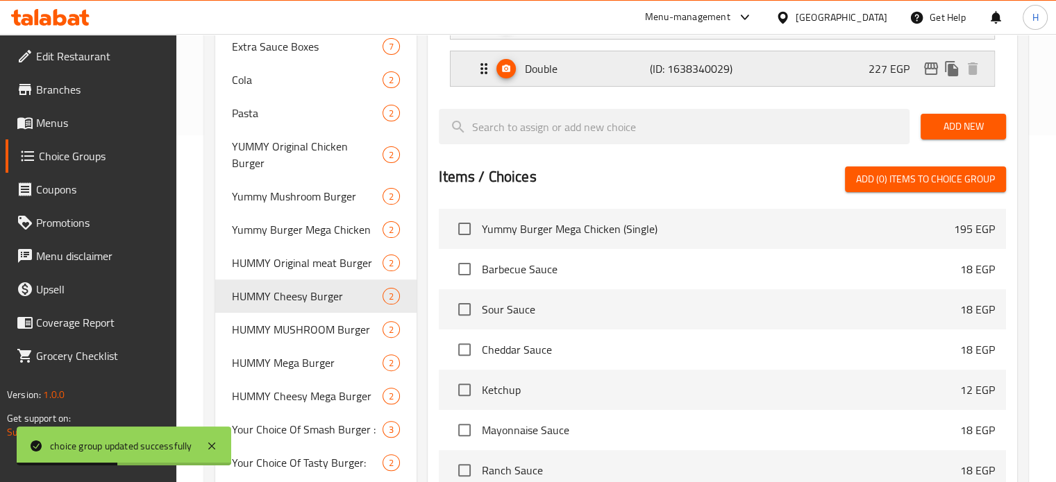
scroll to position [278, 0]
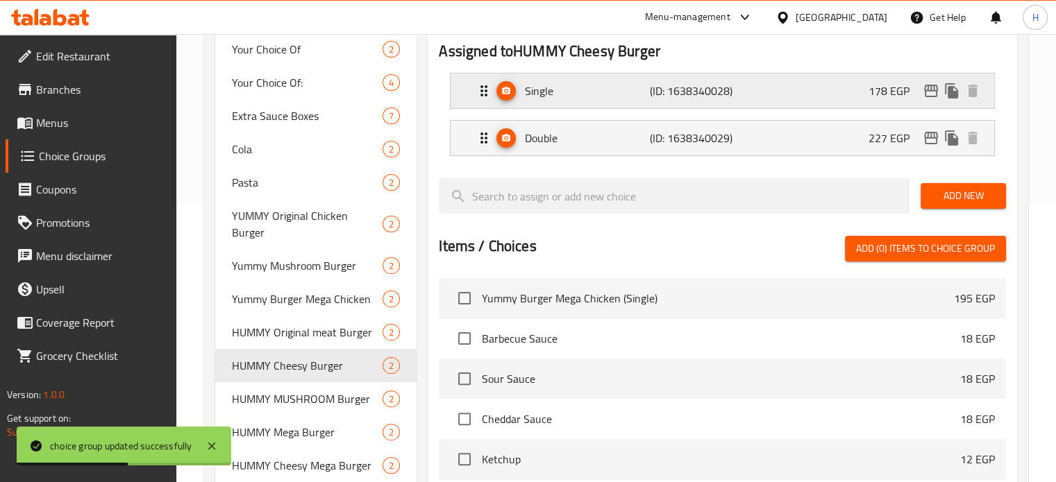
click at [868, 96] on p "178 EGP" at bounding box center [894, 91] width 52 height 17
click at [786, 81] on div "Single (ID: 1638340028) 178 EGP" at bounding box center [727, 91] width 502 height 35
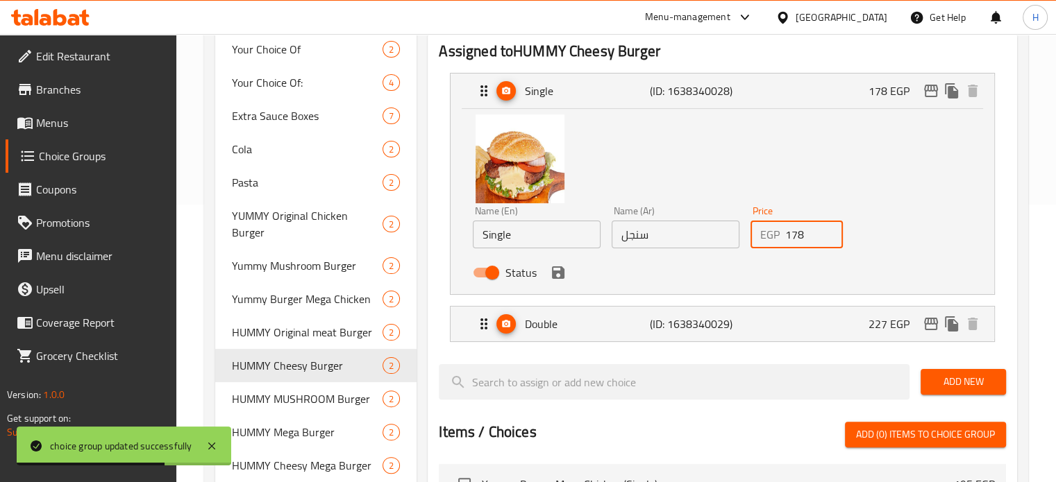
drag, startPoint x: 803, startPoint y: 238, endPoint x: 746, endPoint y: 237, distance: 56.9
click at [746, 237] on div "Price EGP 178 Price" at bounding box center [797, 227] width 104 height 53
click at [563, 268] on icon "save" at bounding box center [558, 273] width 17 height 17
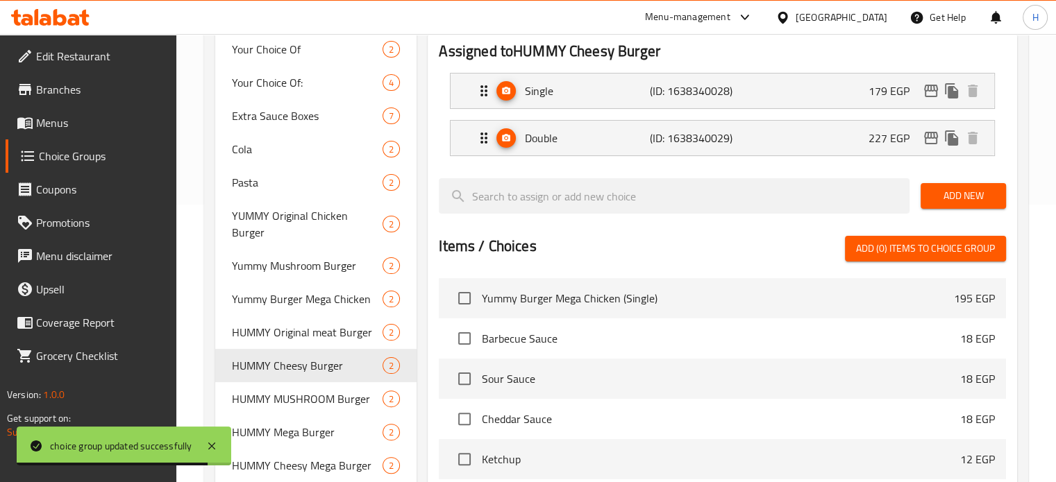
type input "179"
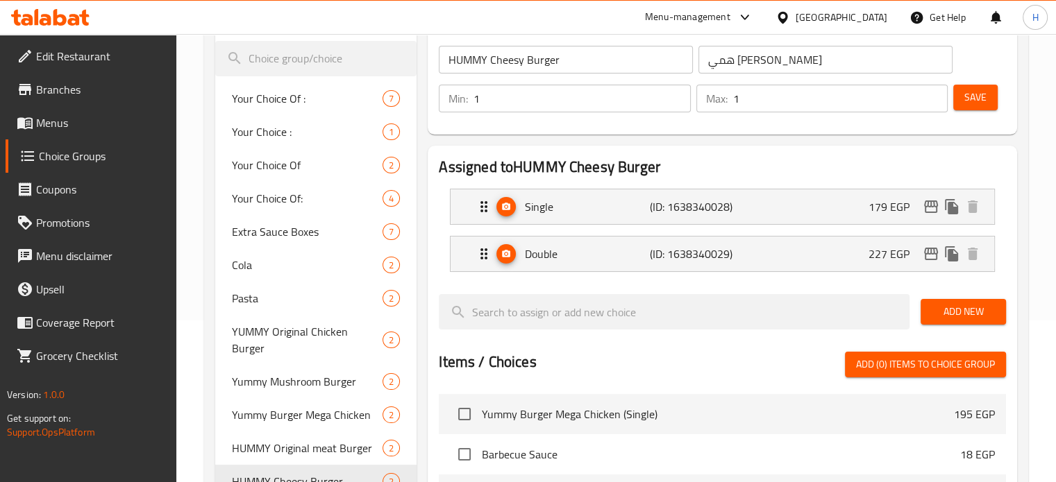
scroll to position [139, 0]
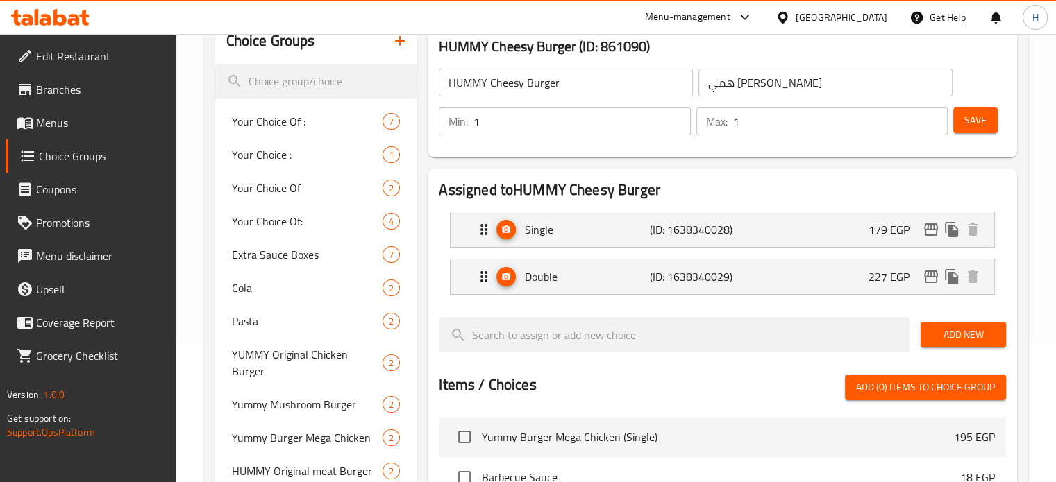
click at [974, 124] on span "Save" at bounding box center [975, 120] width 22 height 17
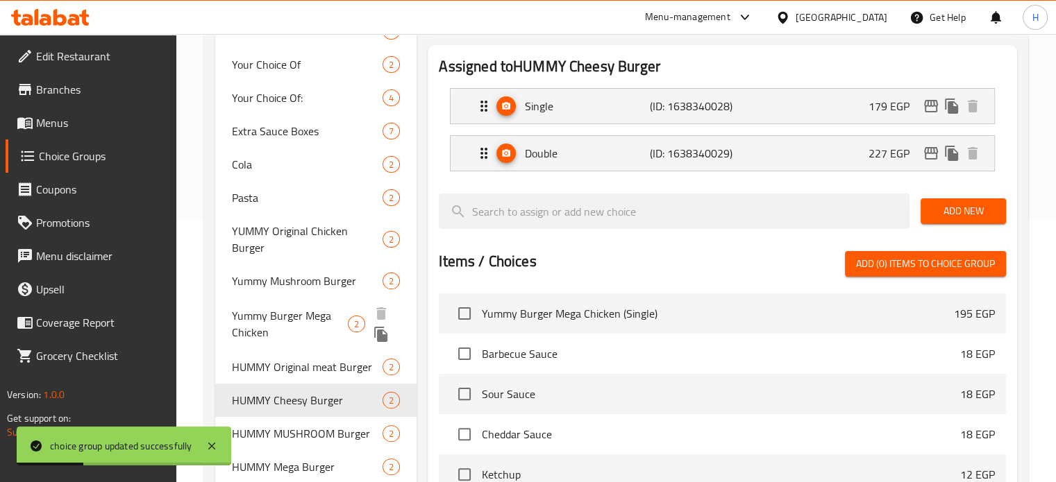
scroll to position [278, 0]
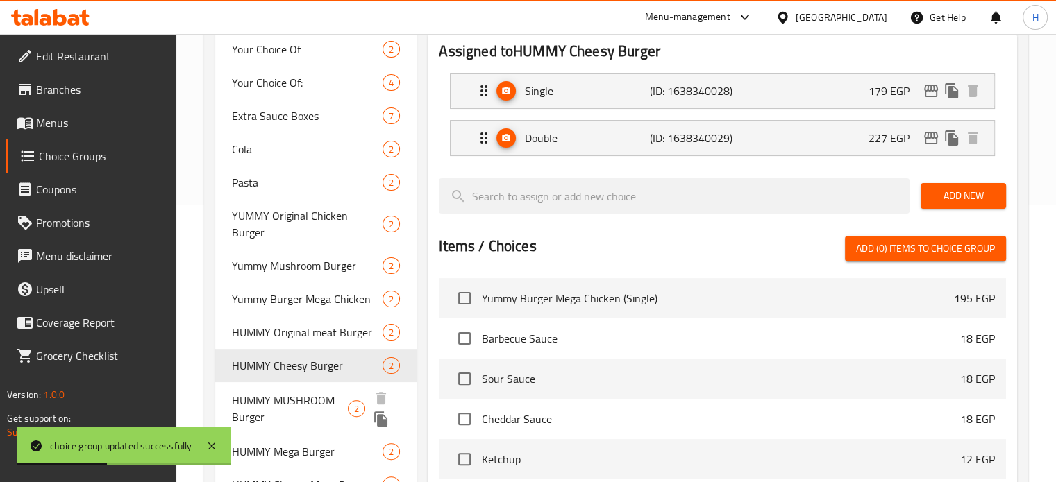
click at [301, 392] on span "HUMMY MUSHROOM Burger" at bounding box center [290, 408] width 116 height 33
type input "HUMMY MUSHROOM Burger"
type input "همي مشروم برجر"
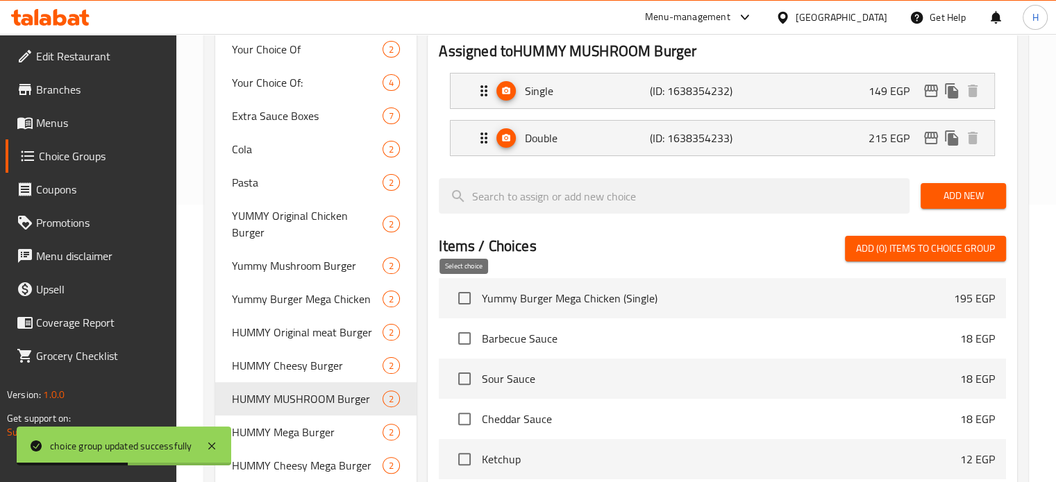
scroll to position [69, 0]
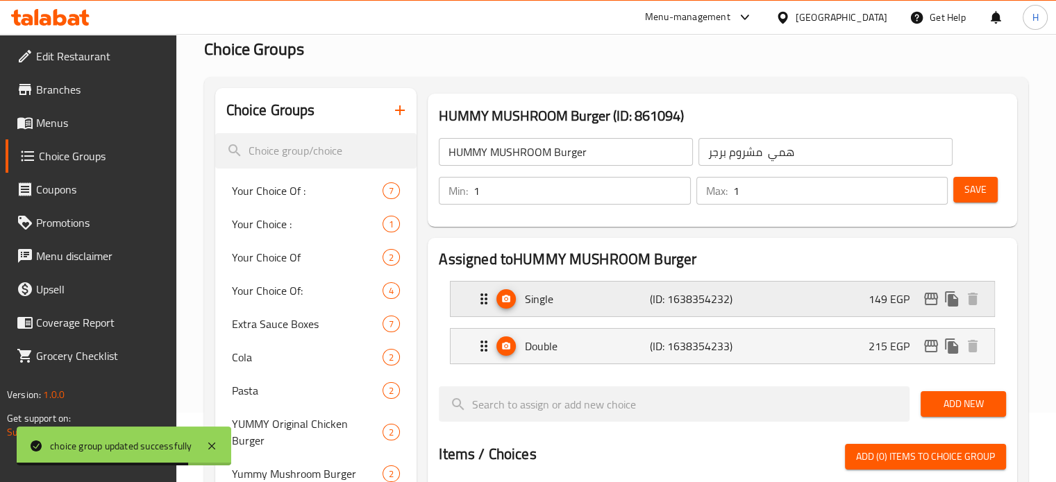
click at [839, 296] on div "Single (ID: 1638354232) 149 EGP" at bounding box center [727, 299] width 502 height 35
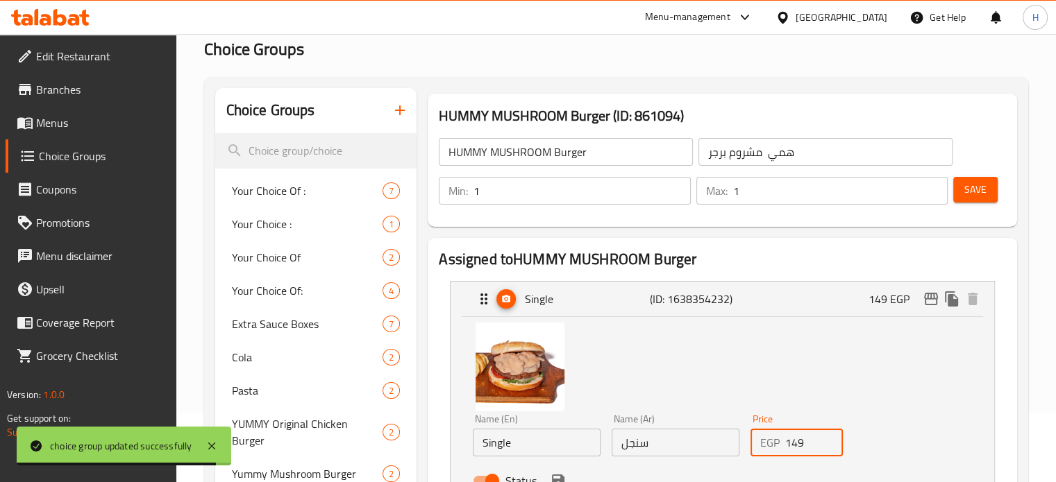
drag, startPoint x: 807, startPoint y: 442, endPoint x: 757, endPoint y: 442, distance: 49.3
click at [757, 442] on div "EGP 149 Price" at bounding box center [796, 443] width 93 height 28
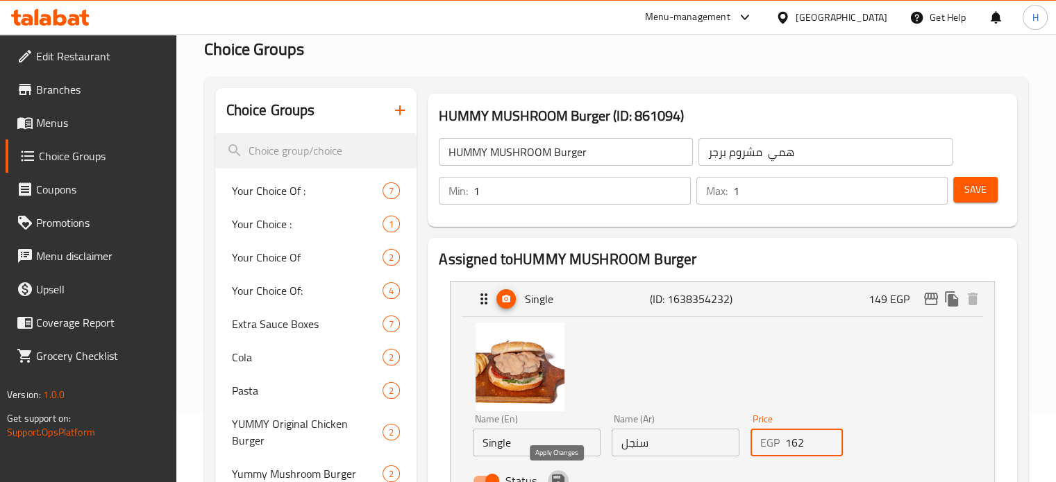
click at [555, 474] on icon "save" at bounding box center [558, 481] width 17 height 17
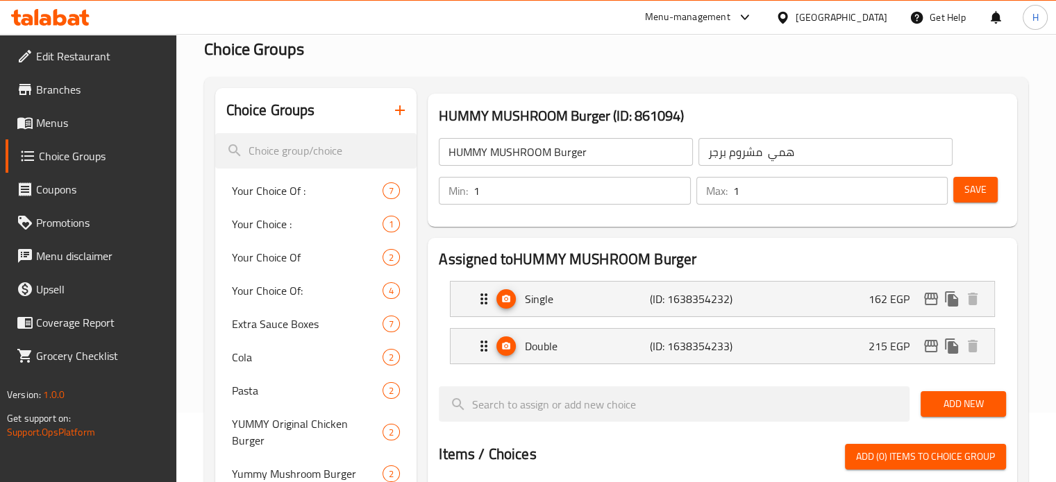
type input "162"
click at [852, 341] on div "Double (ID: 1638354233) 215 EGP" at bounding box center [727, 346] width 502 height 35
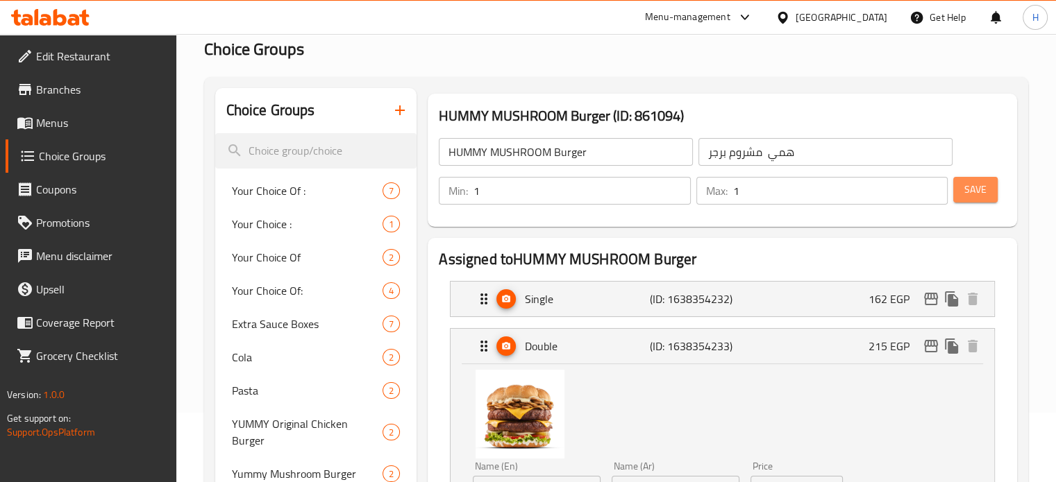
click at [978, 198] on span "Save" at bounding box center [975, 189] width 22 height 17
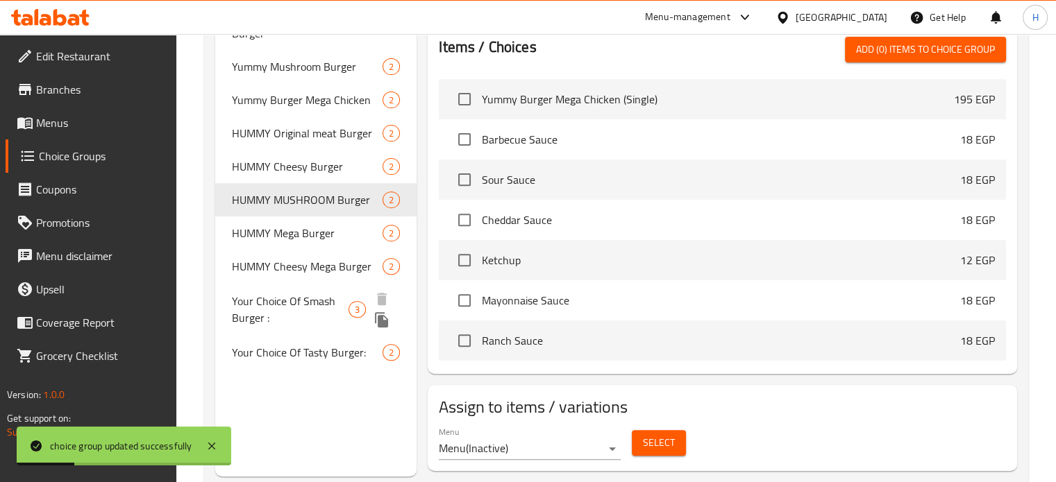
scroll to position [486, 0]
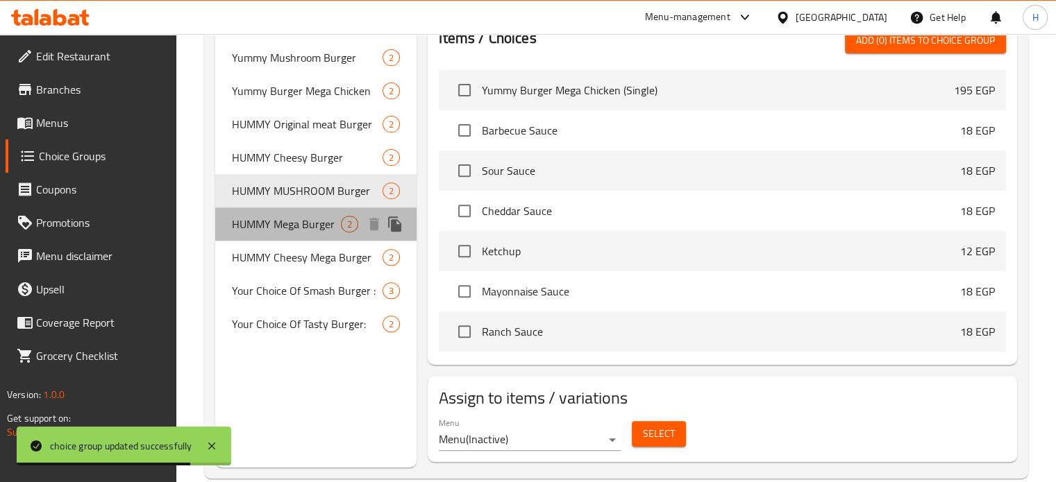
click at [289, 216] on span "HUMMY Mega Burger" at bounding box center [287, 224] width 110 height 17
type input "HUMMY Mega Burger"
type input "همي برجر ميجا"
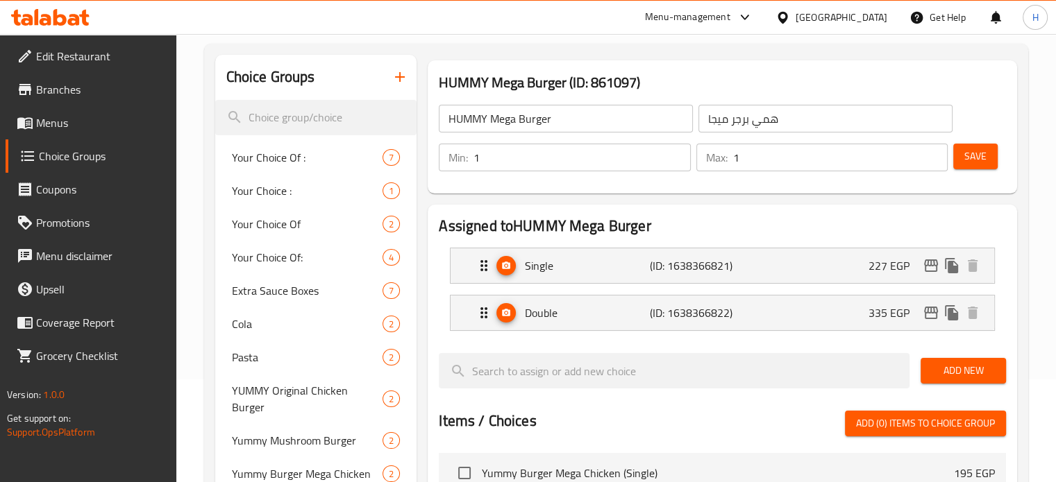
scroll to position [69, 0]
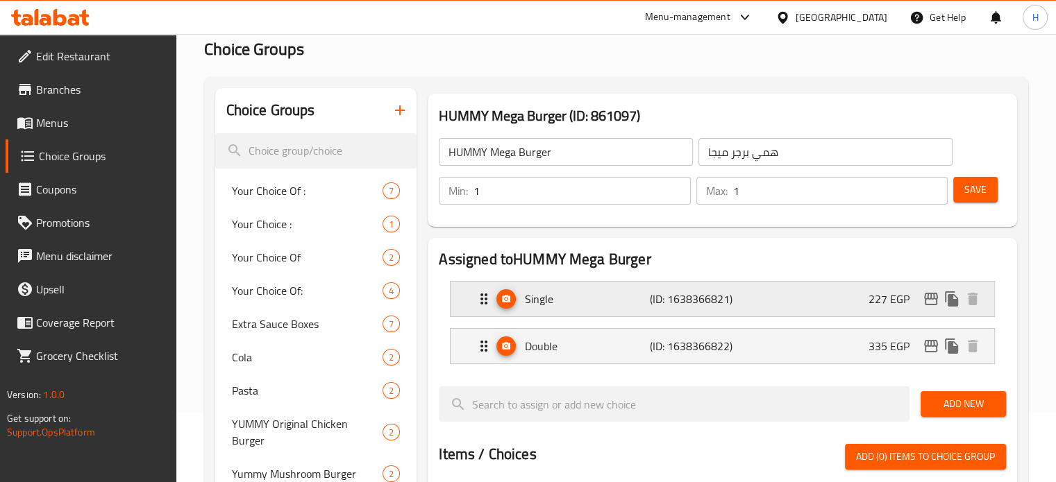
click at [864, 288] on div "Single (ID: 1638366821) 227 EGP" at bounding box center [727, 299] width 502 height 35
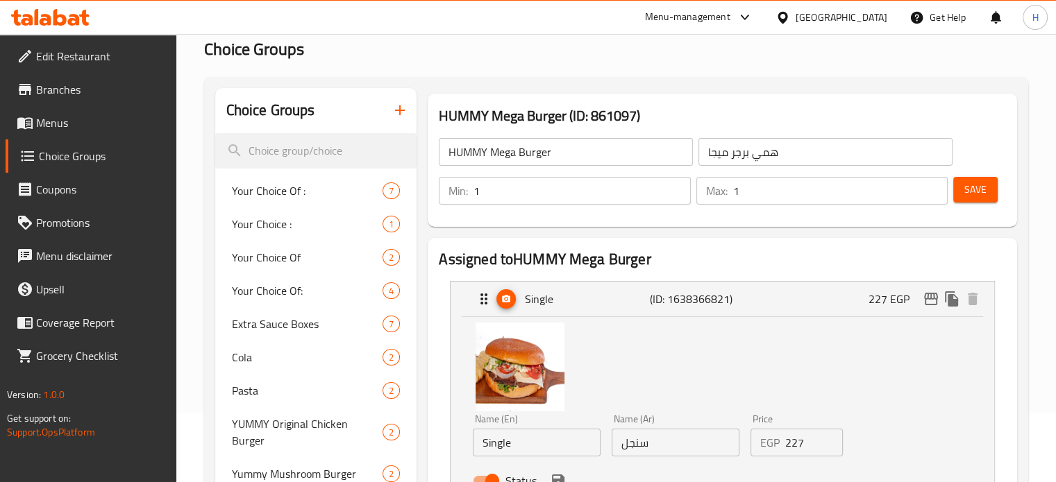
click at [971, 194] on span "Save" at bounding box center [975, 189] width 22 height 17
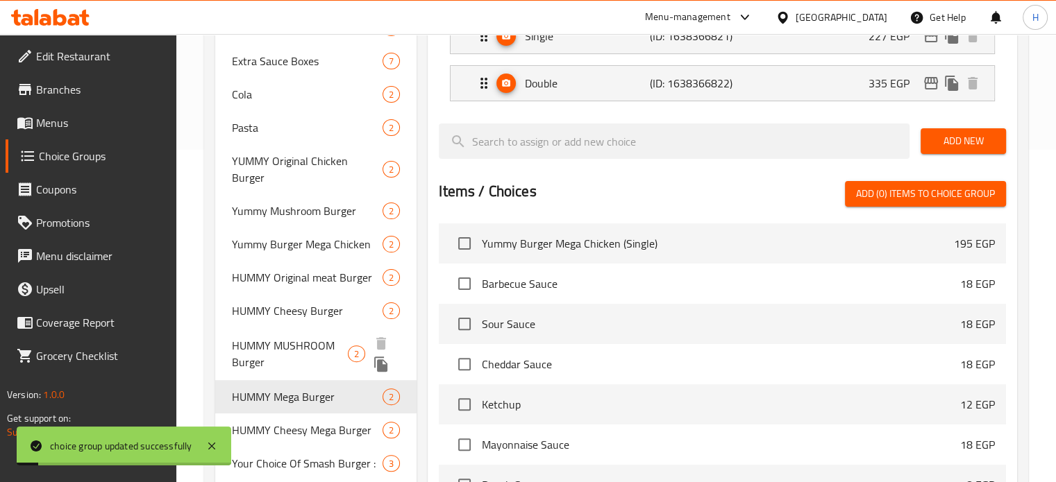
scroll to position [417, 0]
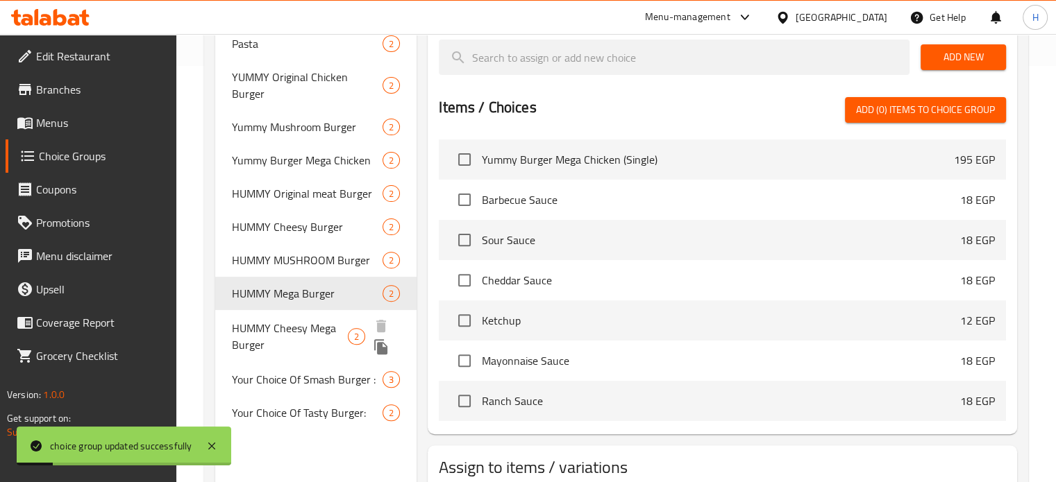
click at [283, 320] on span "HUMMY Cheesy Mega Burger" at bounding box center [290, 336] width 117 height 33
type input "HUMMY Cheesy Mega Burger"
type input "همي تشيزي برجر ميجا"
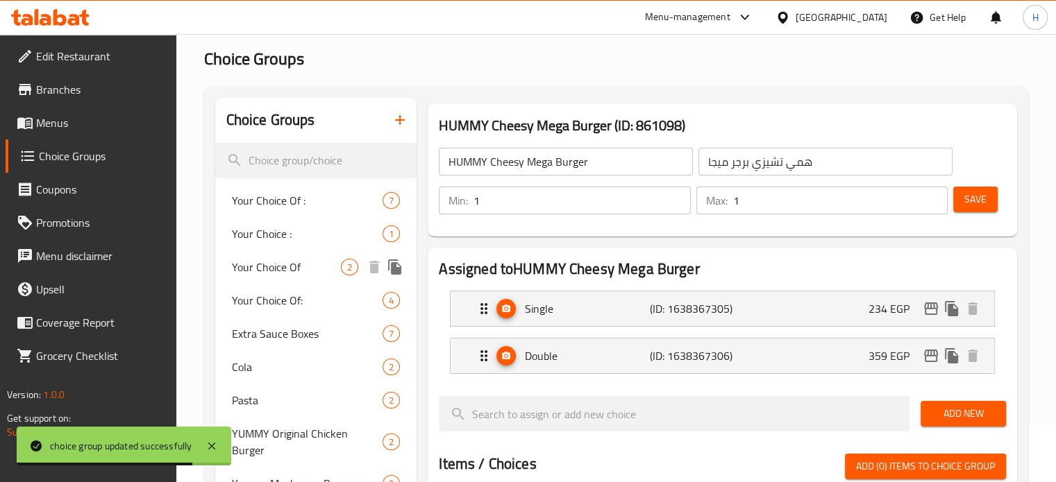
scroll to position [0, 0]
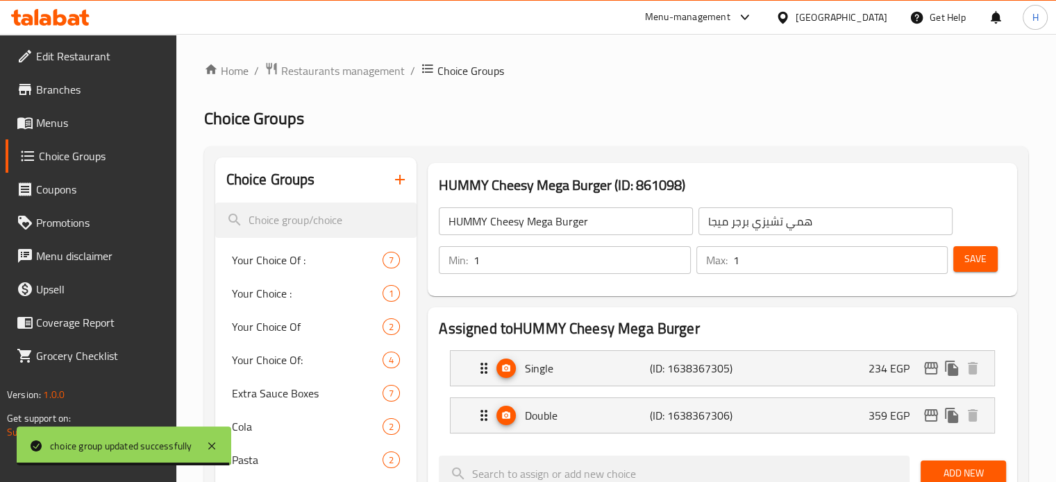
click at [62, 119] on span "Menus" at bounding box center [100, 123] width 129 height 17
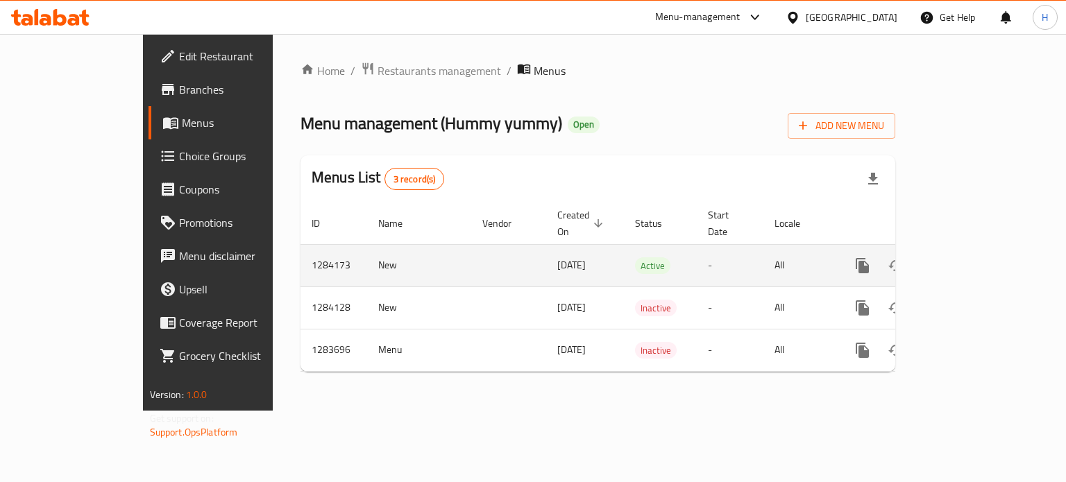
click at [971, 258] on icon "enhanced table" at bounding box center [963, 266] width 17 height 17
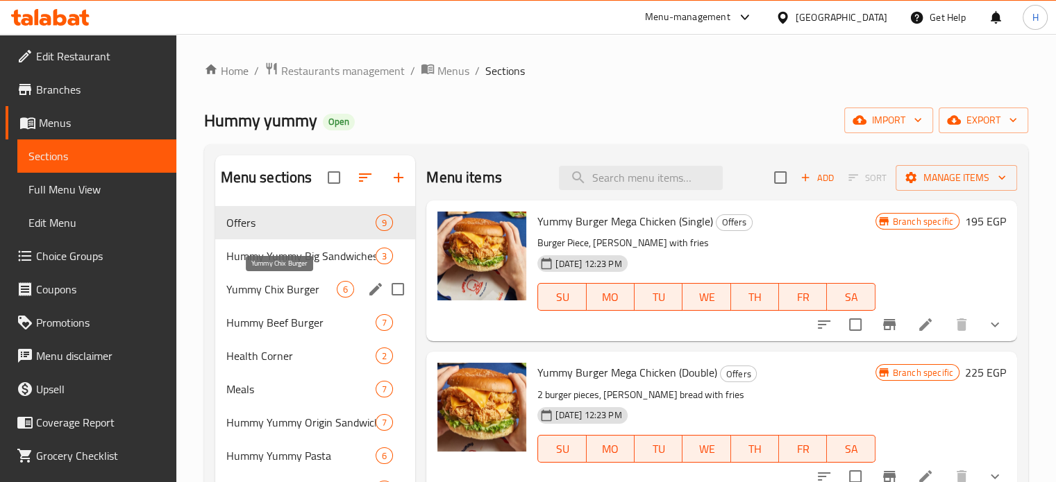
click at [285, 287] on span "Yummy Chix Burger" at bounding box center [281, 289] width 111 height 17
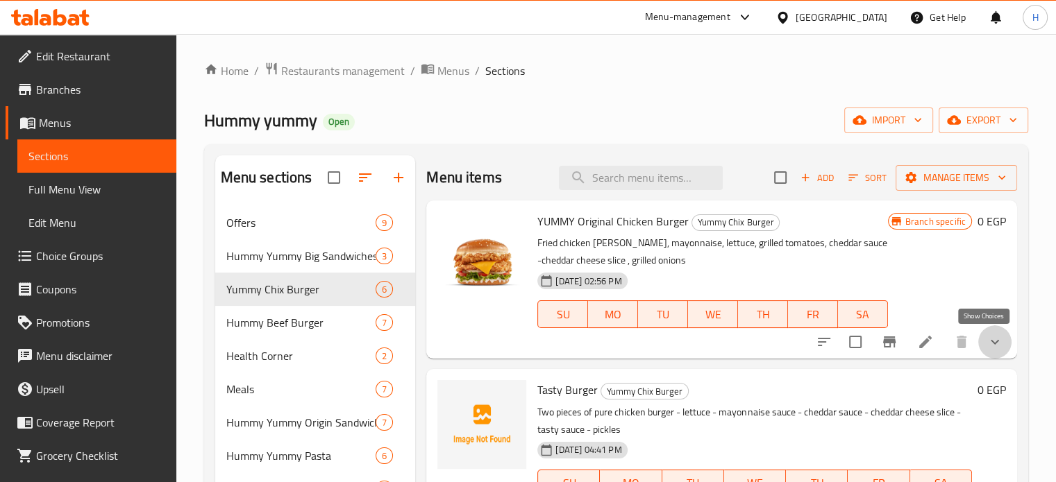
click at [987, 342] on icon "show more" at bounding box center [995, 342] width 17 height 17
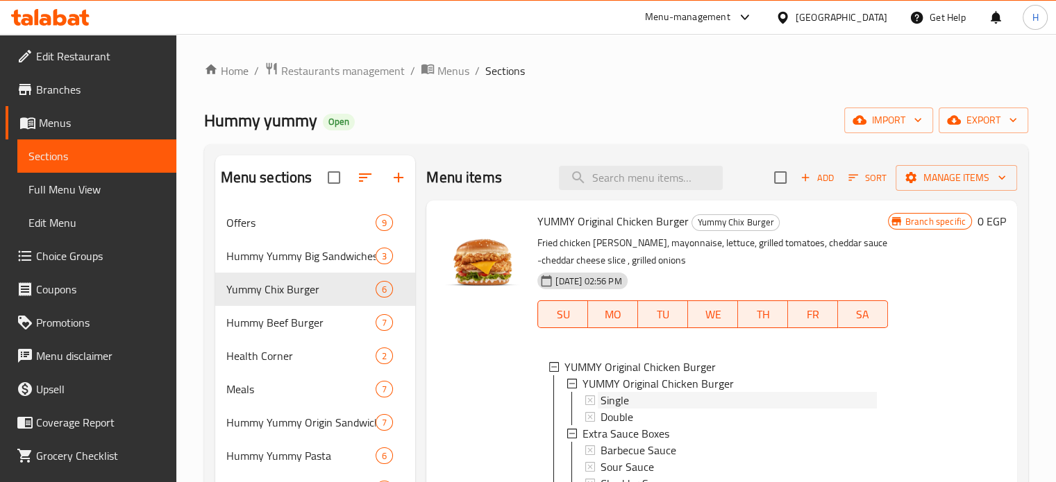
click at [622, 398] on span "Single" at bounding box center [615, 400] width 28 height 17
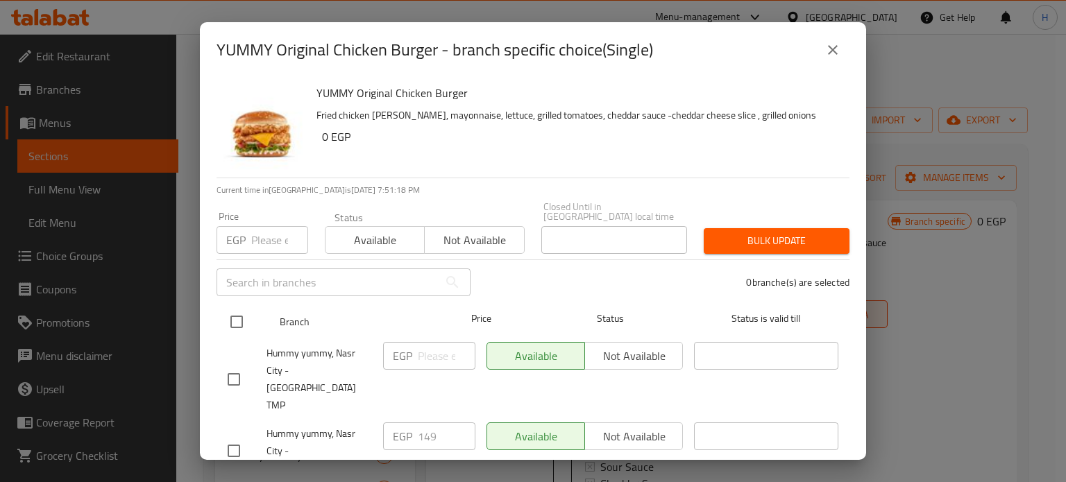
click at [237, 312] on input "checkbox" at bounding box center [236, 322] width 29 height 29
checkbox input "true"
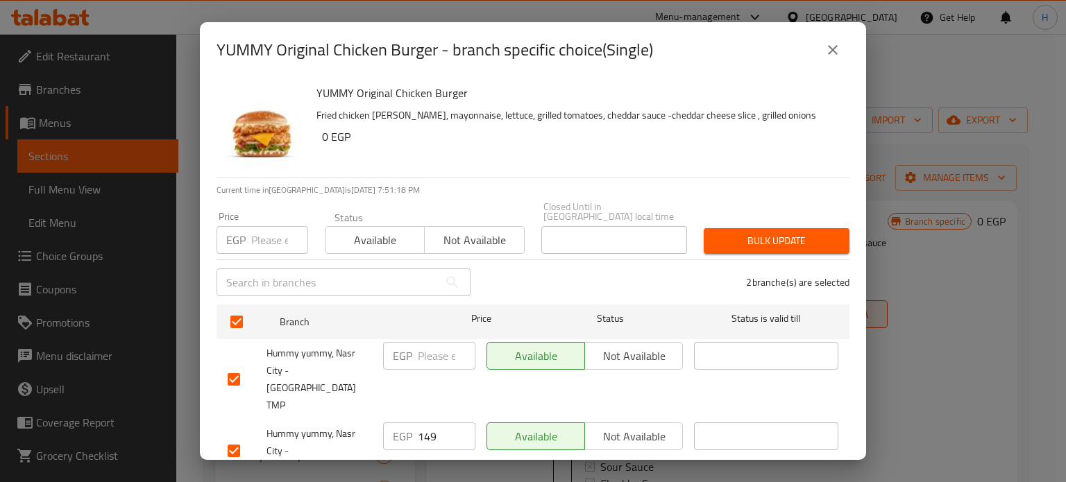
click at [265, 233] on input "number" at bounding box center [279, 240] width 57 height 28
type input "138"
click at [755, 233] on span "Bulk update" at bounding box center [777, 241] width 124 height 17
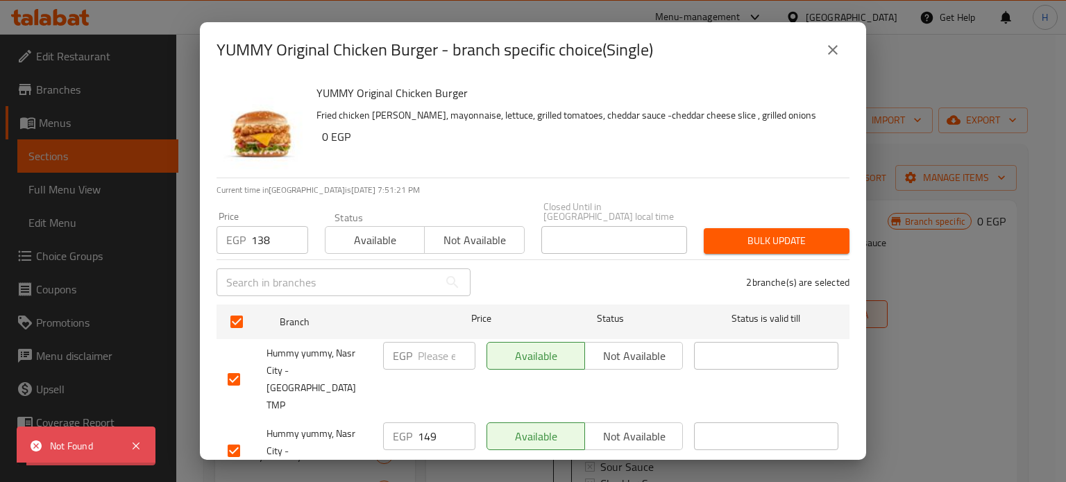
click at [838, 55] on icon "close" at bounding box center [833, 50] width 17 height 17
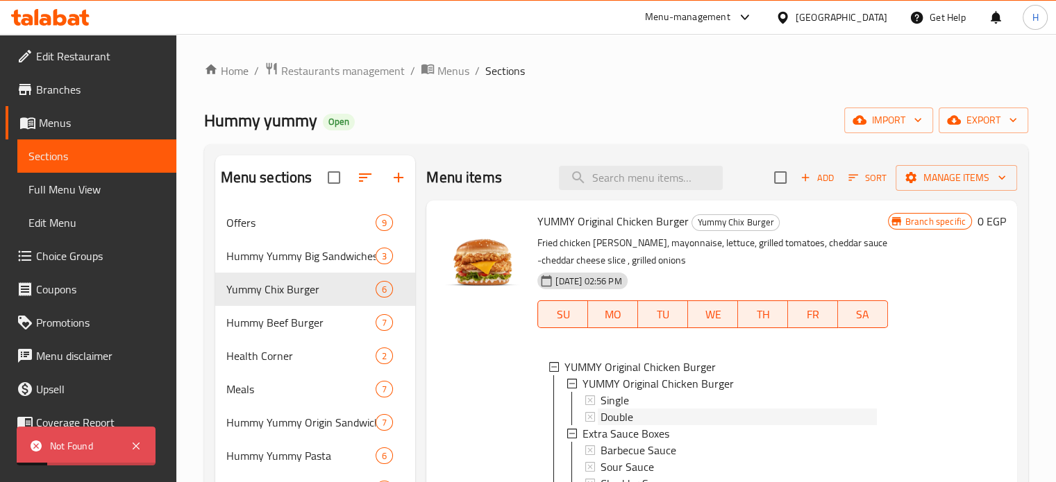
click at [623, 412] on span "Double" at bounding box center [617, 417] width 33 height 17
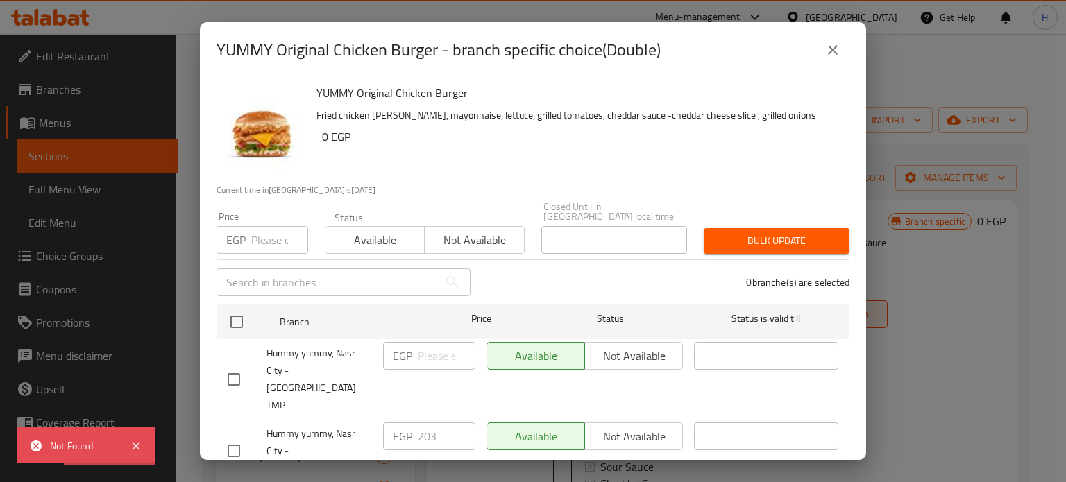
click at [832, 52] on icon "close" at bounding box center [833, 50] width 10 height 10
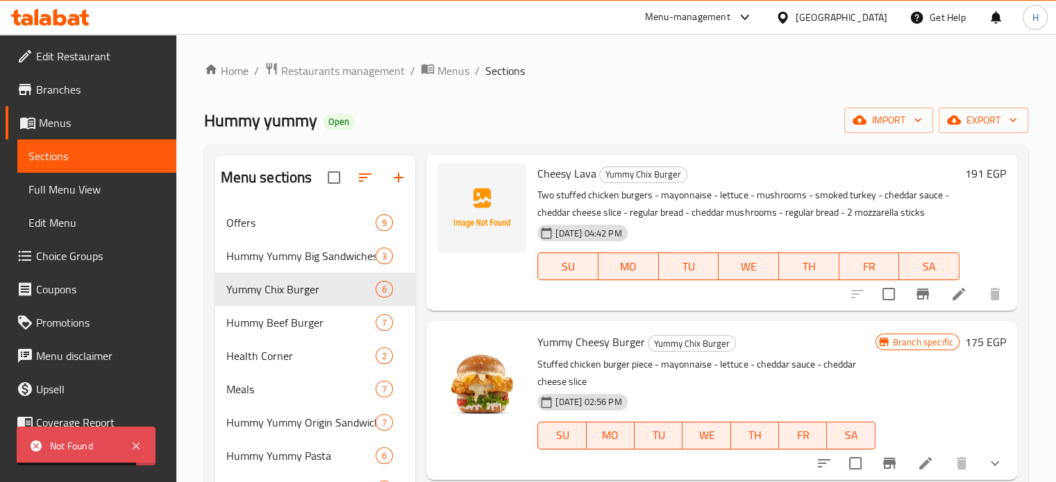
scroll to position [694, 0]
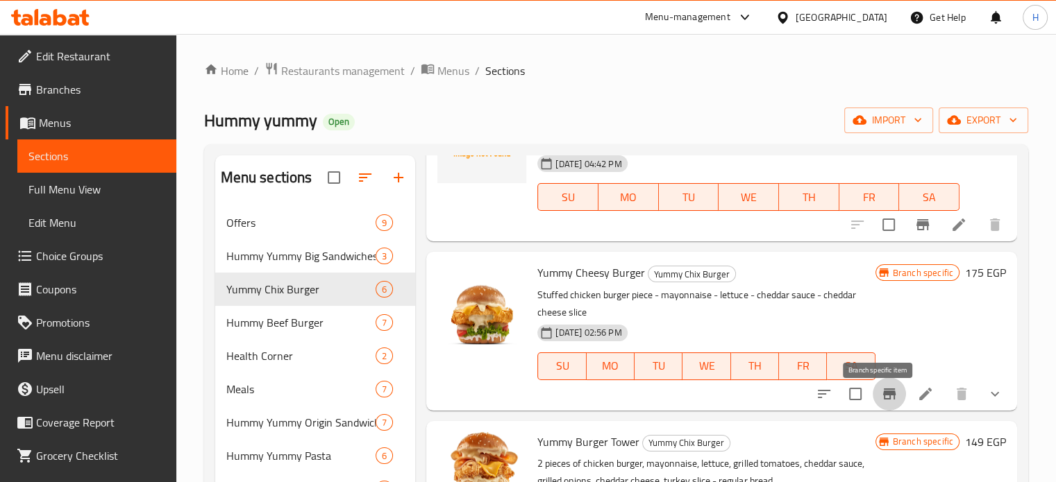
click at [884, 403] on icon "Branch-specific-item" at bounding box center [889, 394] width 17 height 17
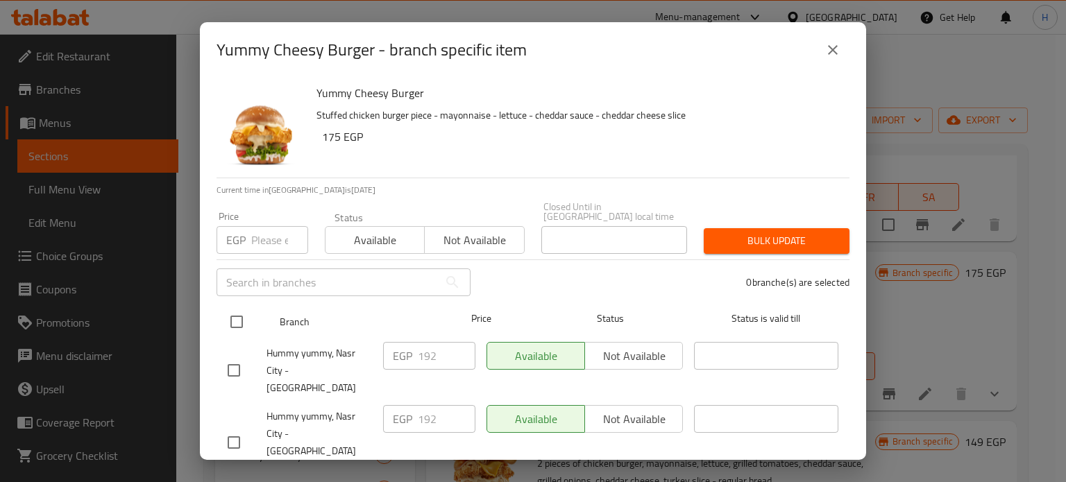
click at [240, 313] on input "checkbox" at bounding box center [236, 322] width 29 height 29
checkbox input "true"
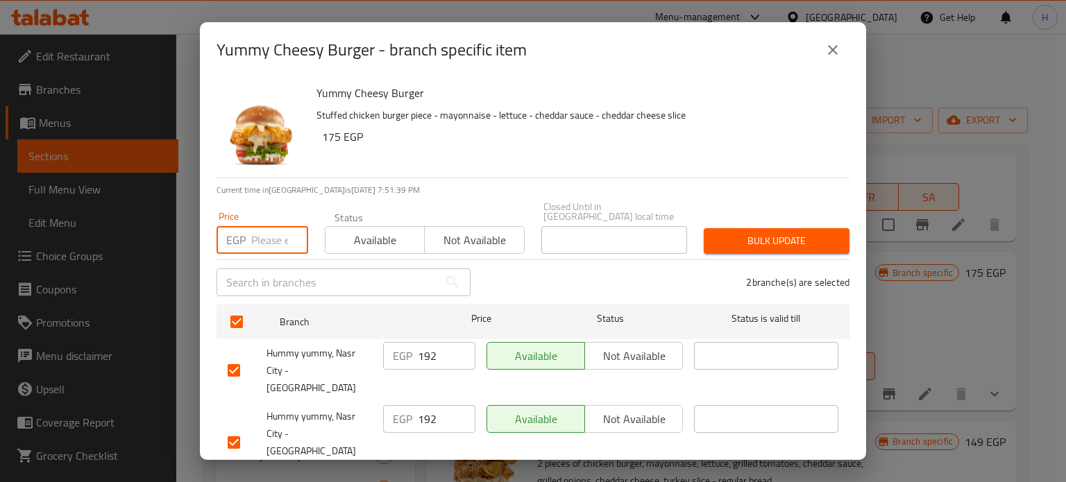
drag, startPoint x: 280, startPoint y: 219, endPoint x: 269, endPoint y: 225, distance: 12.4
click at [275, 226] on input "number" at bounding box center [279, 240] width 57 height 28
paste input "167"
type input "167"
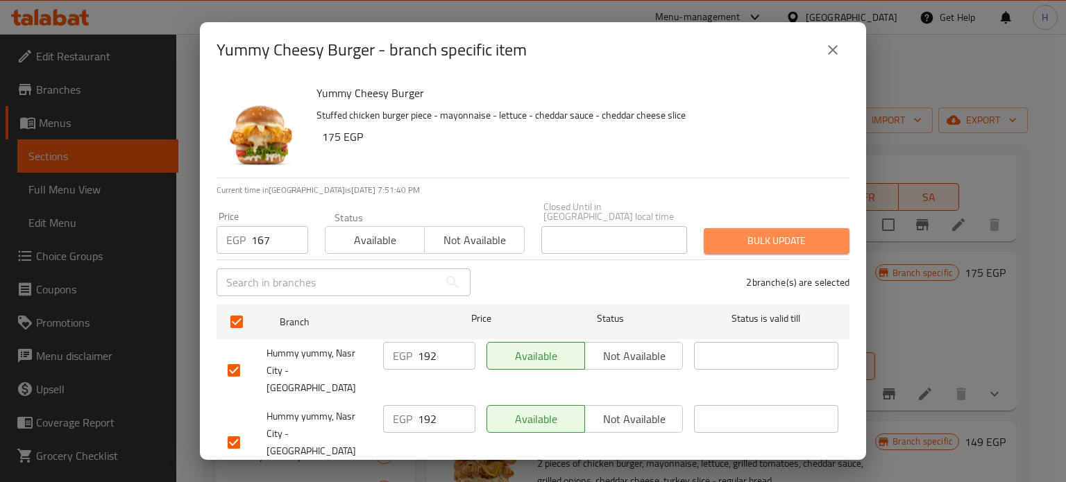
click at [764, 233] on span "Bulk update" at bounding box center [777, 241] width 124 height 17
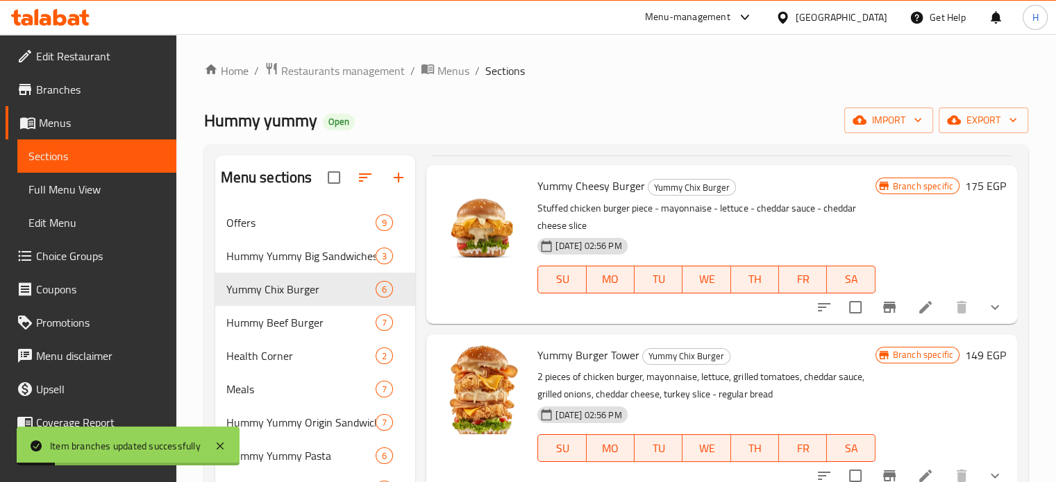
scroll to position [69, 0]
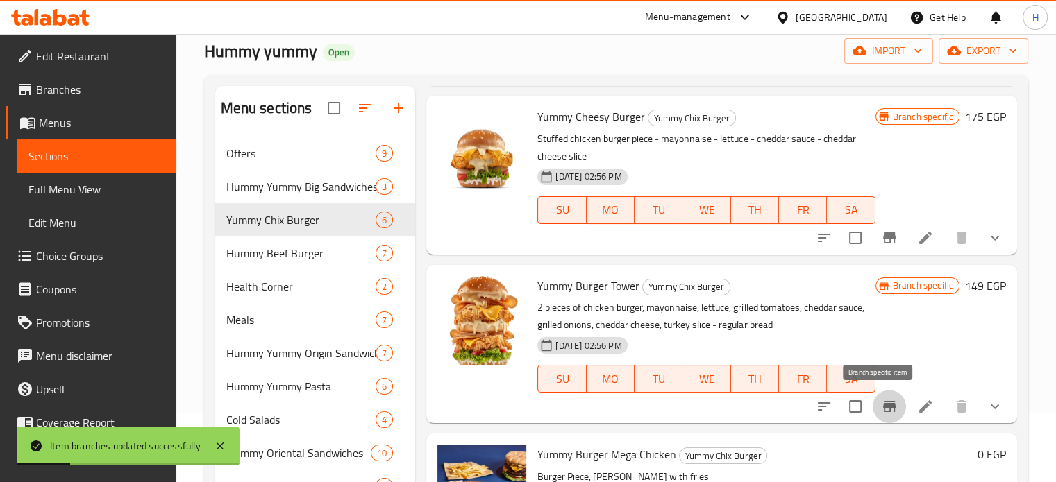
click at [873, 408] on button "Branch-specific-item" at bounding box center [889, 406] width 33 height 33
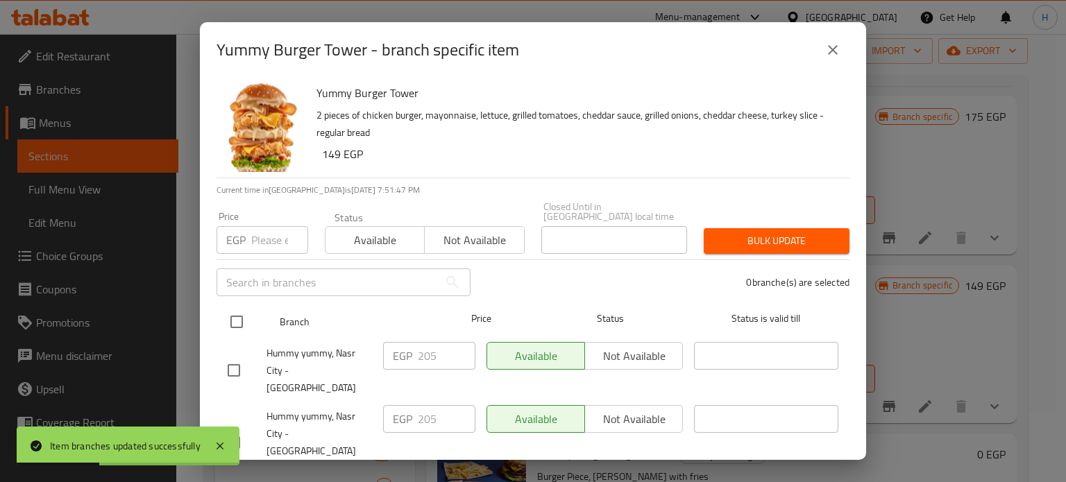
click at [237, 317] on input "checkbox" at bounding box center [236, 322] width 29 height 29
checkbox input "true"
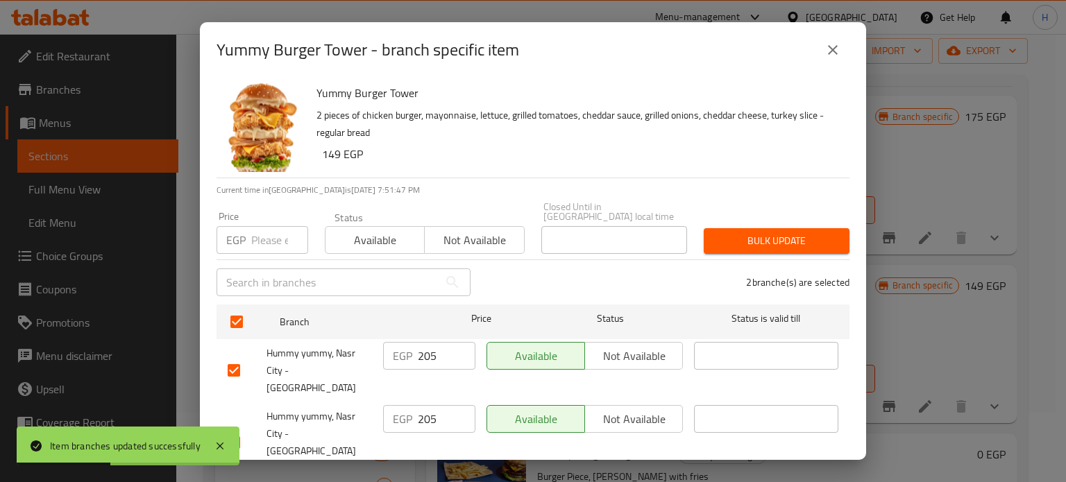
click at [250, 233] on div "EGP Price" at bounding box center [263, 240] width 92 height 28
paste input "203"
type input "203"
click at [759, 233] on span "Bulk update" at bounding box center [777, 241] width 124 height 17
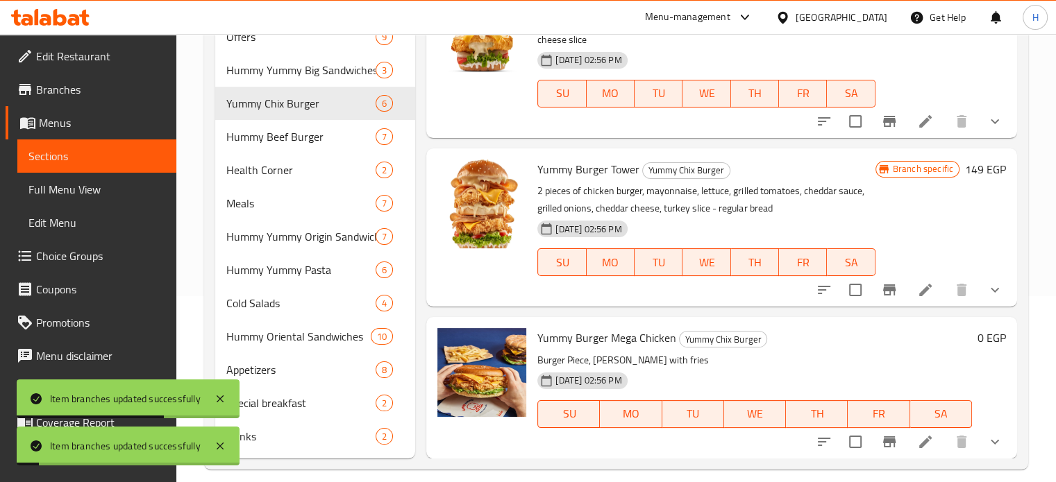
scroll to position [201, 0]
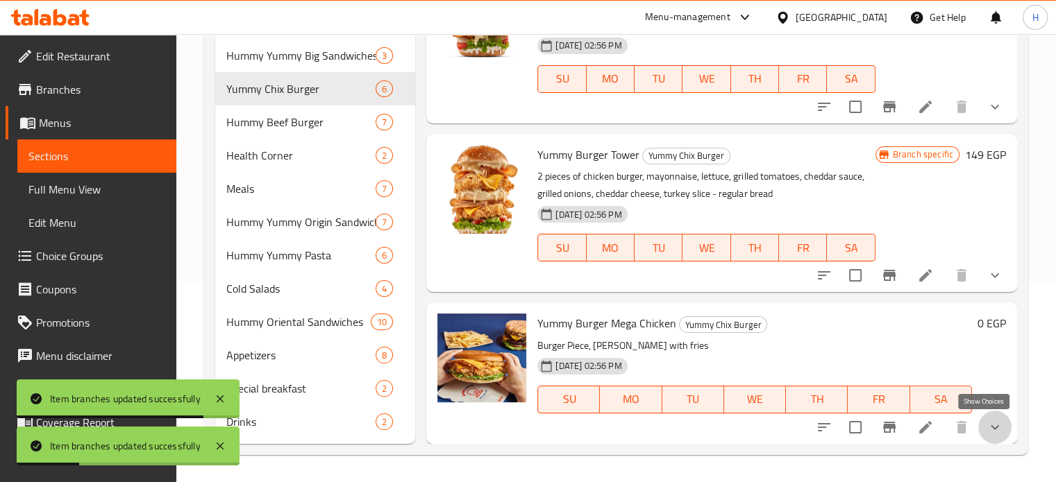
click at [987, 422] on icon "show more" at bounding box center [995, 427] width 17 height 17
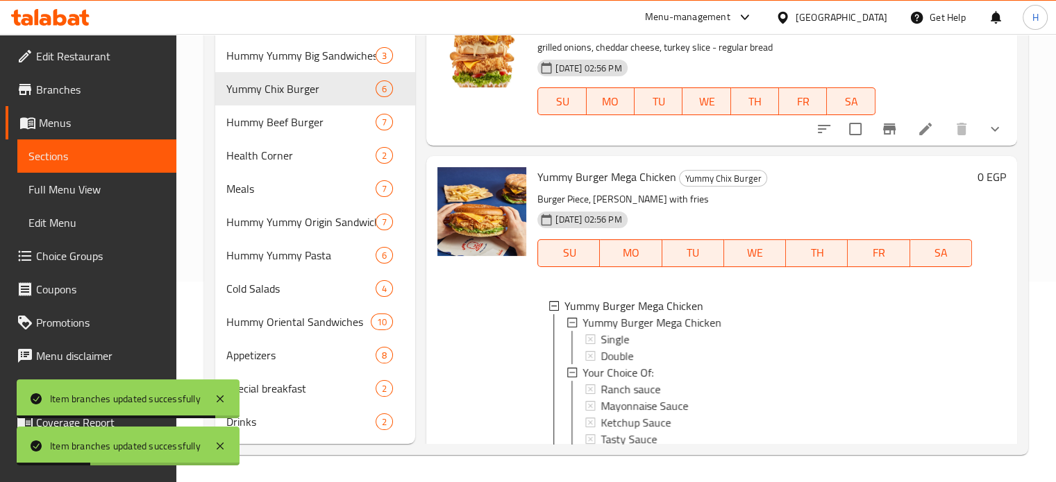
scroll to position [930, 0]
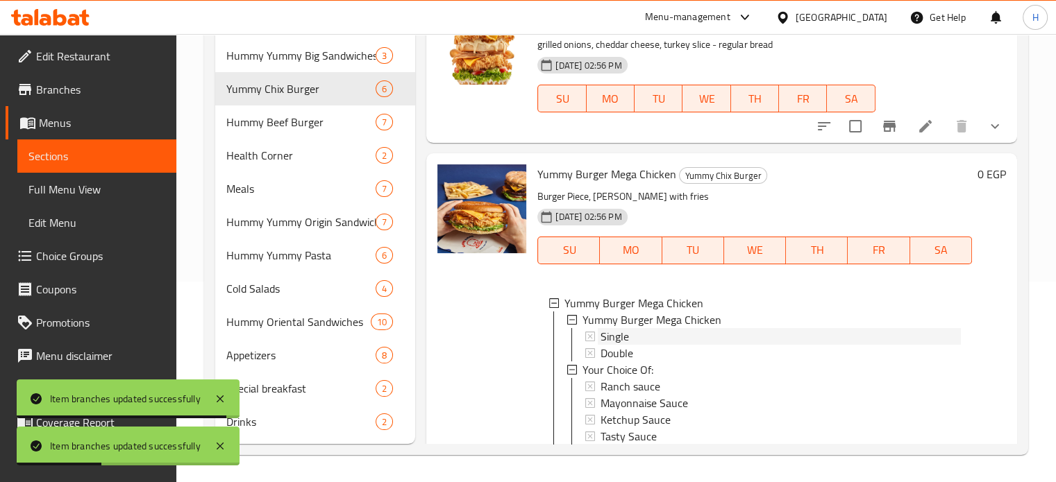
click at [646, 345] on div "Single" at bounding box center [781, 336] width 360 height 17
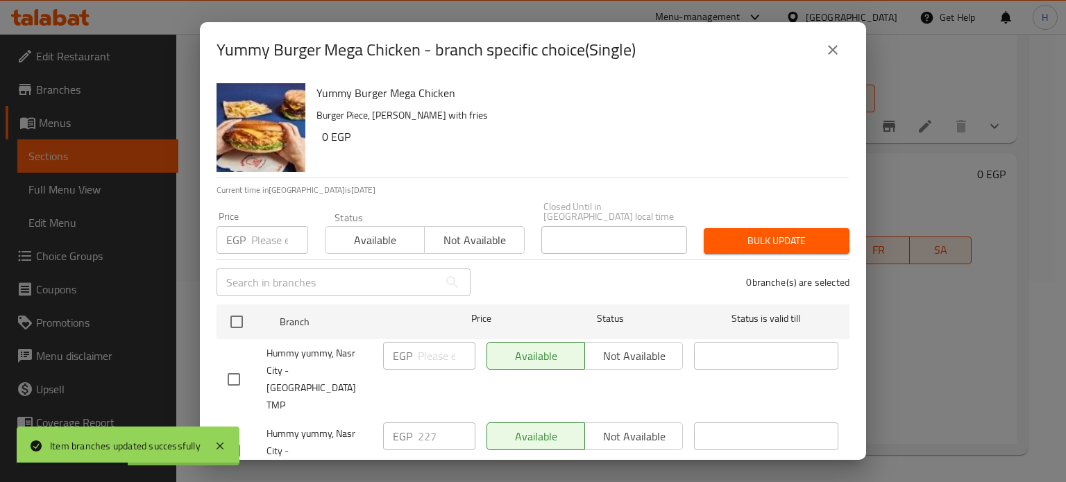
click at [823, 60] on button "close" at bounding box center [832, 49] width 33 height 33
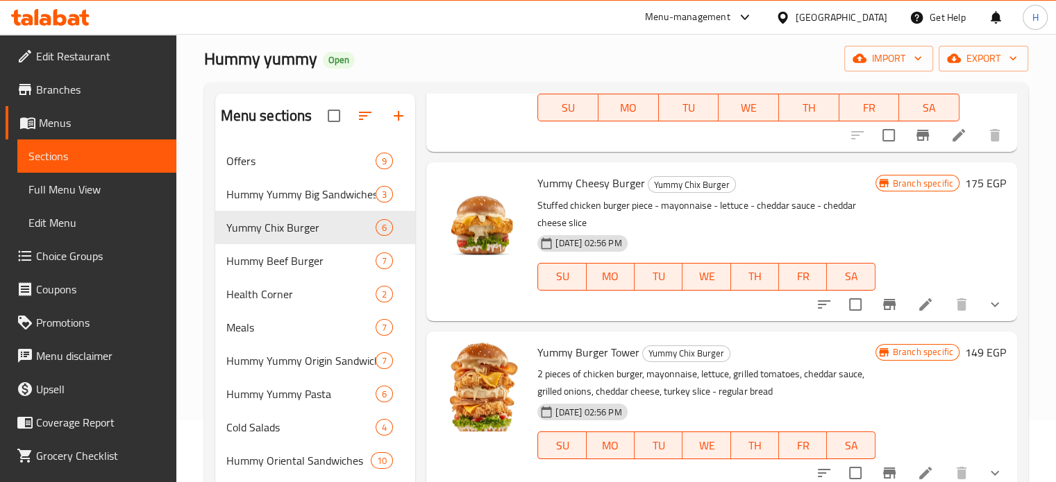
scroll to position [583, 0]
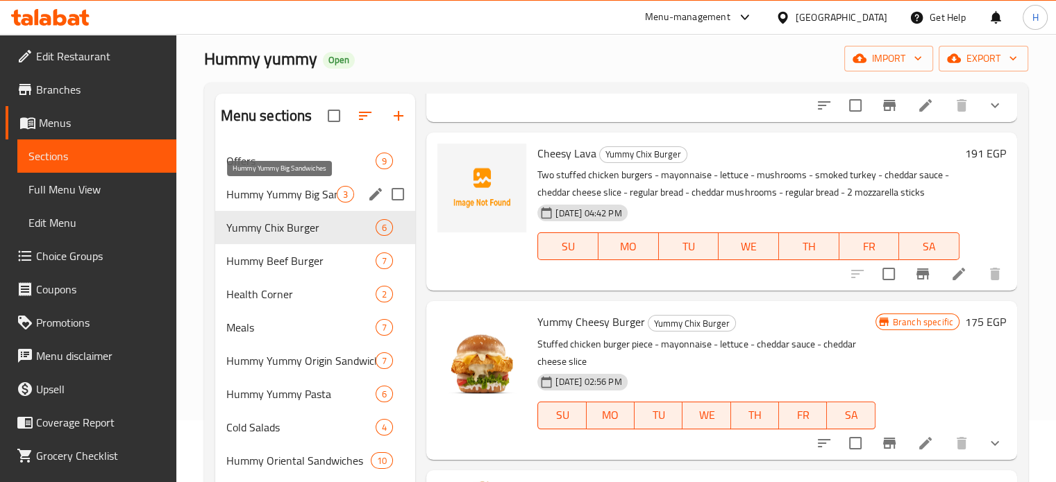
click at [282, 198] on span "Hummy Yummy Big Sandwiches" at bounding box center [281, 194] width 111 height 17
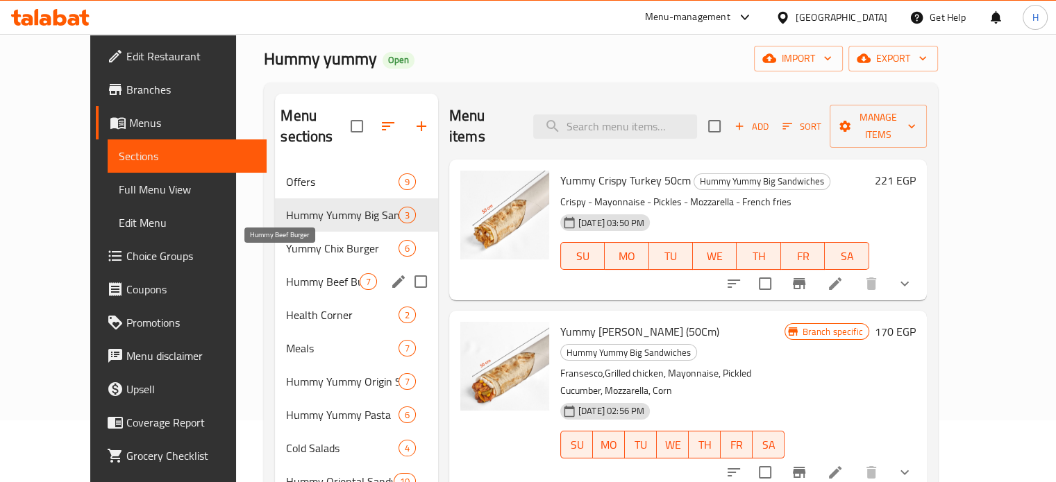
click at [292, 274] on span "Hummy Beef Burger" at bounding box center [322, 282] width 73 height 17
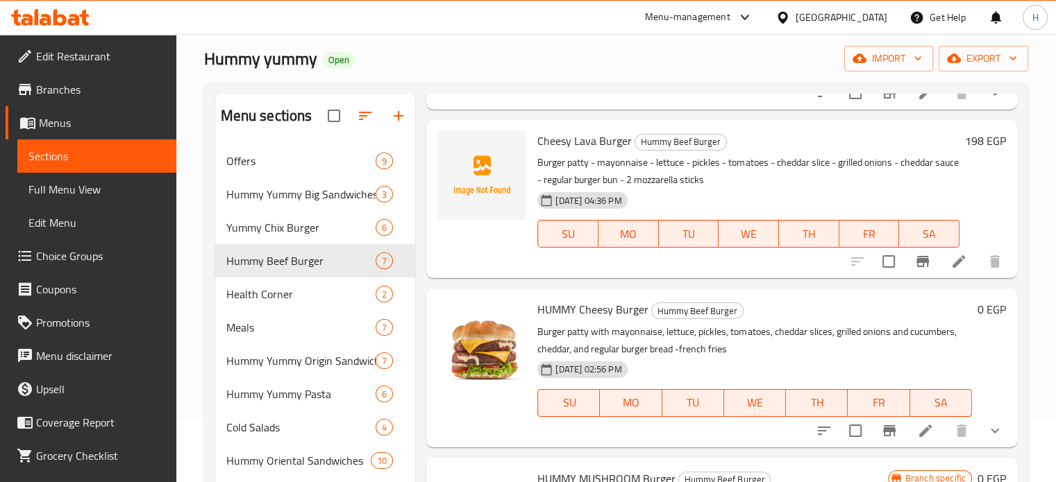
scroll to position [417, 0]
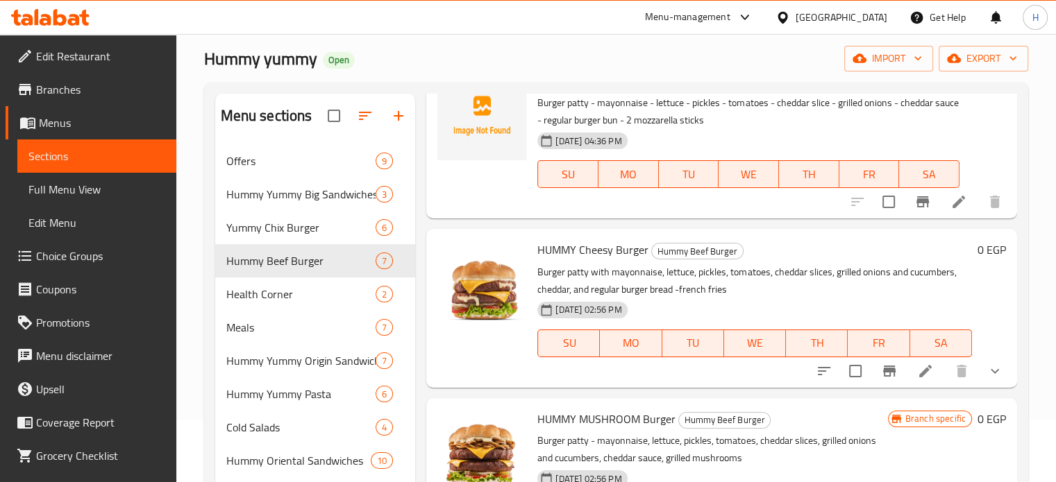
click at [987, 372] on icon "show more" at bounding box center [995, 371] width 17 height 17
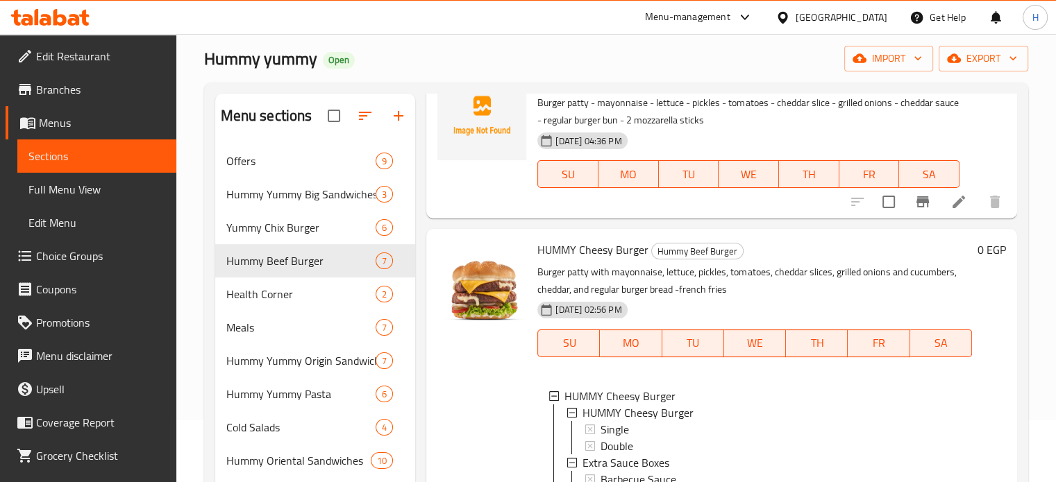
scroll to position [486, 0]
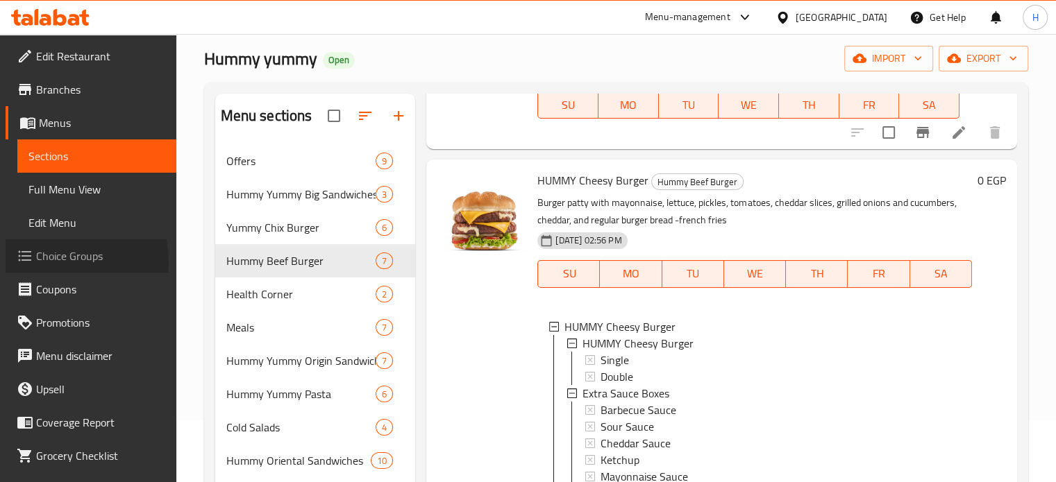
click at [53, 262] on span "Choice Groups" at bounding box center [100, 256] width 129 height 17
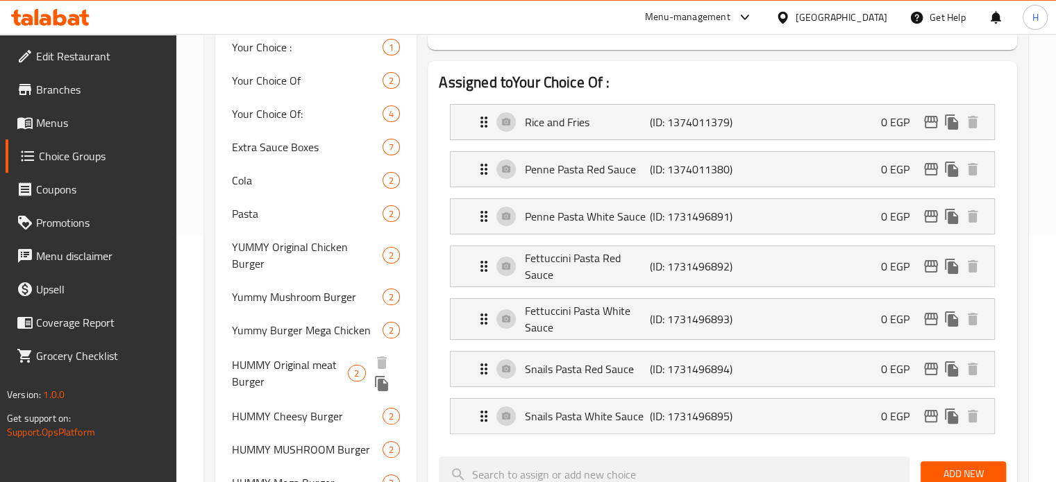
scroll to position [270, 0]
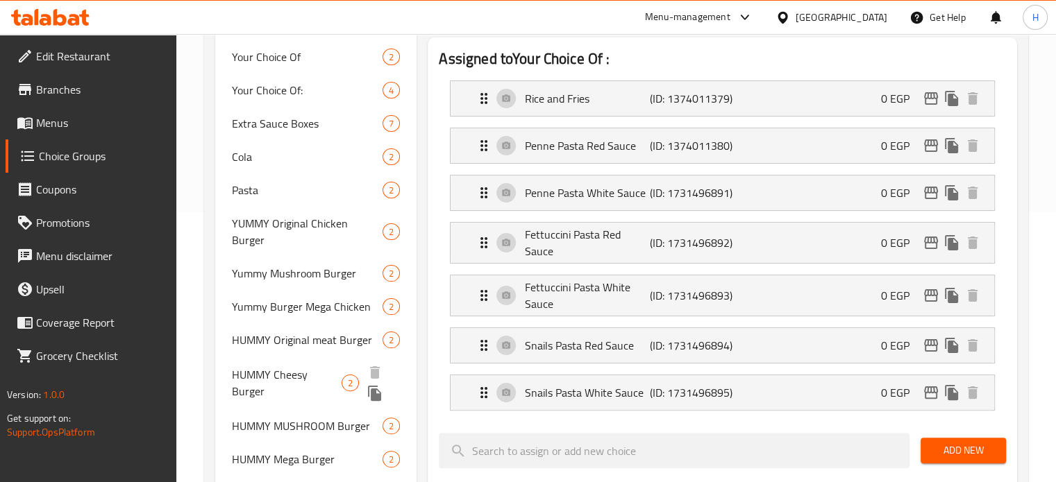
click at [317, 367] on span "HUMMY Cheesy Burger" at bounding box center [287, 383] width 110 height 33
type input "HUMMY Cheesy Burger"
type input "همي [PERSON_NAME]"
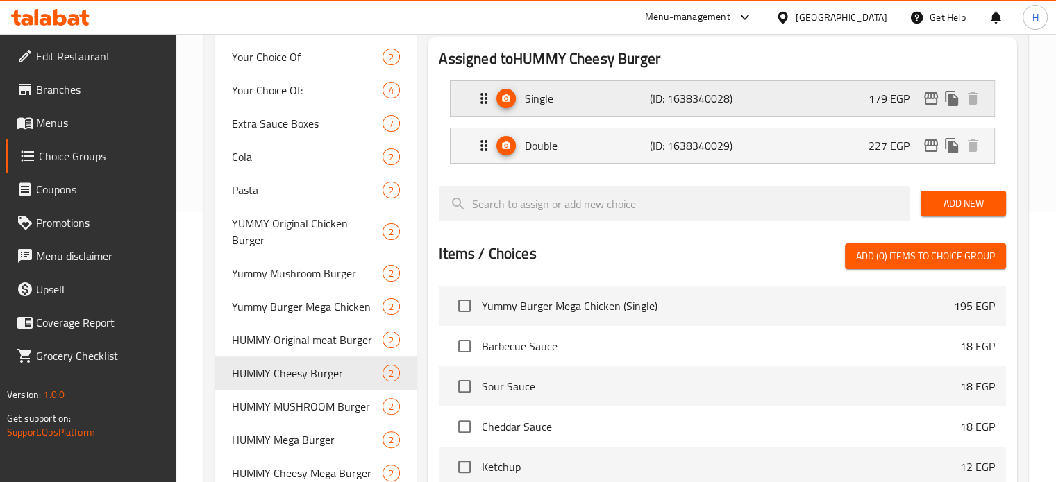
click at [875, 102] on p "179 EGP" at bounding box center [894, 98] width 52 height 17
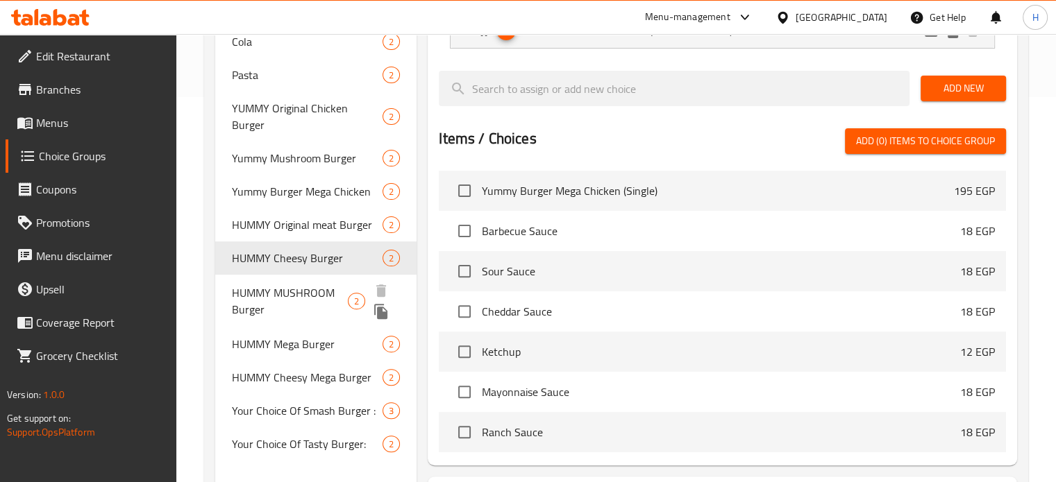
scroll to position [409, 0]
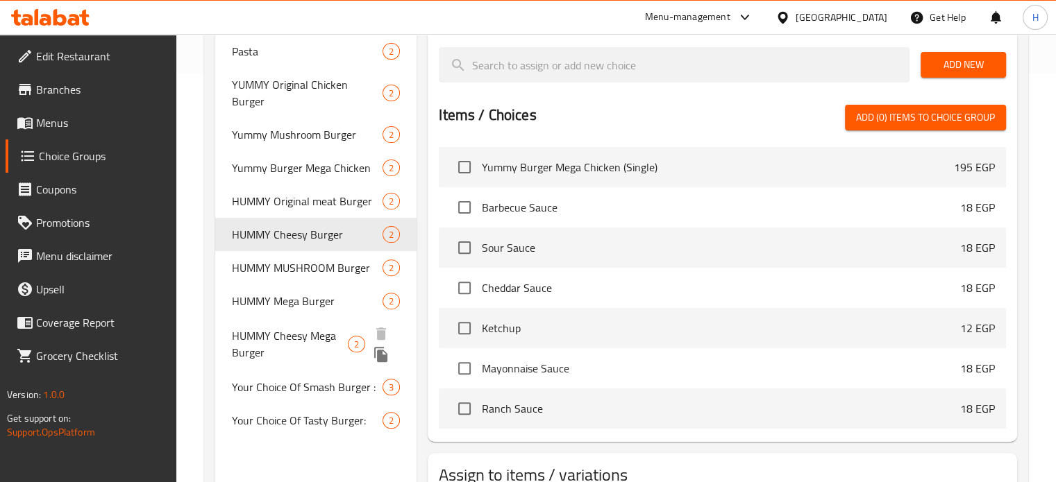
click at [287, 334] on span "HUMMY Cheesy Mega Burger" at bounding box center [290, 344] width 117 height 33
type input "HUMMY Cheesy Mega Burger"
type input "همي تشيزي برجر ميجا"
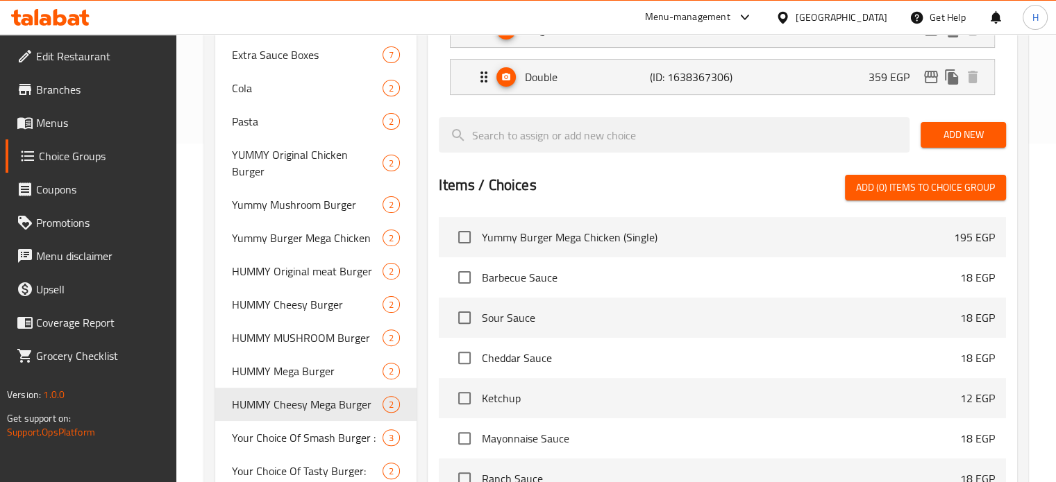
scroll to position [201, 0]
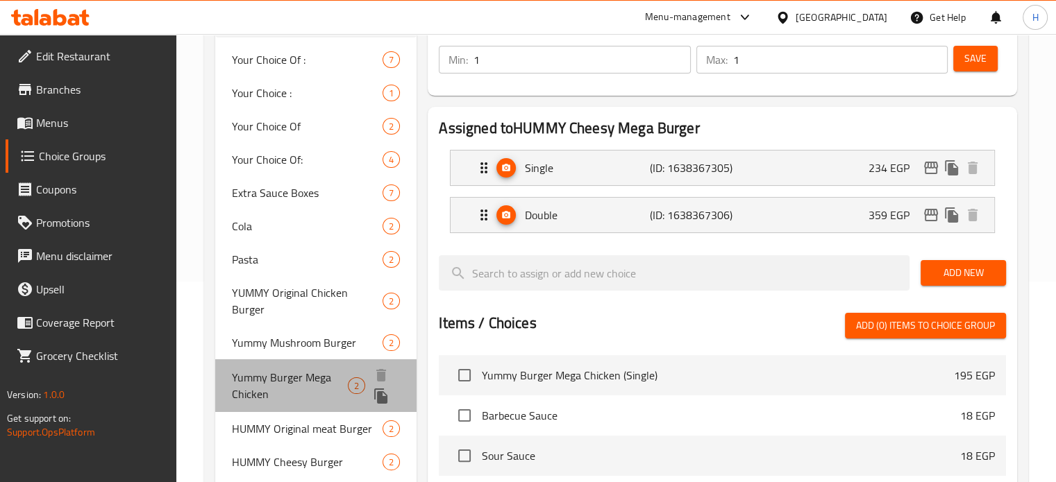
click at [277, 369] on span "Yummy Burger Mega Chicken" at bounding box center [290, 385] width 116 height 33
type input "Yummy Burger Mega Chicken"
type input "يمي برجر ميجا فراخ"
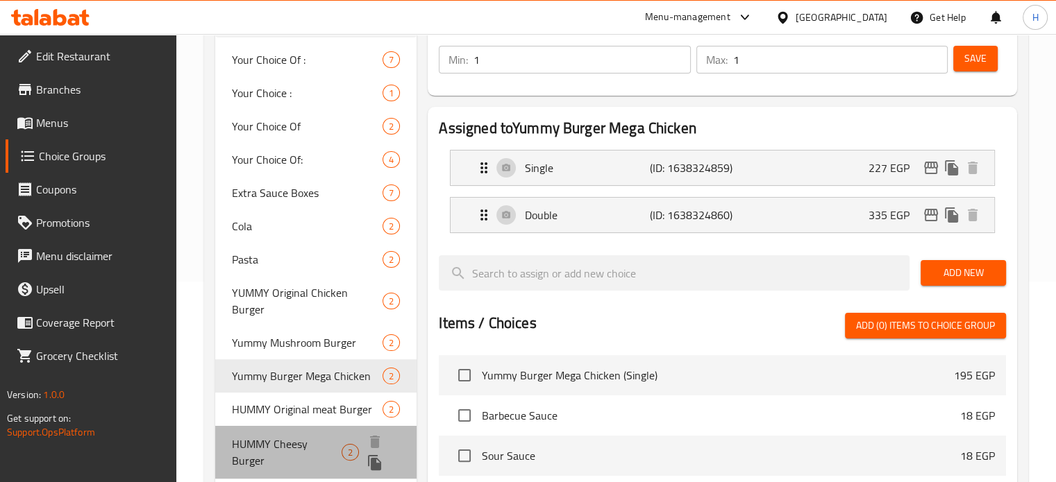
click at [278, 437] on div "HUMMY Cheesy Burger 2" at bounding box center [316, 452] width 202 height 53
type input "HUMMY Cheesy Burger"
type input "همي [PERSON_NAME]"
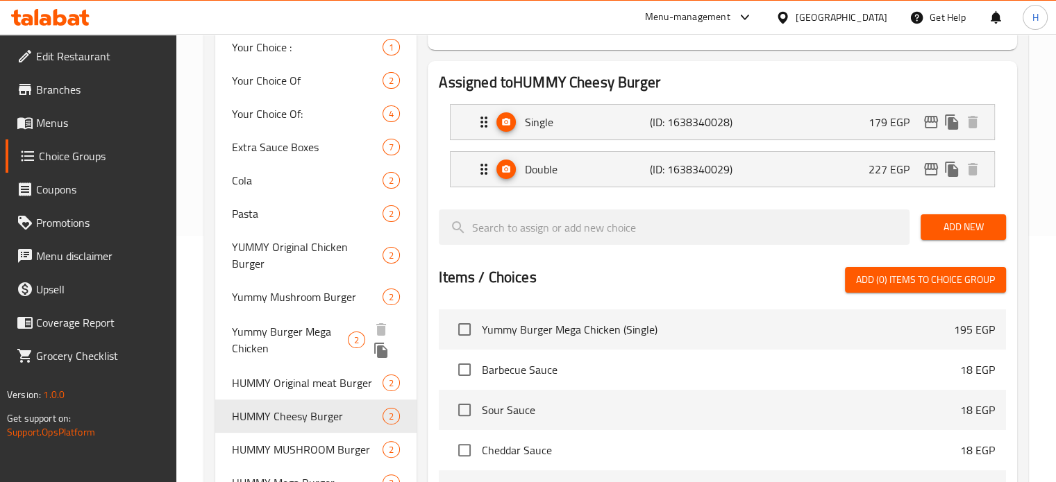
scroll to position [270, 0]
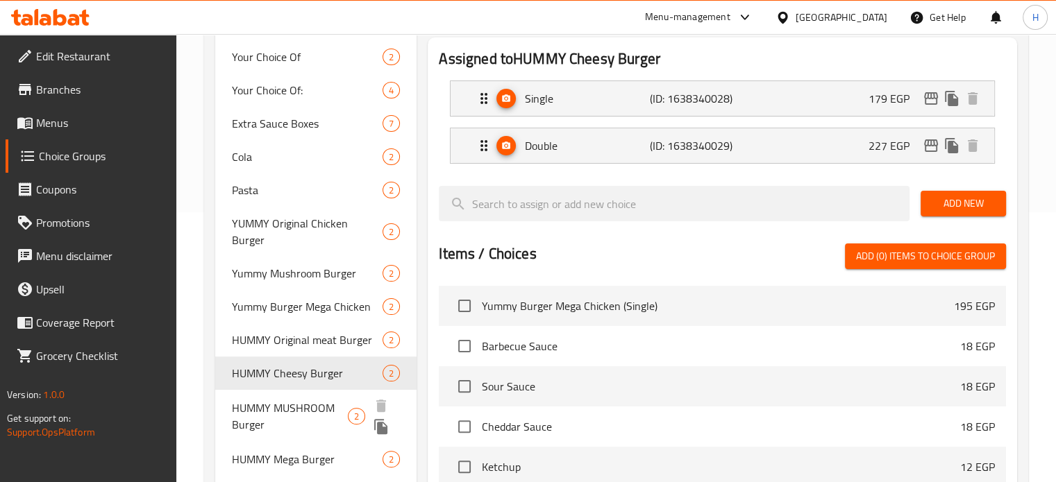
click at [281, 400] on span "HUMMY MUSHROOM Burger" at bounding box center [290, 416] width 116 height 33
type input "HUMMY MUSHROOM Burger"
type input "همي مشروم برجر"
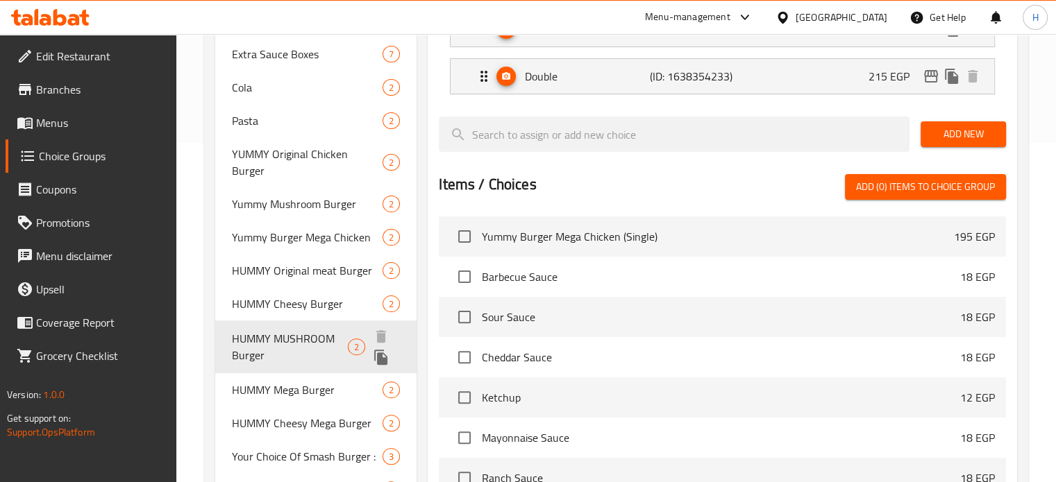
scroll to position [409, 0]
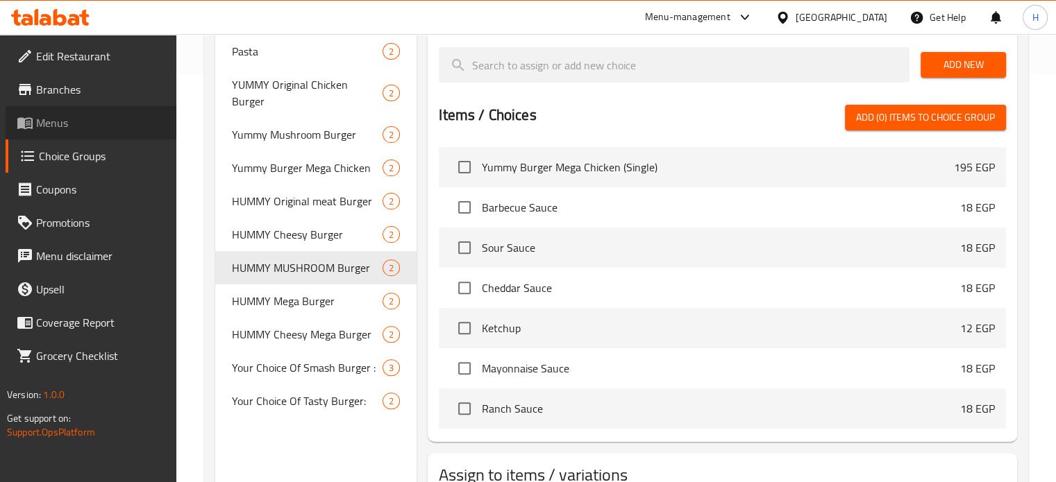
click at [46, 130] on span "Menus" at bounding box center [100, 123] width 129 height 17
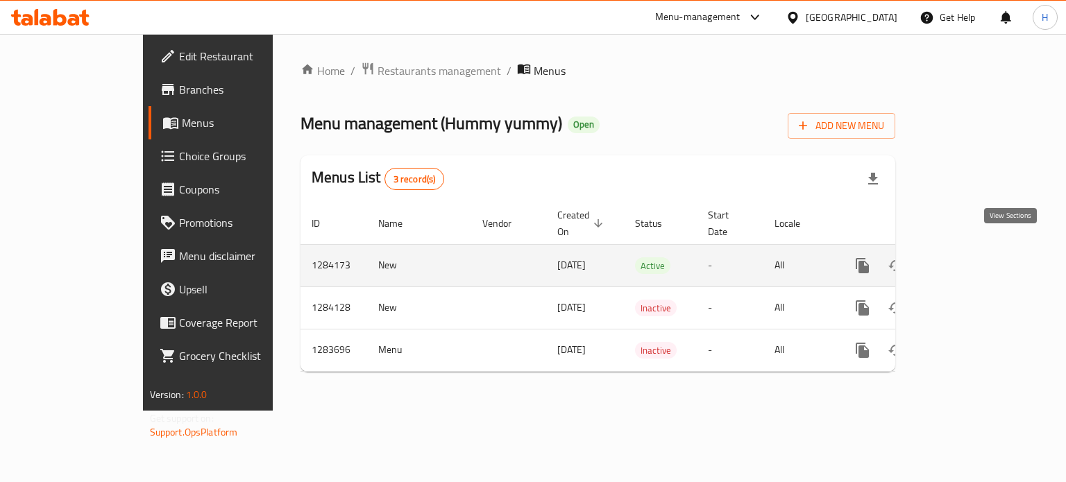
click at [980, 249] on link "enhanced table" at bounding box center [962, 265] width 33 height 33
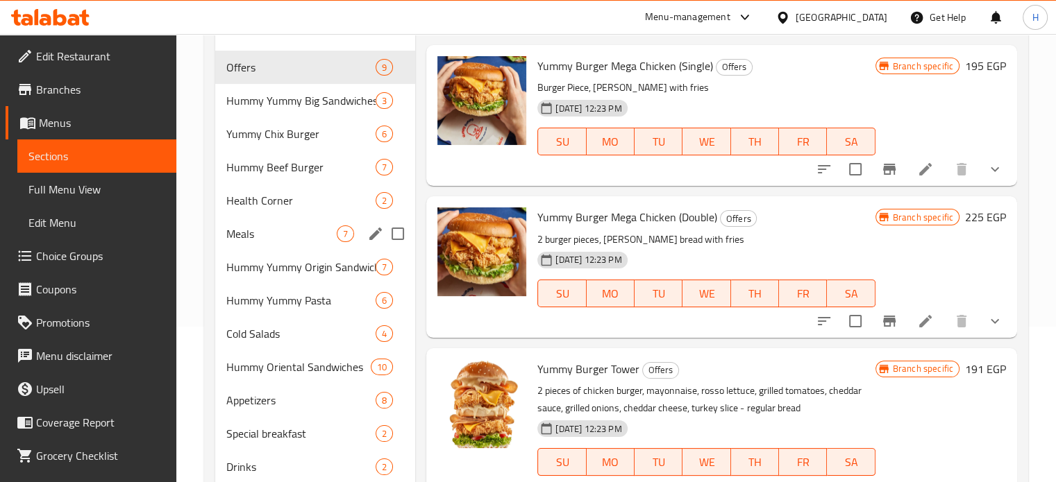
scroll to position [131, 0]
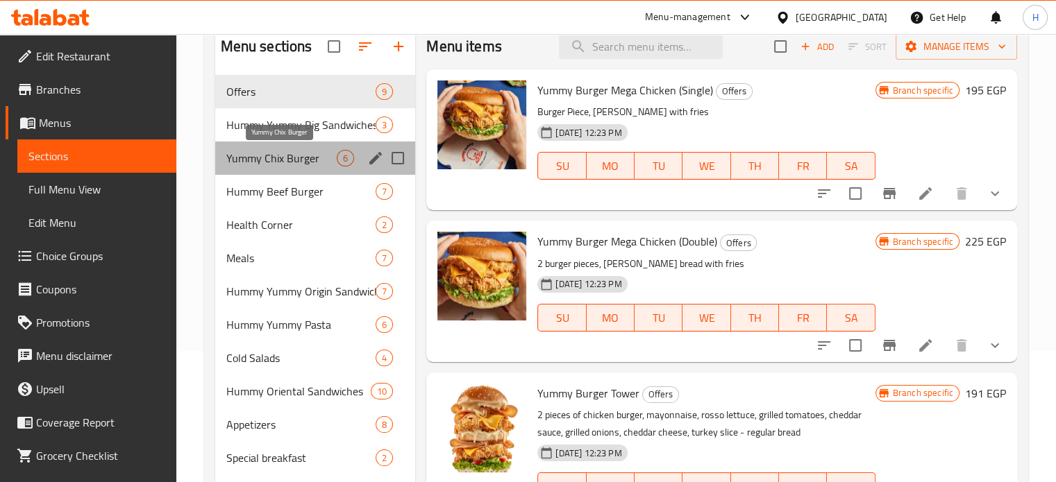
click at [271, 162] on span "Yummy Chix Burger" at bounding box center [281, 158] width 111 height 17
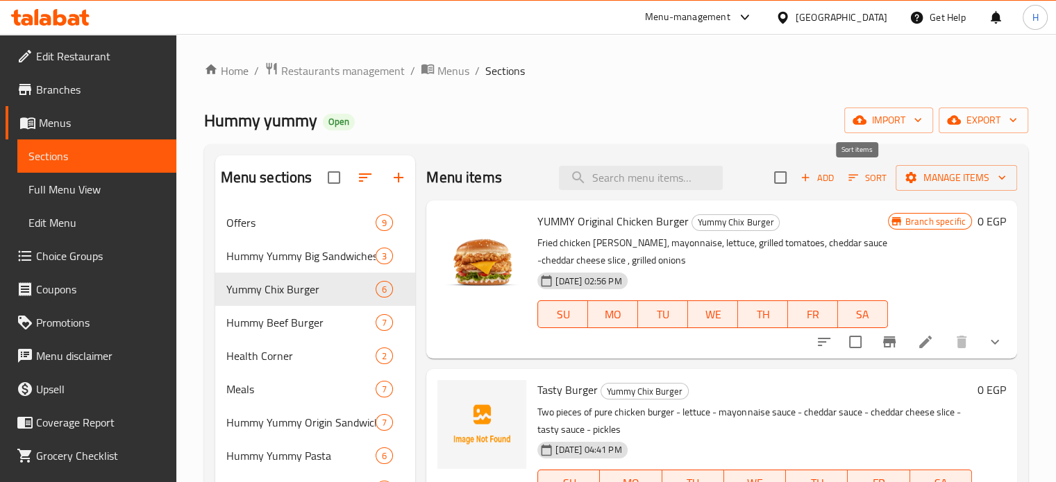
click at [847, 178] on icon "button" at bounding box center [853, 177] width 12 height 12
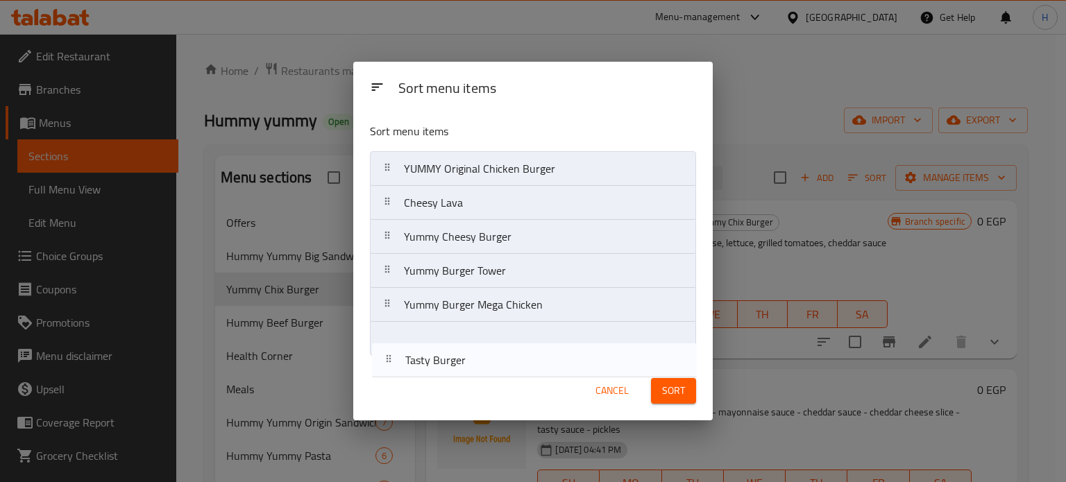
drag, startPoint x: 466, startPoint y: 201, endPoint x: 467, endPoint y: 363, distance: 161.8
click at [467, 363] on div "Sort menu items Sort menu items YUMMY Original Chicken Burger Tasty Burger Chee…" at bounding box center [532, 242] width 359 height 360
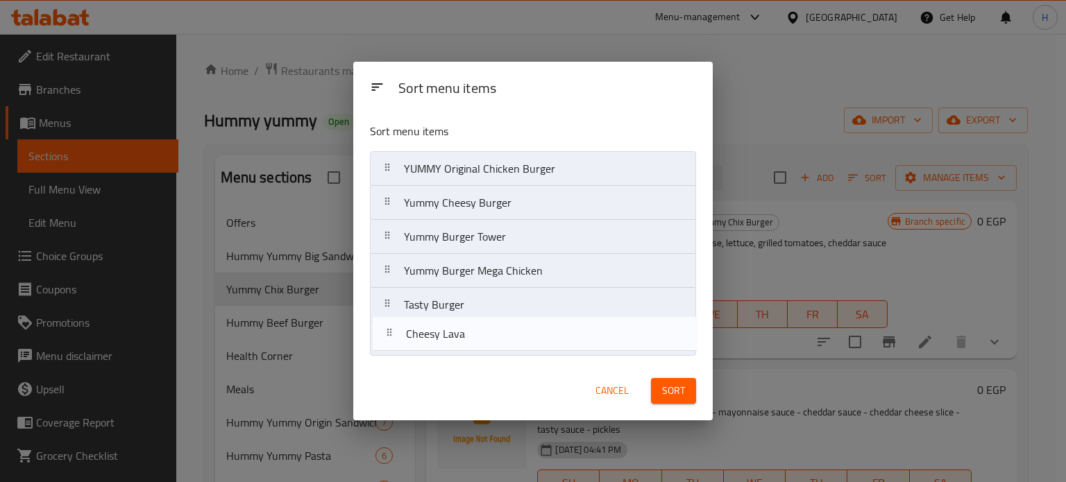
drag, startPoint x: 447, startPoint y: 204, endPoint x: 449, endPoint y: 344, distance: 140.2
click at [449, 344] on nav "YUMMY Original Chicken Burger Cheesy Lava Yummy Cheesy Burger Yummy Burger Towe…" at bounding box center [533, 253] width 326 height 205
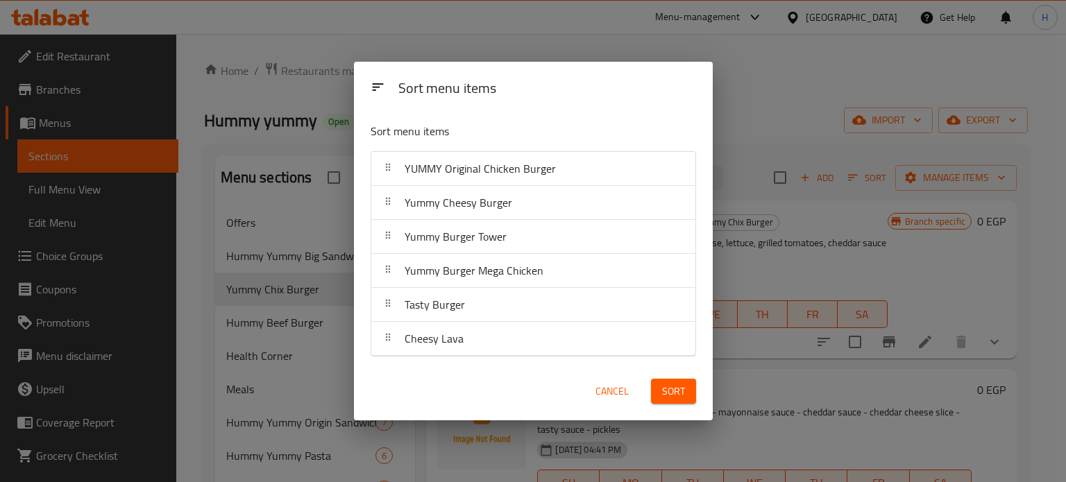
click at [662, 383] on span "Sort" at bounding box center [673, 391] width 23 height 17
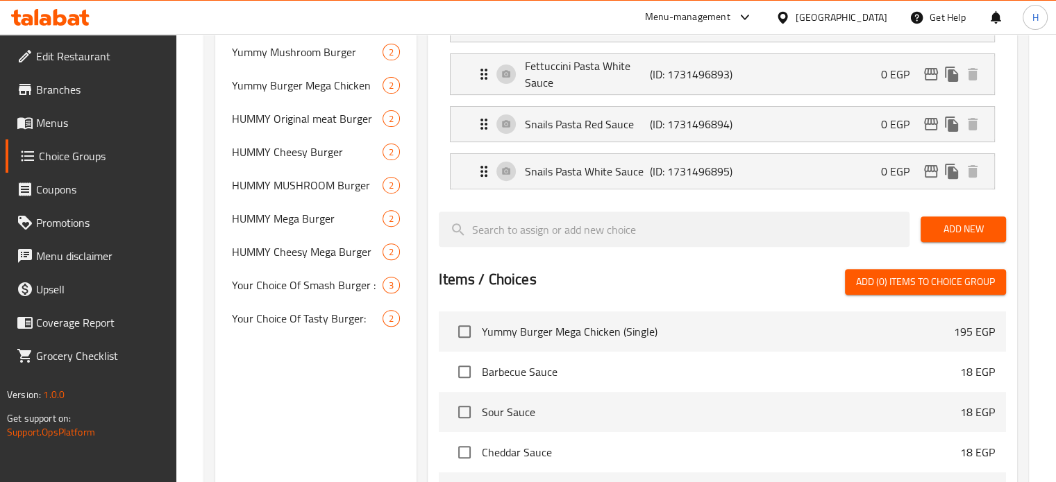
scroll to position [486, 0]
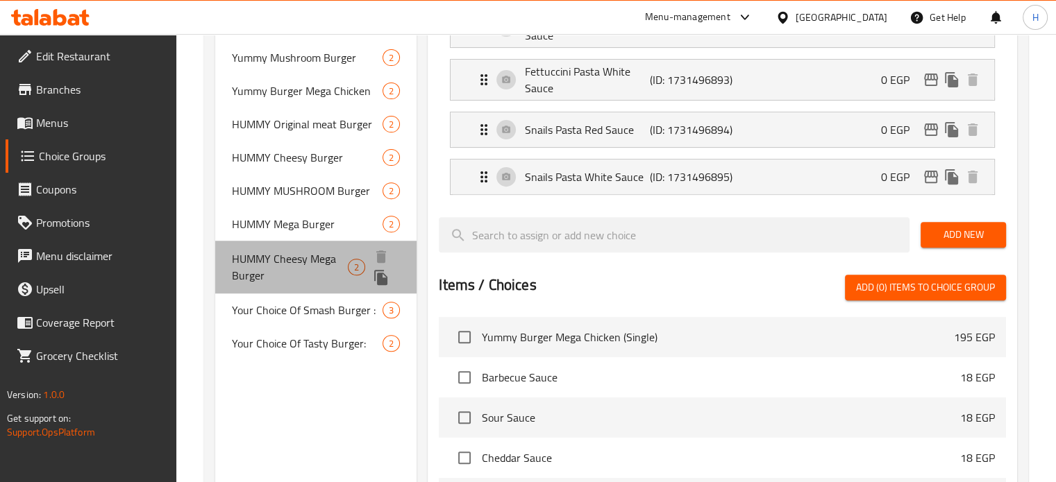
click at [306, 251] on span "HUMMY Cheesy Mega Burger" at bounding box center [290, 267] width 117 height 33
type input "HUMMY Cheesy Mega Burger"
type input "همي تشيزي برجر ميجا"
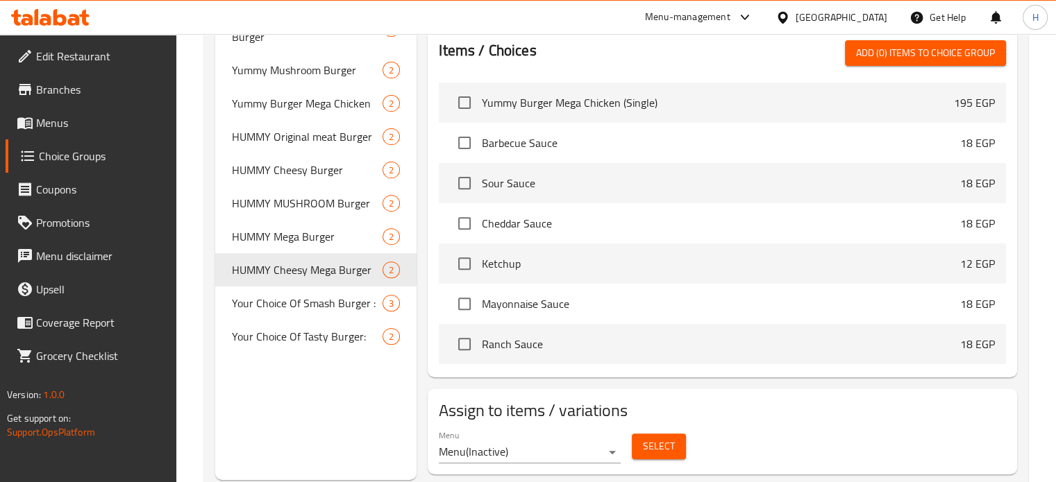
scroll to position [69, 0]
